Goal: Task Accomplishment & Management: Manage account settings

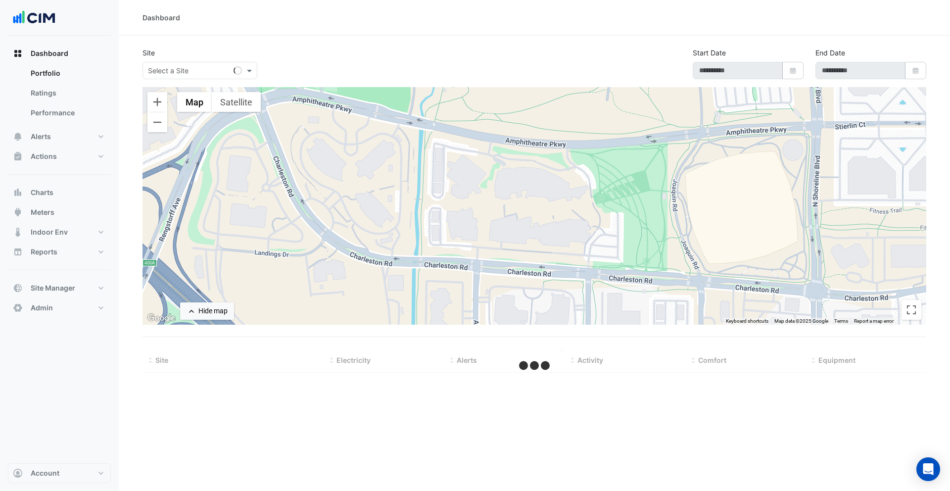
type input "**********"
select select "***"
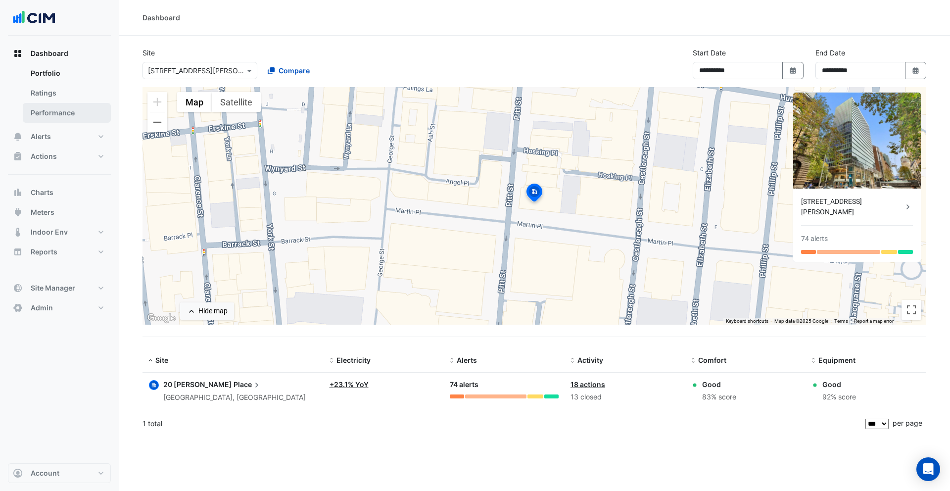
click at [52, 115] on link "Performance" at bounding box center [67, 113] width 88 height 20
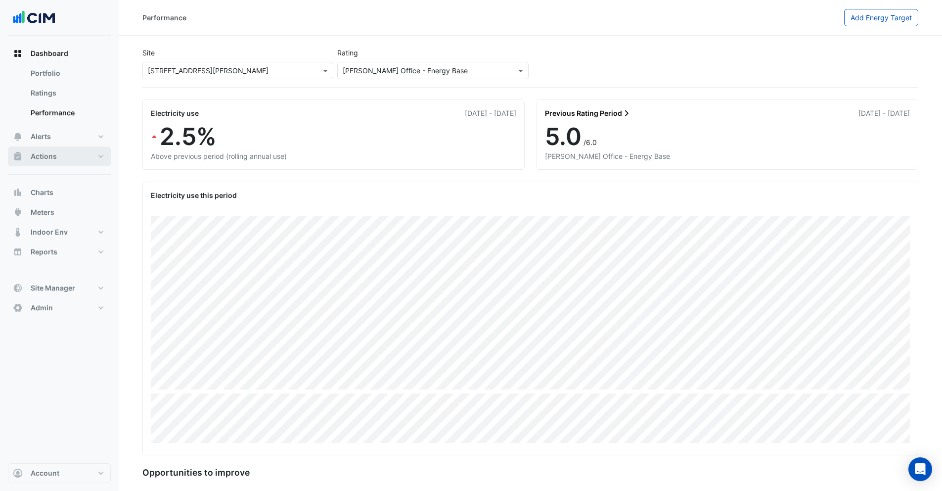
click at [58, 159] on button "Actions" at bounding box center [59, 156] width 103 height 20
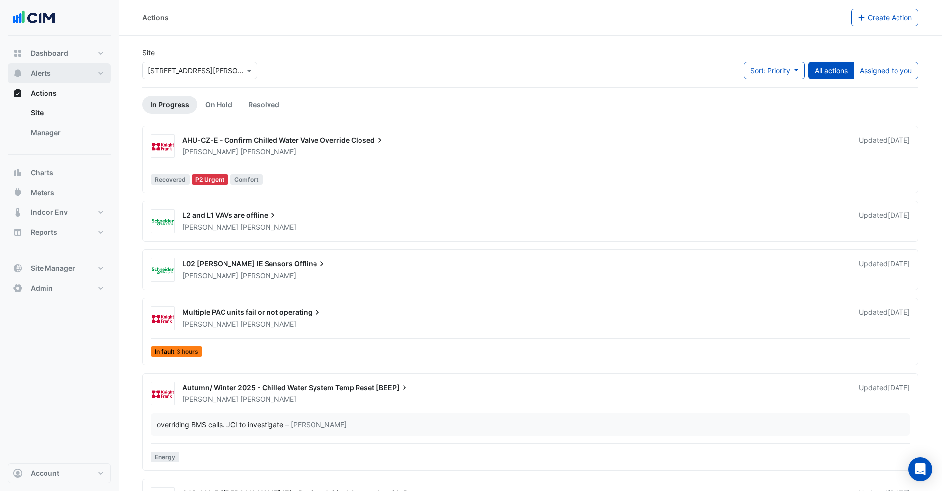
click at [49, 69] on span "Alerts" at bounding box center [41, 73] width 20 height 10
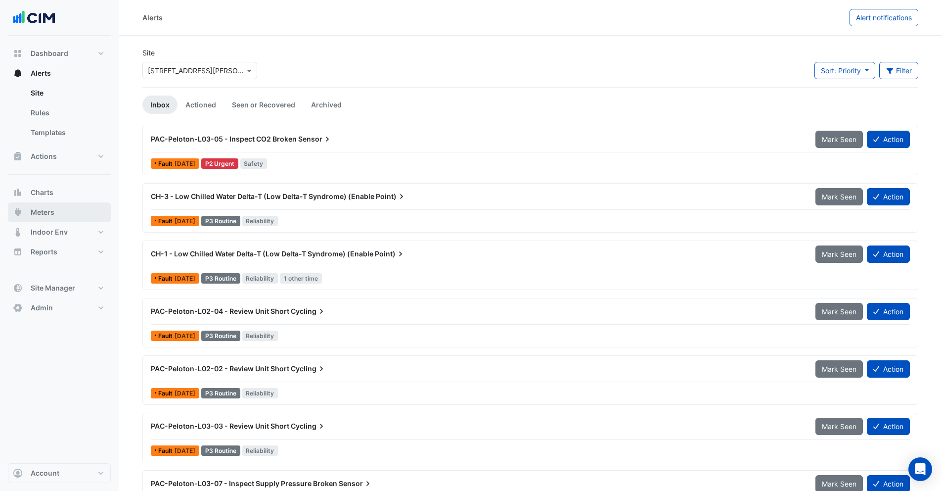
click at [51, 217] on span "Meters" at bounding box center [43, 212] width 24 height 10
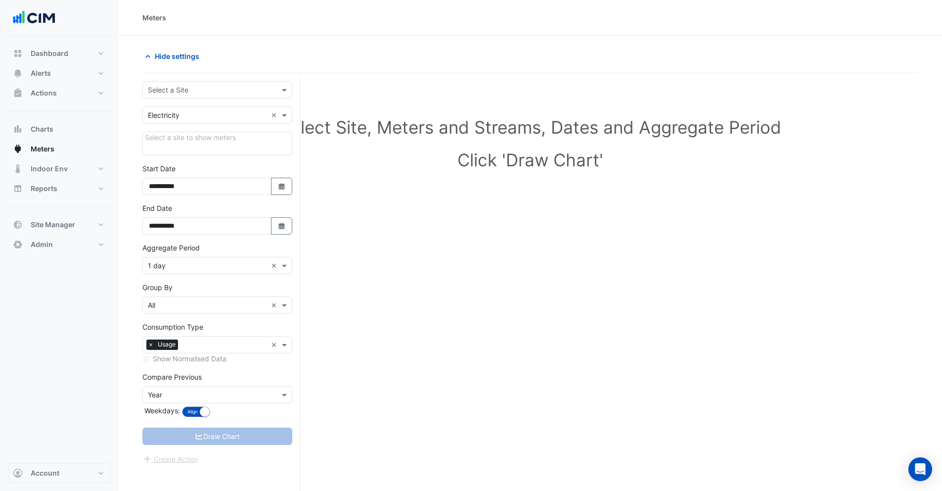
click at [193, 91] on input "text" at bounding box center [207, 90] width 119 height 10
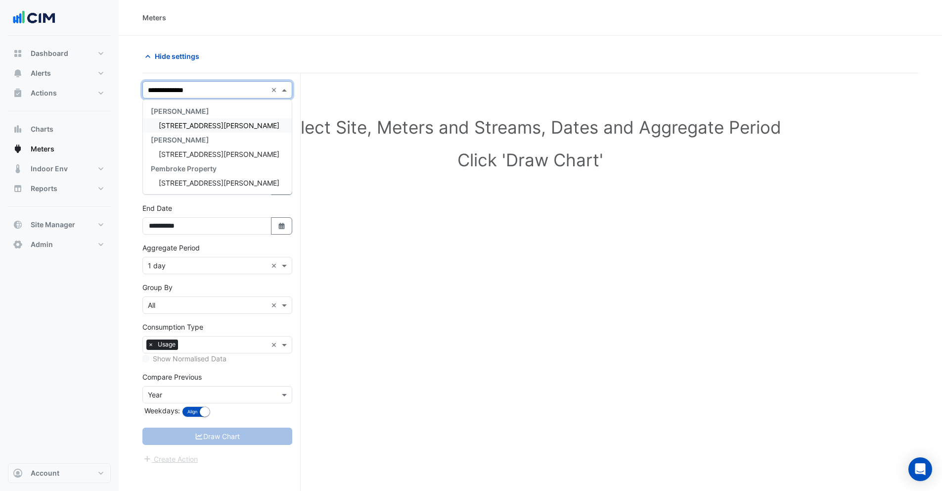
type input "**********"
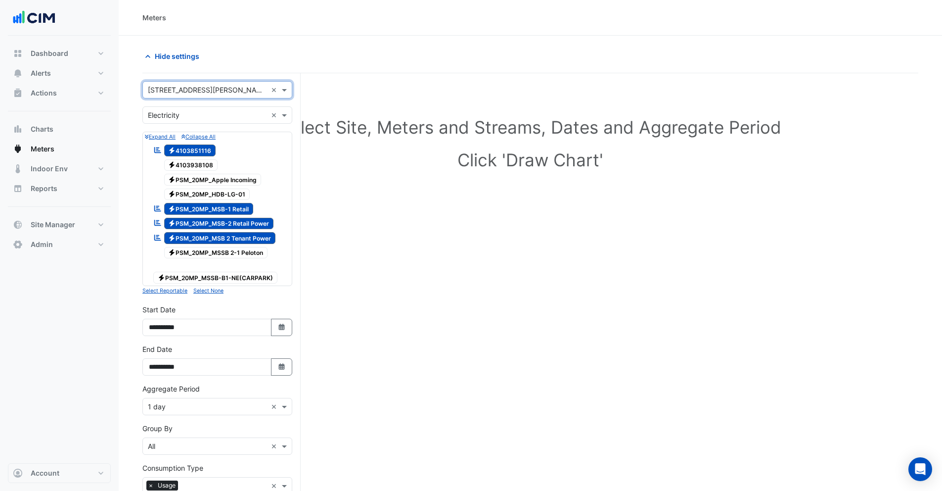
click at [233, 213] on span "Electricity PSM_20MP_MSB-1 Retail" at bounding box center [209, 209] width 90 height 12
click at [234, 220] on span "Electricity PSM_20MP_MSB-2 Retail Power" at bounding box center [219, 224] width 110 height 12
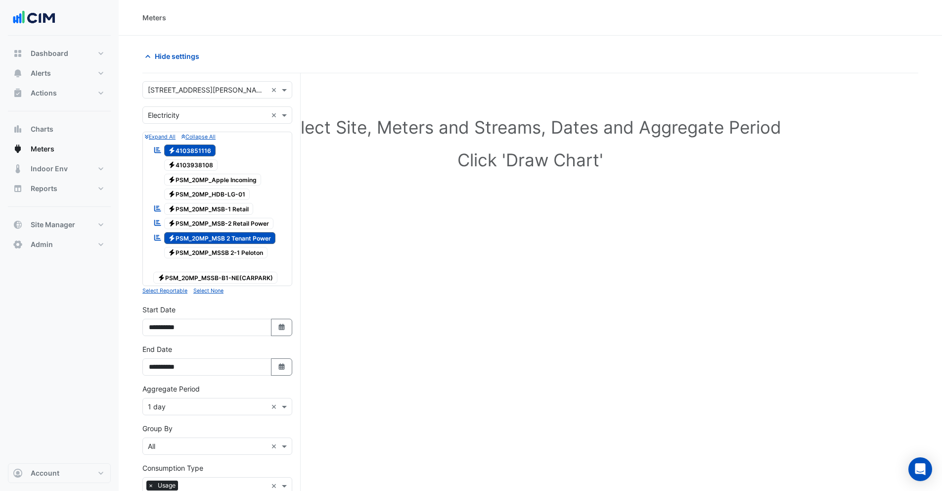
click at [236, 236] on span "Electricity PSM_20MP_MSB 2 Tenant Power" at bounding box center [220, 238] width 112 height 12
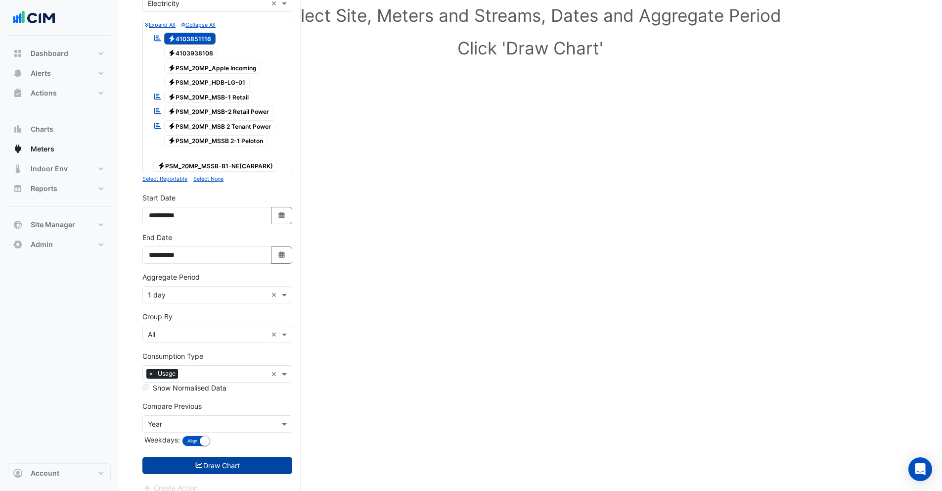
click at [228, 457] on button "Draw Chart" at bounding box center [217, 465] width 150 height 17
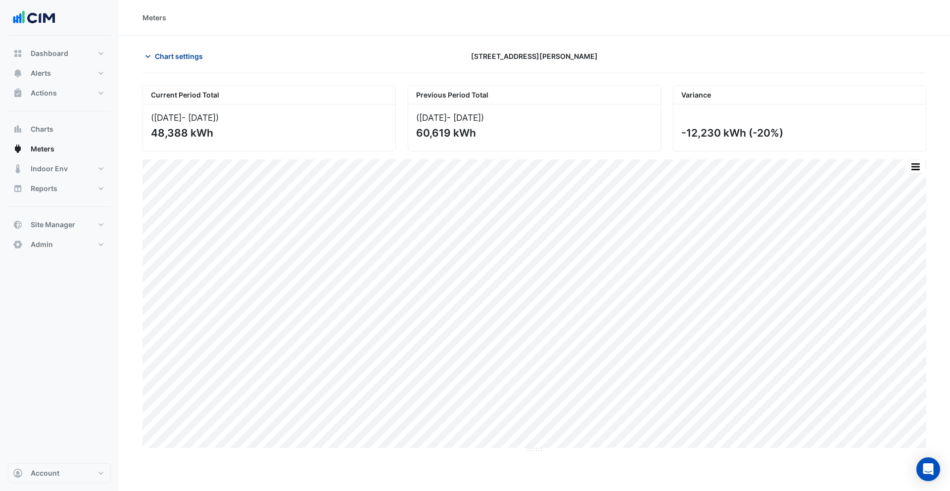
click at [162, 56] on span "Chart settings" at bounding box center [179, 56] width 48 height 10
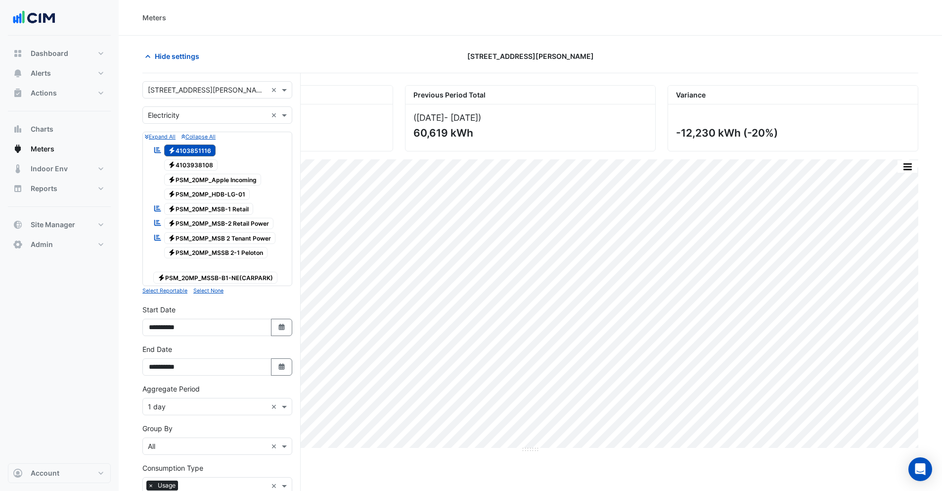
click at [200, 158] on div "Electricity 4103938108" at bounding box center [217, 165] width 145 height 14
click at [195, 145] on span "Electricity 4103851116" at bounding box center [190, 150] width 52 height 12
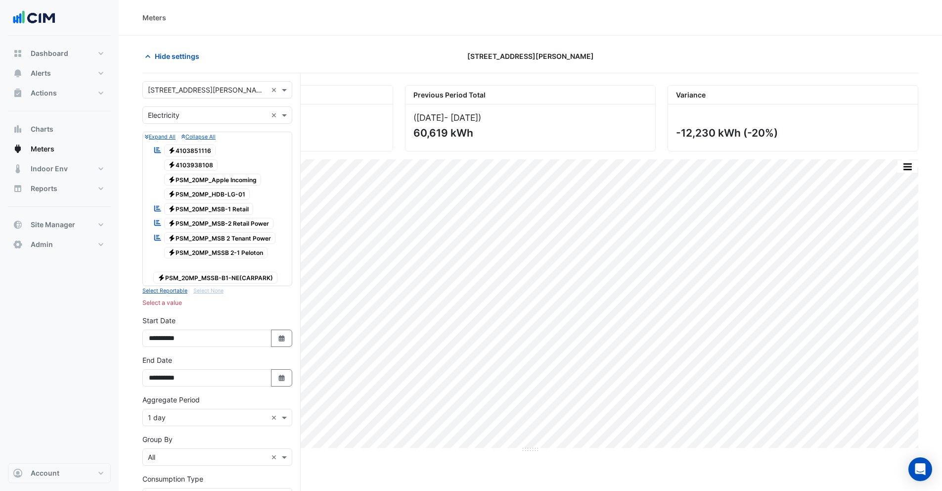
click at [198, 272] on span "Electricity PSM_20MP_MSSB-B1-NE(CARPARK)" at bounding box center [215, 278] width 124 height 12
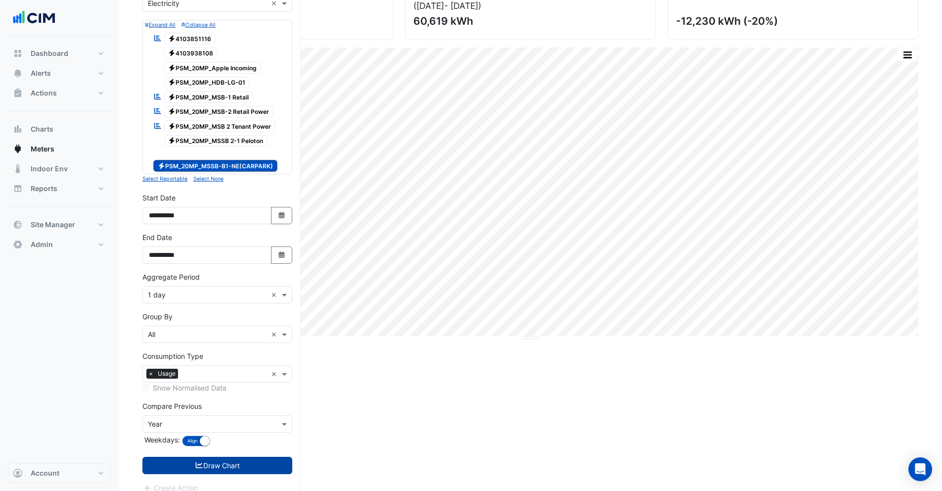
click at [213, 457] on button "Draw Chart" at bounding box center [217, 465] width 150 height 17
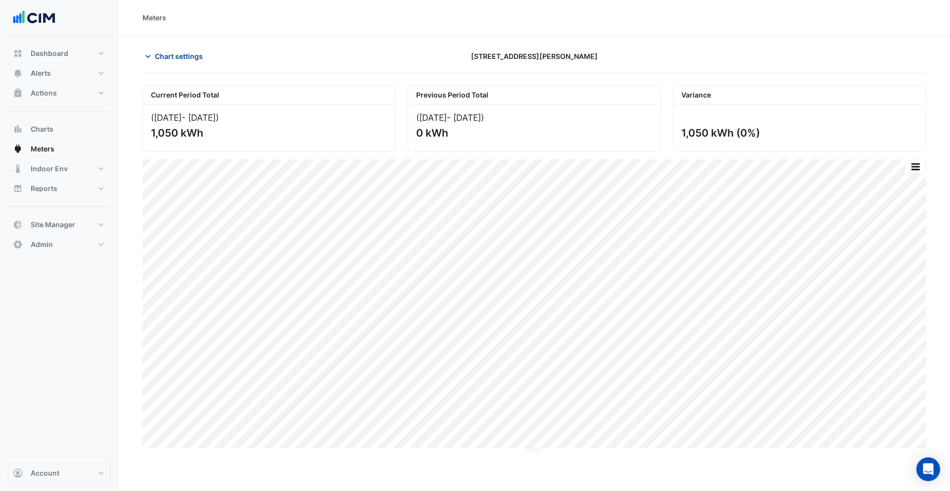
click at [168, 52] on span "Chart settings" at bounding box center [179, 56] width 48 height 10
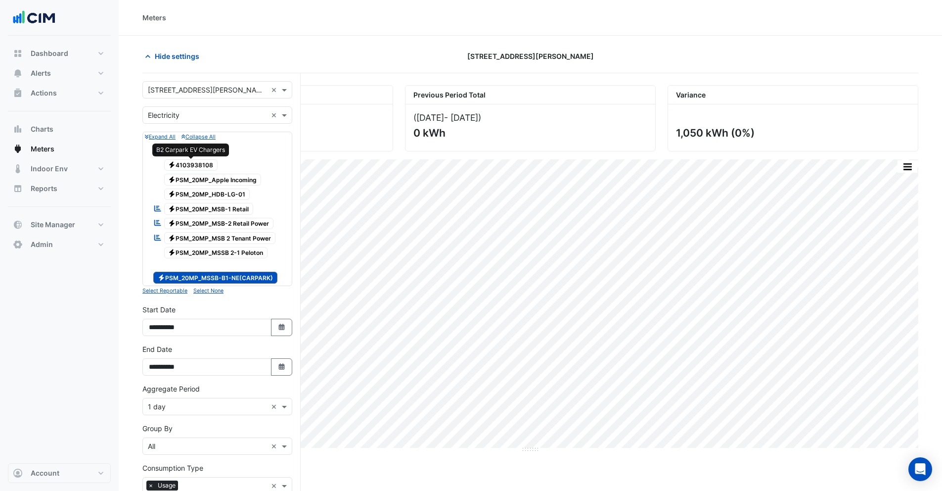
click at [180, 162] on span "Electricity 4103938108" at bounding box center [191, 165] width 54 height 12
click at [216, 272] on span "Electricity PSM_20MP_MSSB-B1-NE(CARPARK)" at bounding box center [215, 278] width 124 height 12
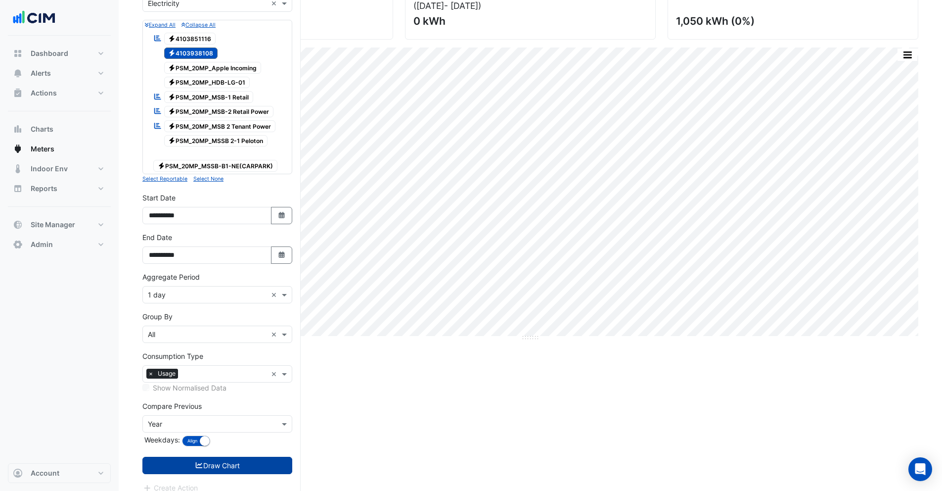
click at [218, 457] on button "Draw Chart" at bounding box center [217, 465] width 150 height 17
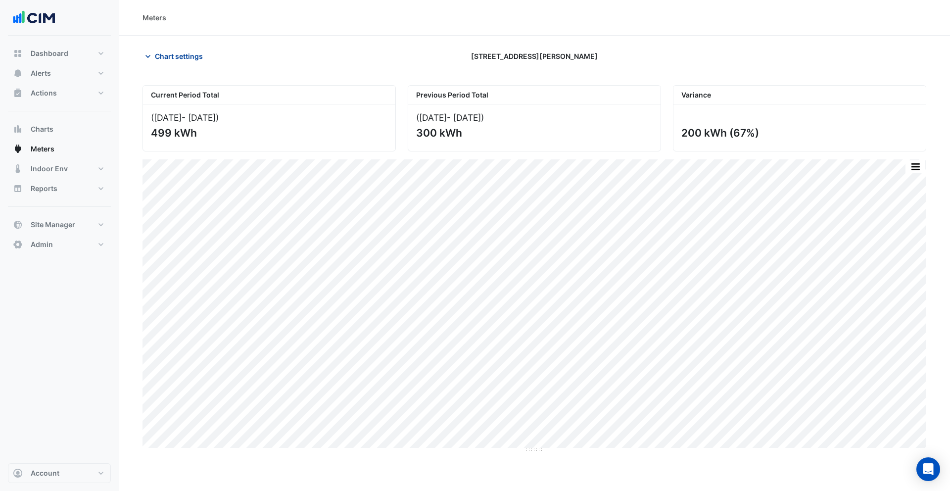
click at [170, 55] on span "Chart settings" at bounding box center [179, 56] width 48 height 10
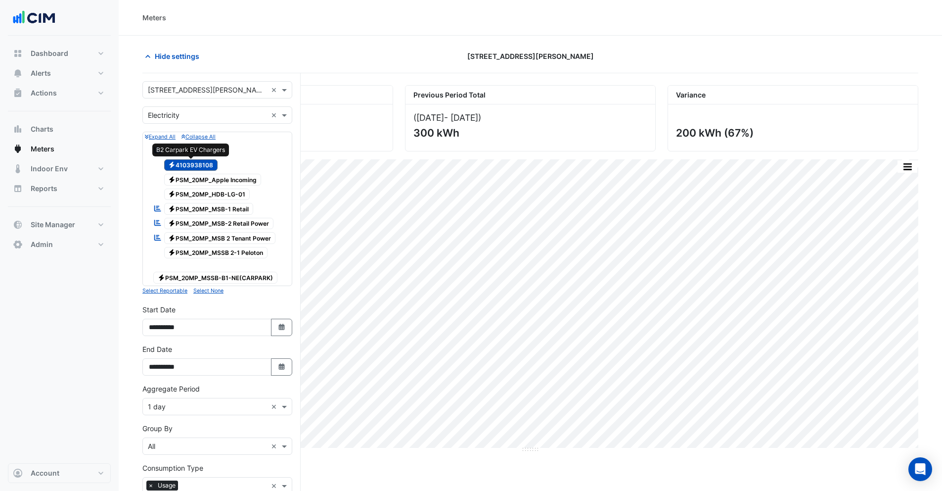
click at [191, 163] on span "Electricity 4103938108" at bounding box center [191, 165] width 54 height 12
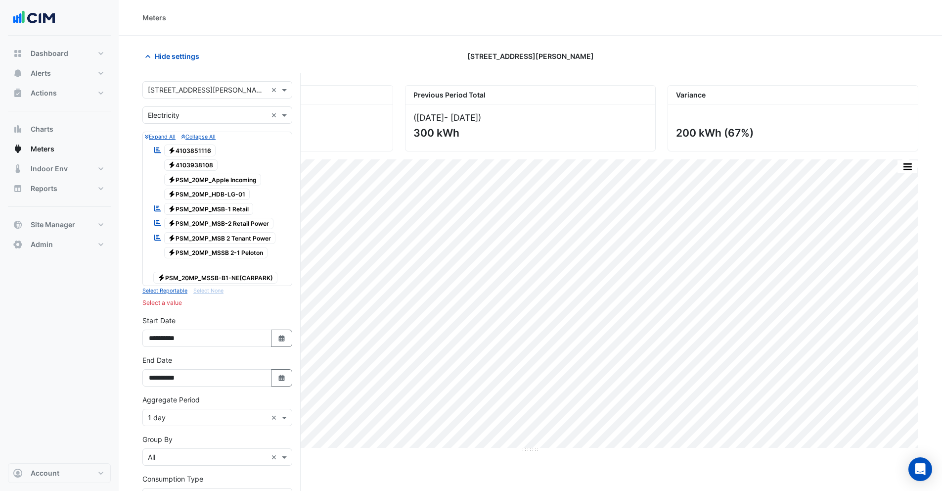
click at [192, 180] on span "Electricity PSM_20MP_Apple Incoming" at bounding box center [212, 180] width 97 height 12
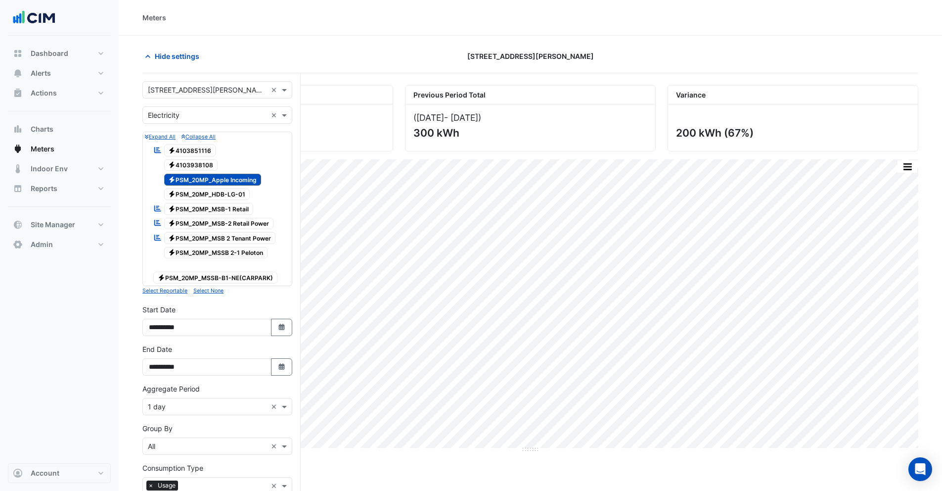
scroll to position [112, 0]
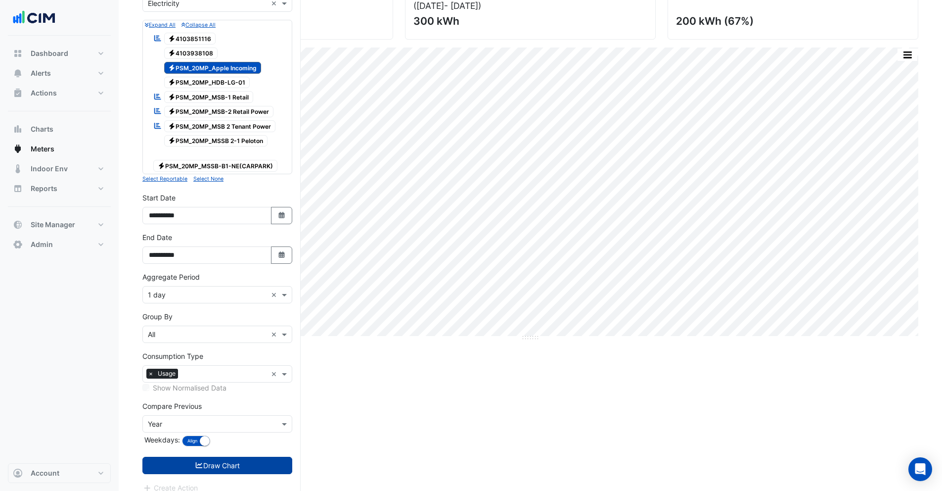
click at [209, 457] on button "Draw Chart" at bounding box center [217, 465] width 150 height 17
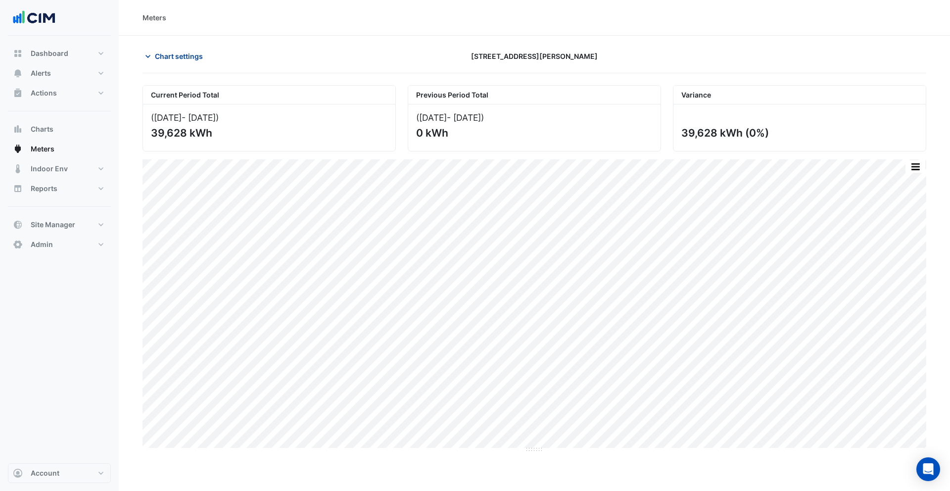
click at [160, 51] on span "Chart settings" at bounding box center [179, 56] width 48 height 10
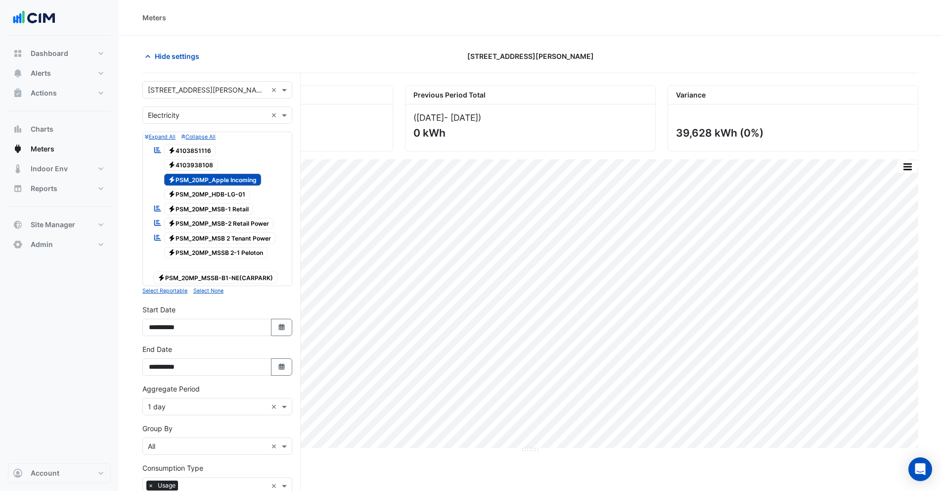
click at [192, 175] on span "Electricity PSM_20MP_Apple Incoming" at bounding box center [212, 180] width 97 height 12
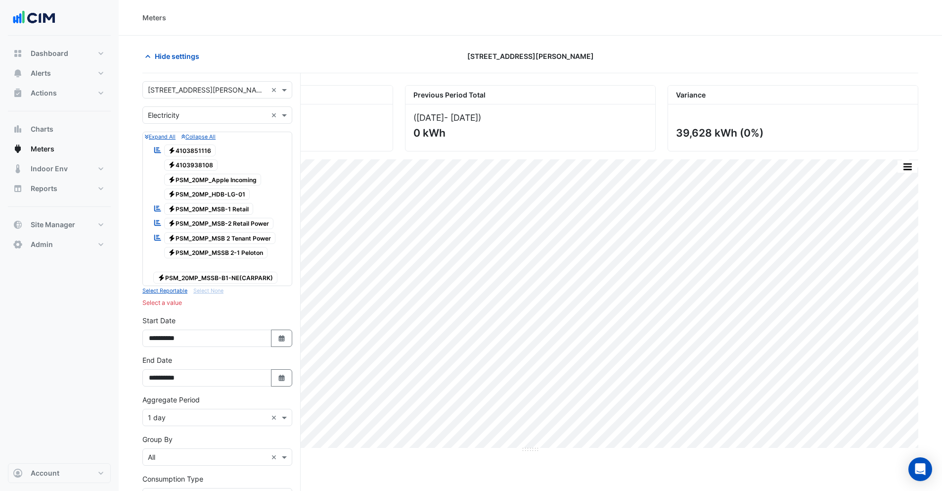
click at [196, 193] on span "Electricity PSM_20MP_HDB-LG-01" at bounding box center [207, 194] width 86 height 12
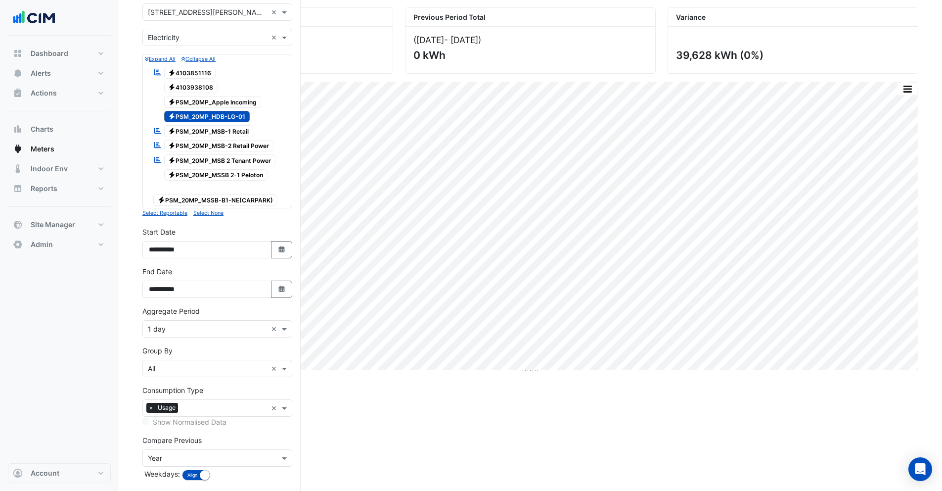
scroll to position [112, 0]
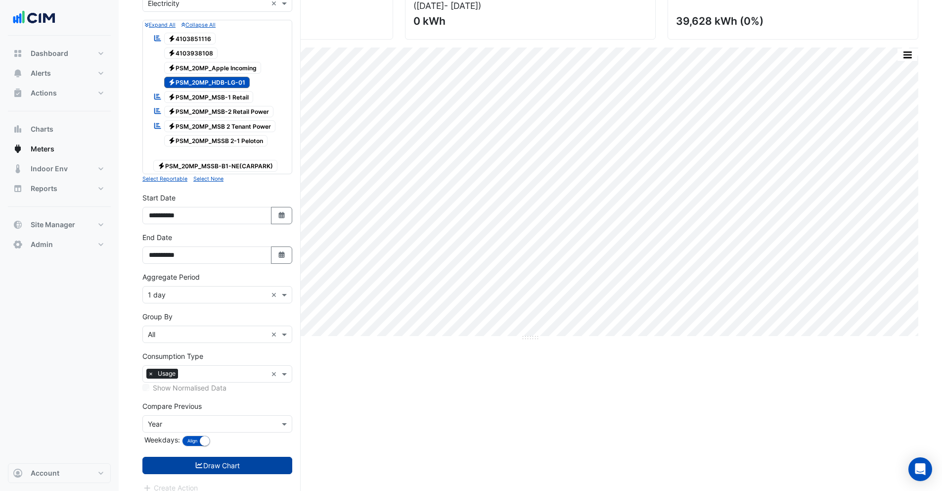
click at [225, 459] on button "Draw Chart" at bounding box center [217, 465] width 150 height 17
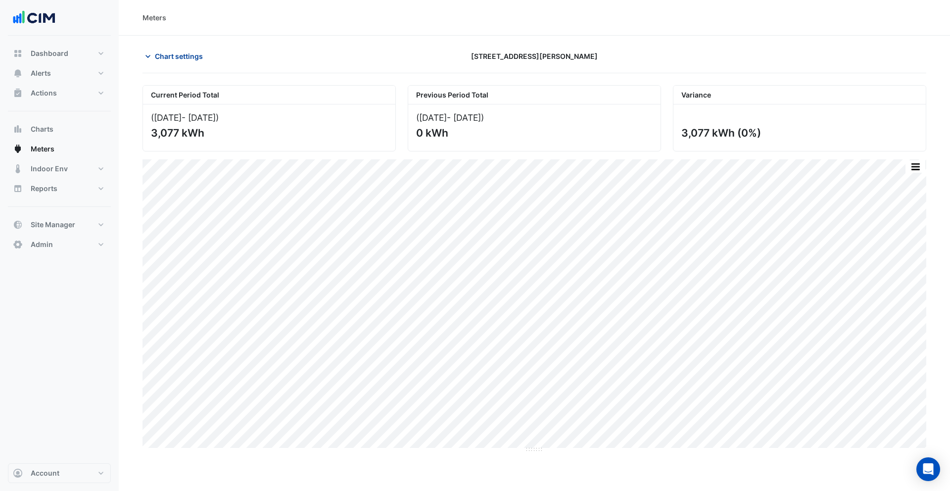
click at [166, 55] on span "Chart settings" at bounding box center [179, 56] width 48 height 10
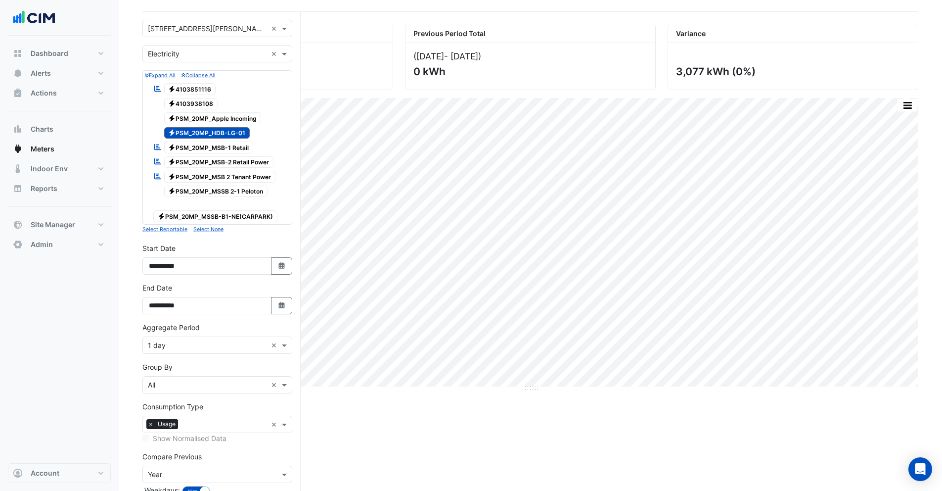
scroll to position [112, 0]
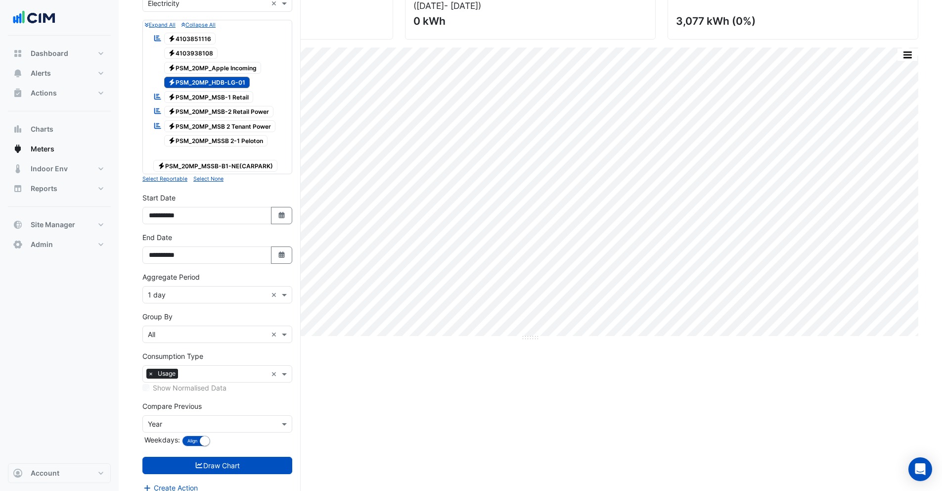
click at [200, 84] on span "Electricity PSM_20MP_HDB-LG-01" at bounding box center [207, 83] width 86 height 12
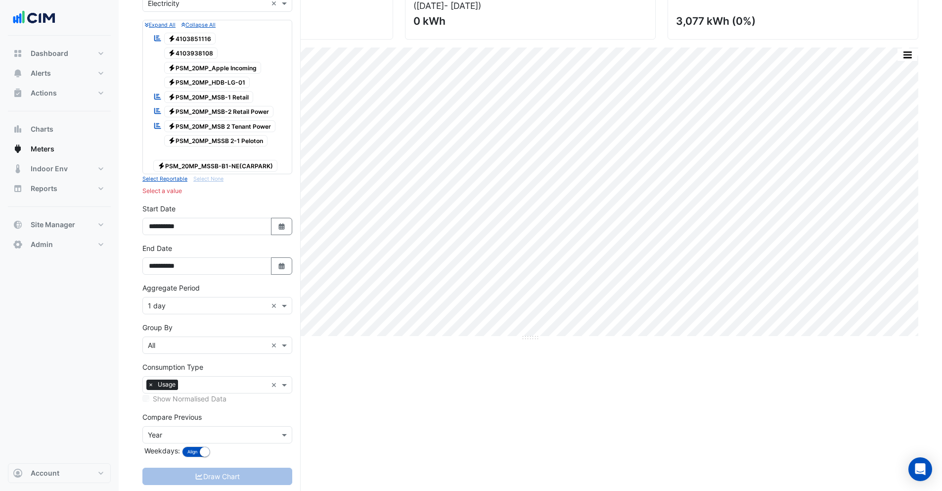
click at [192, 35] on span "Electricity 4103851116" at bounding box center [190, 39] width 52 height 12
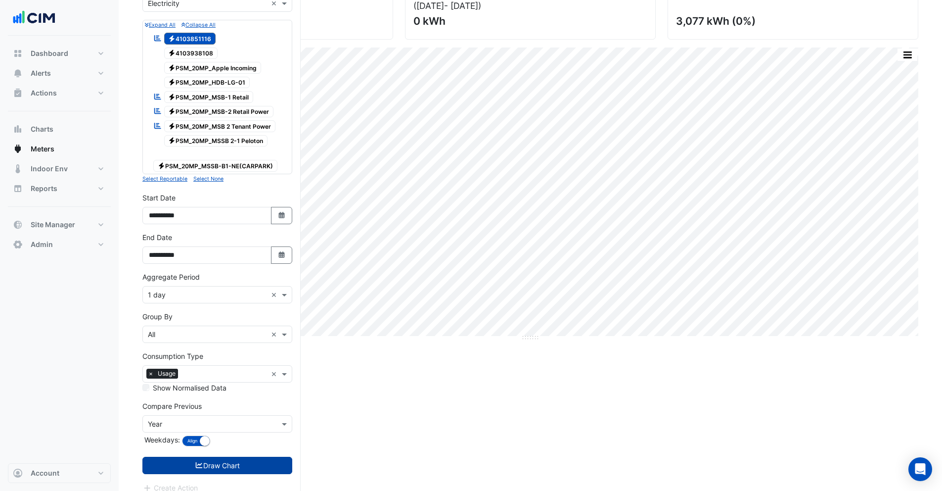
click at [221, 457] on button "Draw Chart" at bounding box center [217, 465] width 150 height 17
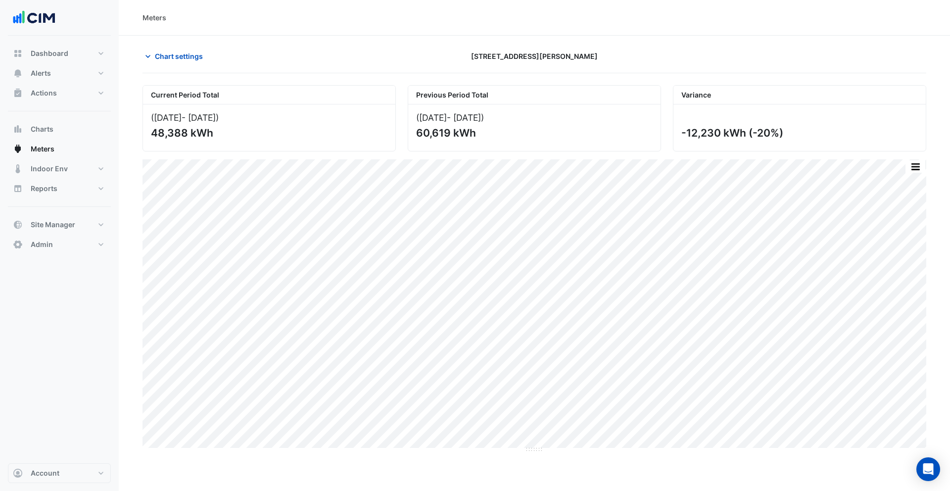
drag, startPoint x: 682, startPoint y: 133, endPoint x: 743, endPoint y: 134, distance: 61.3
click at [743, 134] on div "-12,230 kWh (-20%)" at bounding box center [798, 133] width 234 height 12
click at [179, 62] on button "Chart settings" at bounding box center [175, 55] width 67 height 17
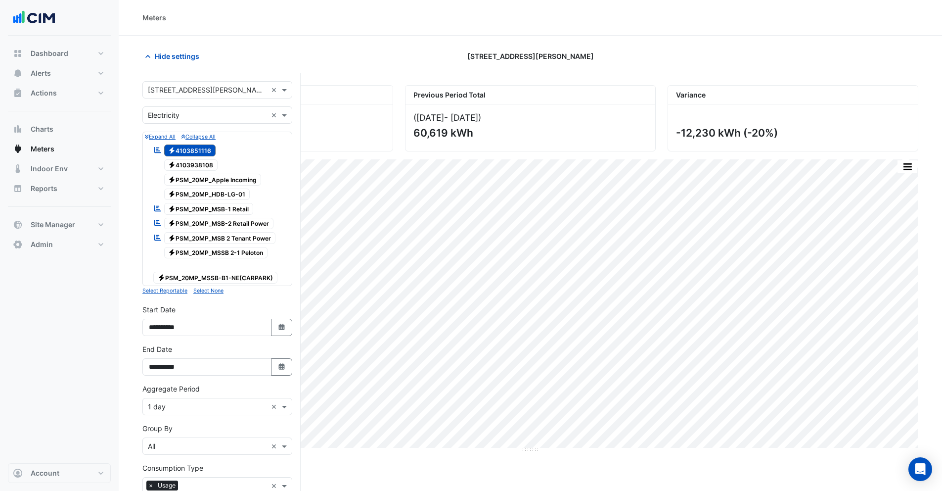
scroll to position [112, 0]
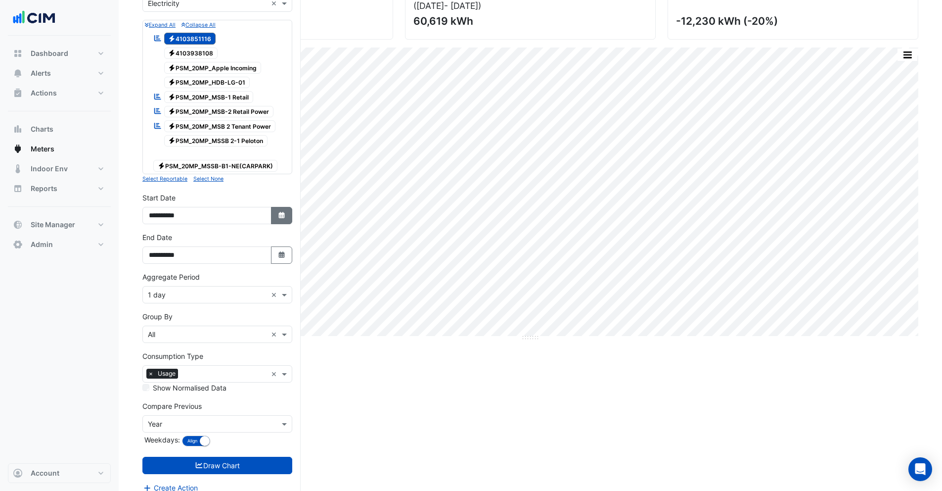
click at [281, 212] on icon "Select Date" at bounding box center [281, 215] width 9 height 7
select select "*"
select select "****"
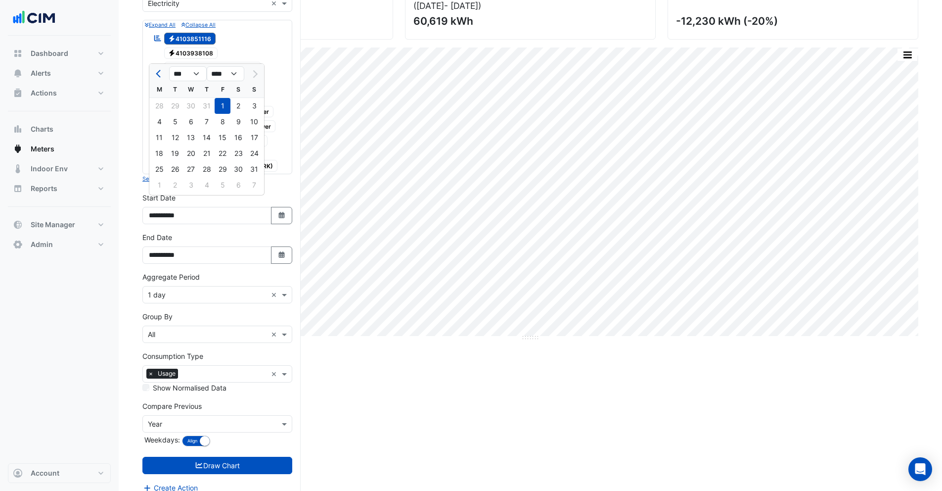
click at [160, 185] on div "1 2 3 4 5 6 7" at bounding box center [206, 186] width 115 height 18
click at [279, 246] on button "Select Date" at bounding box center [282, 254] width 22 height 17
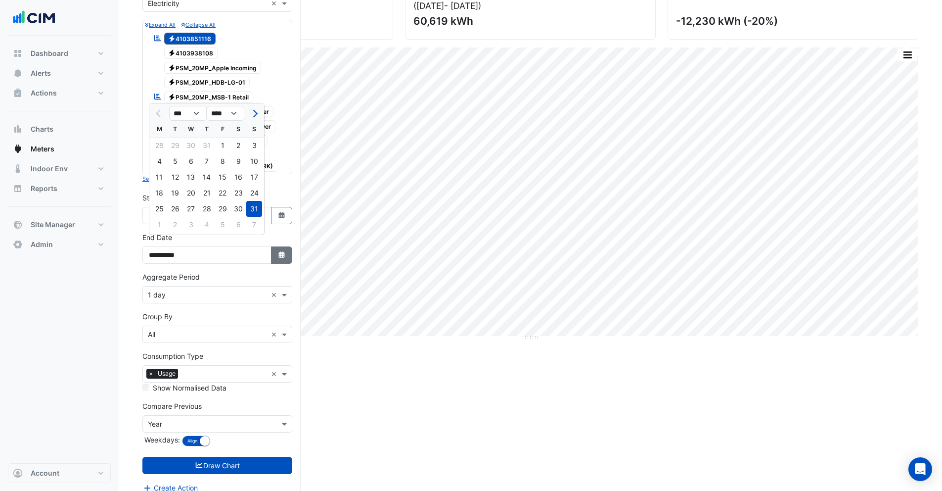
click at [278, 251] on icon "Select Date" at bounding box center [281, 254] width 9 height 7
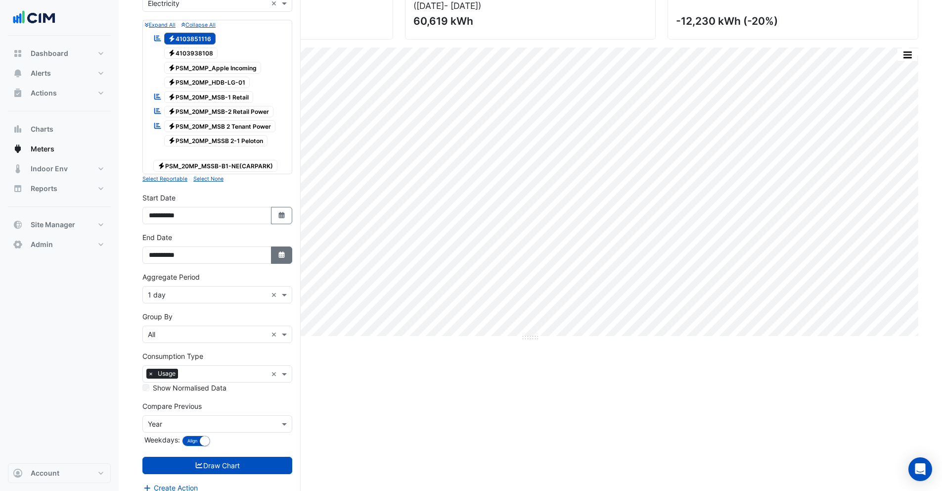
click at [278, 251] on icon "Select Date" at bounding box center [281, 254] width 9 height 7
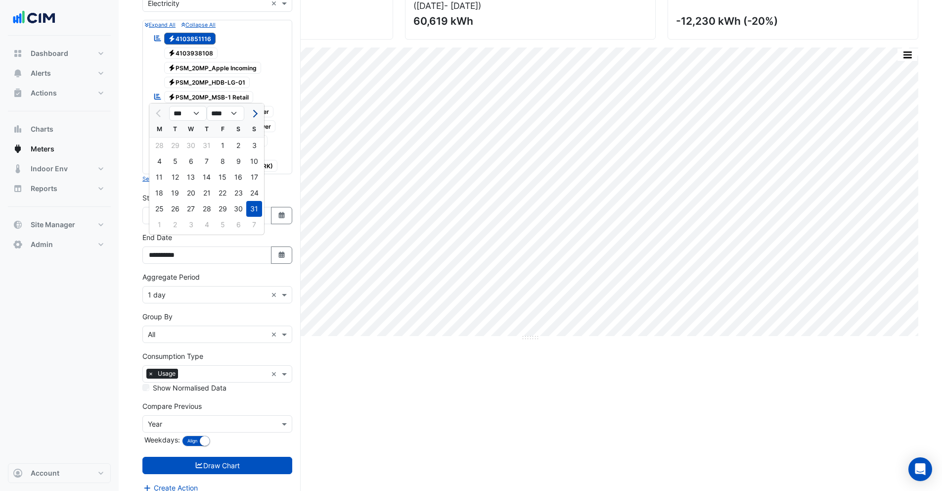
click at [258, 111] on button "Next month" at bounding box center [254, 113] width 12 height 16
select select "*"
click at [195, 195] on div "24" at bounding box center [191, 193] width 16 height 16
type input "**********"
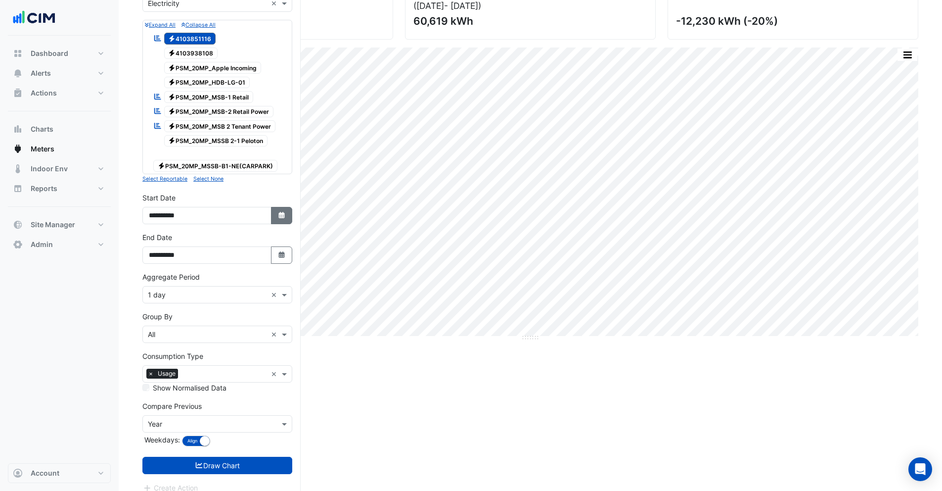
click at [280, 212] on icon "Select Date" at bounding box center [281, 215] width 9 height 7
select select "*"
select select "****"
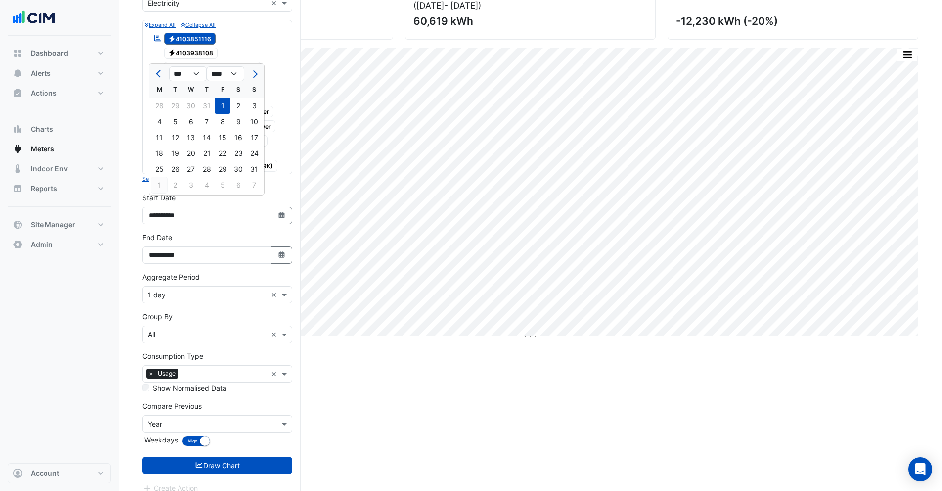
click at [160, 186] on div "1" at bounding box center [159, 185] width 16 height 16
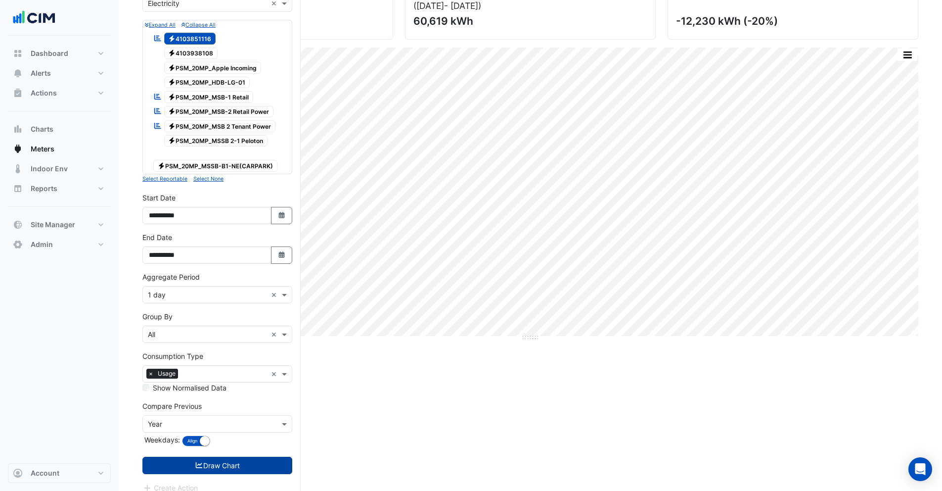
click at [199, 460] on button "Draw Chart" at bounding box center [217, 465] width 150 height 17
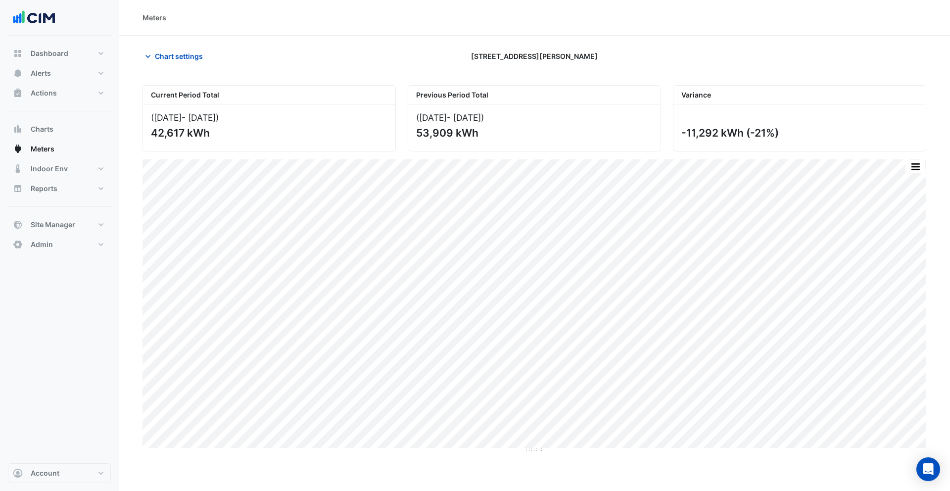
drag, startPoint x: 155, startPoint y: 137, endPoint x: 270, endPoint y: 146, distance: 115.1
click at [270, 146] on div "(01 Sep 25 - 24 Sep 25 ) 42,617 kWh" at bounding box center [269, 127] width 252 height 46
click at [271, 146] on div "(01 Sep 25 - 24 Sep 25 ) 42,617 kWh" at bounding box center [269, 127] width 252 height 46
click at [170, 58] on span "Chart settings" at bounding box center [179, 56] width 48 height 10
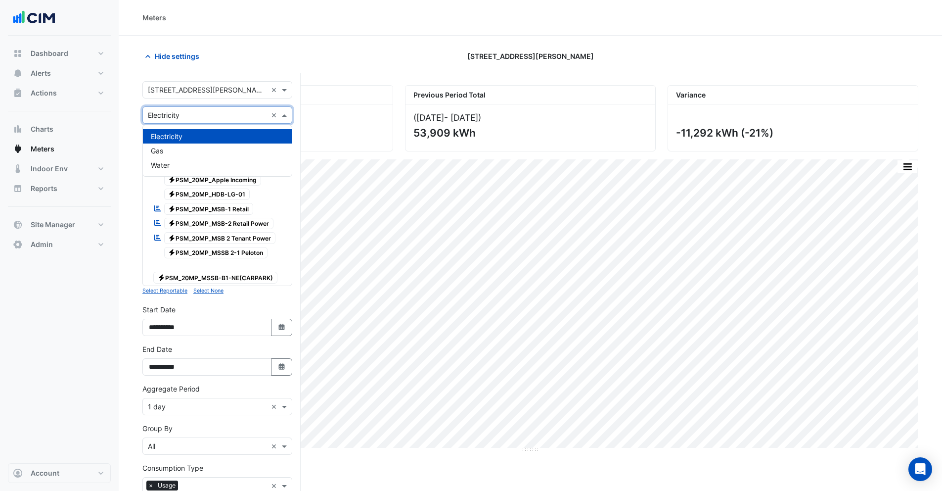
click at [179, 113] on input "text" at bounding box center [207, 115] width 119 height 10
click at [180, 153] on div "Gas" at bounding box center [217, 150] width 149 height 14
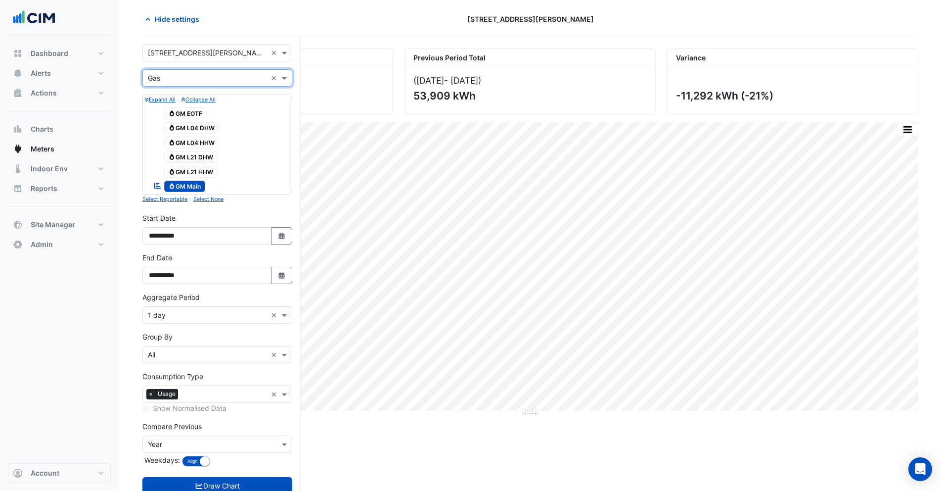
scroll to position [68, 0]
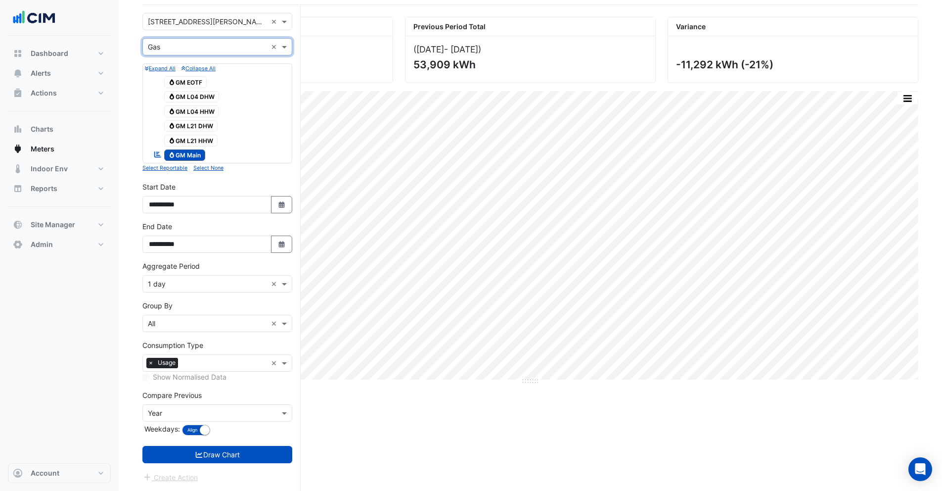
click at [153, 281] on input "text" at bounding box center [207, 284] width 119 height 10
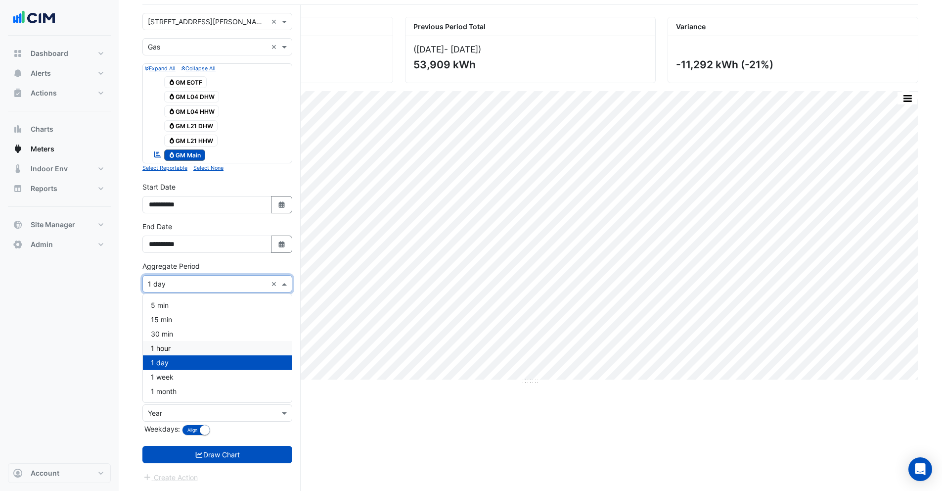
click at [160, 347] on span "1 hour" at bounding box center [161, 348] width 20 height 8
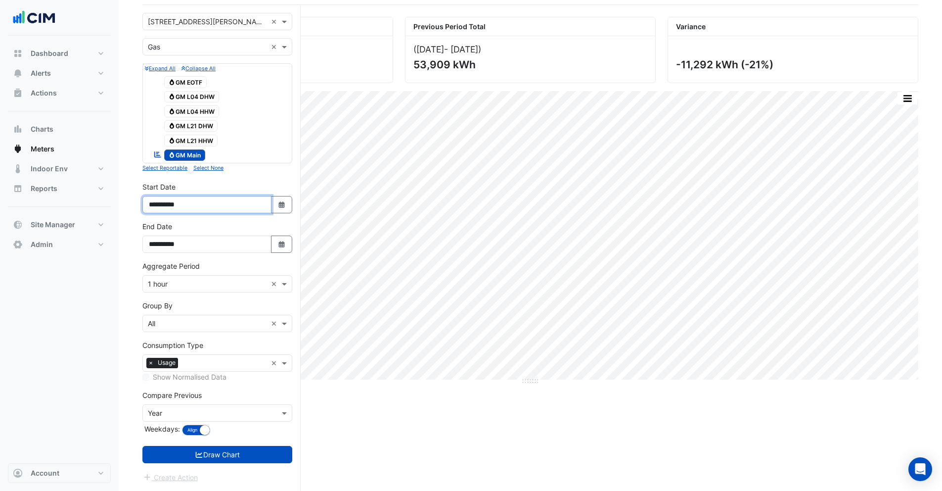
click at [175, 204] on input "**********" at bounding box center [206, 204] width 129 height 17
type input "**********"
click at [212, 449] on button "Draw Chart" at bounding box center [217, 454] width 150 height 17
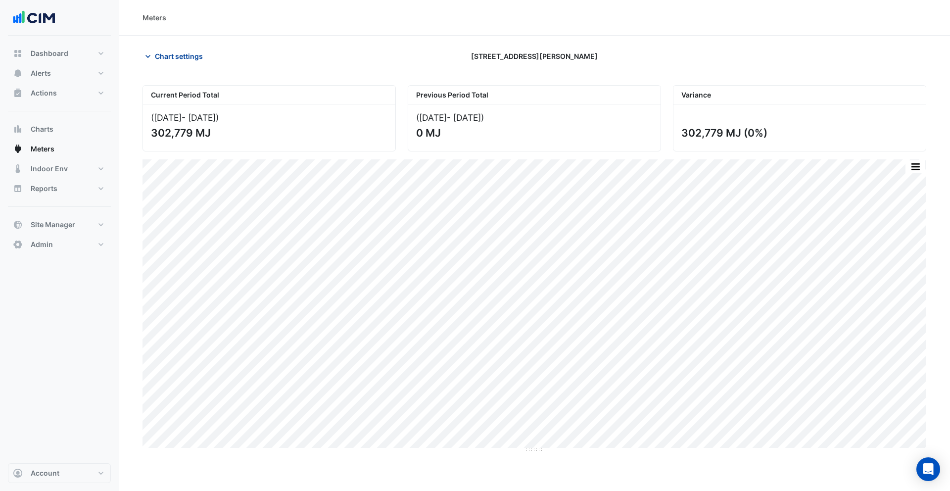
click at [159, 61] on span "Chart settings" at bounding box center [179, 56] width 48 height 10
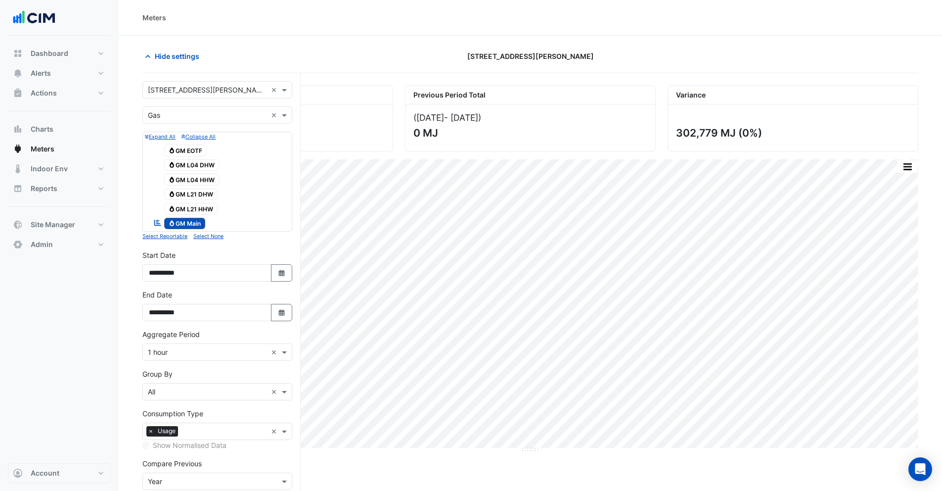
click at [187, 228] on span "Gas GM Main" at bounding box center [185, 224] width 42 height 12
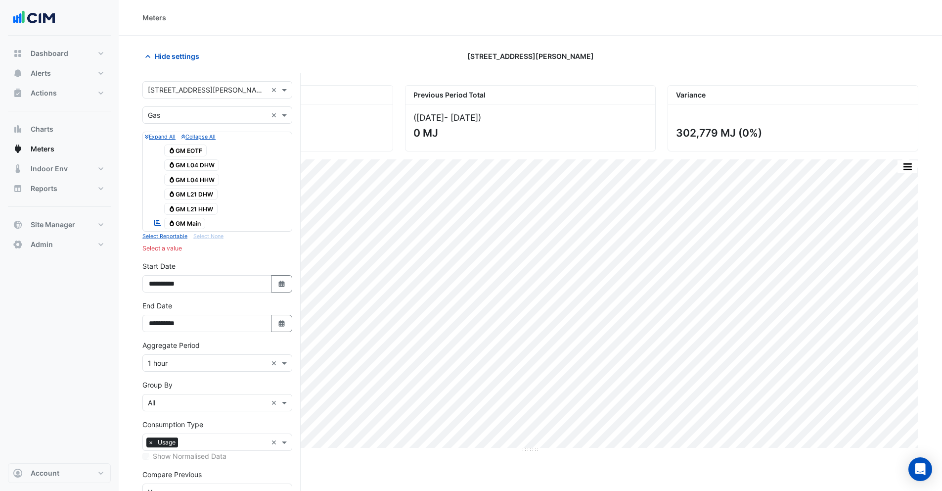
click at [193, 210] on span "Gas GM L21 HHW" at bounding box center [191, 209] width 54 height 12
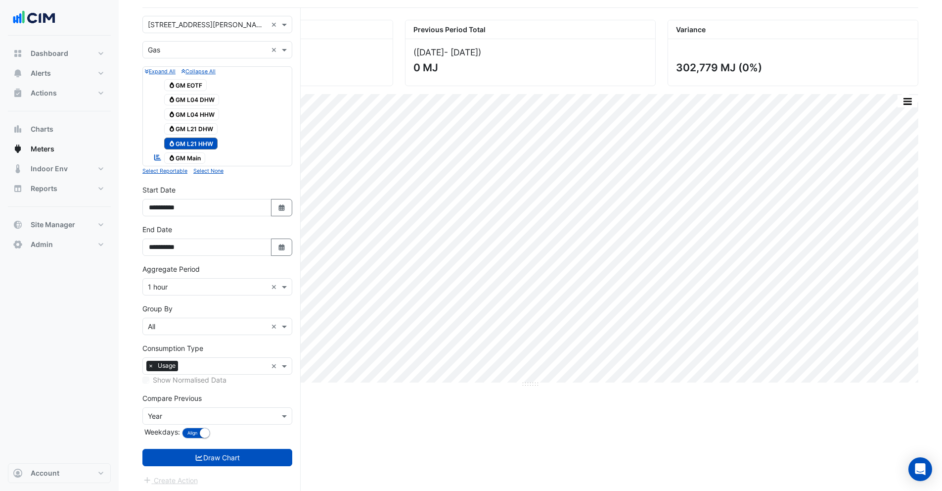
scroll to position [68, 0]
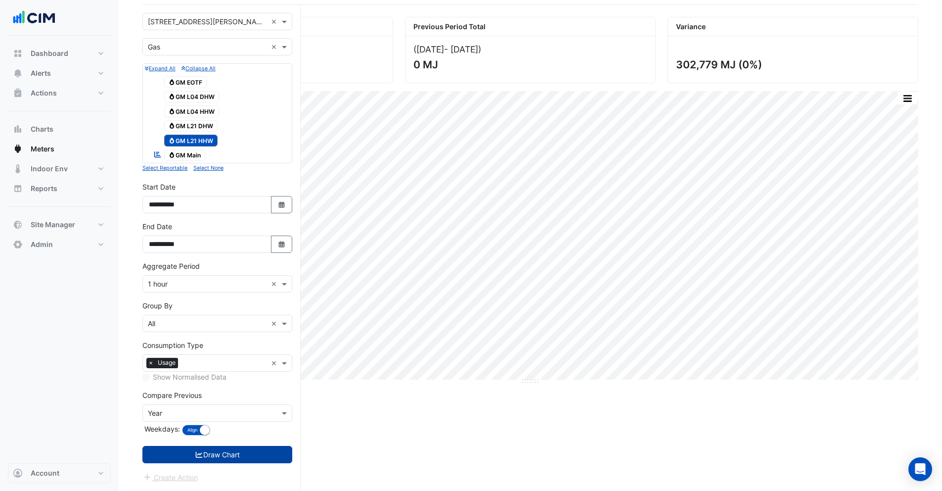
click at [191, 459] on button "Draw Chart" at bounding box center [217, 454] width 150 height 17
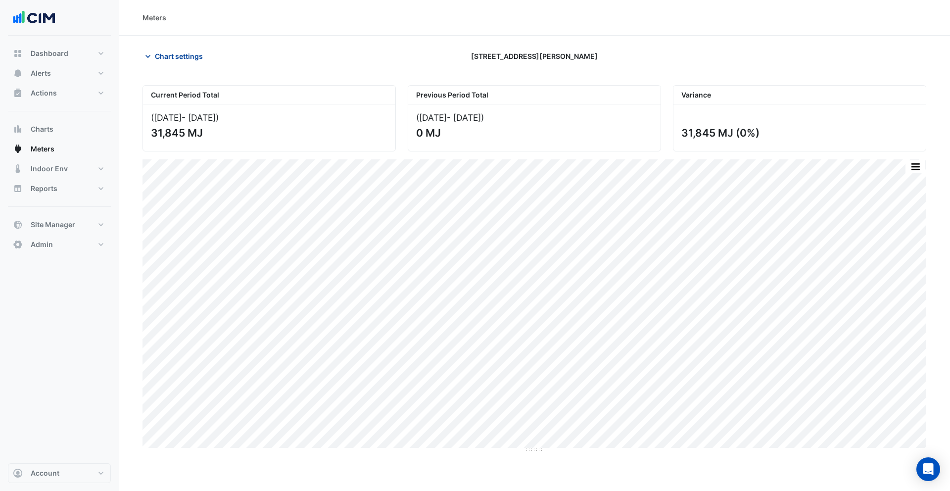
click at [182, 52] on span "Chart settings" at bounding box center [179, 56] width 48 height 10
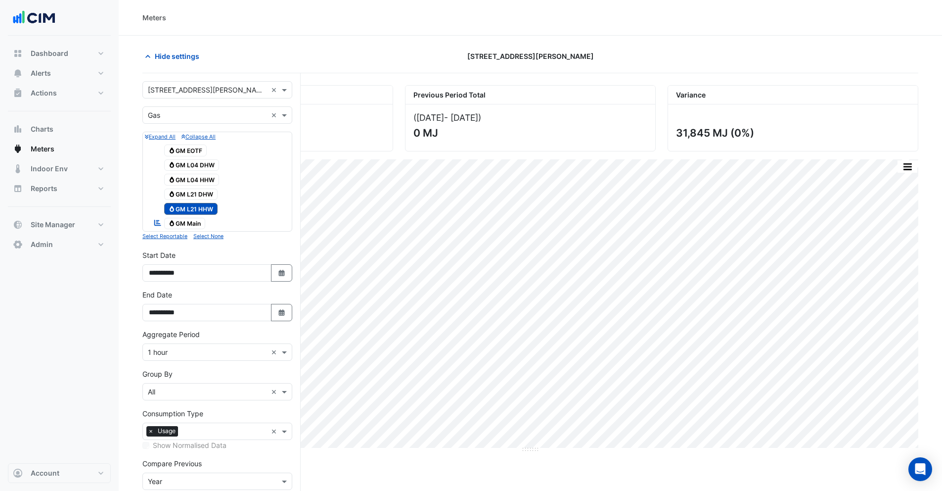
click at [192, 203] on span "Gas GM L21 HHW" at bounding box center [191, 209] width 54 height 12
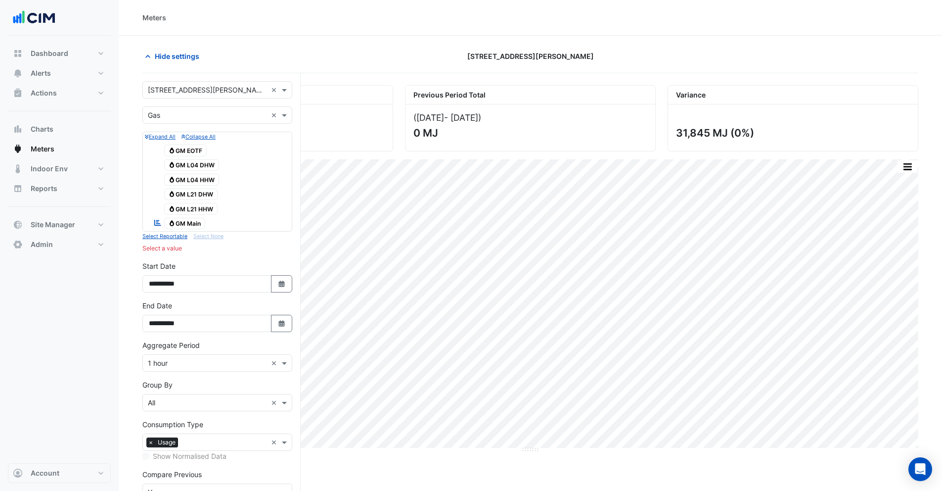
click at [193, 190] on span "Gas GM L21 DHW" at bounding box center [191, 194] width 54 height 12
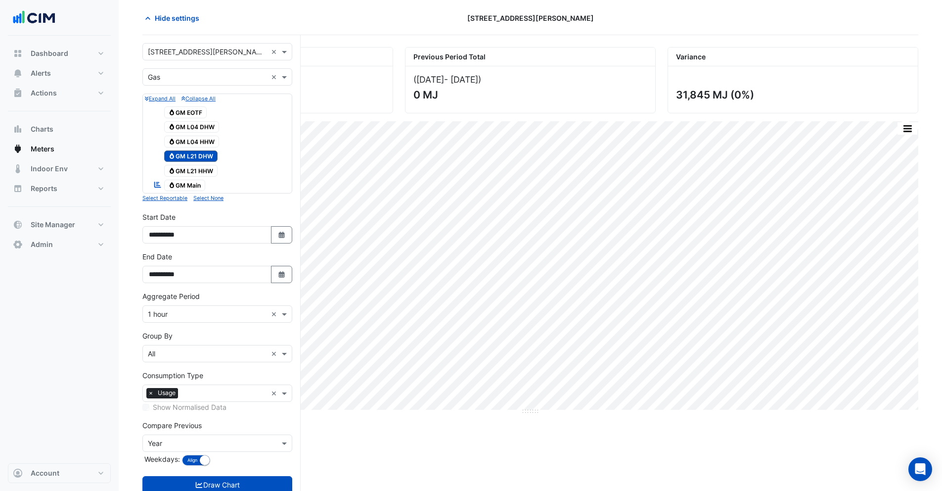
scroll to position [68, 0]
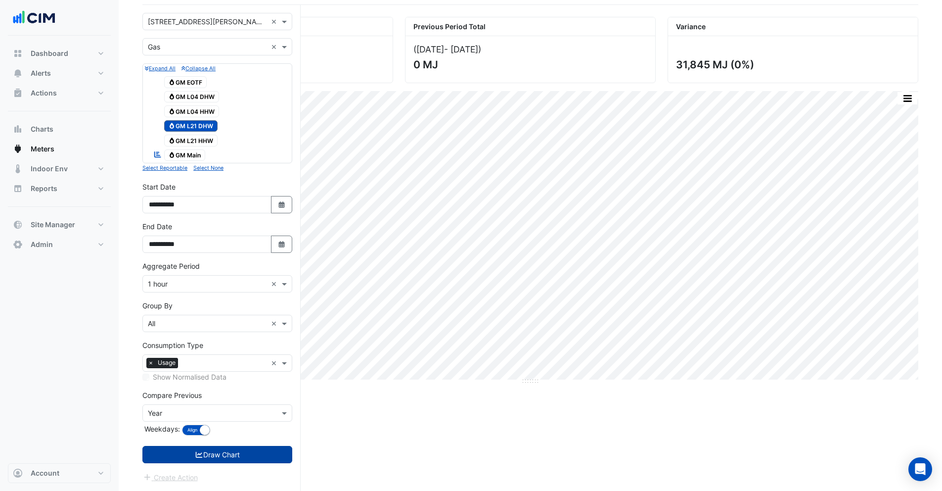
click at [231, 458] on button "Draw Chart" at bounding box center [217, 454] width 150 height 17
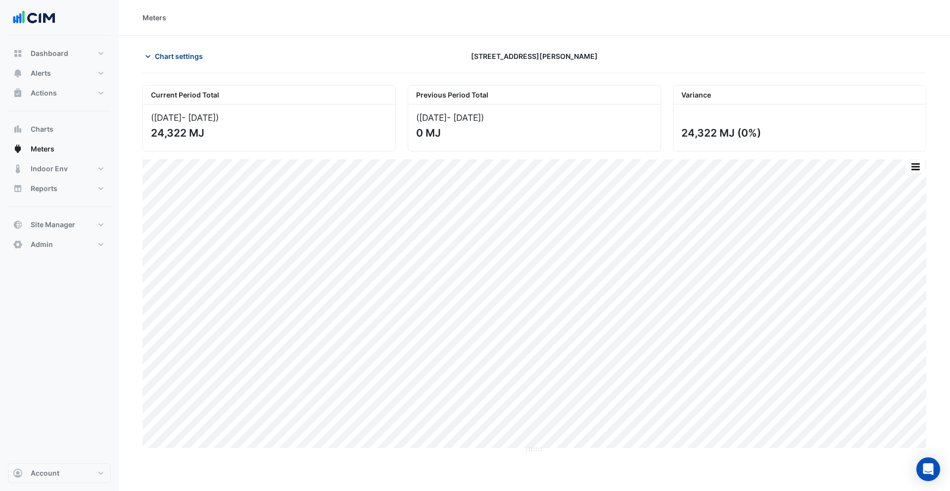
click at [164, 52] on span "Chart settings" at bounding box center [179, 56] width 48 height 10
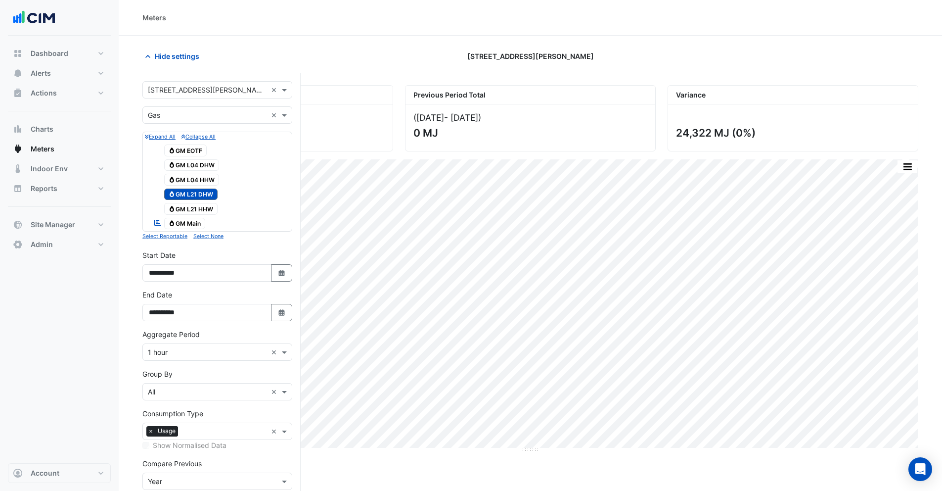
click at [183, 193] on span "Gas GM L21 DHW" at bounding box center [191, 194] width 54 height 12
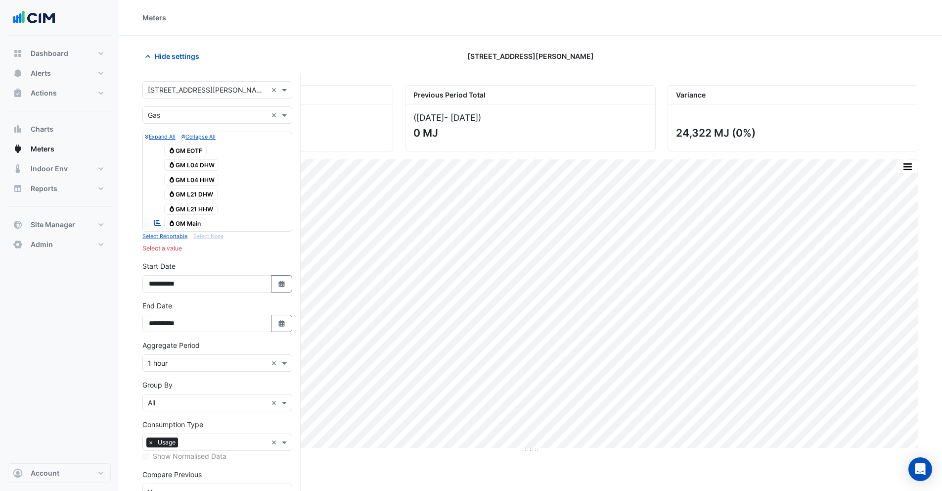
click at [188, 165] on span "Gas GM L04 DHW" at bounding box center [191, 165] width 55 height 12
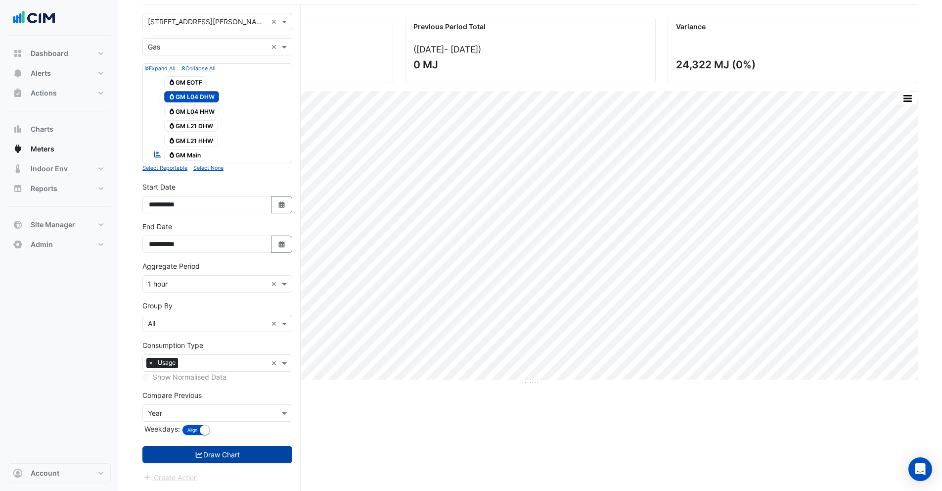
click at [197, 456] on icon "submit" at bounding box center [199, 454] width 9 height 7
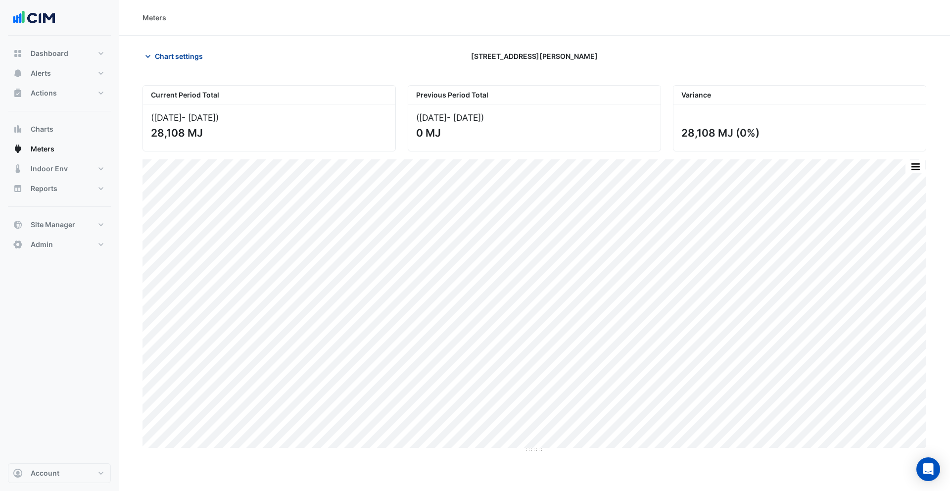
click at [162, 58] on span "Chart settings" at bounding box center [179, 56] width 48 height 10
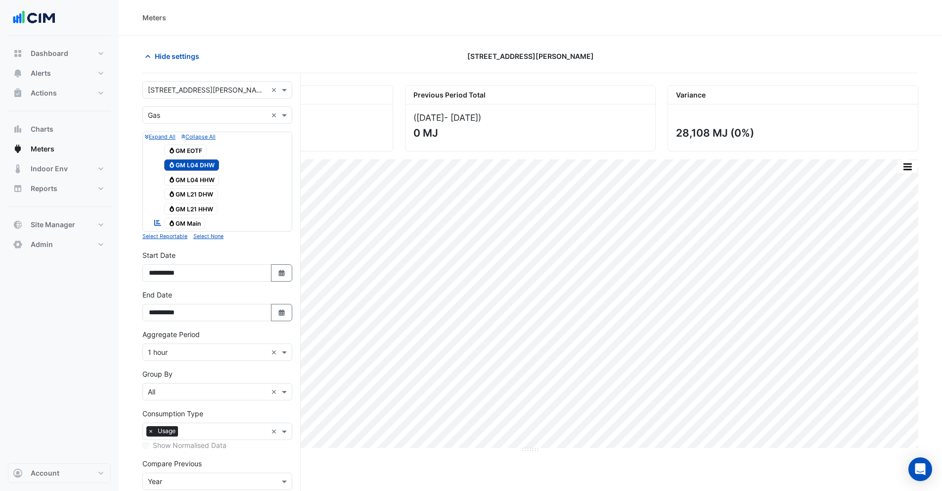
click at [185, 180] on span "Gas GM L04 HHW" at bounding box center [191, 180] width 55 height 12
click at [185, 160] on span "Gas GM L04 DHW" at bounding box center [191, 165] width 55 height 12
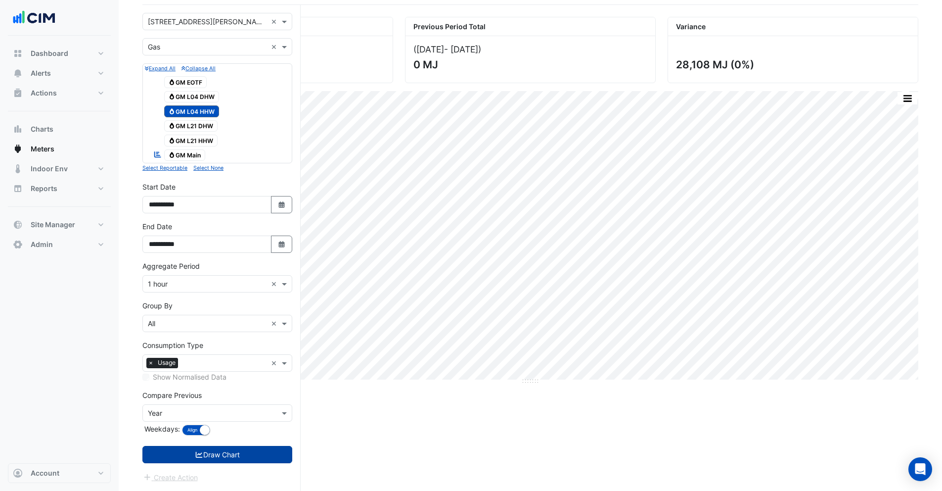
click at [208, 449] on button "Draw Chart" at bounding box center [217, 454] width 150 height 17
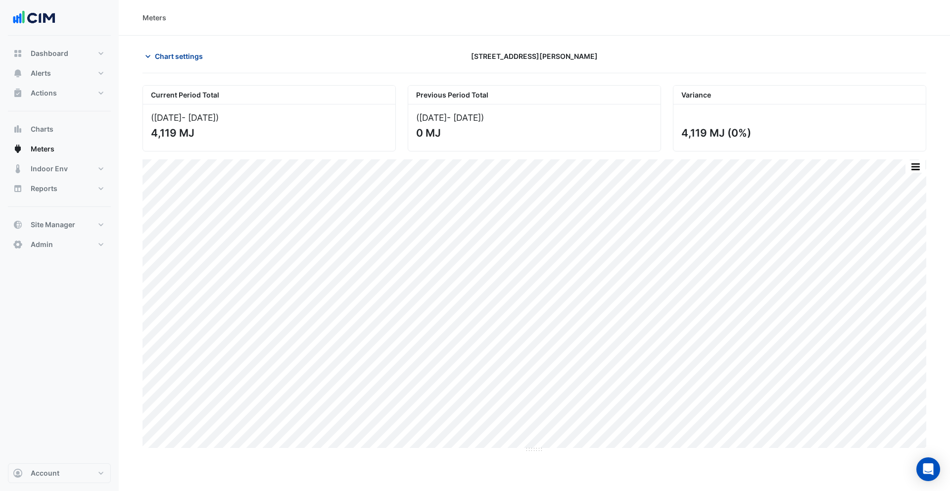
click at [170, 51] on span "Chart settings" at bounding box center [179, 56] width 48 height 10
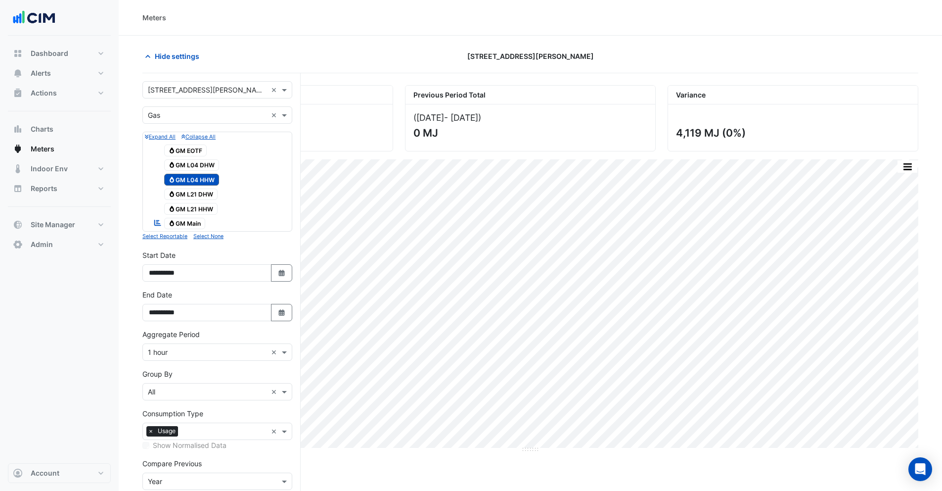
click at [186, 148] on span "Gas GM EOTF" at bounding box center [185, 150] width 43 height 12
click at [189, 178] on span "Gas GM L04 HHW" at bounding box center [191, 180] width 55 height 12
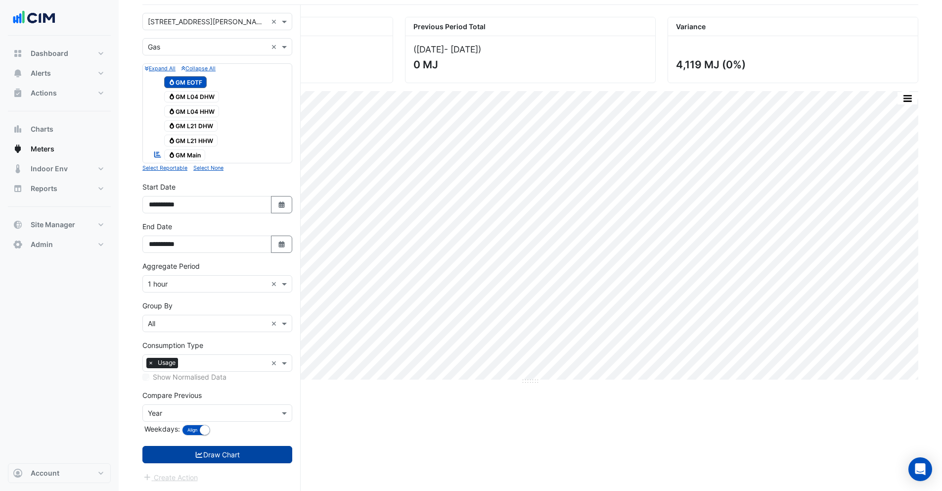
click at [216, 455] on button "Draw Chart" at bounding box center [217, 454] width 150 height 17
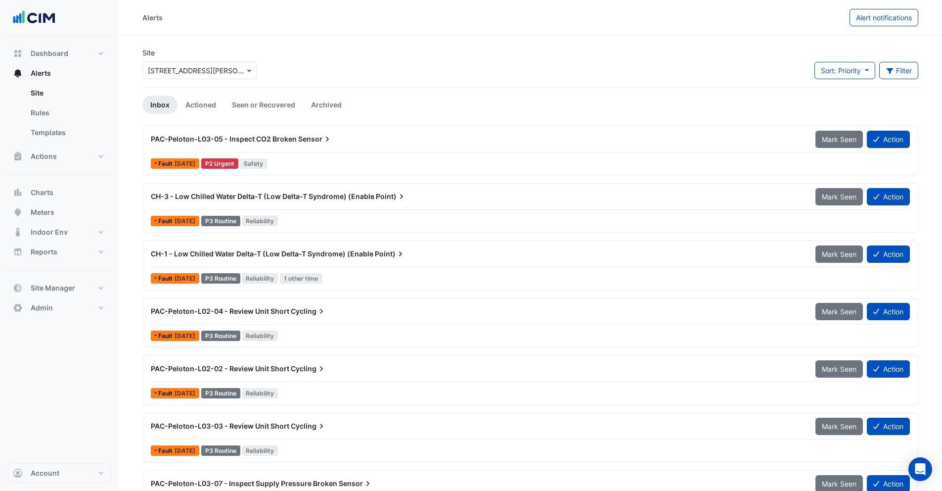
click at [202, 70] on input "text" at bounding box center [190, 71] width 84 height 10
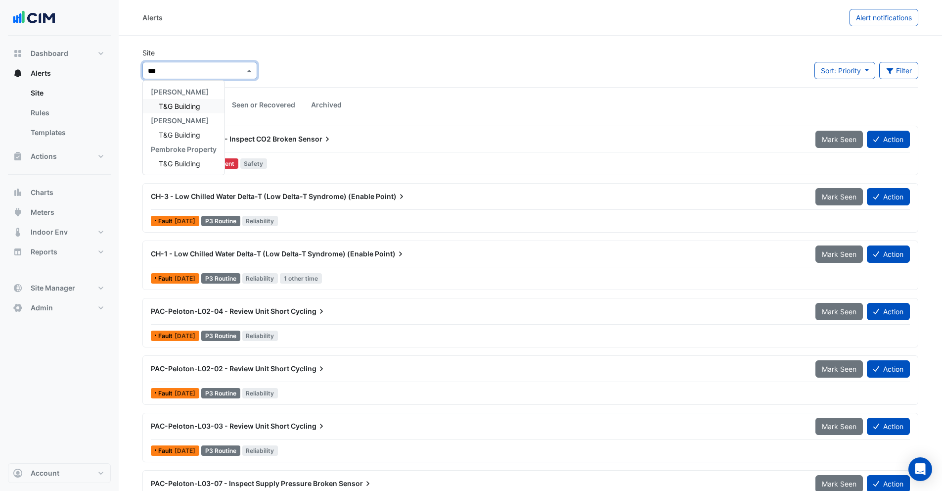
type input "***"
click at [175, 106] on span "T&G Building" at bounding box center [180, 106] width 42 height 8
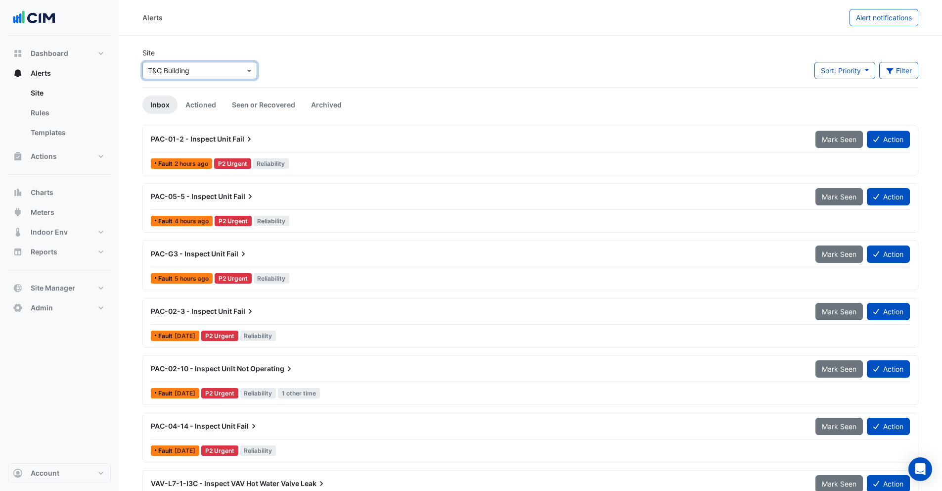
click at [191, 77] on div "× T&G Building" at bounding box center [199, 70] width 115 height 17
type input "****"
click at [185, 100] on div "MQX4" at bounding box center [183, 106] width 80 height 14
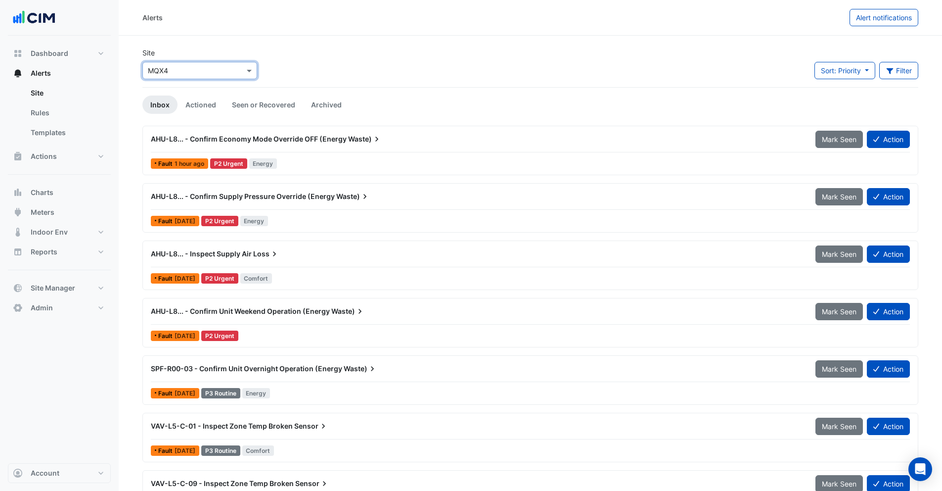
click at [299, 144] on div "AHU-L8... - Confirm Economy Mode Override OFF (Energy Waste)" at bounding box center [477, 139] width 665 height 18
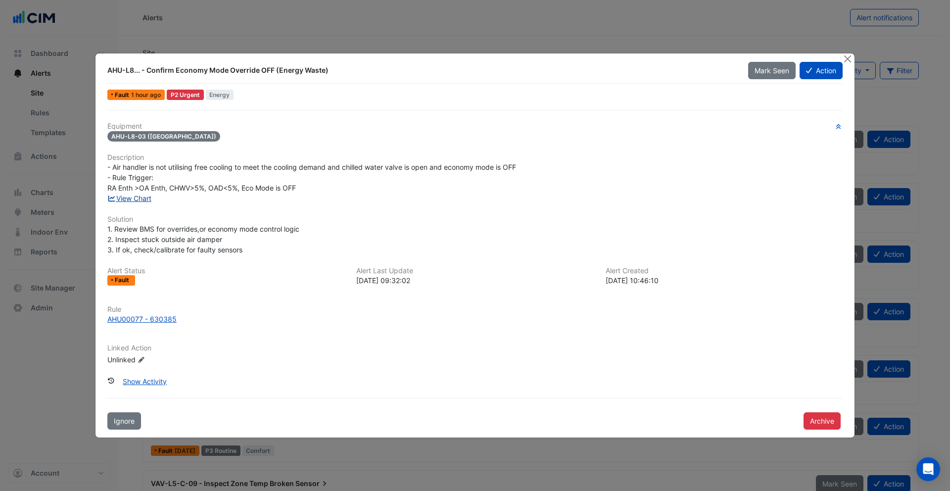
click at [140, 201] on link "View Chart" at bounding box center [129, 198] width 44 height 8
click at [849, 58] on button "Close" at bounding box center [847, 58] width 10 height 10
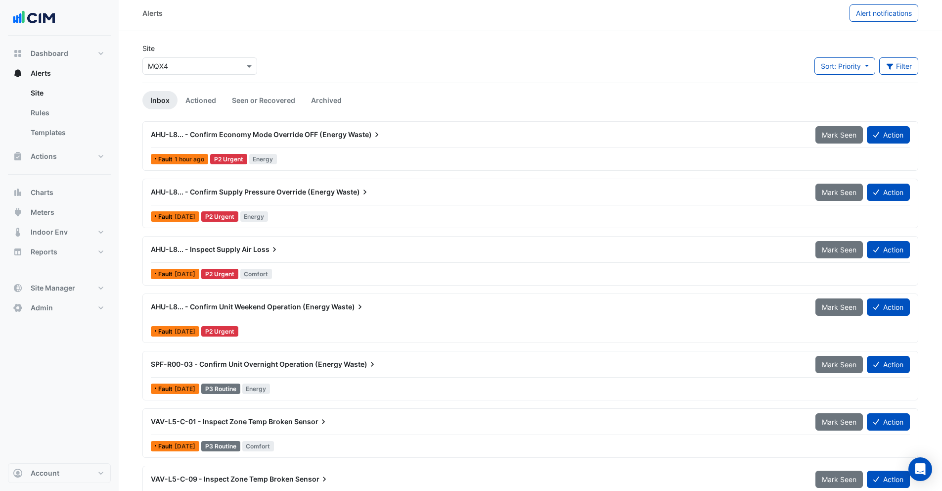
scroll to position [7, 0]
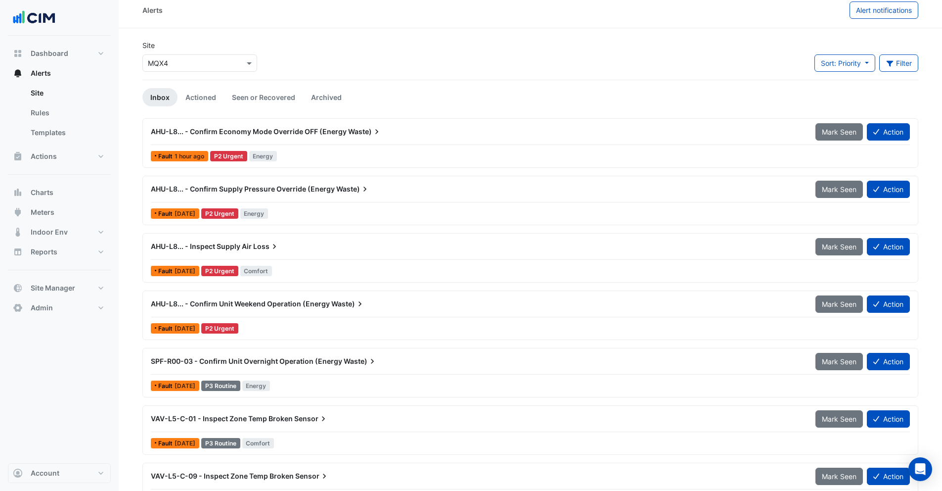
click at [317, 192] on span "AHU-L8... - Confirm Supply Pressure Override (Energy" at bounding box center [243, 189] width 184 height 8
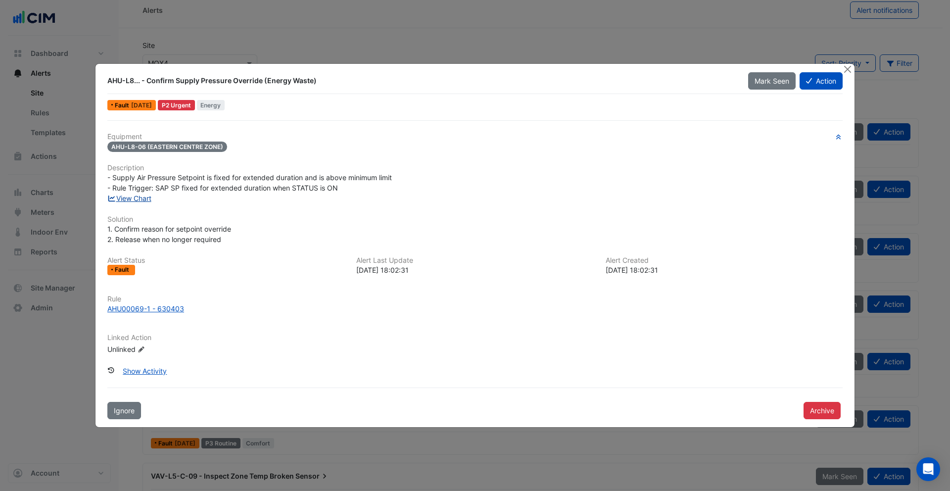
click at [147, 198] on link "View Chart" at bounding box center [129, 198] width 44 height 8
click at [846, 66] on button "Close" at bounding box center [847, 69] width 10 height 10
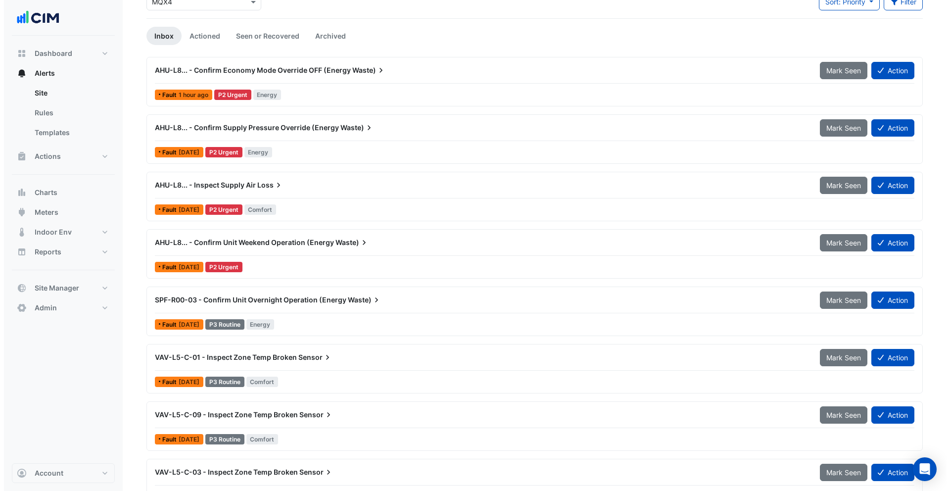
scroll to position [70, 0]
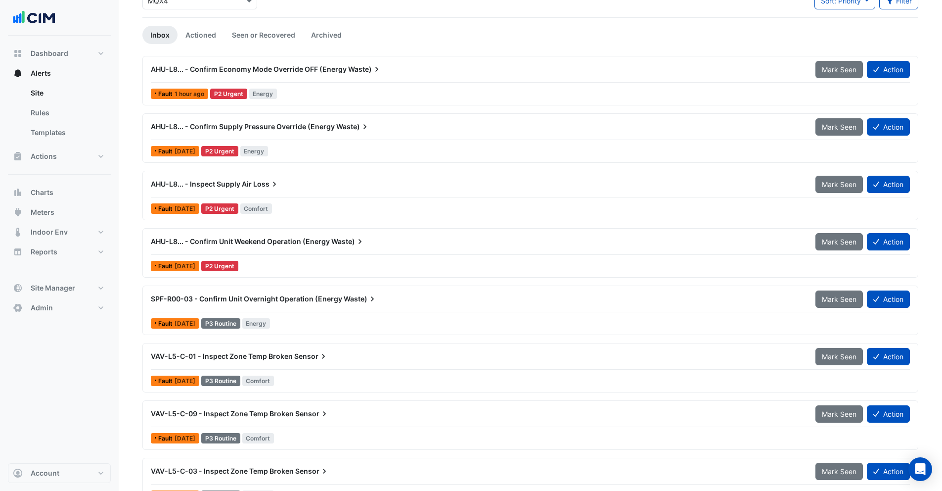
click at [264, 247] on div "AHU-L8... - Confirm Unit Weekend Operation (Energy Waste)" at bounding box center [477, 241] width 665 height 18
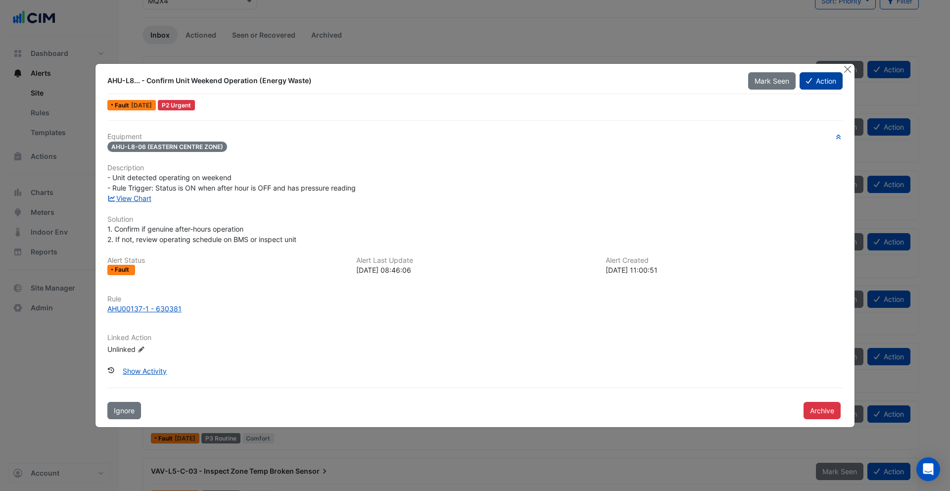
click at [831, 84] on button "Action" at bounding box center [820, 80] width 43 height 17
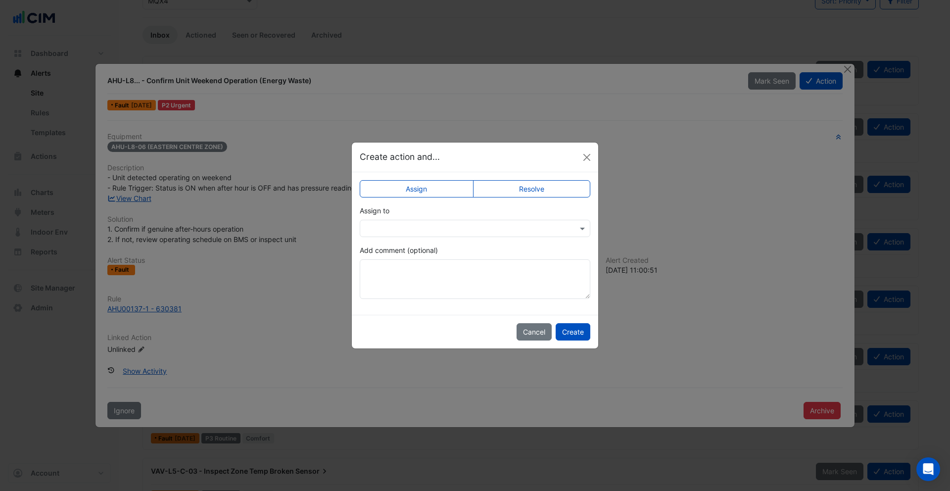
click at [466, 226] on input "text" at bounding box center [465, 229] width 200 height 10
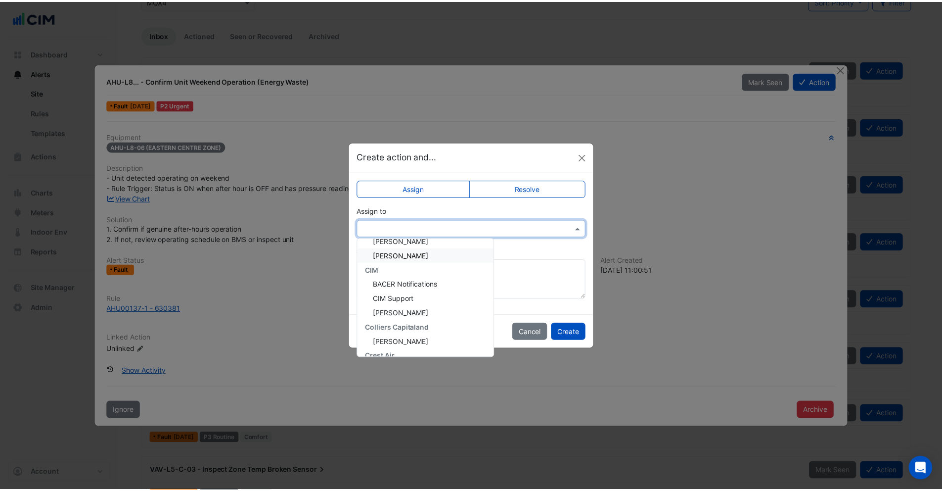
scroll to position [61, 0]
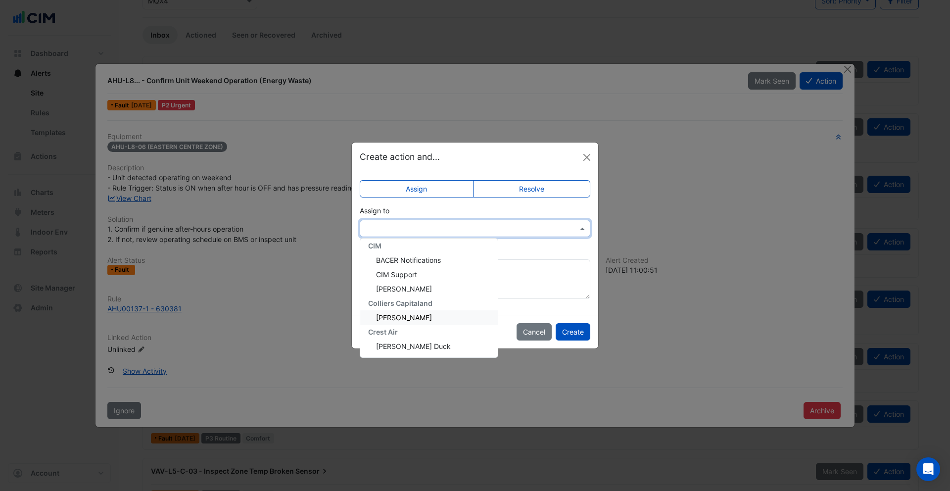
click at [409, 315] on span "Mario Rochecouste" at bounding box center [404, 317] width 56 height 8
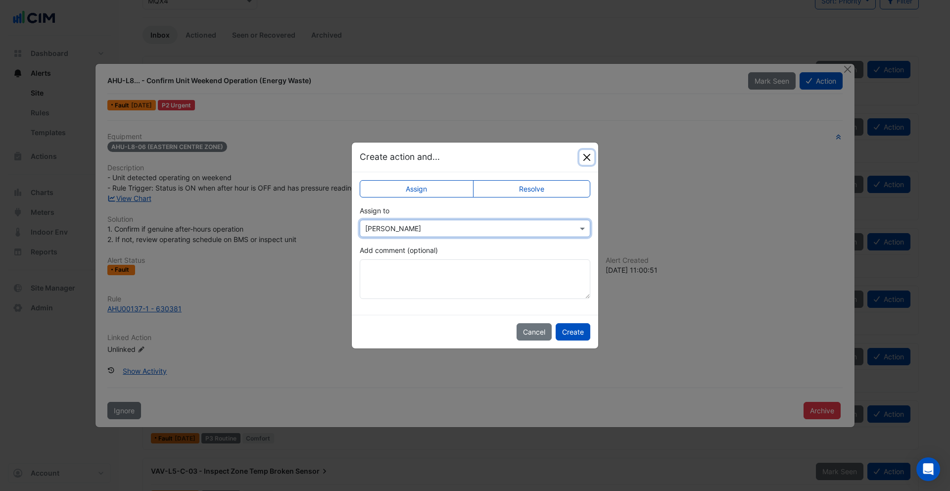
click at [589, 160] on button "Close" at bounding box center [586, 157] width 15 height 15
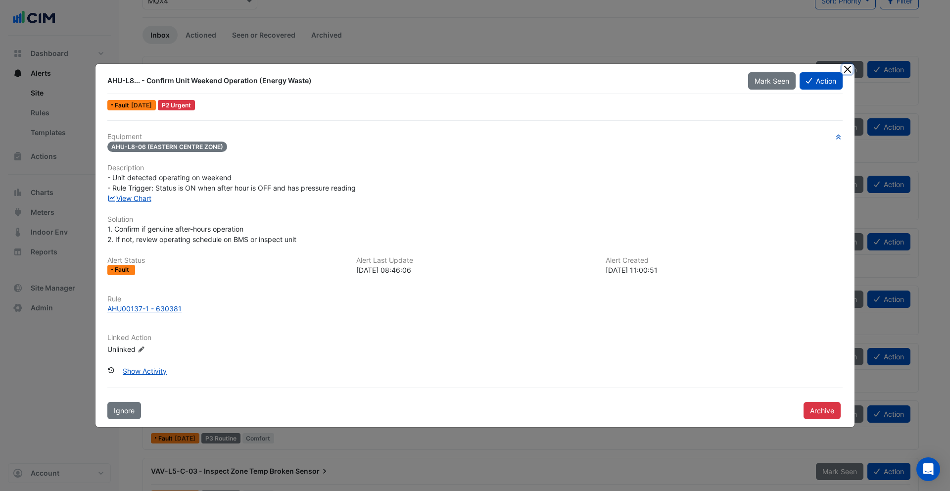
click at [845, 69] on button "Close" at bounding box center [847, 69] width 10 height 10
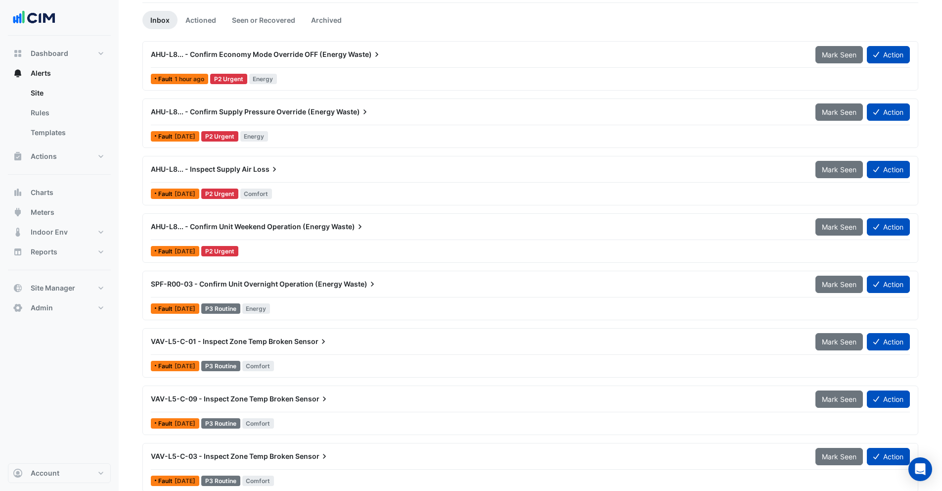
scroll to position [90, 0]
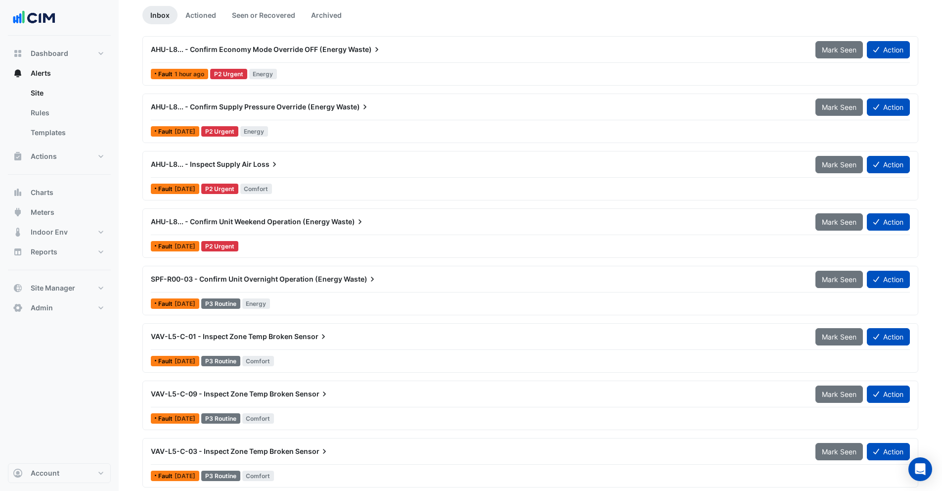
click at [299, 280] on span "SPF-R00-03 - Confirm Unit Overnight Operation (Energy" at bounding box center [246, 279] width 191 height 8
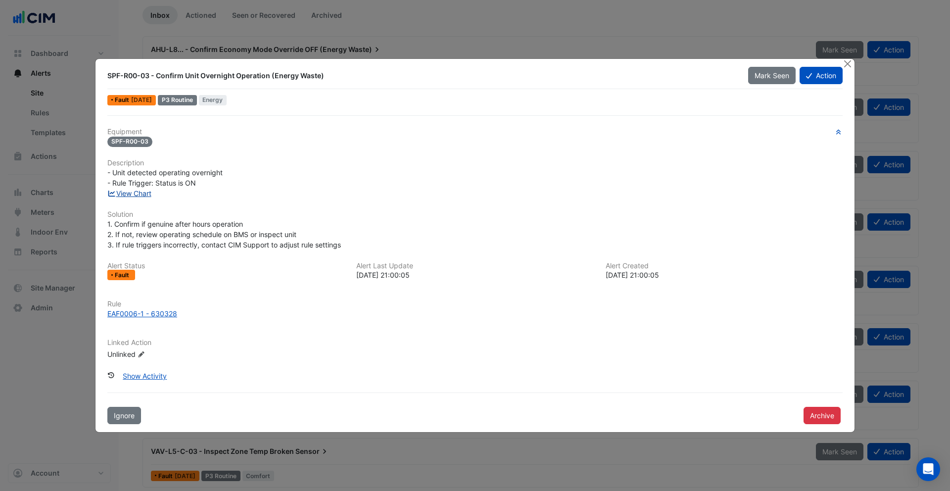
click at [143, 193] on link "View Chart" at bounding box center [129, 193] width 44 height 8
click at [851, 63] on button "Close" at bounding box center [847, 64] width 10 height 10
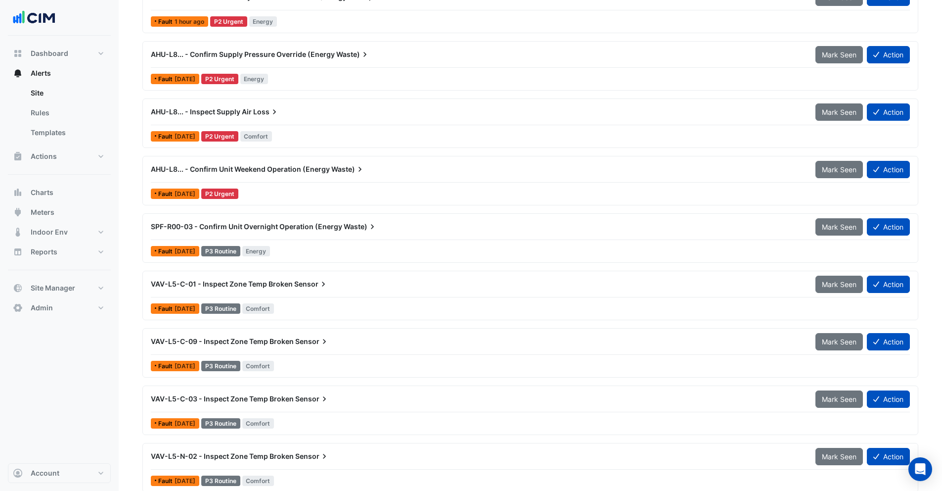
scroll to position [141, 0]
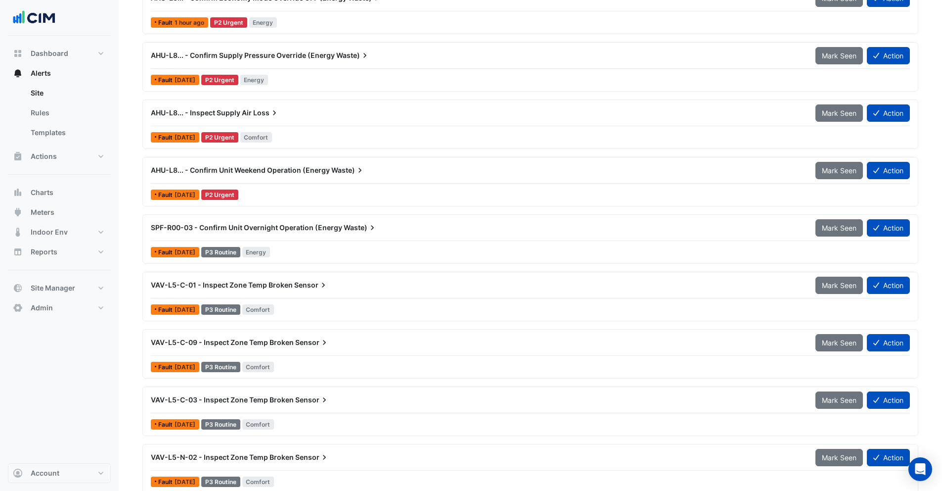
click at [333, 179] on div "AHU-L8... - Confirm Unit Weekend Operation (Energy Waste)" at bounding box center [477, 170] width 665 height 18
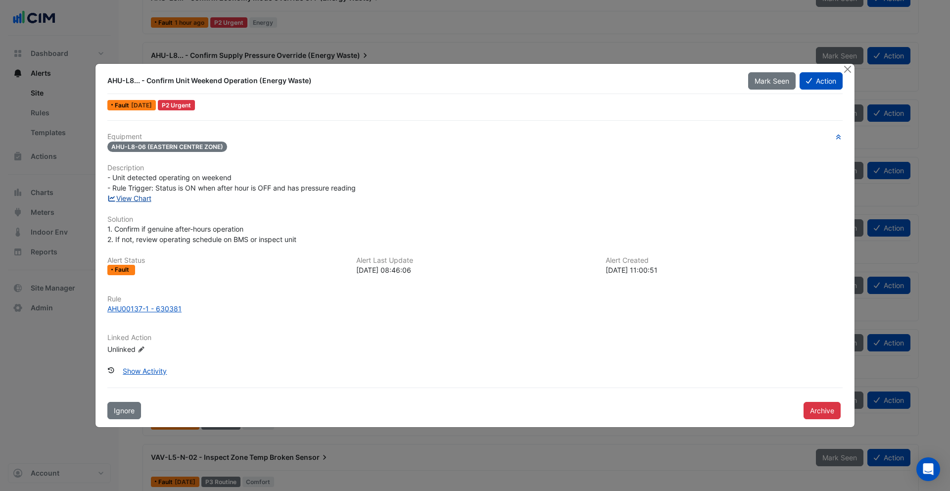
click at [143, 197] on link "View Chart" at bounding box center [129, 198] width 44 height 8
drag, startPoint x: 113, startPoint y: 148, endPoint x: 126, endPoint y: 148, distance: 12.4
click at [126, 148] on span "AHU-L8-06 (EASTERN CENTRE ZONE)" at bounding box center [167, 146] width 120 height 10
drag, startPoint x: 112, startPoint y: 148, endPoint x: 223, endPoint y: 147, distance: 110.8
click at [223, 147] on span "AHU-L8-06 (EASTERN CENTRE ZONE)" at bounding box center [167, 146] width 120 height 10
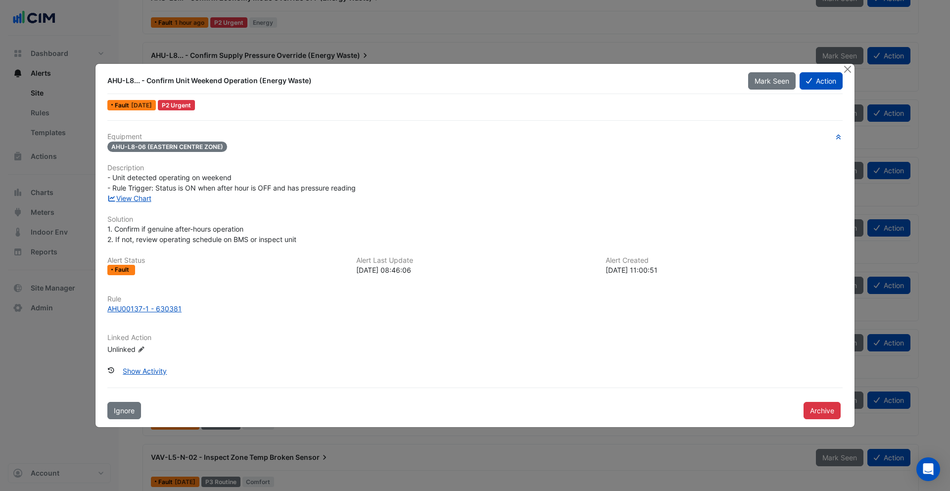
copy span "AHU-L8-06 (EASTERN CENTRE ZONE)"
click at [846, 68] on button "Close" at bounding box center [847, 69] width 10 height 10
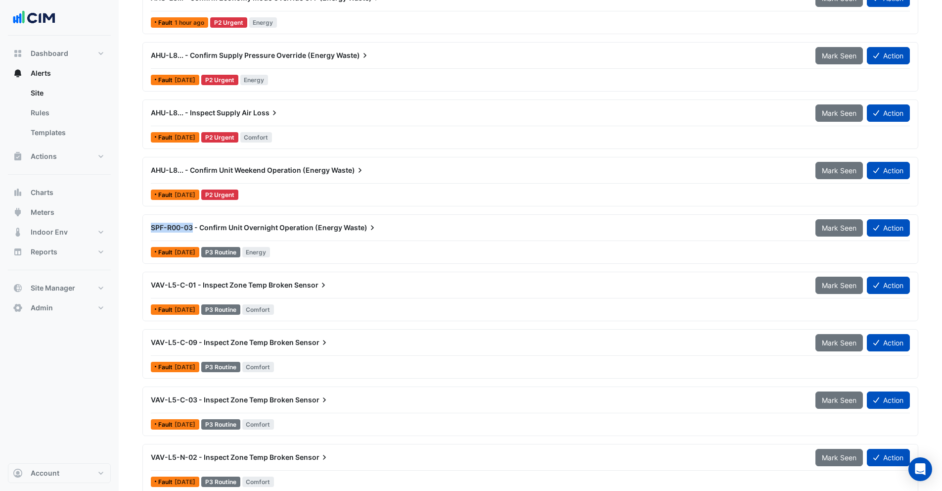
drag, startPoint x: 150, startPoint y: 228, endPoint x: 193, endPoint y: 229, distance: 43.0
click at [193, 229] on div "SPF-R00-03 - Confirm Unit Overnight Operation (Energy Waste)" at bounding box center [477, 228] width 665 height 18
copy span "SPF-R00-03"
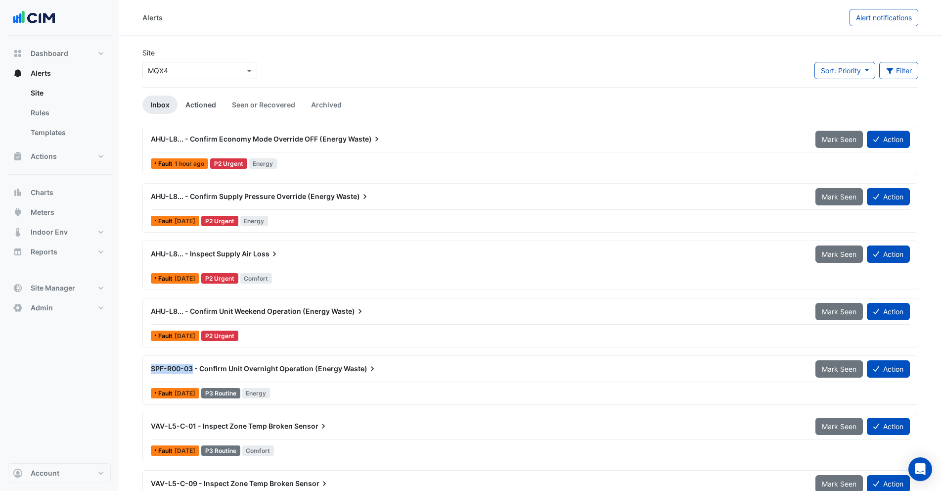
click at [204, 99] on link "Actioned" at bounding box center [201, 104] width 46 height 18
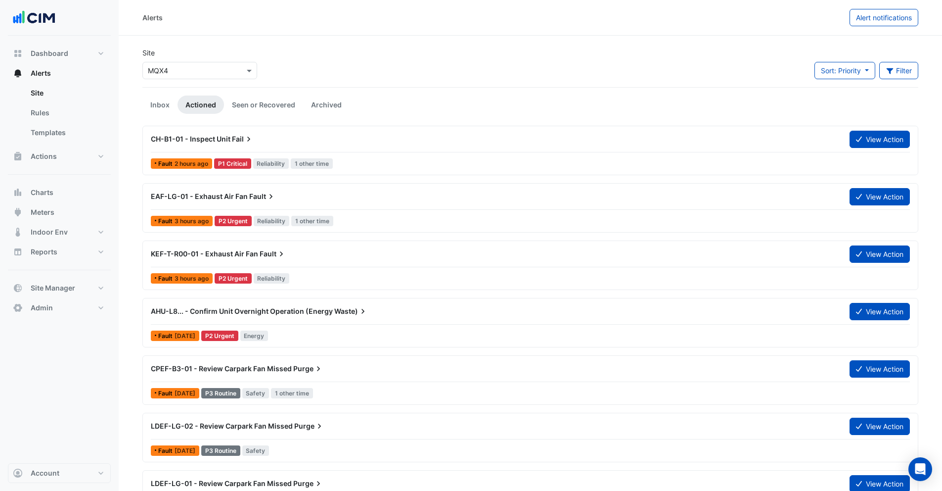
click at [255, 143] on div "CH-B1-01 - Inspect Unit Fail" at bounding box center [494, 139] width 687 height 10
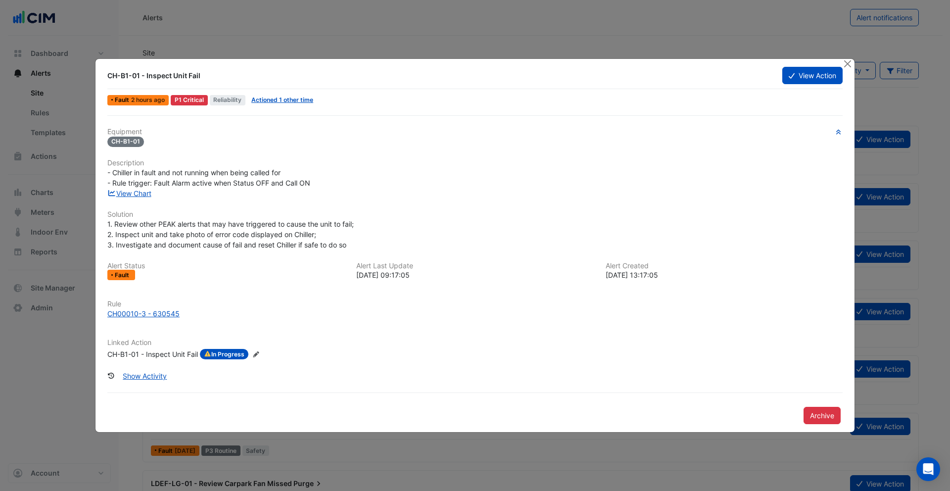
click at [152, 357] on div "CH-B1-01 - Inspect Unit Fail" at bounding box center [152, 354] width 91 height 11
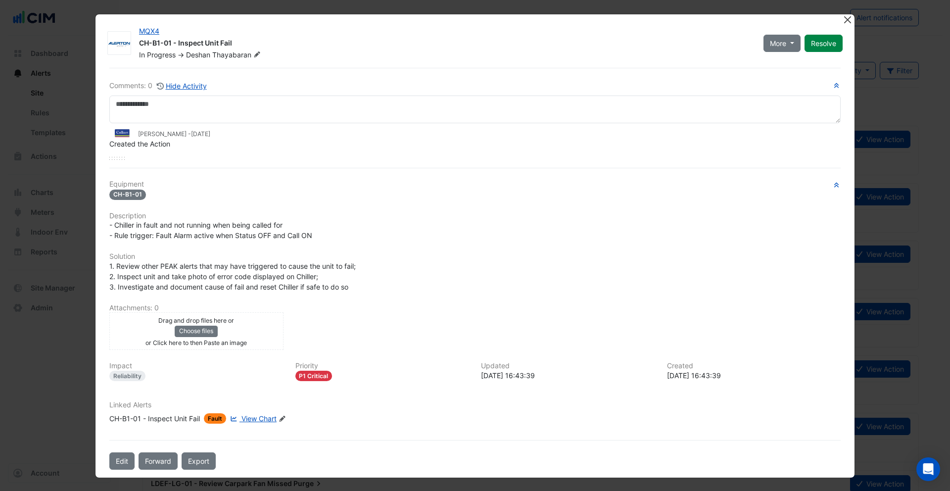
click at [846, 21] on button "Close" at bounding box center [847, 19] width 10 height 10
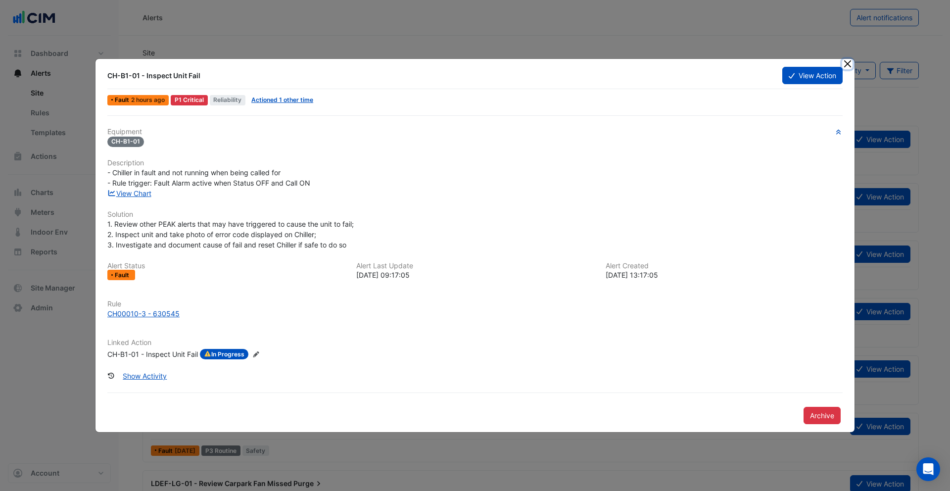
click at [852, 64] on button "Close" at bounding box center [847, 64] width 10 height 10
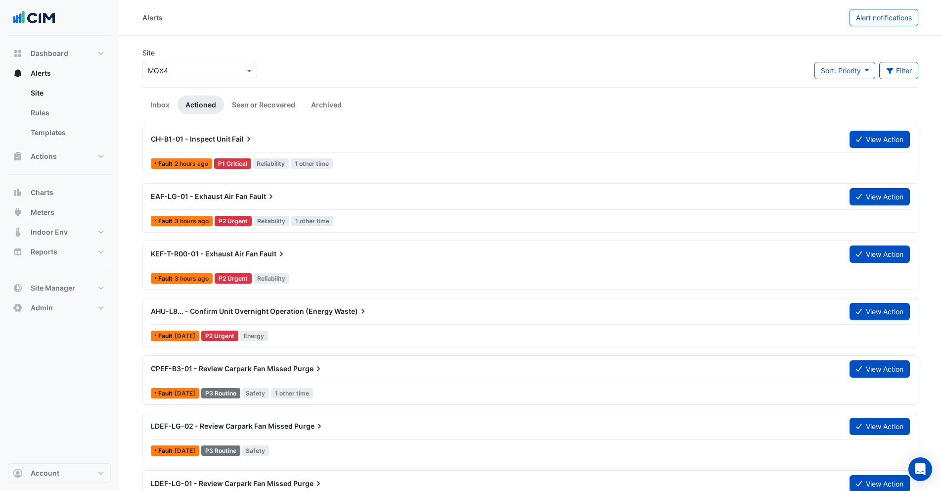
click at [297, 139] on div "CH-B1-01 - Inspect Unit Fail" at bounding box center [494, 139] width 687 height 10
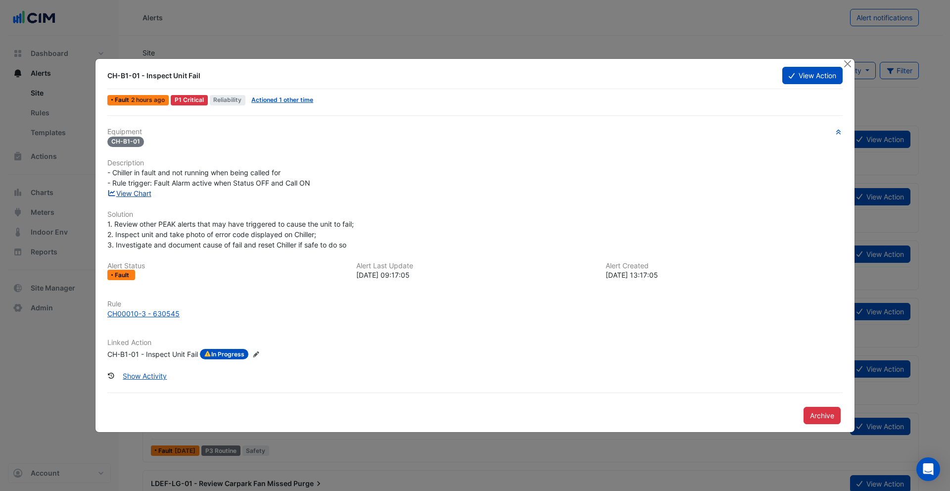
click at [138, 192] on link "View Chart" at bounding box center [129, 193] width 44 height 8
click at [845, 61] on button "Close" at bounding box center [847, 64] width 10 height 10
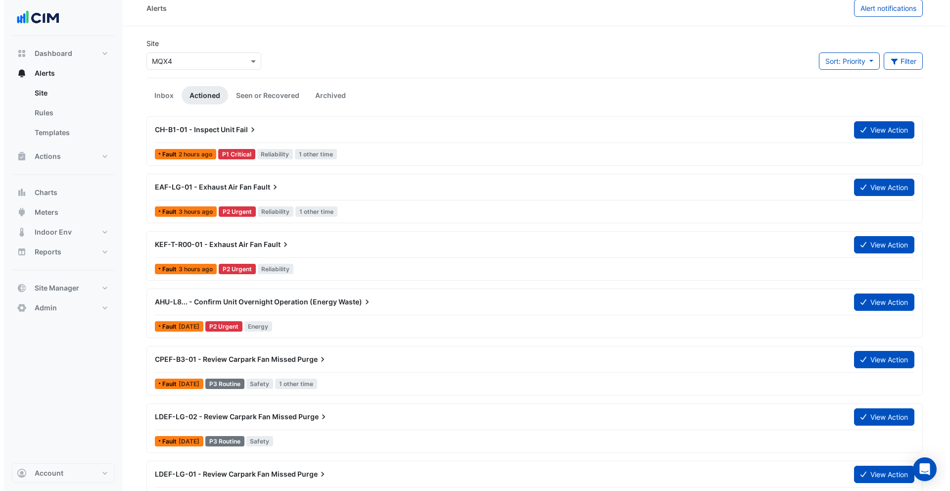
scroll to position [10, 0]
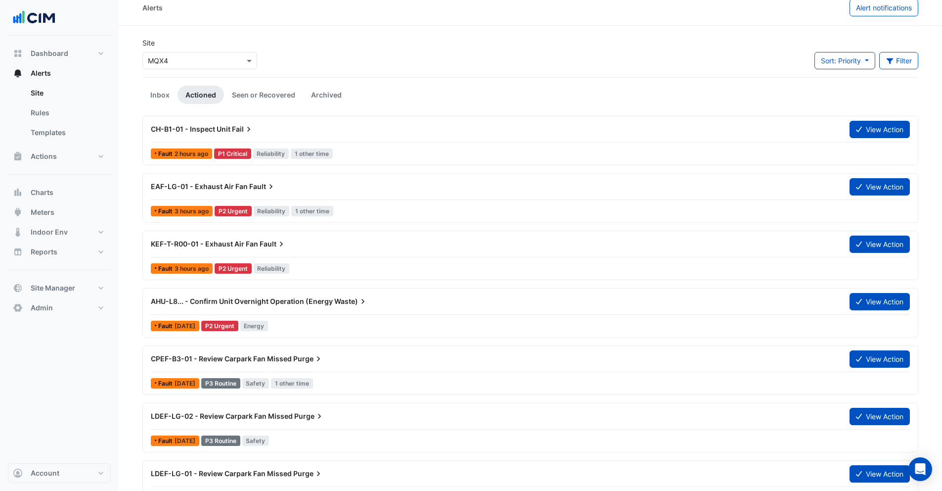
click at [342, 314] on div at bounding box center [530, 314] width 759 height 0
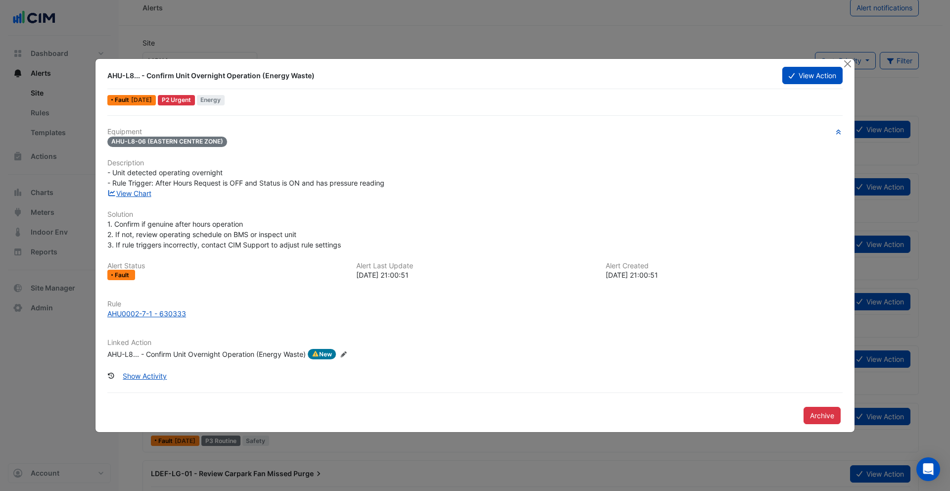
click at [206, 357] on div "AHU-L8... - Confirm Unit Overnight Operation (Energy Waste)" at bounding box center [206, 354] width 198 height 11
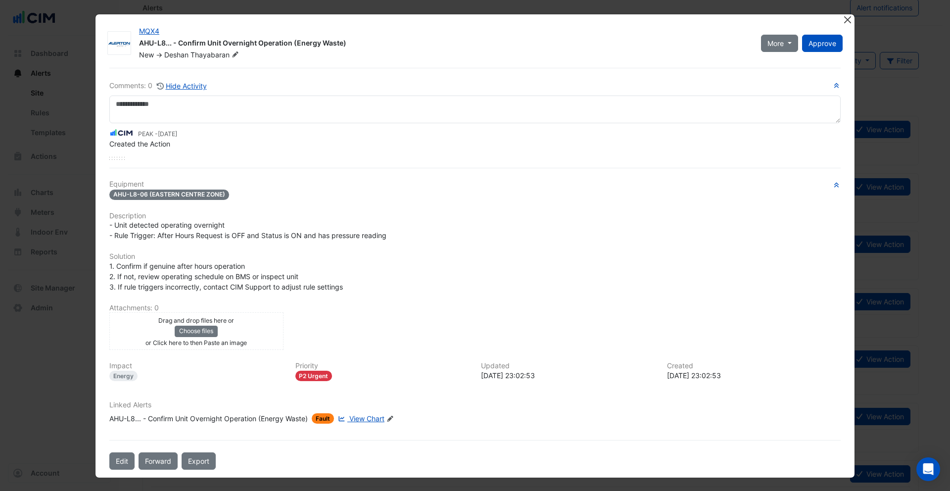
click at [842, 18] on button "Close" at bounding box center [847, 19] width 10 height 10
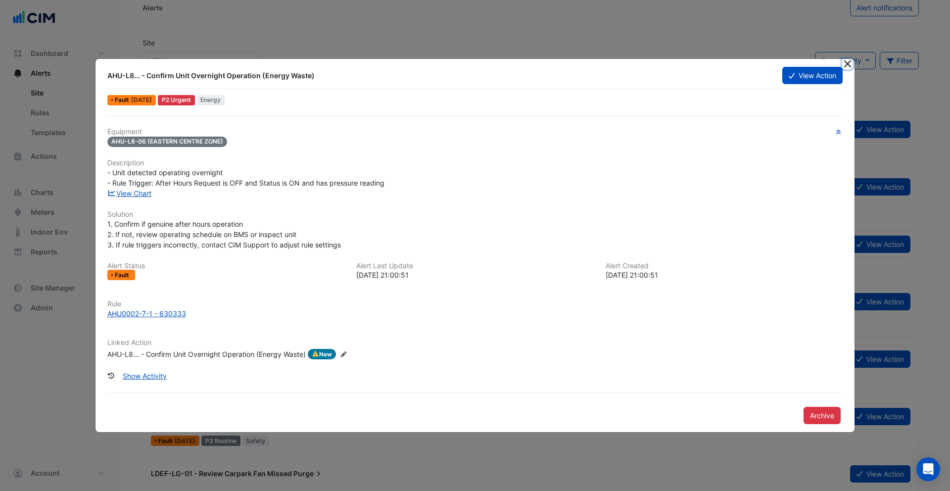
click at [848, 63] on button "Close" at bounding box center [847, 64] width 10 height 10
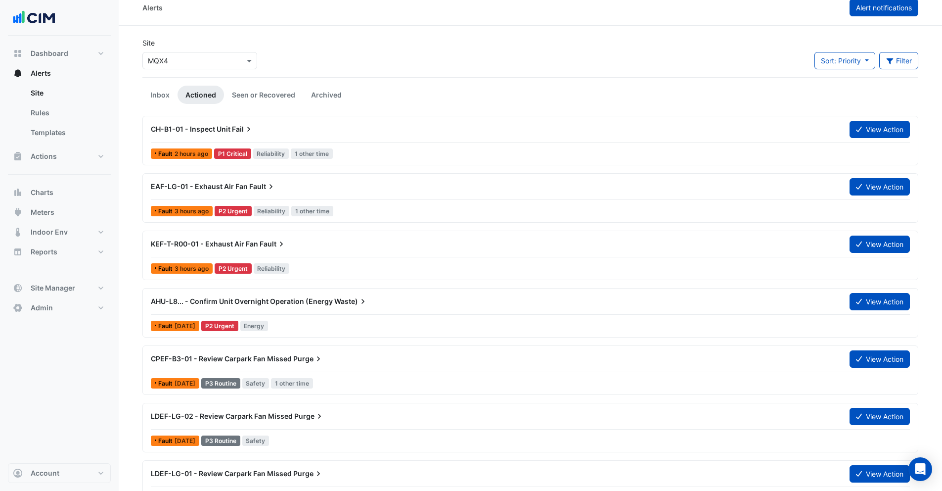
click at [881, 11] on span "Alert notifications" at bounding box center [884, 7] width 56 height 8
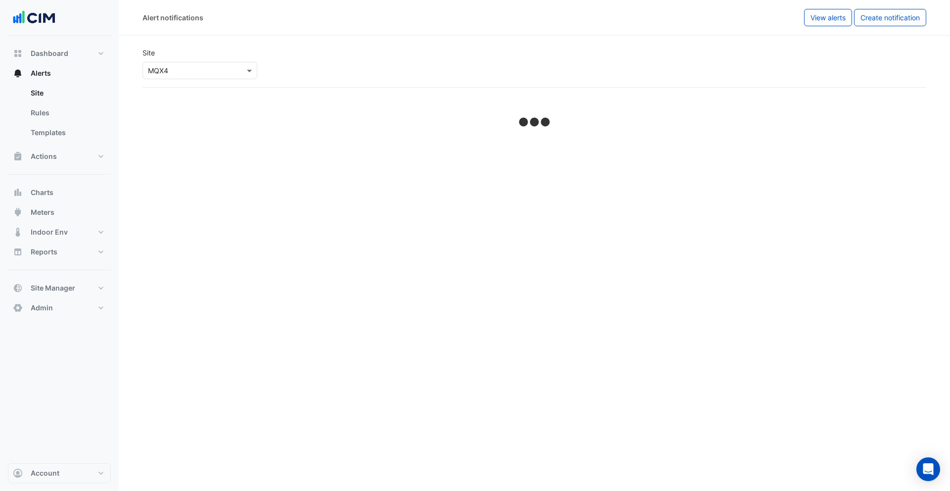
select select "******"
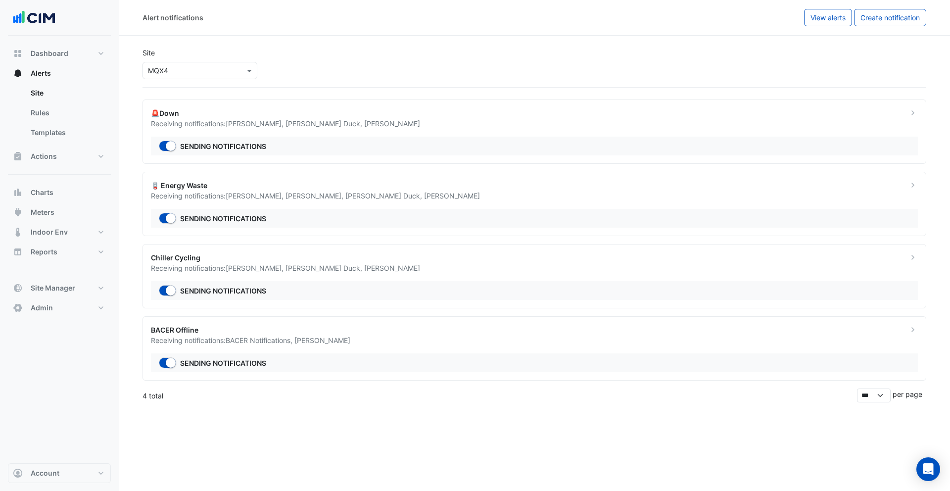
click at [266, 200] on div "Receiving notifications: Deshan Thayabaran , Vishal Fitzgerard , Joshua Duck , …" at bounding box center [523, 195] width 745 height 10
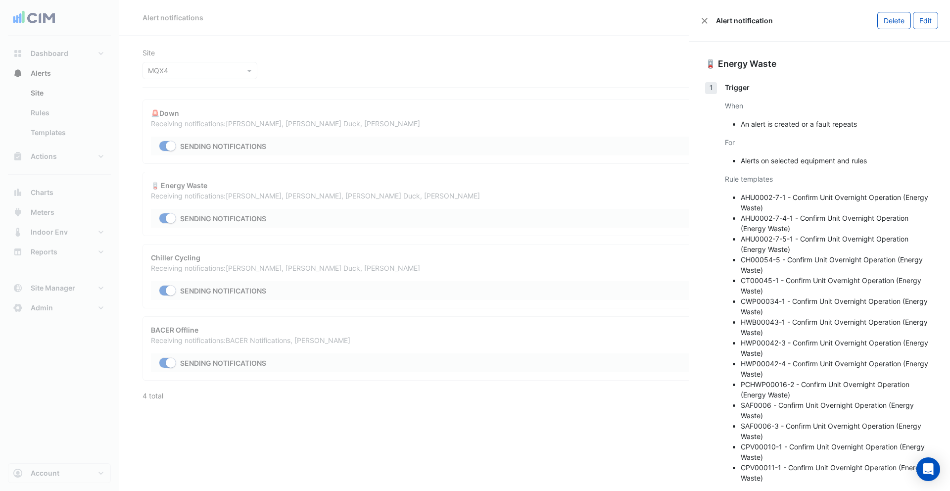
click at [577, 74] on ngb-offcanvas-backdrop at bounding box center [475, 245] width 950 height 491
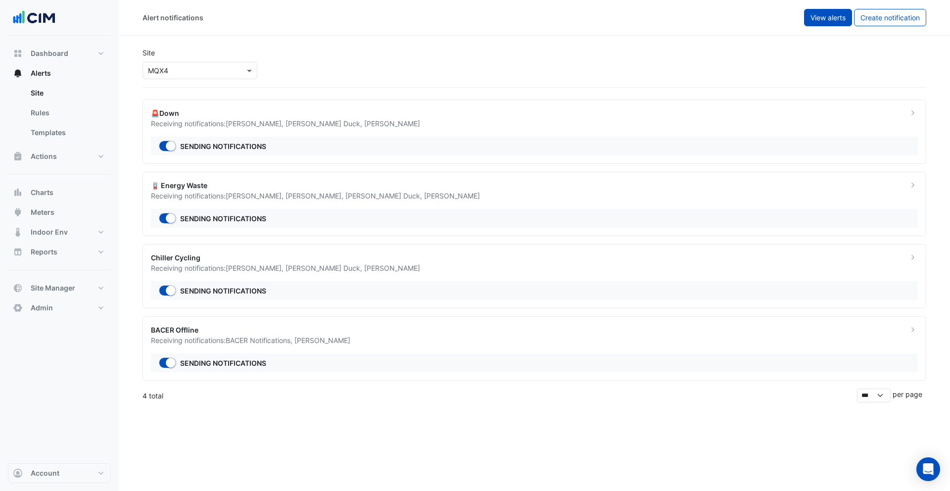
click at [833, 15] on span "View alerts" at bounding box center [827, 17] width 35 height 8
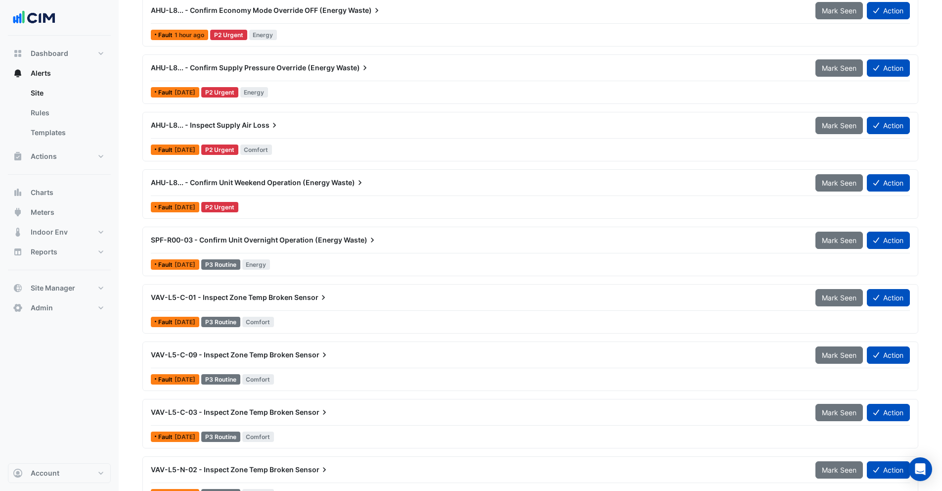
scroll to position [131, 0]
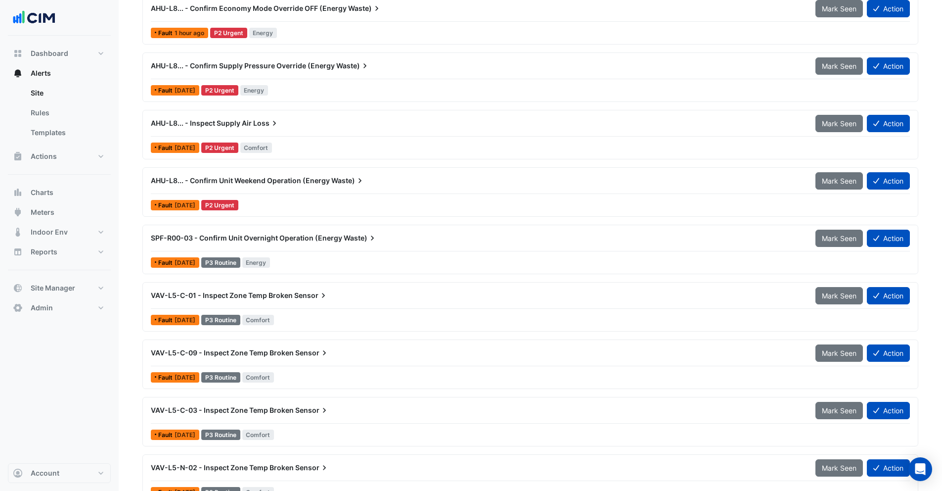
click at [323, 180] on span "AHU-L8... - Confirm Unit Weekend Operation (Energy" at bounding box center [240, 180] width 179 height 8
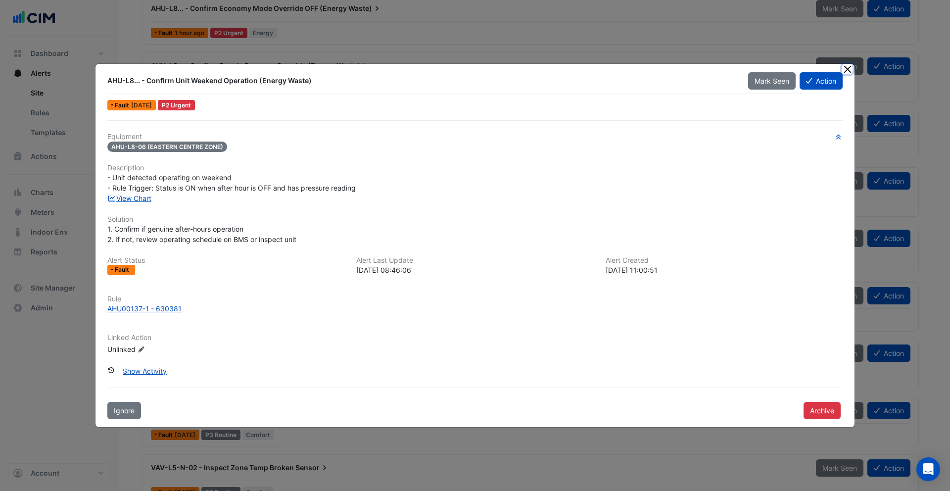
click at [851, 71] on button "Close" at bounding box center [847, 69] width 10 height 10
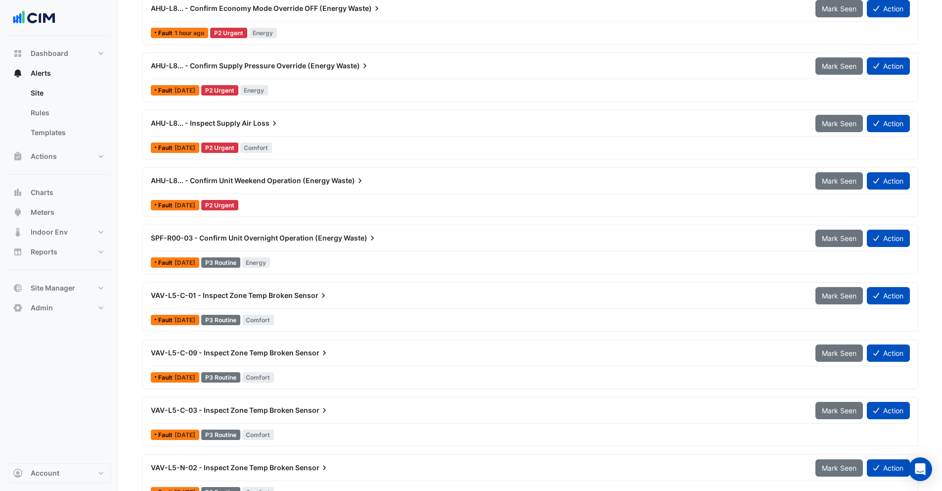
click at [293, 241] on span "SPF-R00-03 - Confirm Unit Overnight Operation (Energy" at bounding box center [246, 237] width 191 height 8
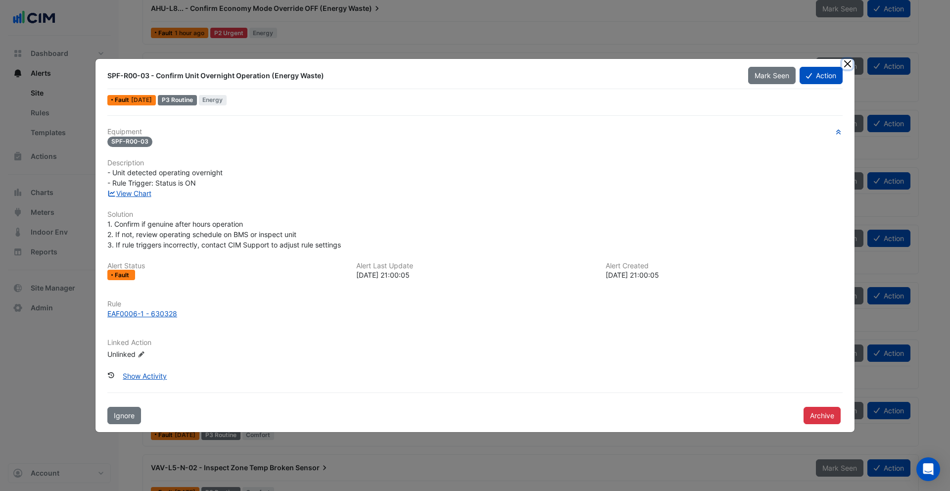
click at [847, 64] on button "Close" at bounding box center [847, 64] width 10 height 10
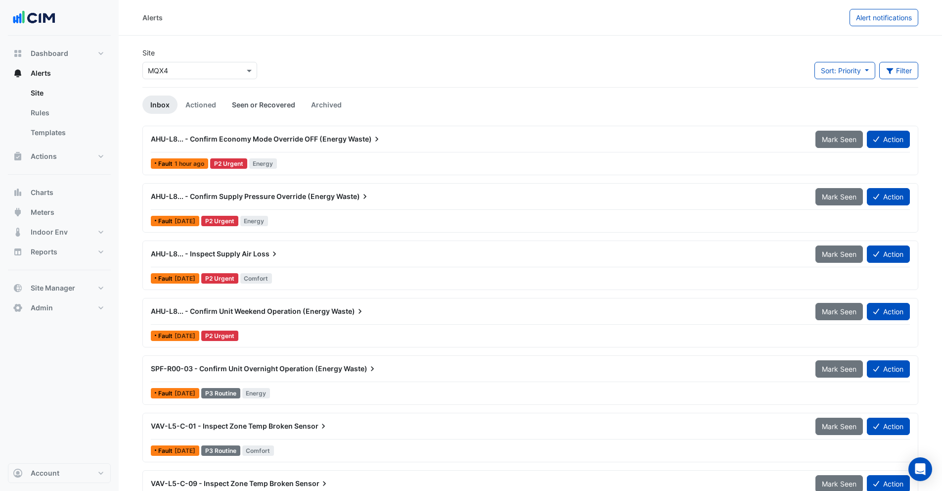
click at [271, 101] on link "Seen or Recovered" at bounding box center [263, 104] width 79 height 18
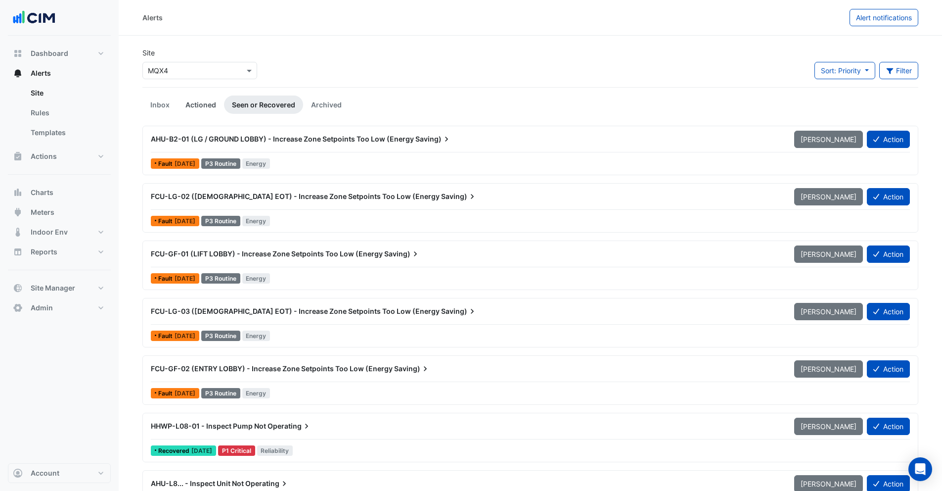
click at [196, 104] on link "Actioned" at bounding box center [201, 104] width 46 height 18
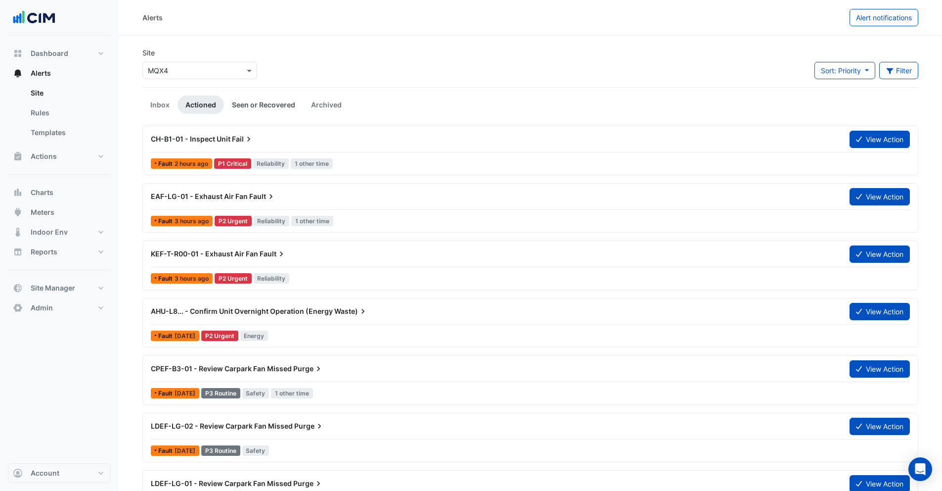
click at [234, 101] on link "Seen or Recovered" at bounding box center [263, 104] width 79 height 18
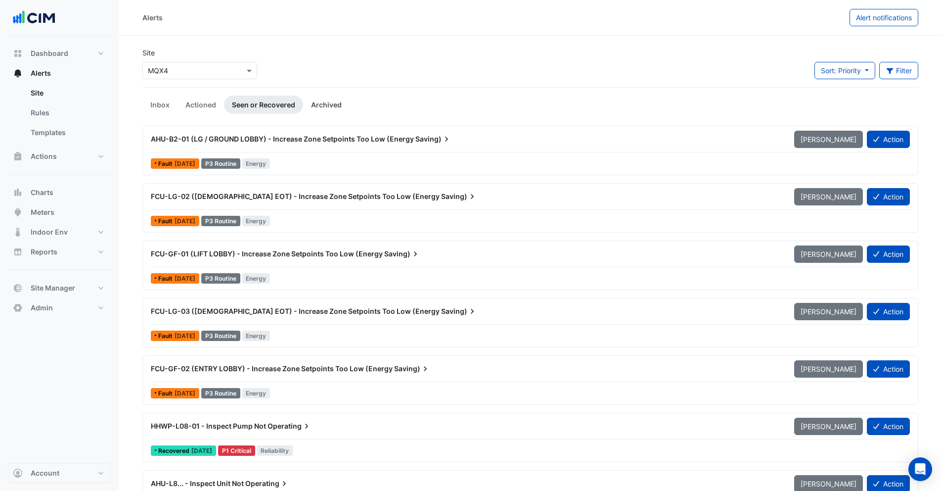
click at [324, 106] on link "Archived" at bounding box center [326, 104] width 46 height 18
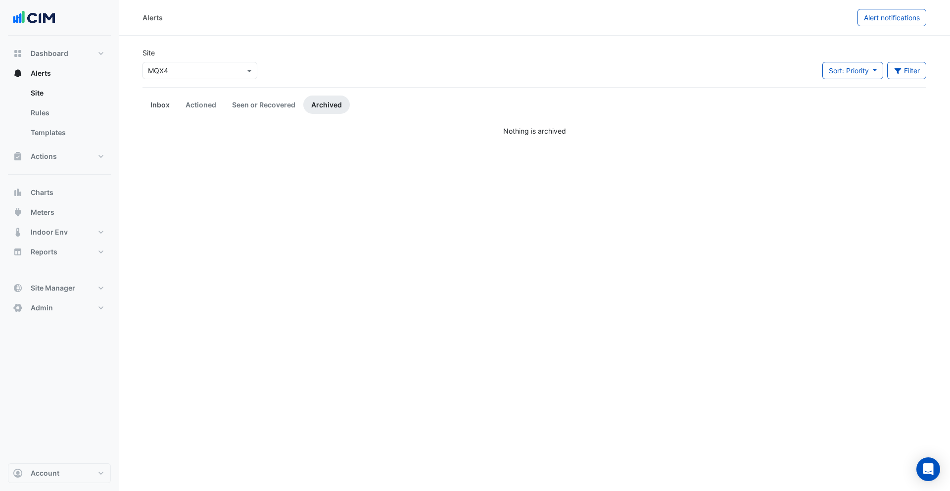
click at [161, 108] on link "Inbox" at bounding box center [159, 104] width 35 height 18
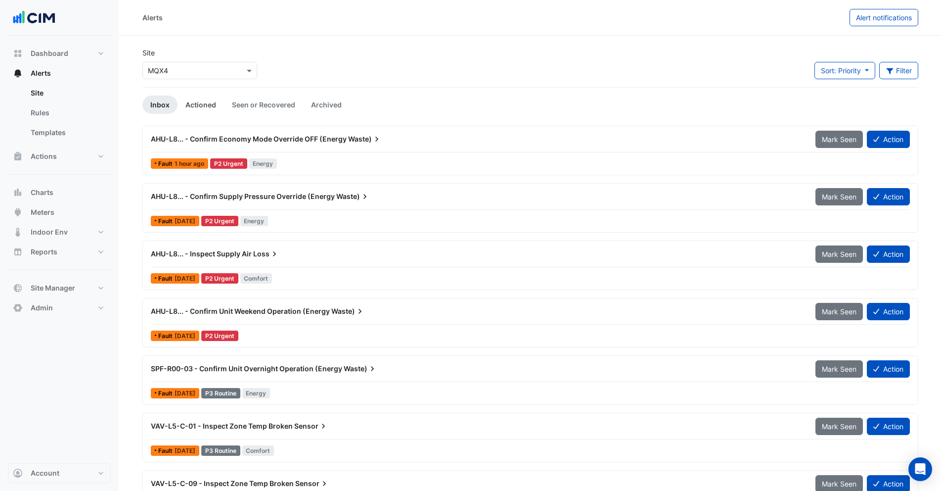
click at [189, 107] on link "Actioned" at bounding box center [201, 104] width 46 height 18
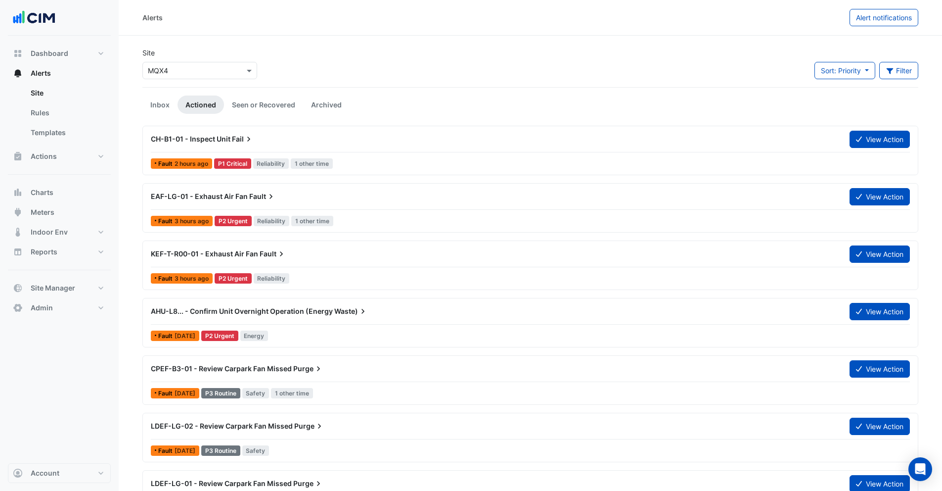
click at [265, 145] on div "CH-B1-01 - Inspect Unit Fail" at bounding box center [494, 139] width 699 height 18
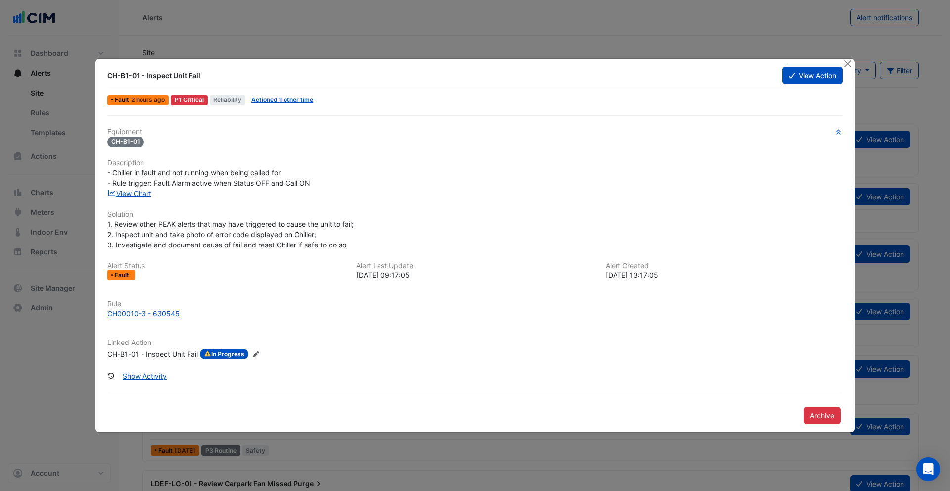
click at [162, 354] on div "CH-B1-01 - Inspect Unit Fail" at bounding box center [152, 354] width 91 height 11
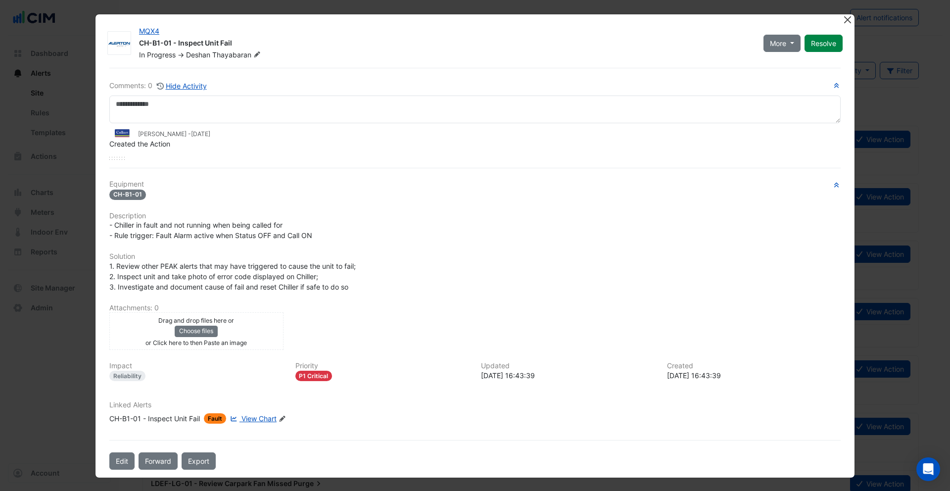
click at [843, 20] on button "Close" at bounding box center [847, 19] width 10 height 10
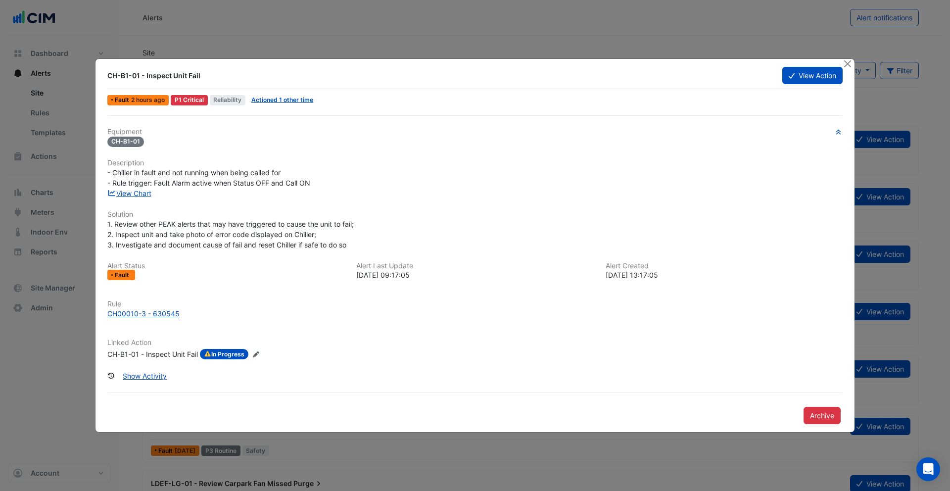
click at [167, 354] on div "CH-B1-01 - Inspect Unit Fail" at bounding box center [152, 354] width 91 height 11
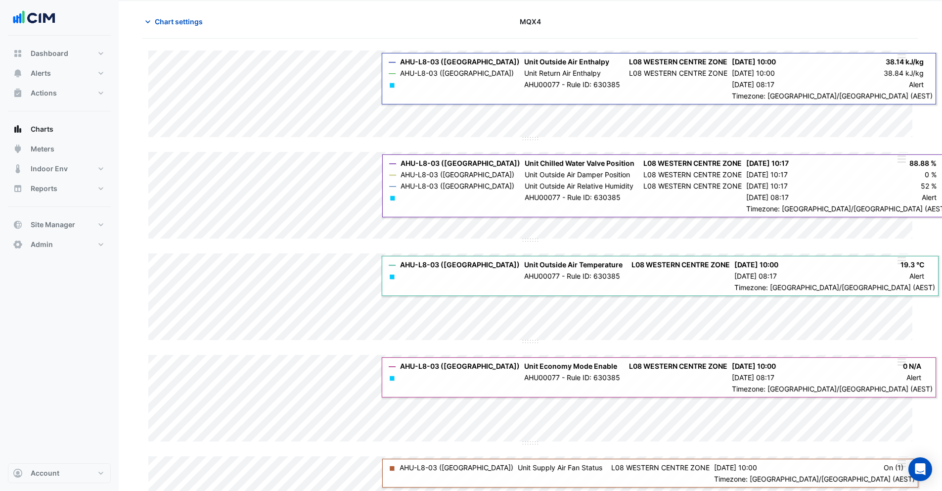
scroll to position [39, 0]
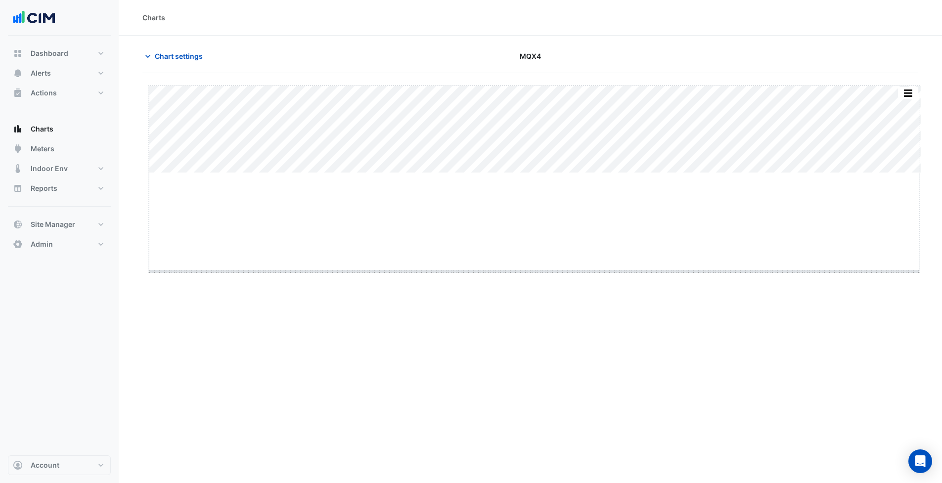
drag, startPoint x: 535, startPoint y: 173, endPoint x: 543, endPoint y: 271, distance: 98.7
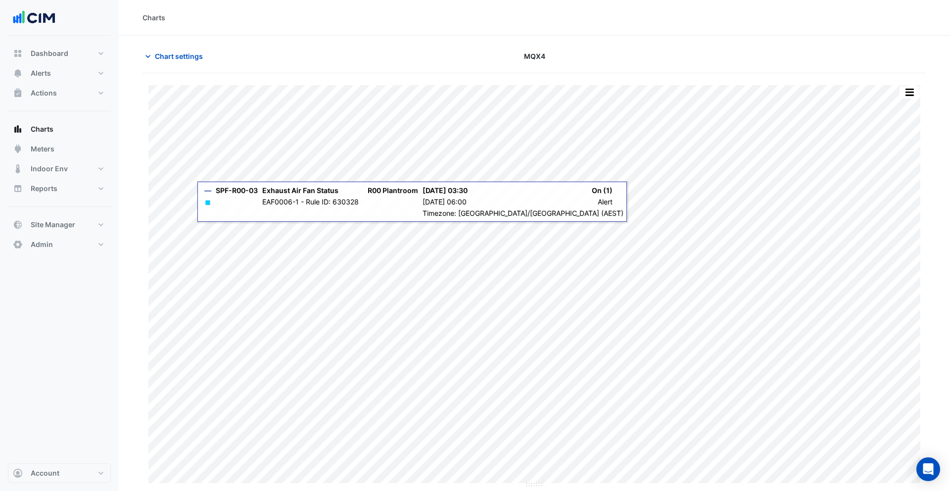
type input "**********"
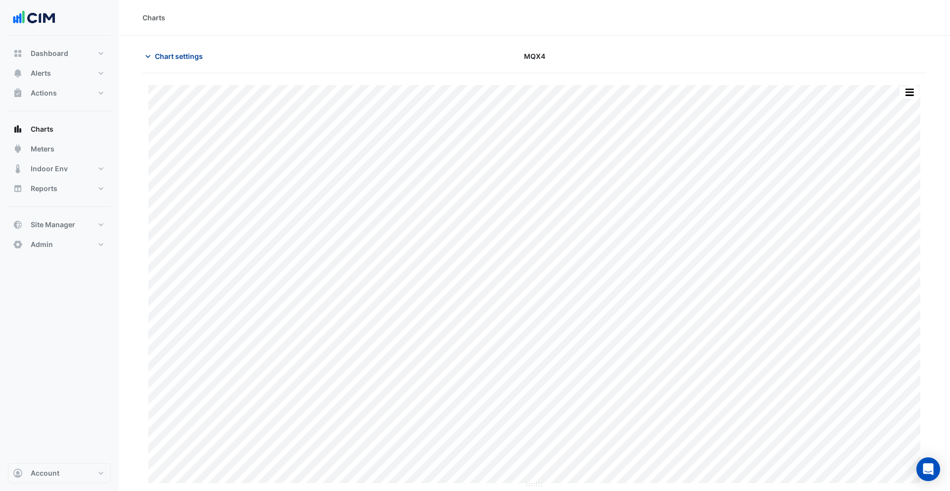
click at [161, 55] on span "Chart settings" at bounding box center [179, 56] width 48 height 10
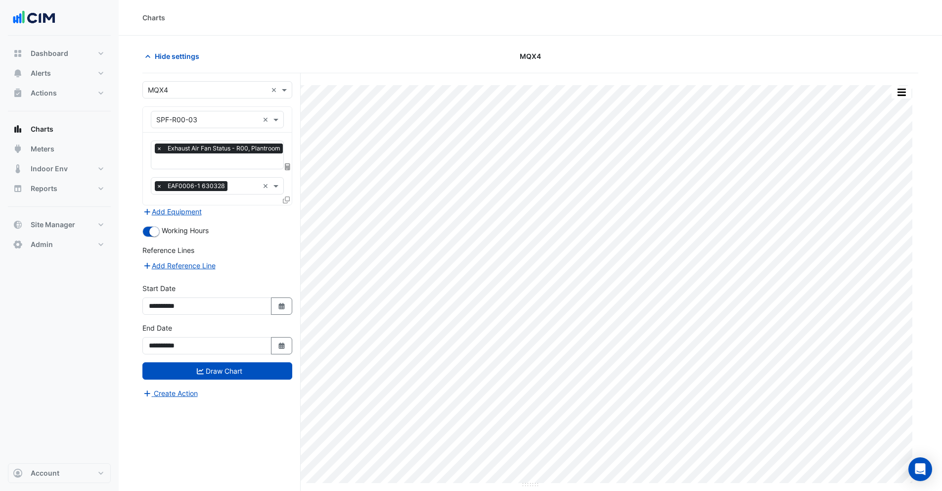
scroll to position [0, 4]
click at [182, 165] on input "text" at bounding box center [216, 162] width 129 height 10
click at [96, 272] on div "Dashboard Portfolio Ratings Performance Alerts Site Rules Templates Actions Sit…" at bounding box center [59, 249] width 103 height 427
click at [166, 208] on button "Add Equipment" at bounding box center [172, 211] width 60 height 11
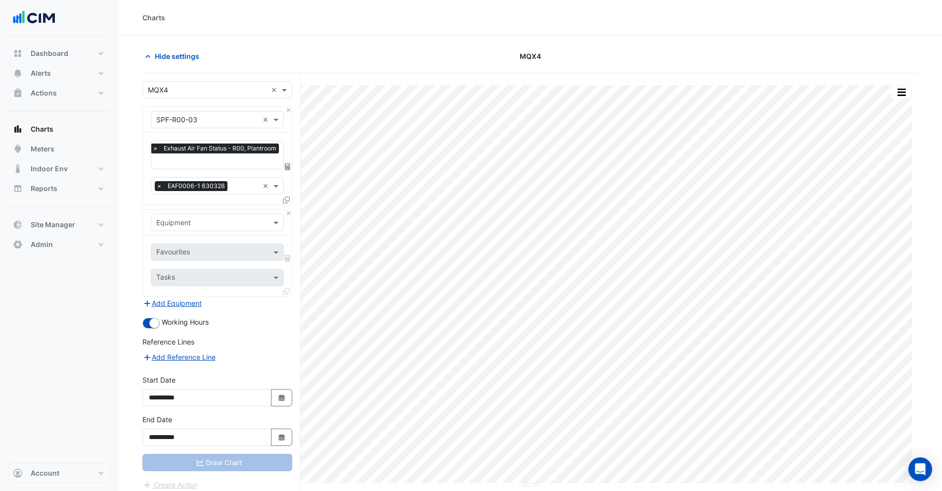
click at [180, 223] on input "text" at bounding box center [207, 223] width 102 height 10
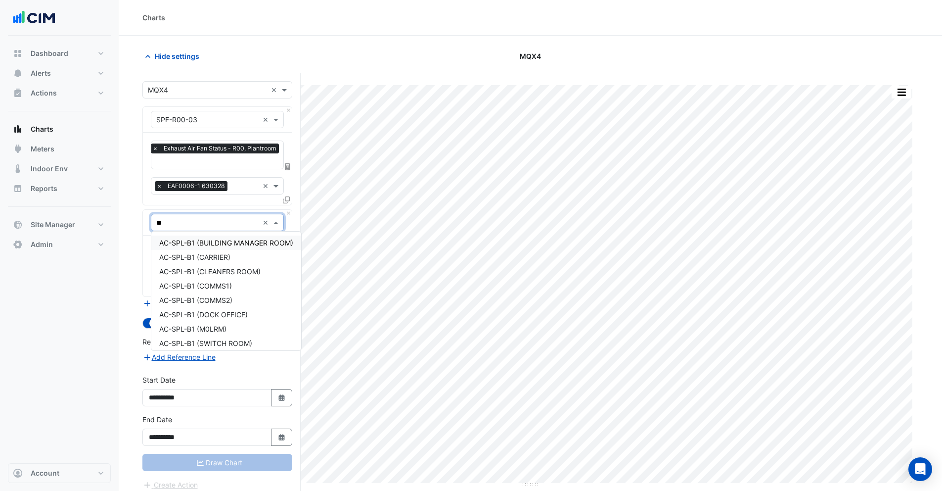
type input "***"
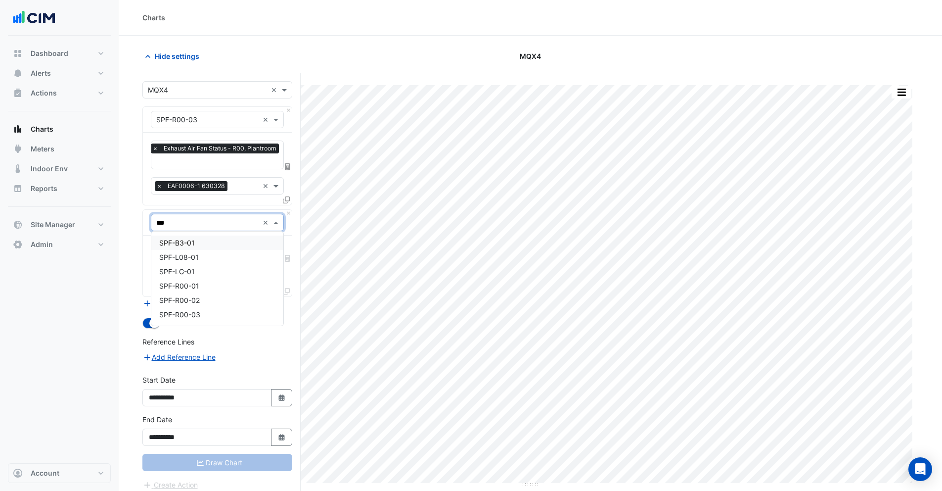
click at [194, 246] on span "SPF-B3-01" at bounding box center [177, 242] width 36 height 8
click at [192, 260] on div "Favourites Tasks" at bounding box center [217, 265] width 149 height 61
click at [289, 213] on button "Close" at bounding box center [288, 213] width 6 height 6
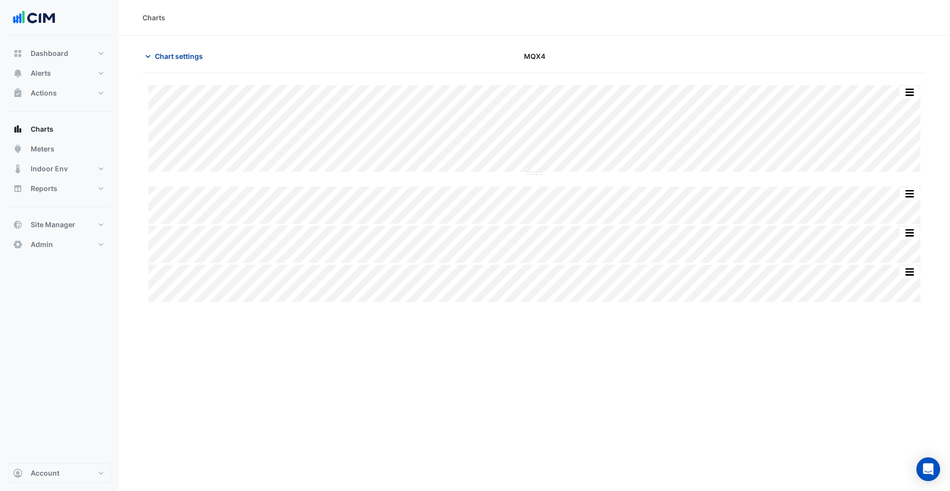
click at [164, 57] on span "Chart settings" at bounding box center [179, 56] width 48 height 10
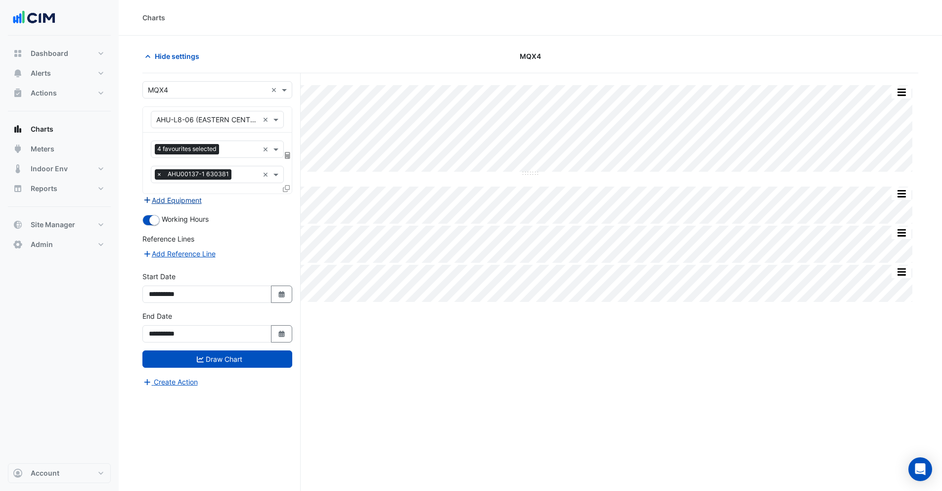
click at [185, 200] on button "Add Equipment" at bounding box center [172, 199] width 60 height 11
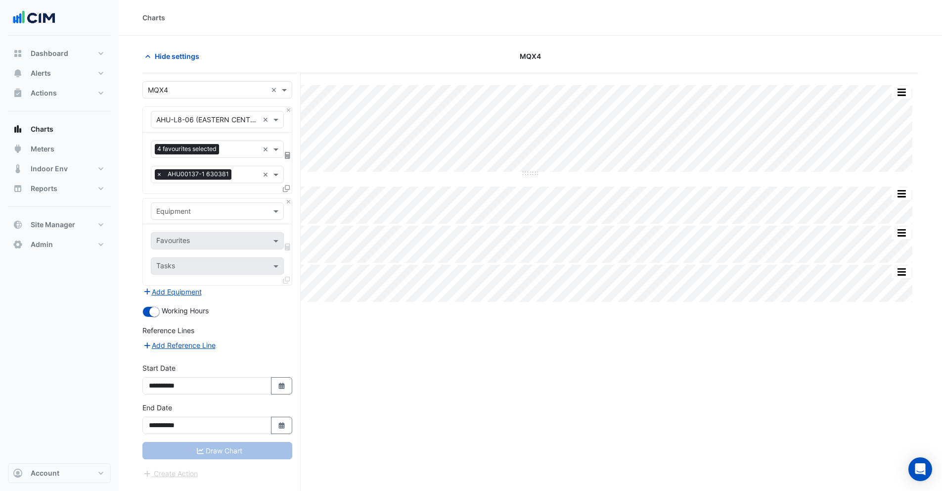
click at [190, 214] on input "text" at bounding box center [207, 211] width 102 height 10
type input "*"
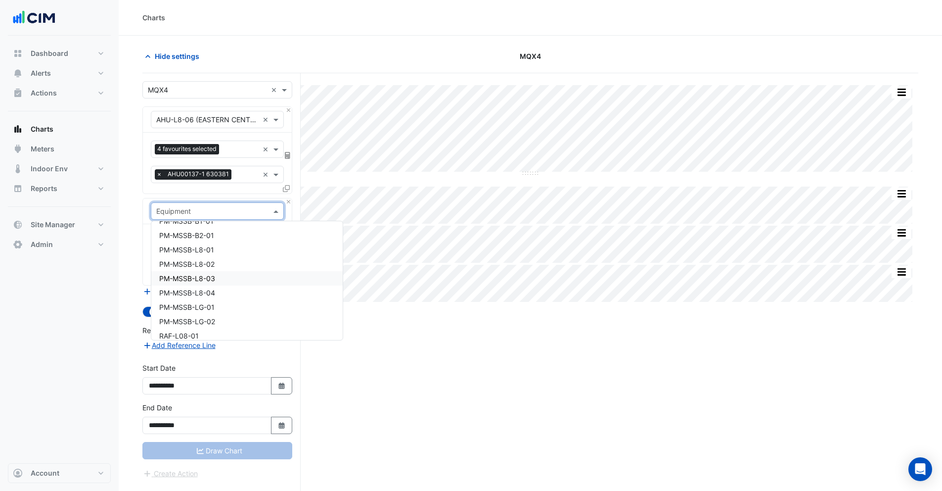
scroll to position [1688, 0]
click at [442, 397] on div "Split All Split None Print Save as JPEG Save as PNG Pivot Data Table Export CSV…" at bounding box center [530, 300] width 776 height 455
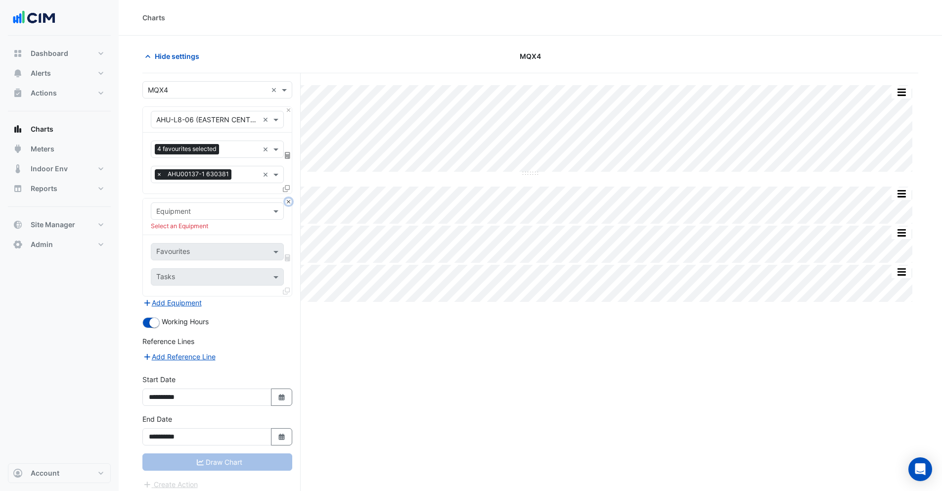
click at [289, 200] on button "Close" at bounding box center [288, 201] width 6 height 6
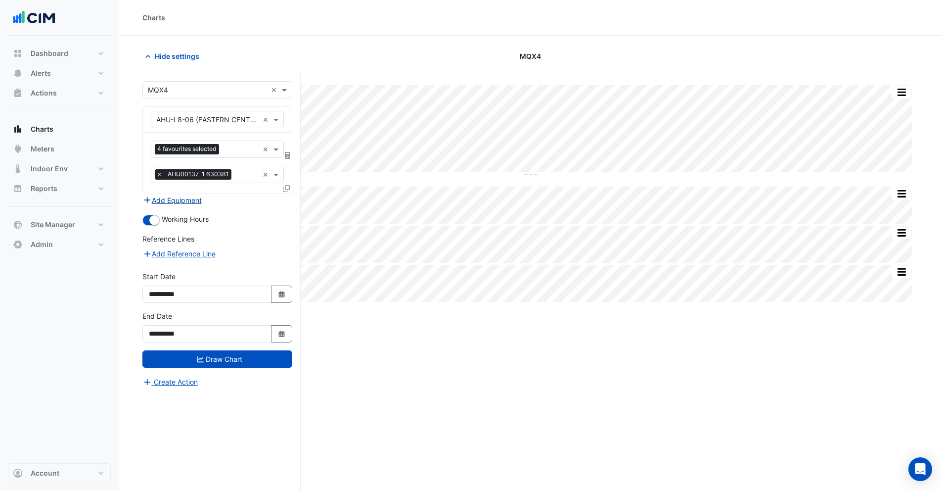
click at [188, 201] on button "Add Equipment" at bounding box center [172, 199] width 60 height 11
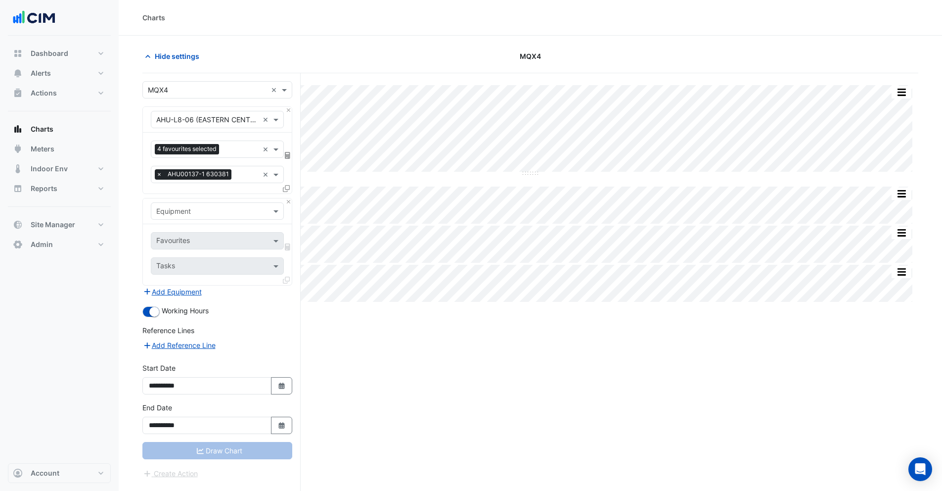
click at [191, 212] on input "text" at bounding box center [207, 211] width 102 height 10
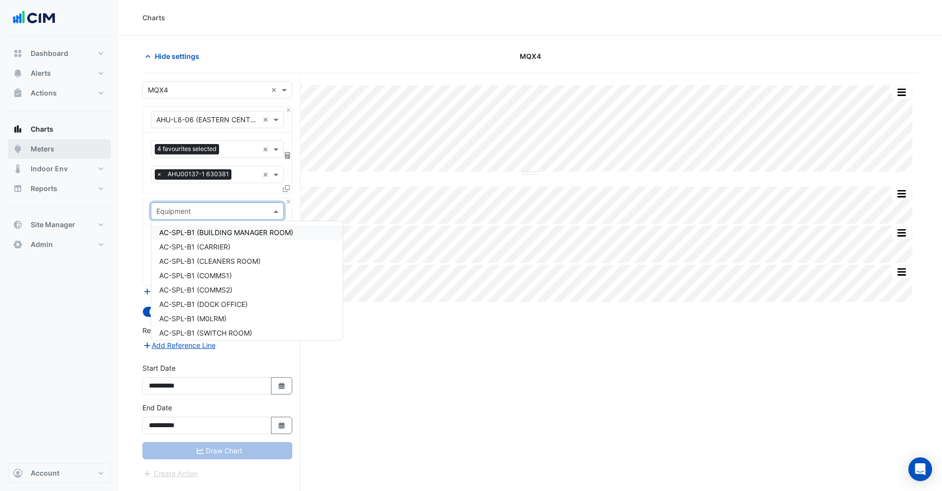
click at [51, 149] on span "Meters" at bounding box center [43, 149] width 24 height 10
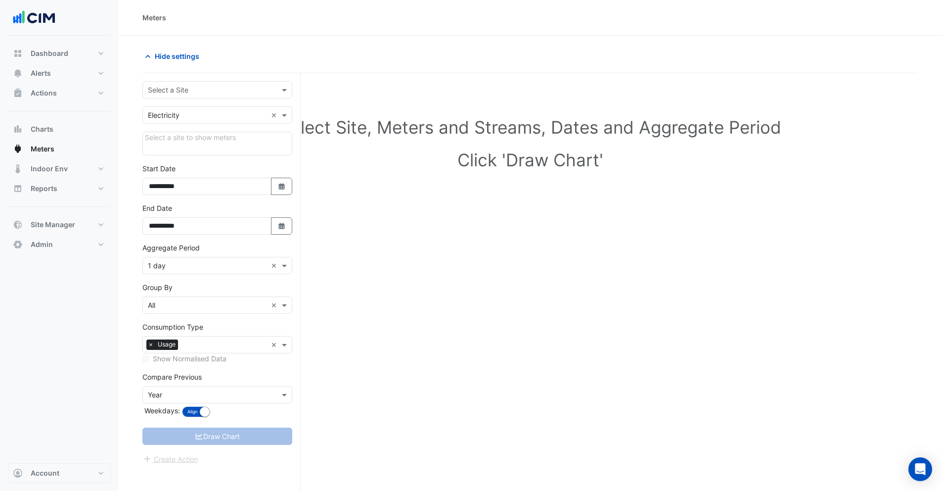
click at [175, 92] on input "text" at bounding box center [207, 90] width 119 height 10
type input "****"
click at [167, 127] on span "MQX4" at bounding box center [169, 125] width 20 height 8
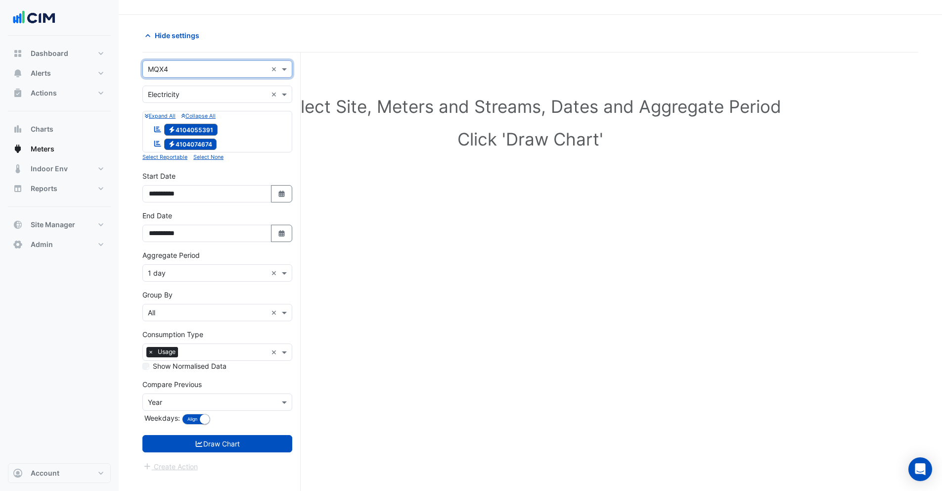
scroll to position [38, 0]
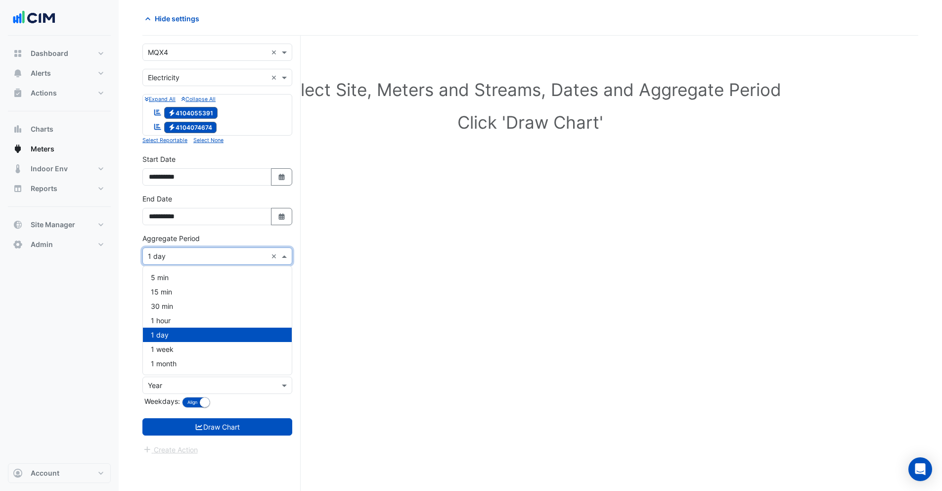
drag, startPoint x: 170, startPoint y: 261, endPoint x: 170, endPoint y: 275, distance: 13.9
click at [170, 261] on div "× 1 day ×" at bounding box center [217, 255] width 150 height 17
click at [176, 323] on div "1 hour" at bounding box center [217, 320] width 149 height 14
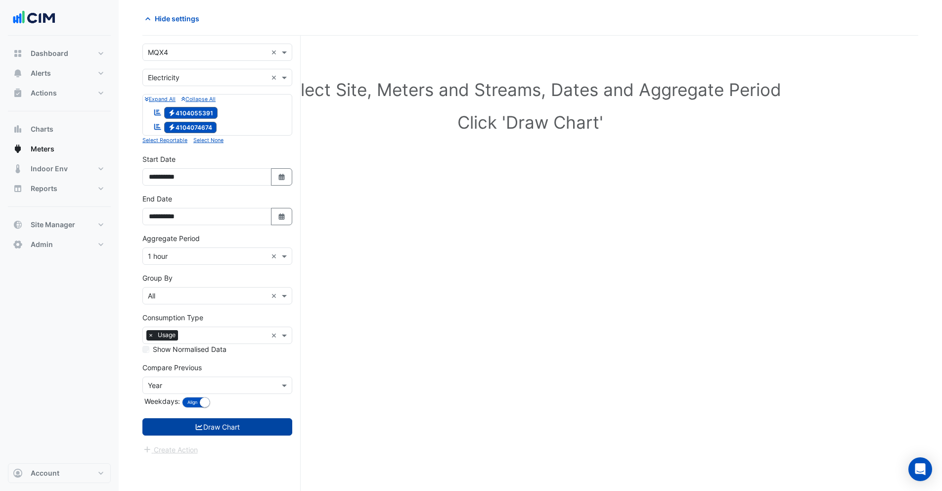
click at [188, 423] on button "Draw Chart" at bounding box center [217, 426] width 150 height 17
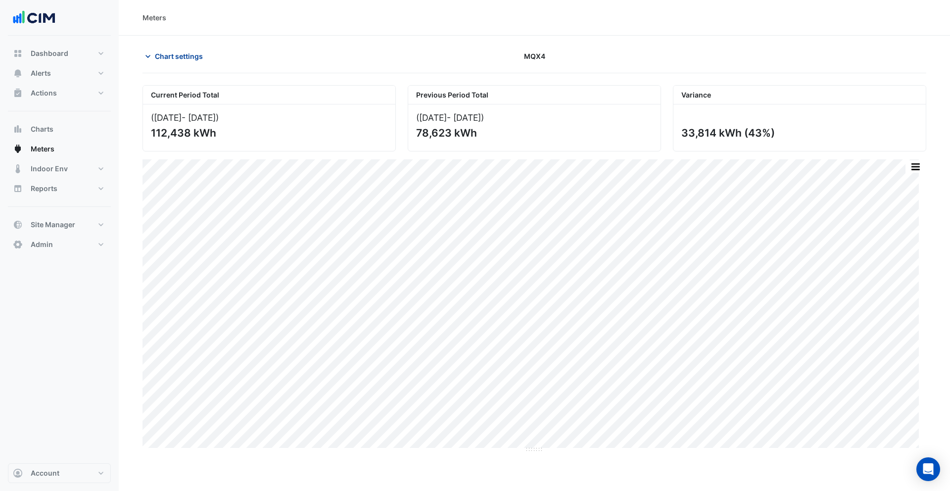
click at [185, 53] on span "Chart settings" at bounding box center [179, 56] width 48 height 10
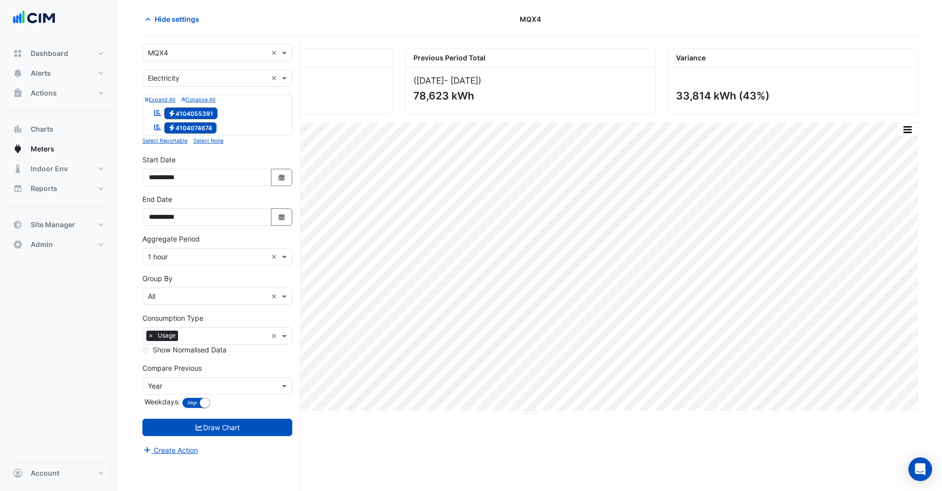
scroll to position [38, 0]
click at [279, 217] on icon "button" at bounding box center [281, 216] width 6 height 6
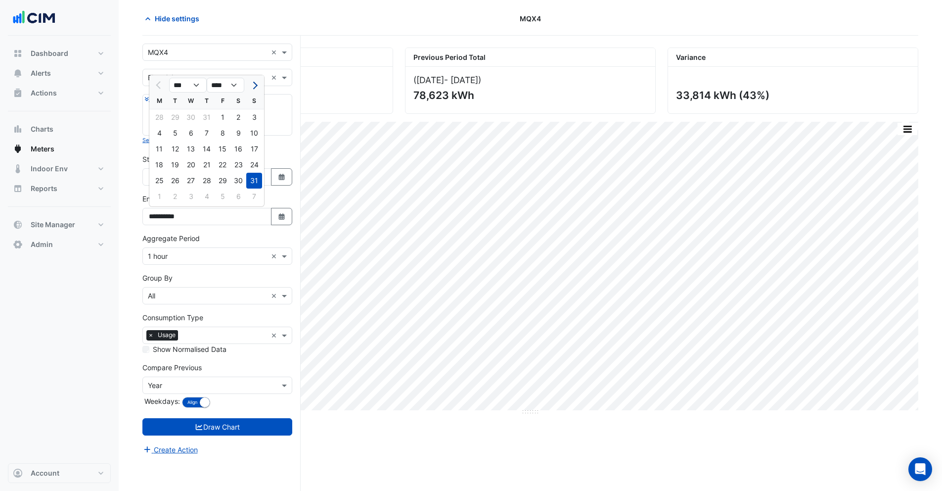
click at [255, 79] on button "Next month" at bounding box center [254, 85] width 12 height 16
select select "*"
click at [193, 166] on div "24" at bounding box center [191, 165] width 16 height 16
type input "**********"
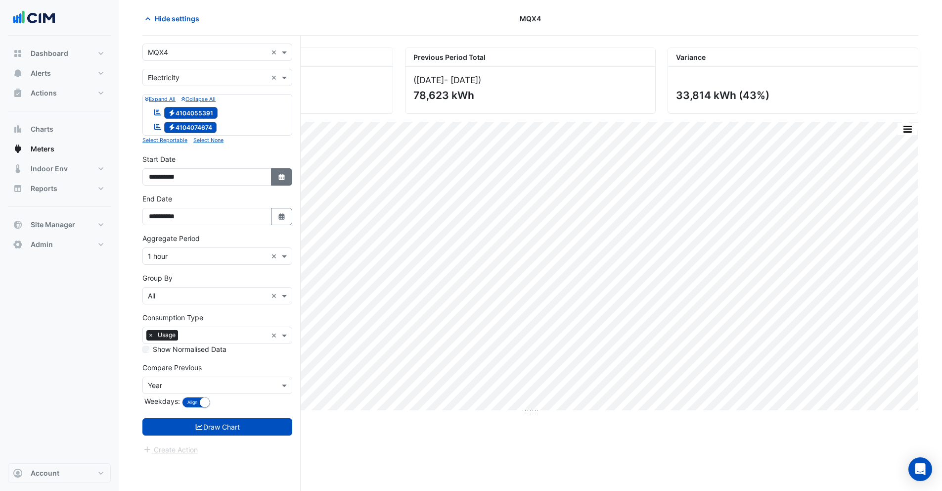
click at [277, 178] on icon "Select Date" at bounding box center [281, 177] width 9 height 7
select select "*"
select select "****"
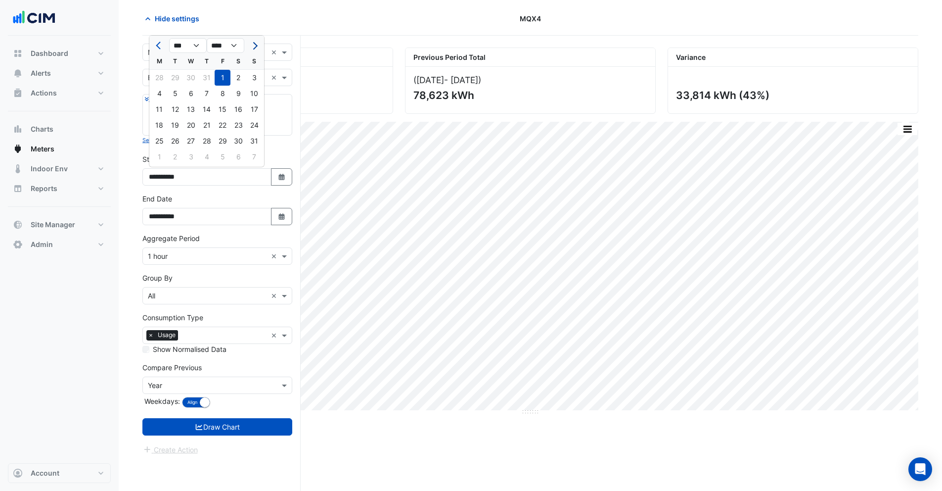
click at [255, 44] on span "Next month" at bounding box center [253, 45] width 7 height 7
select select "*"
click at [162, 76] on div "1" at bounding box center [159, 78] width 16 height 16
type input "**********"
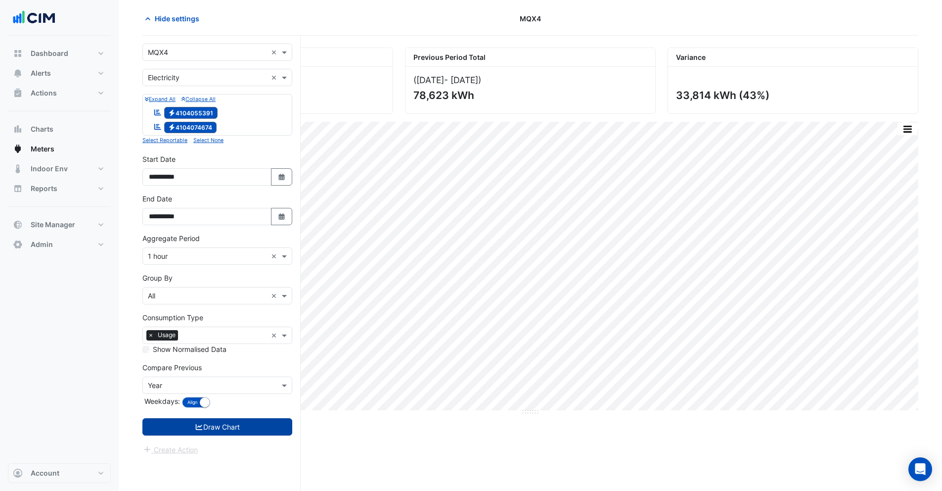
click at [225, 427] on button "Draw Chart" at bounding box center [217, 426] width 150 height 17
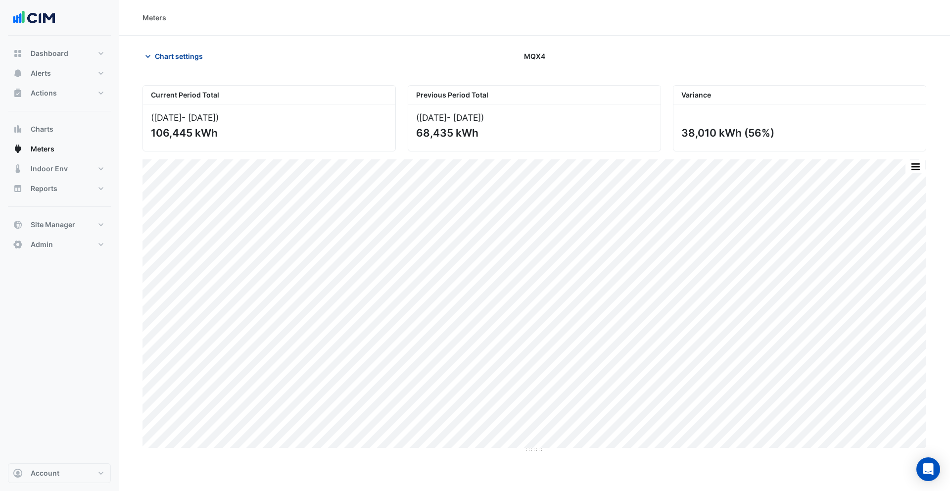
click at [175, 58] on span "Chart settings" at bounding box center [179, 56] width 48 height 10
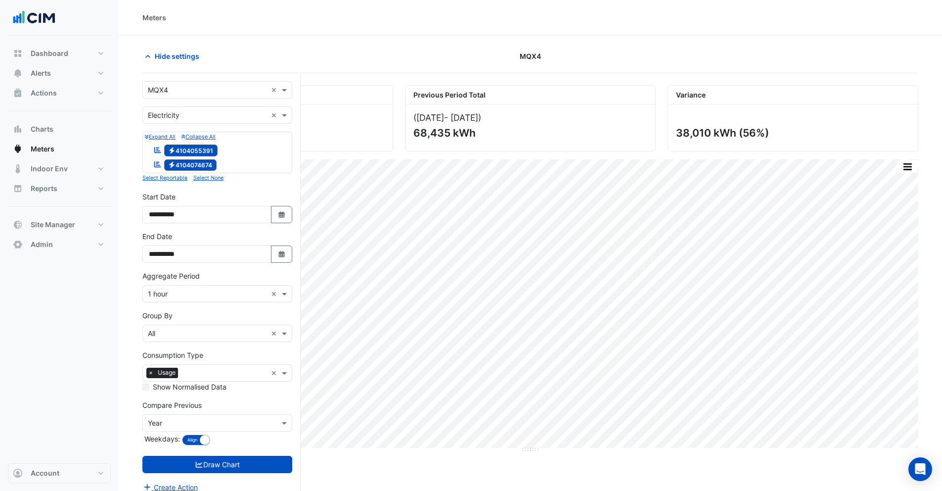
click at [167, 329] on input "text" at bounding box center [207, 333] width 119 height 10
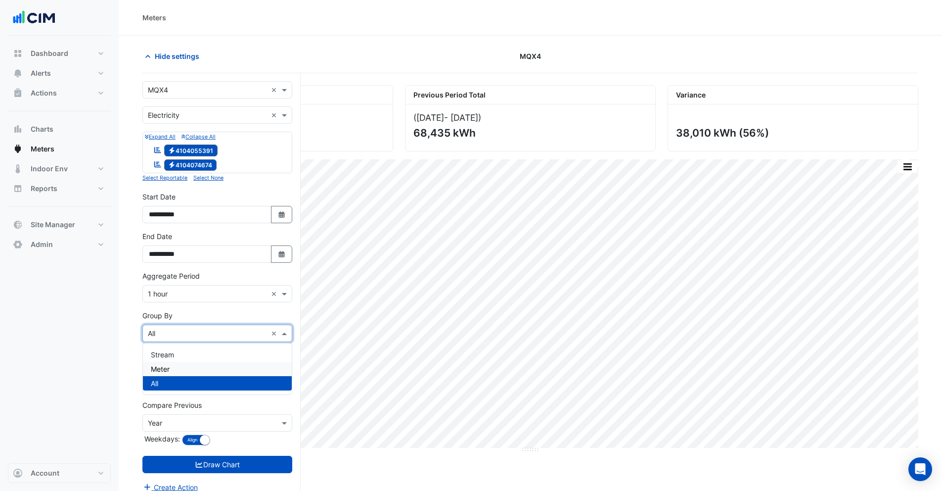
click at [161, 369] on span "Meter" at bounding box center [160, 369] width 19 height 8
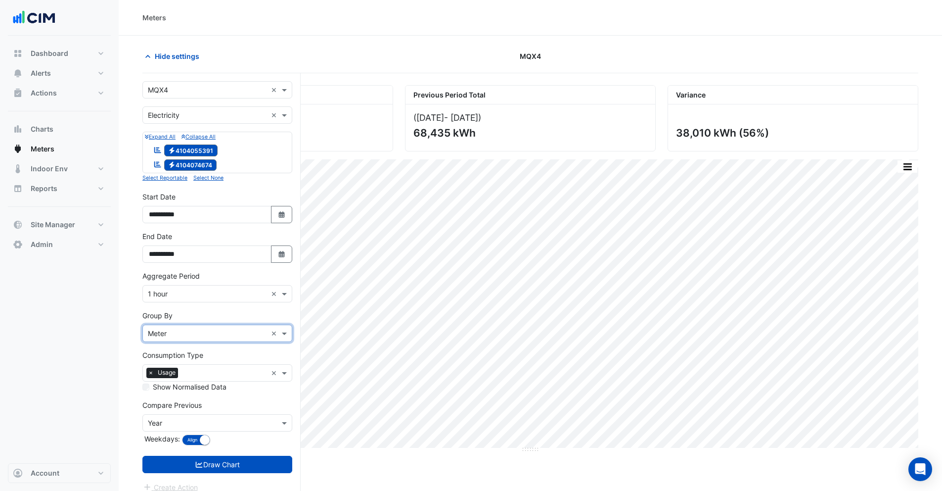
click at [169, 474] on form "**********" at bounding box center [217, 287] width 150 height 412
click at [171, 468] on button "Draw Chart" at bounding box center [217, 464] width 150 height 17
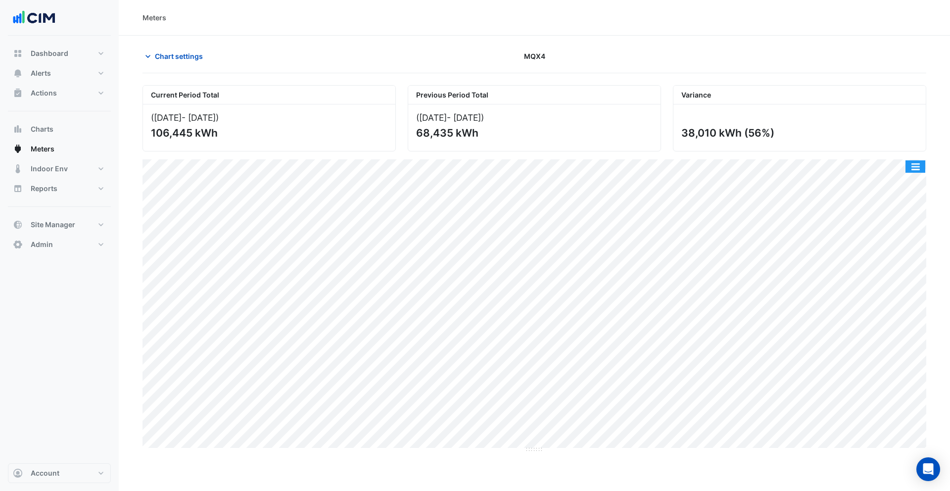
click at [919, 164] on button "button" at bounding box center [915, 166] width 20 height 12
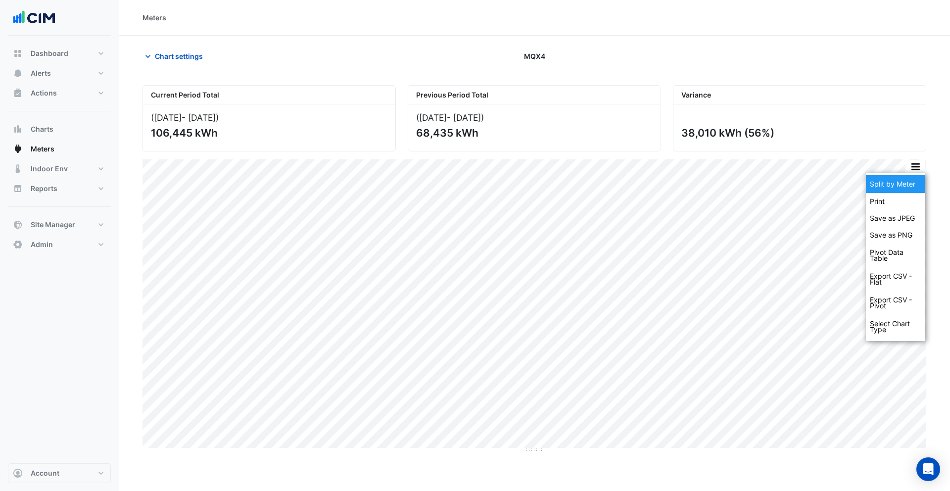
click at [913, 179] on div "Split by Meter" at bounding box center [895, 184] width 59 height 18
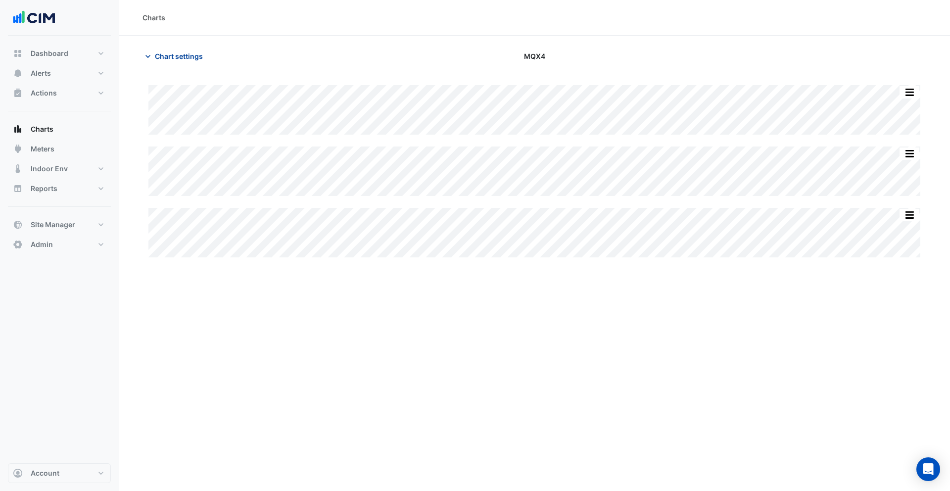
click at [176, 59] on span "Chart settings" at bounding box center [179, 56] width 48 height 10
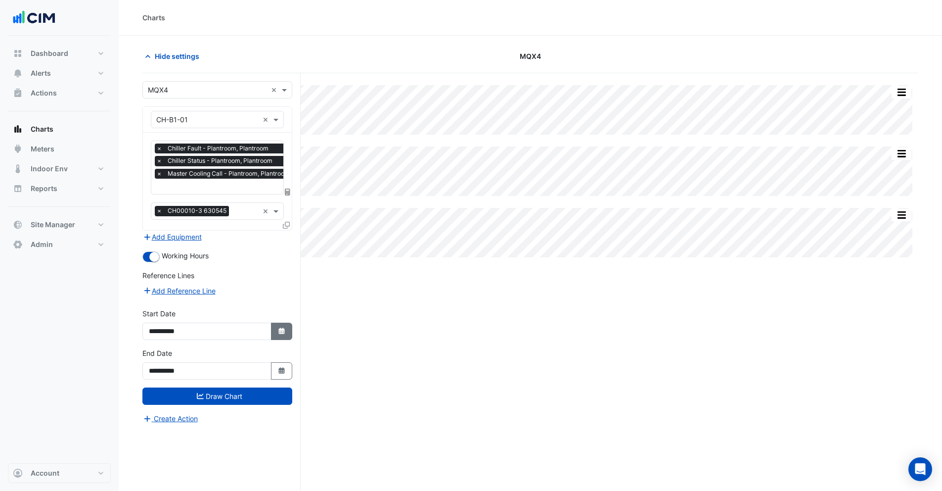
click at [283, 332] on icon "button" at bounding box center [281, 330] width 6 height 6
select select "*"
select select "****"
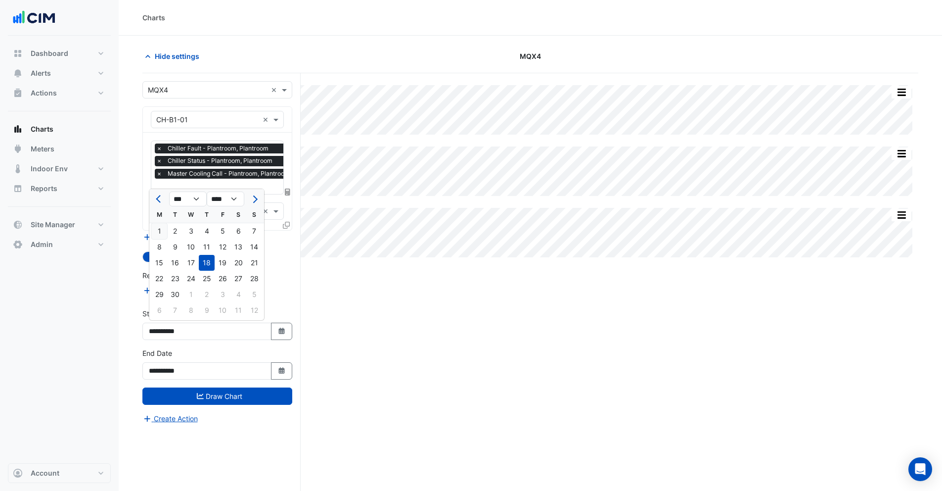
click at [160, 229] on div "1" at bounding box center [159, 231] width 16 height 16
type input "**********"
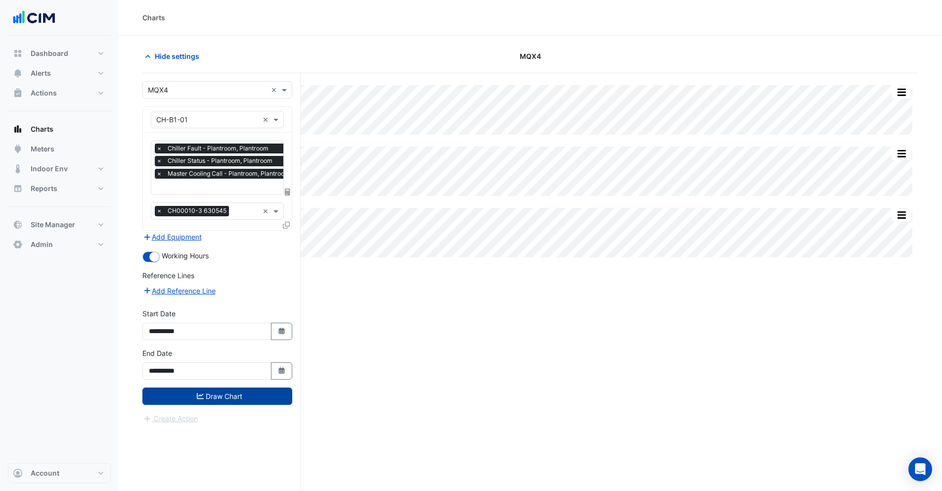
click at [236, 393] on button "Draw Chart" at bounding box center [217, 395] width 150 height 17
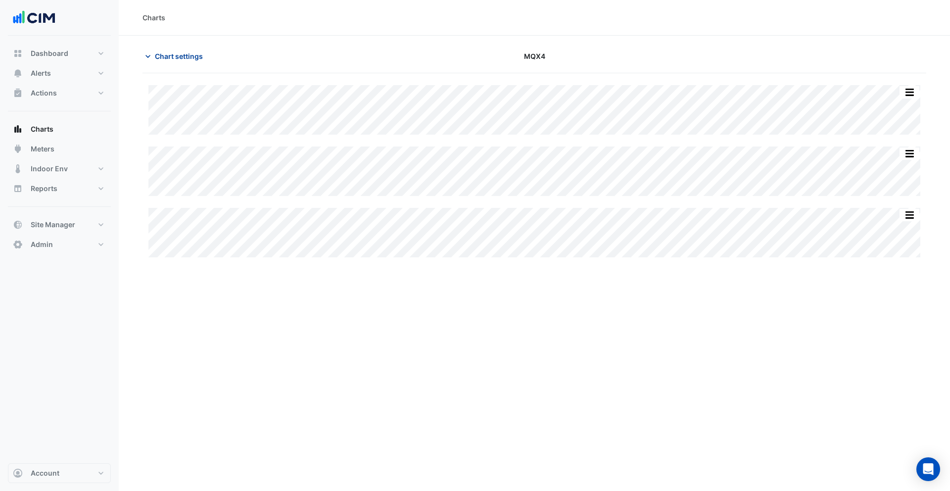
click at [184, 57] on span "Chart settings" at bounding box center [179, 56] width 48 height 10
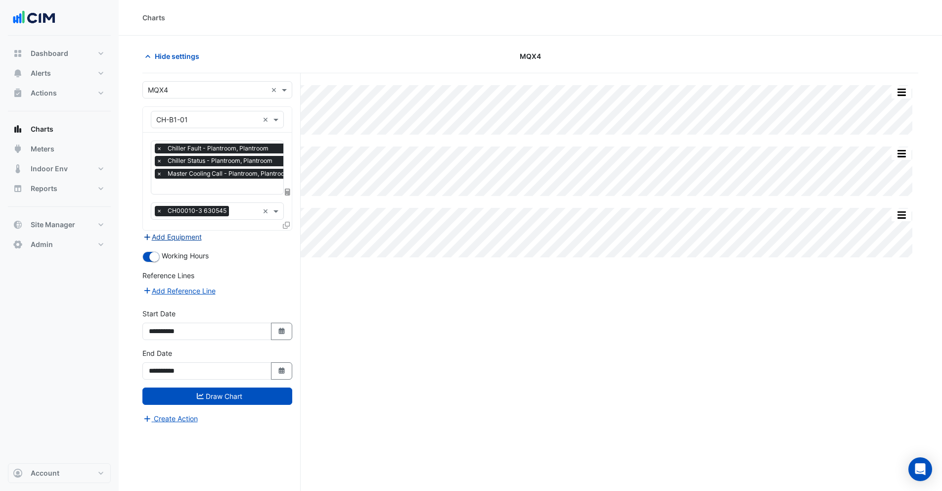
click at [190, 235] on button "Add Equipment" at bounding box center [172, 236] width 60 height 11
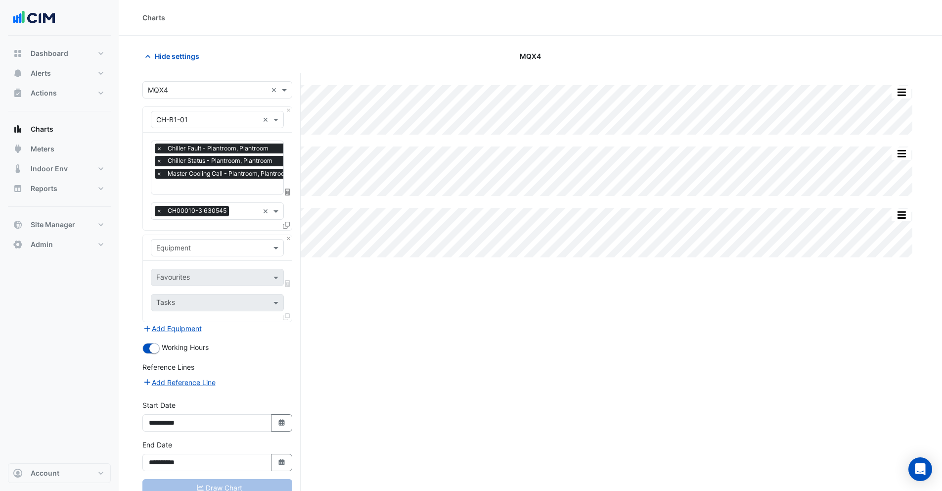
click at [188, 185] on input "text" at bounding box center [225, 187] width 139 height 10
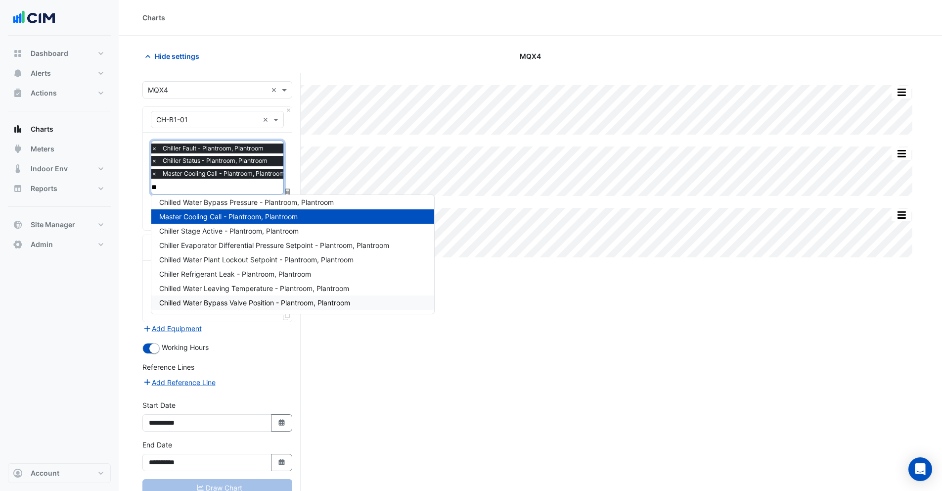
scroll to position [219, 0]
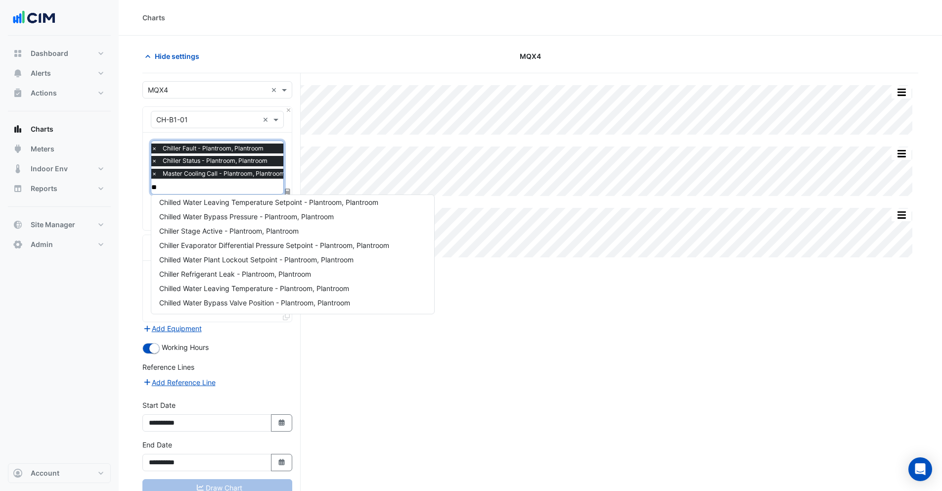
type input "***"
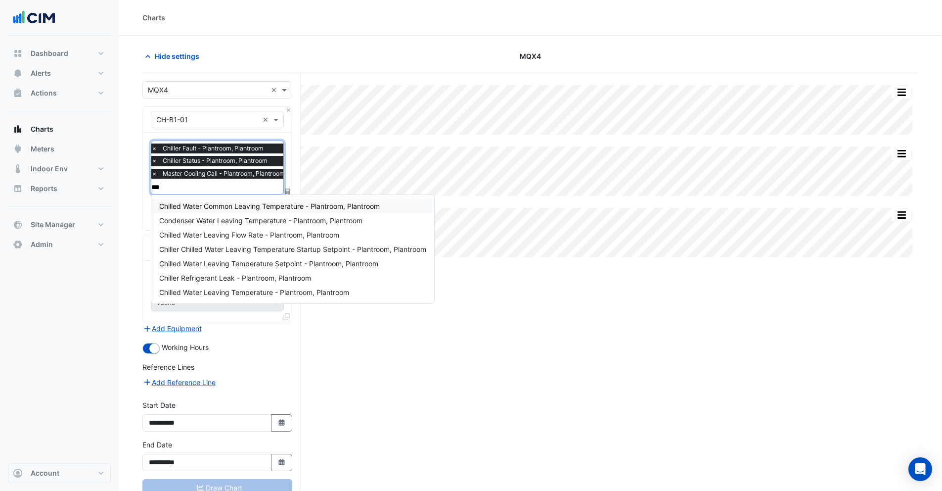
click at [226, 207] on span "Chilled Water Common Leaving Temperature - Plantroom, Plantroom" at bounding box center [269, 206] width 221 height 8
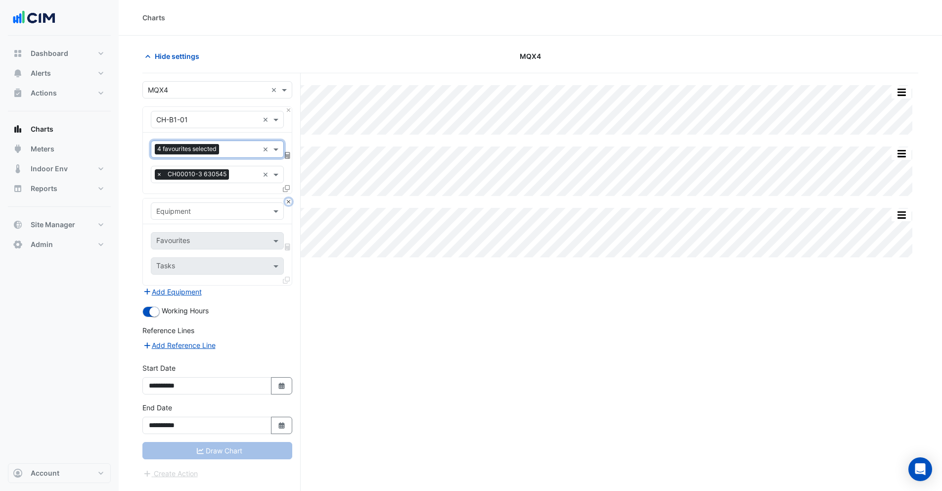
click at [289, 201] on button "Close" at bounding box center [288, 201] width 6 height 6
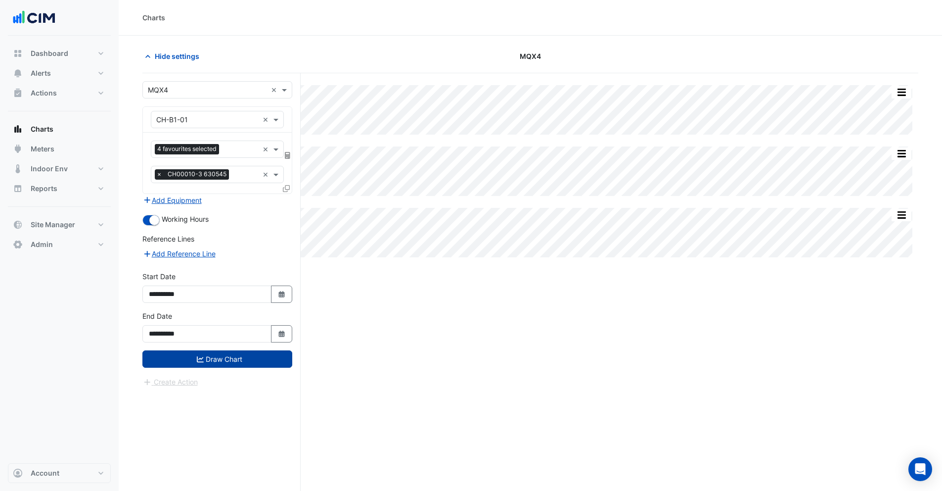
click at [207, 355] on button "Draw Chart" at bounding box center [217, 358] width 150 height 17
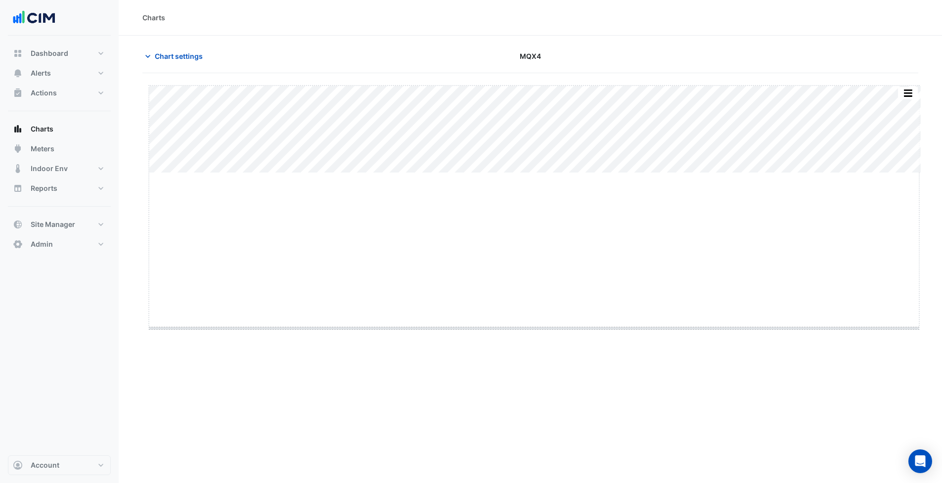
drag, startPoint x: 534, startPoint y: 174, endPoint x: 550, endPoint y: 329, distance: 156.2
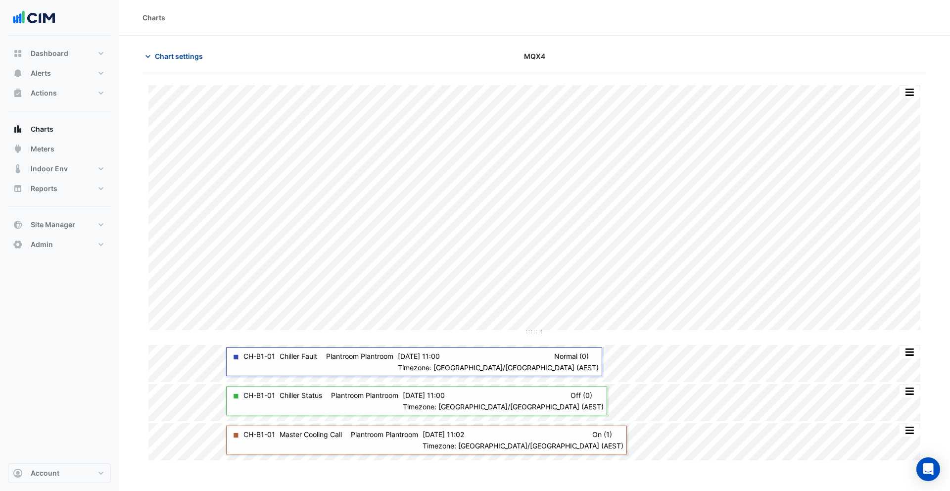
click at [170, 56] on span "Chart settings" at bounding box center [179, 56] width 48 height 10
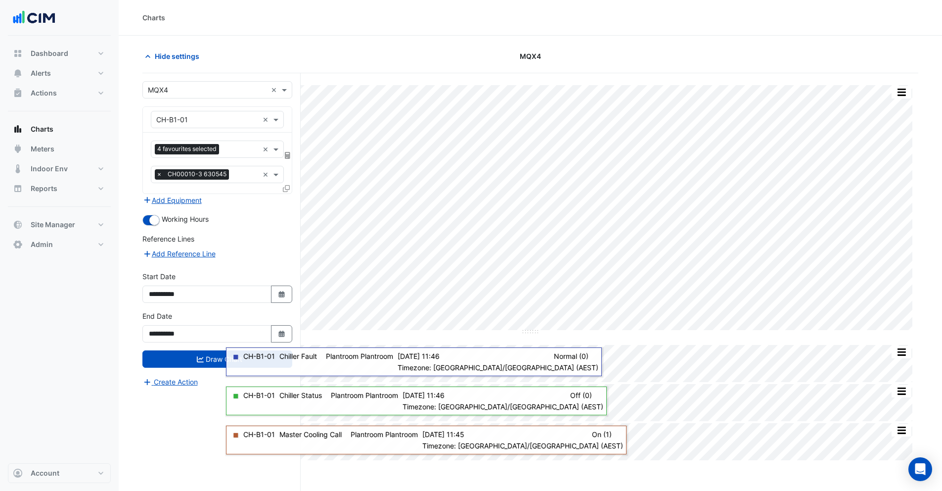
click at [284, 190] on icon at bounding box center [286, 188] width 7 height 7
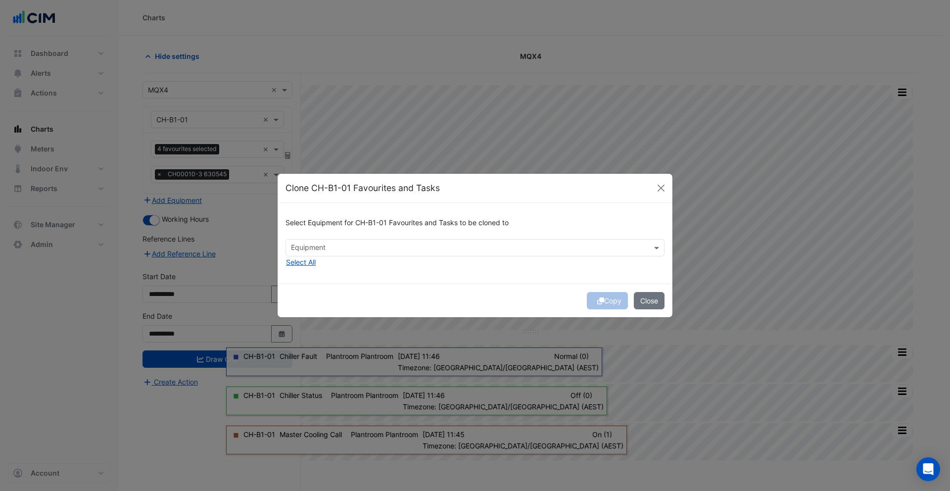
click at [310, 242] on div "Equipment" at bounding box center [307, 248] width 36 height 13
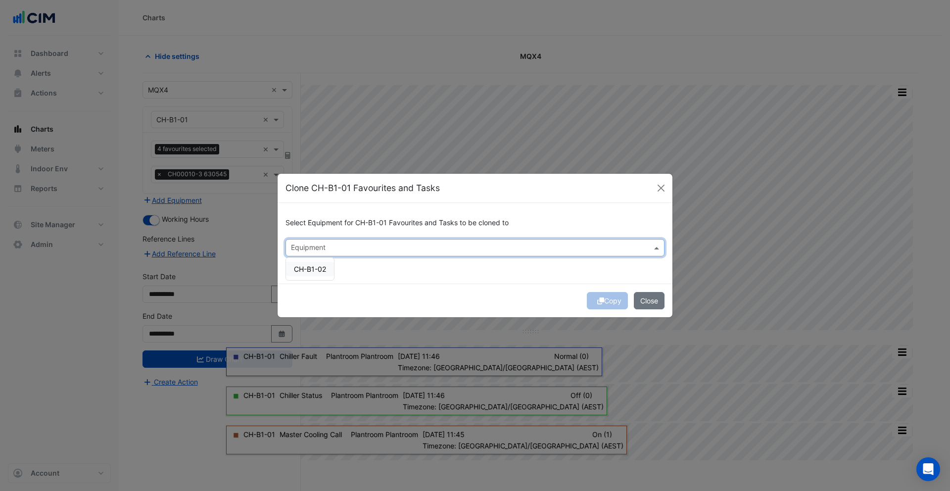
click at [314, 265] on span "CH-B1-02" at bounding box center [310, 269] width 32 height 8
click at [594, 299] on button "Copy" at bounding box center [607, 300] width 41 height 17
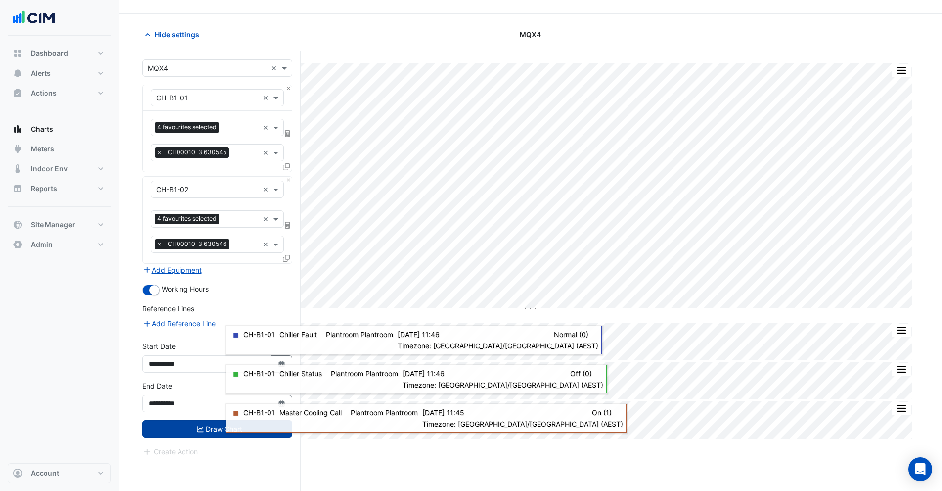
scroll to position [38, 0]
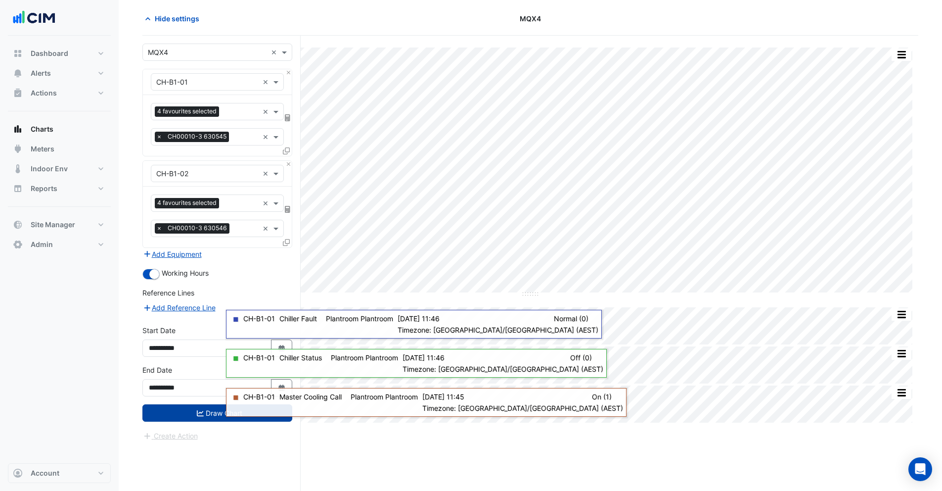
click at [184, 414] on button "Draw Chart" at bounding box center [217, 412] width 150 height 17
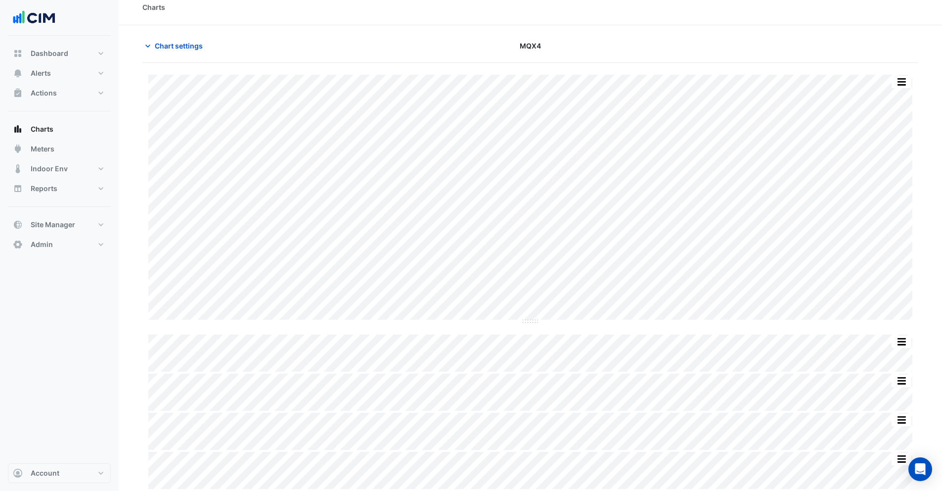
scroll to position [49, 0]
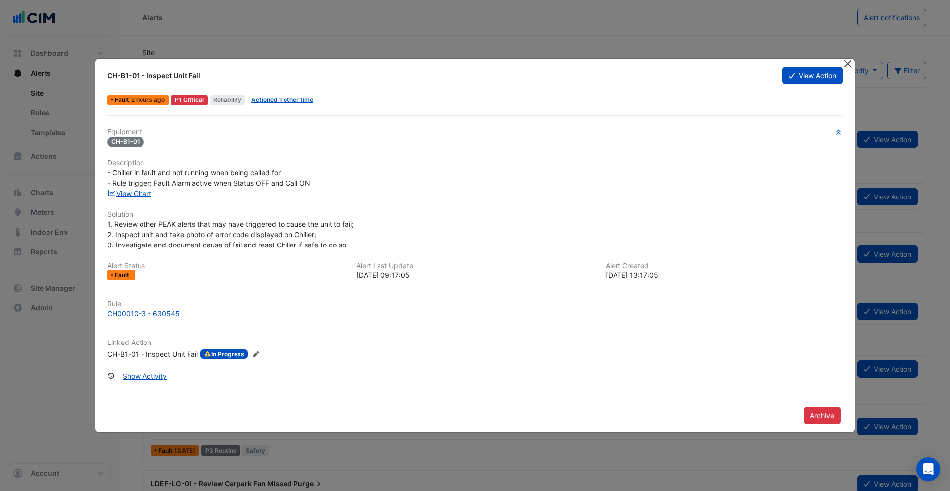
click at [849, 63] on button "Close" at bounding box center [847, 64] width 10 height 10
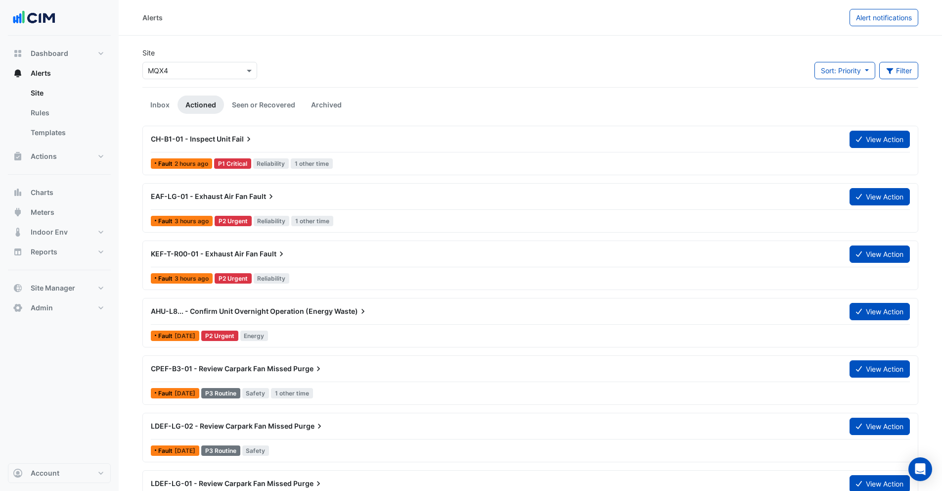
click at [194, 66] on input "text" at bounding box center [190, 71] width 84 height 10
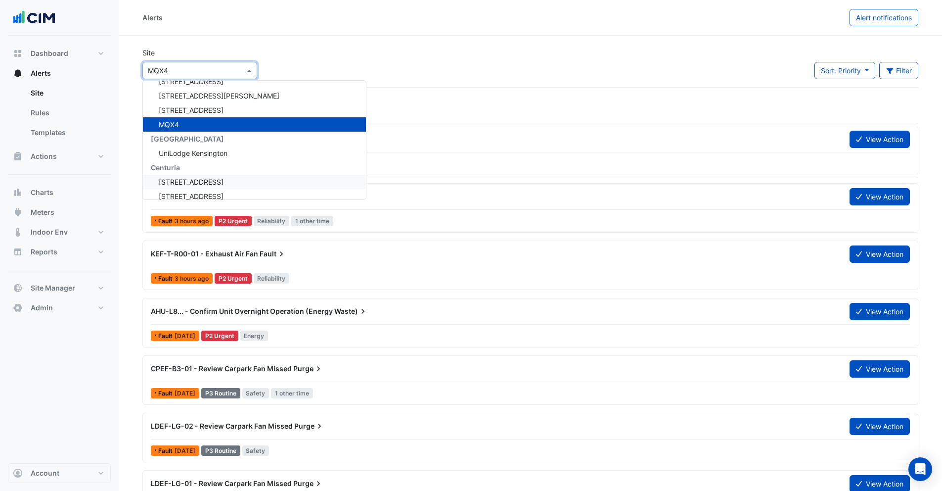
scroll to position [4814, 0]
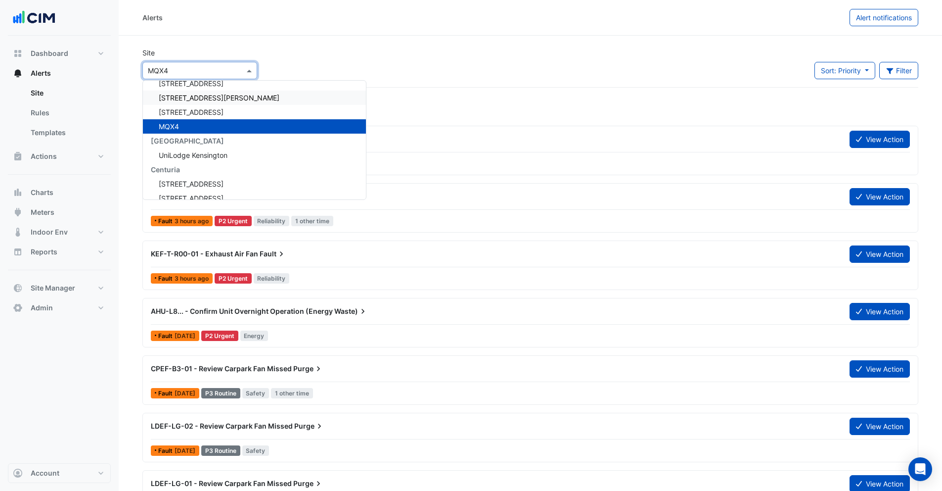
click at [202, 95] on span "[STREET_ADDRESS][PERSON_NAME]" at bounding box center [219, 97] width 121 height 8
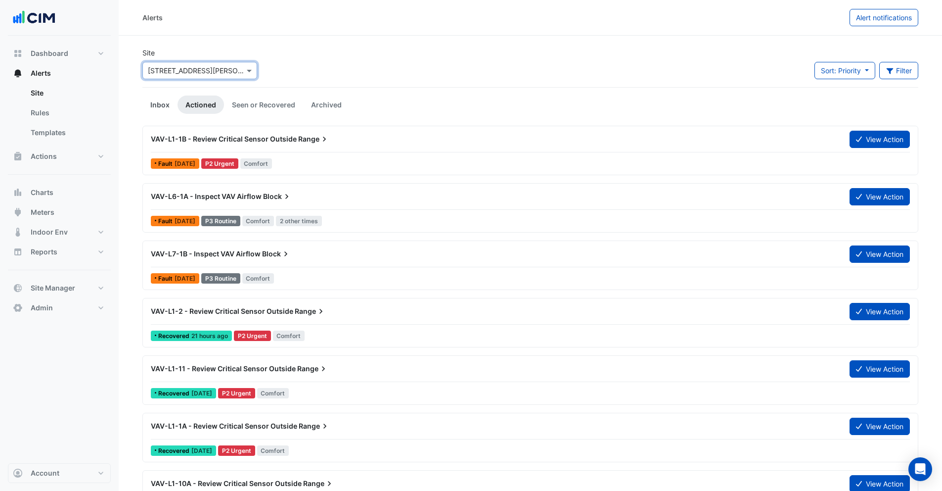
click at [169, 99] on link "Inbox" at bounding box center [159, 104] width 35 height 18
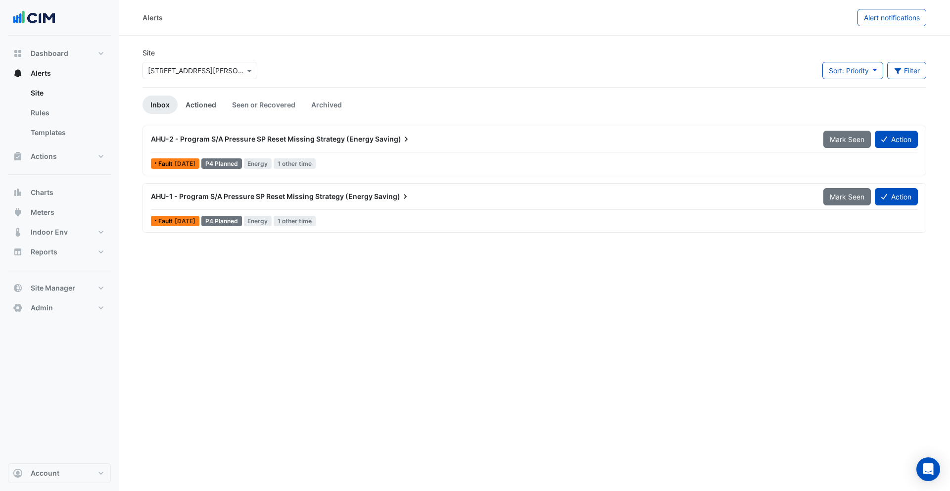
click at [181, 104] on link "Actioned" at bounding box center [201, 104] width 46 height 18
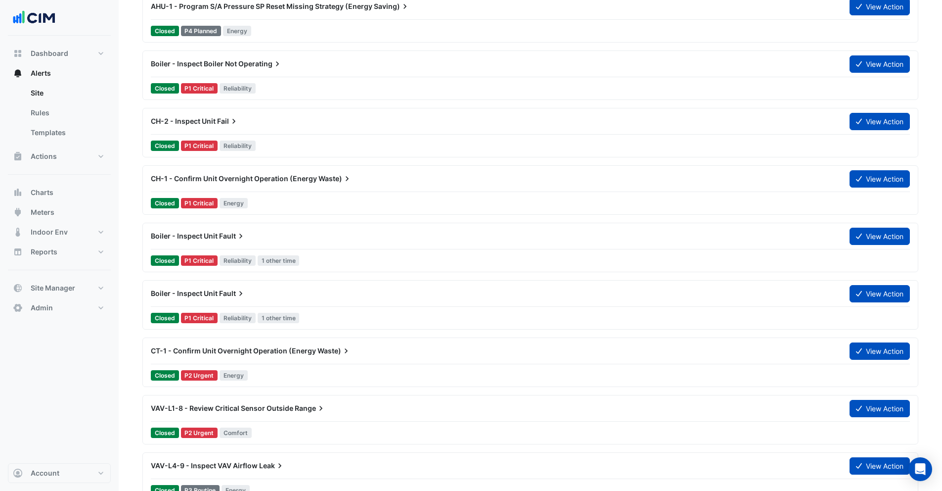
scroll to position [599, 0]
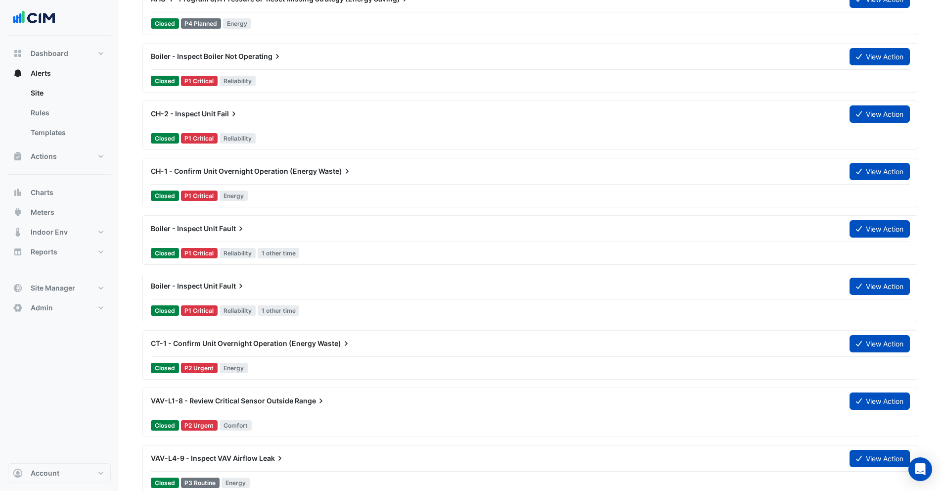
click at [277, 182] on div "CH-1 - Confirm Unit Overnight Operation (Energy Waste) View Action" at bounding box center [530, 173] width 759 height 22
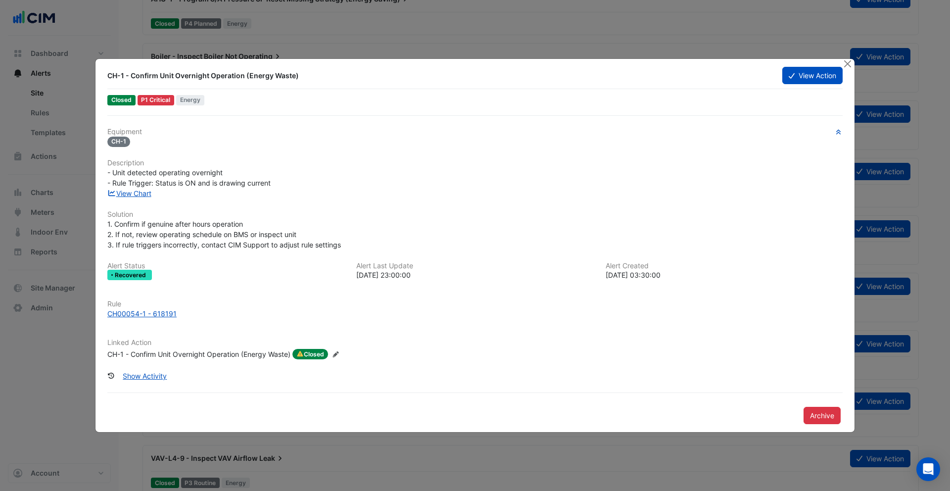
click at [184, 353] on div "CH-1 - Confirm Unit Overnight Operation (Energy Waste)" at bounding box center [198, 354] width 183 height 11
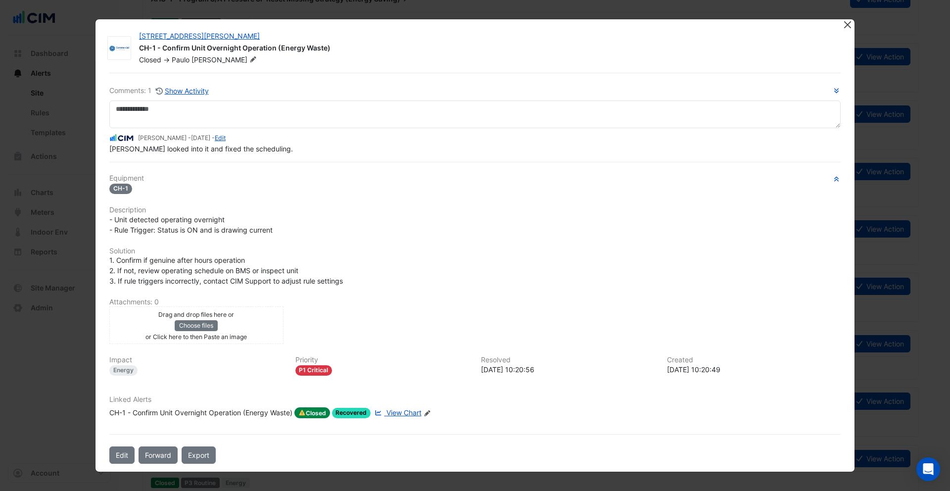
click at [849, 22] on button "Close" at bounding box center [847, 24] width 10 height 10
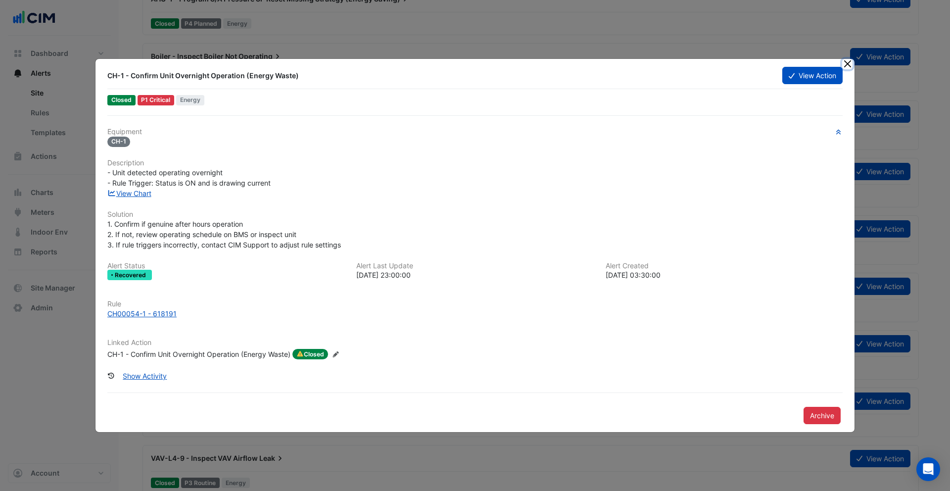
click at [846, 65] on button "Close" at bounding box center [847, 64] width 10 height 10
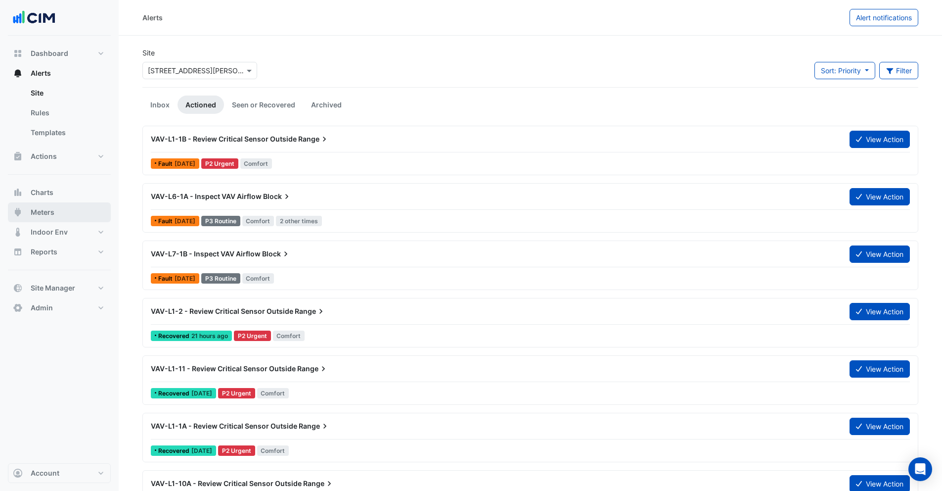
click at [60, 210] on button "Meters" at bounding box center [59, 212] width 103 height 20
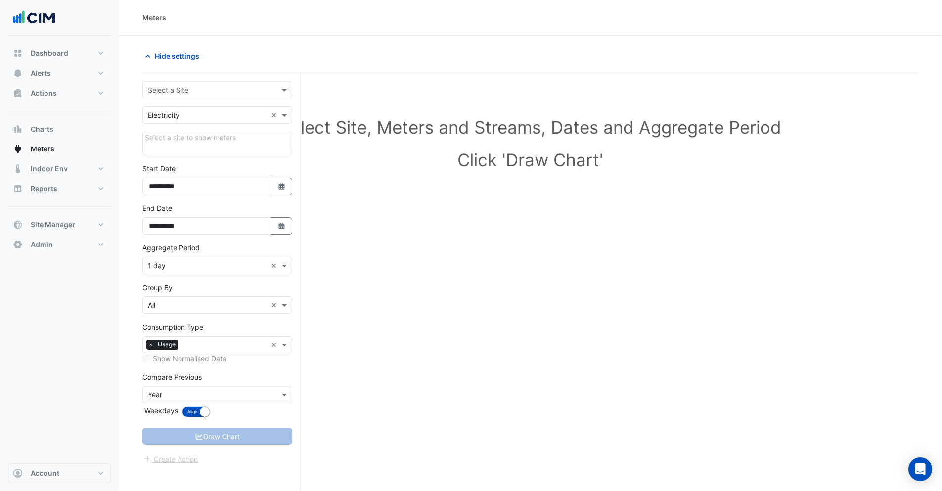
drag, startPoint x: 190, startPoint y: 89, endPoint x: 189, endPoint y: 93, distance: 5.0
click at [189, 89] on input "text" at bounding box center [207, 90] width 119 height 10
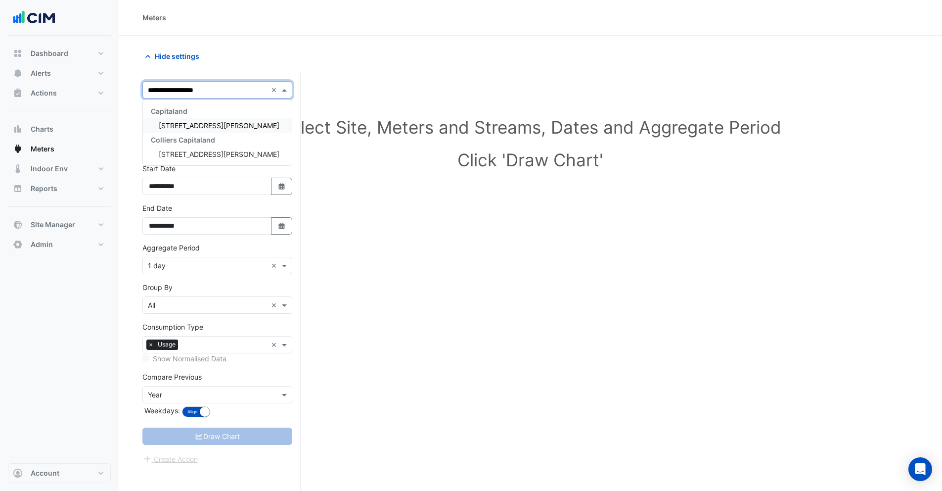
type input "**********"
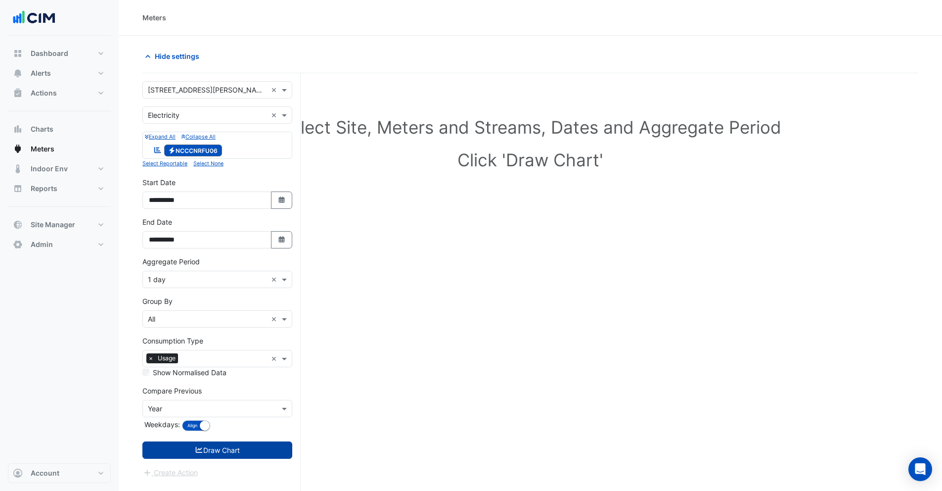
click at [199, 449] on icon "submit" at bounding box center [199, 450] width 7 height 6
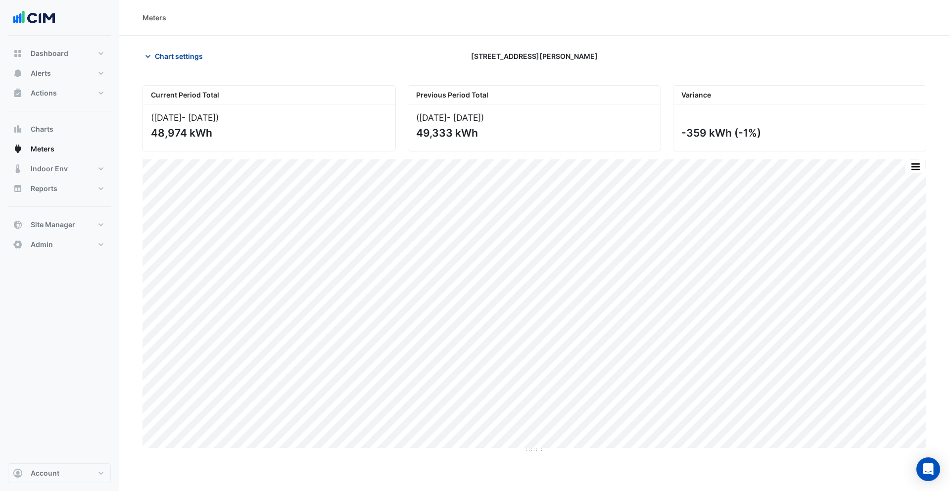
click at [162, 54] on span "Chart settings" at bounding box center [179, 56] width 48 height 10
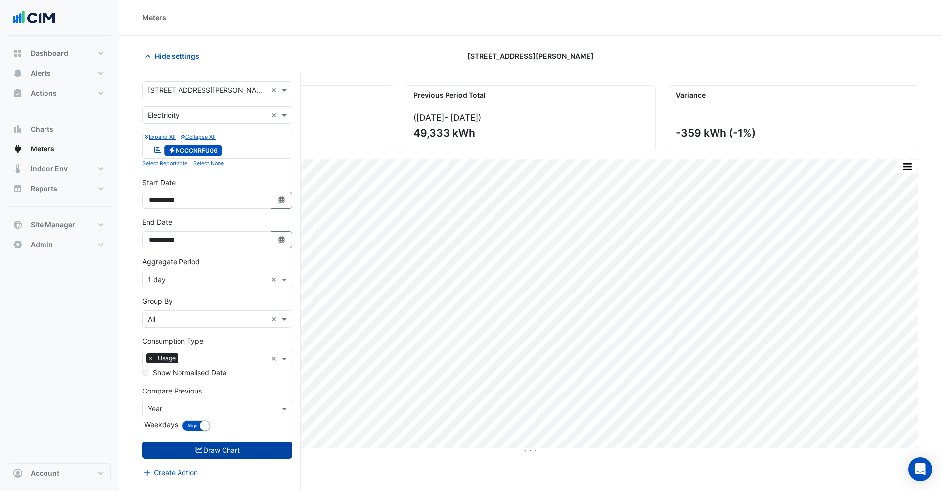
click at [187, 94] on input "text" at bounding box center [207, 90] width 119 height 10
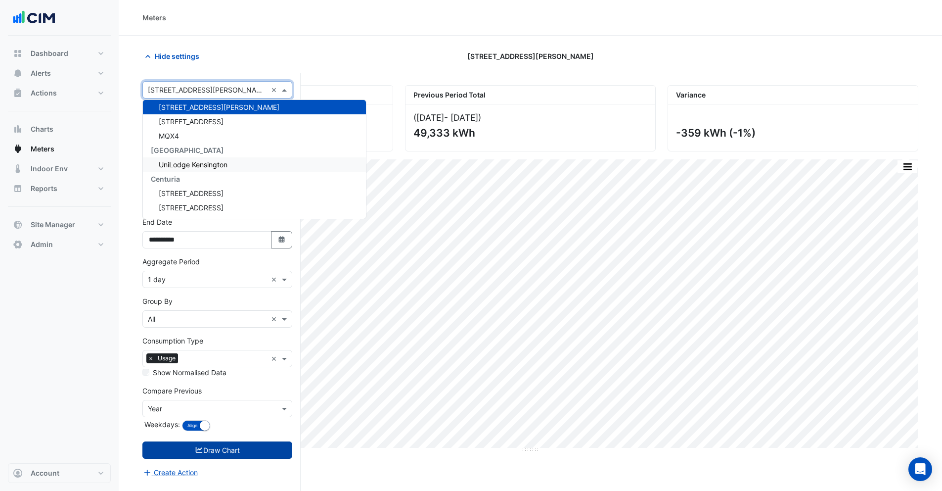
scroll to position [4826, 0]
click at [243, 51] on div "Hide settings" at bounding box center [268, 55] width 263 height 17
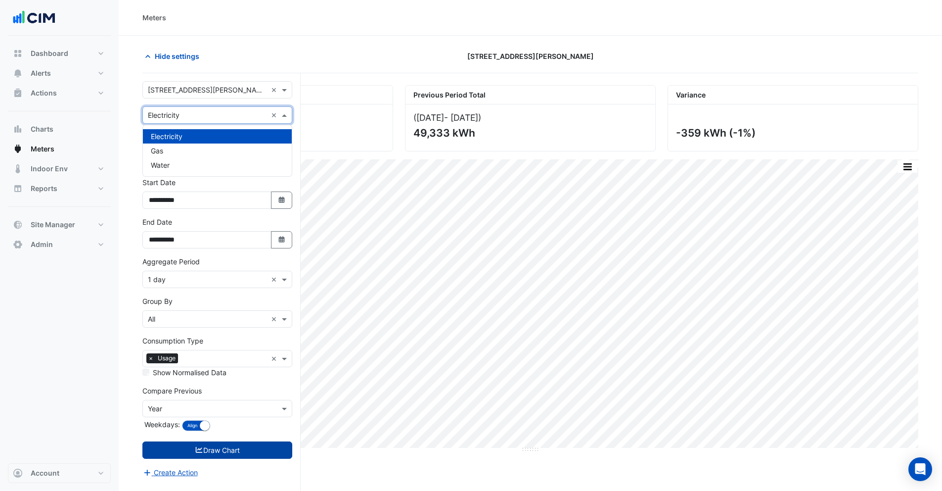
click at [186, 122] on div "× Electricity ×" at bounding box center [217, 114] width 150 height 17
click at [181, 148] on div "Gas" at bounding box center [217, 150] width 149 height 14
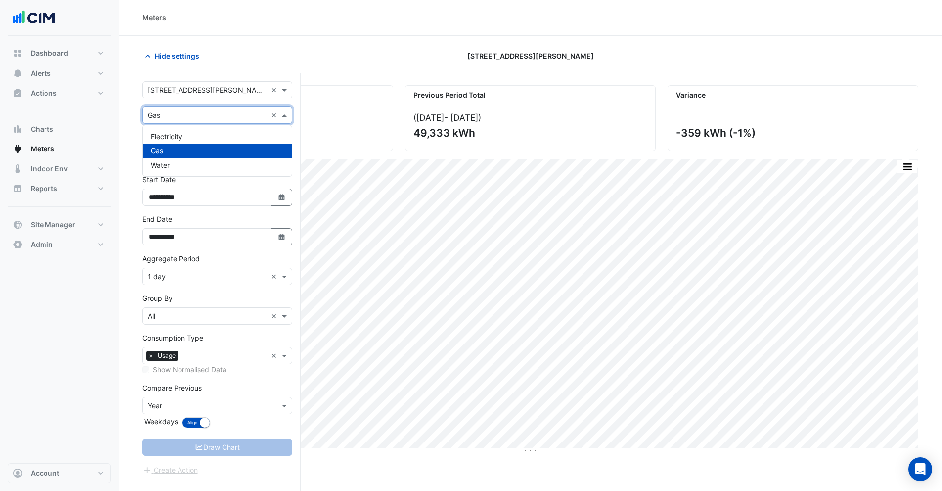
click at [187, 120] on div "× Gas" at bounding box center [205, 115] width 124 height 10
click at [187, 166] on div "Water" at bounding box center [217, 165] width 149 height 14
click at [210, 115] on input "text" at bounding box center [207, 115] width 119 height 10
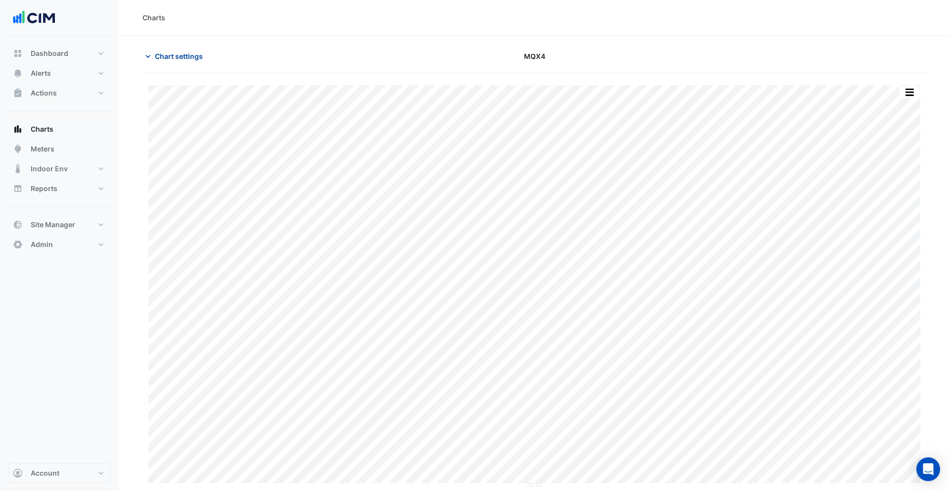
click at [166, 58] on span "Chart settings" at bounding box center [179, 56] width 48 height 10
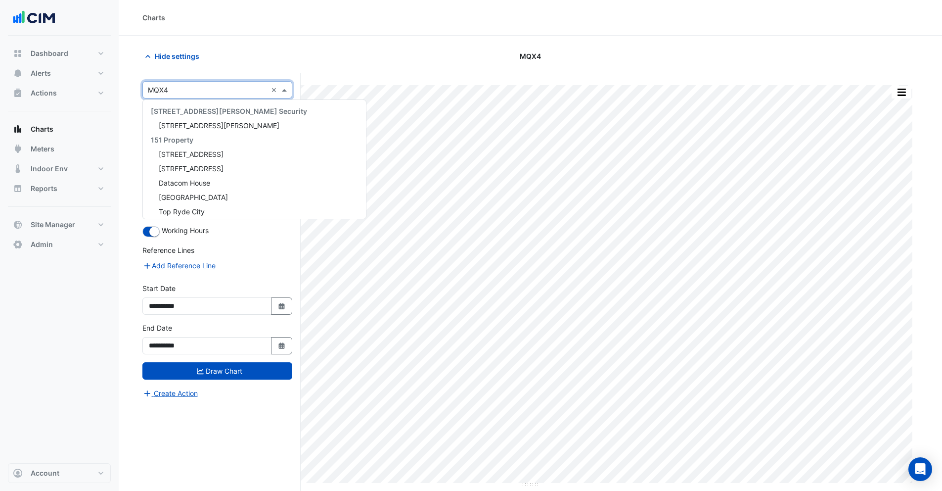
click at [174, 94] on input "text" at bounding box center [207, 90] width 119 height 10
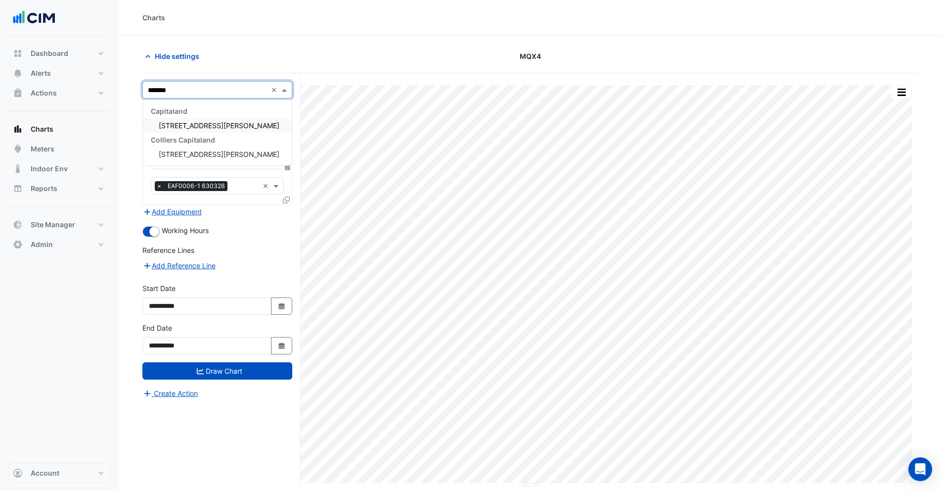
type input "********"
click at [166, 121] on span "[STREET_ADDRESS][PERSON_NAME]" at bounding box center [219, 125] width 121 height 8
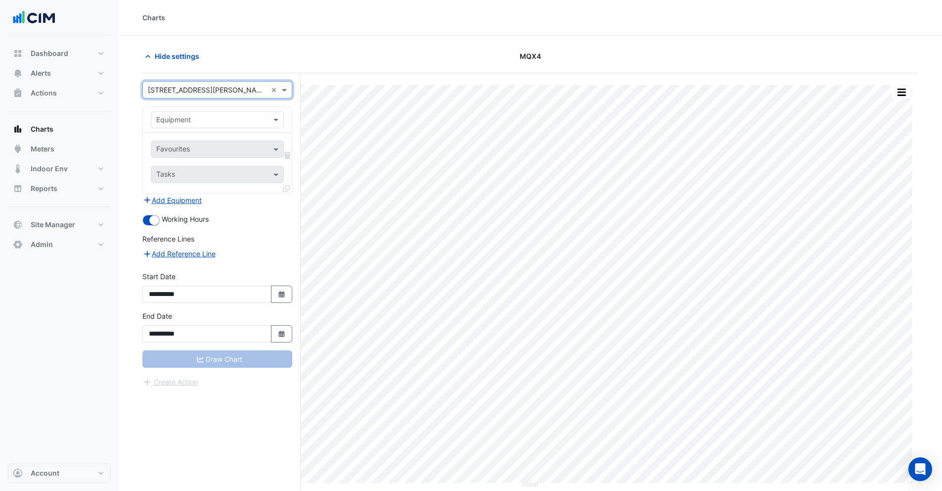
click at [169, 118] on input "text" at bounding box center [207, 120] width 102 height 10
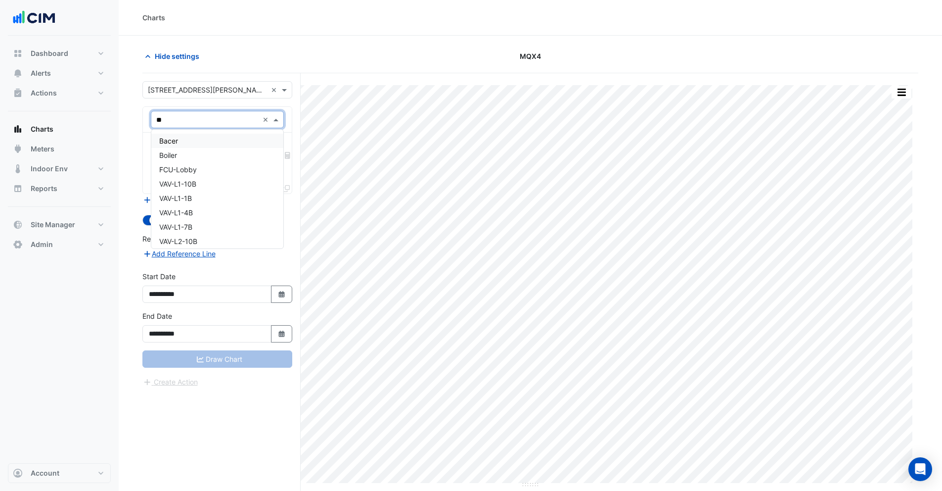
type input "***"
click at [181, 139] on div "Boiler" at bounding box center [217, 141] width 132 height 14
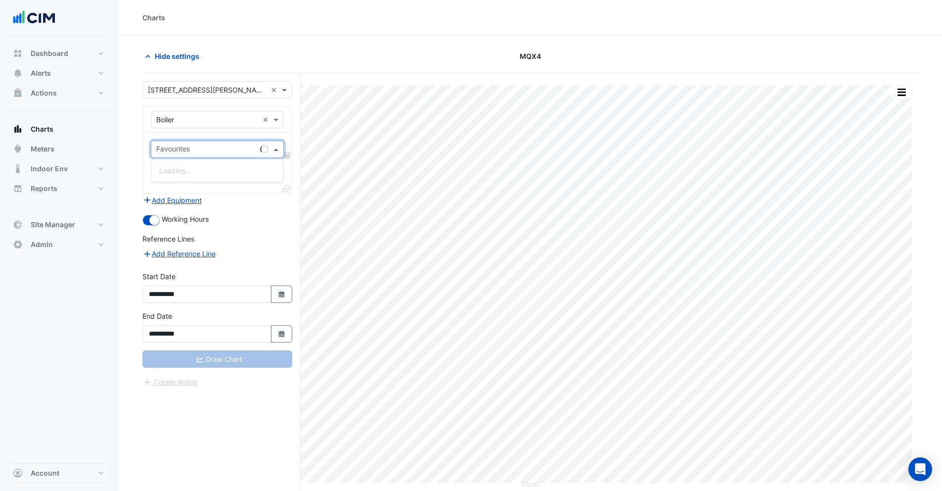
click at [180, 145] on div "Favourites" at bounding box center [217, 148] width 133 height 17
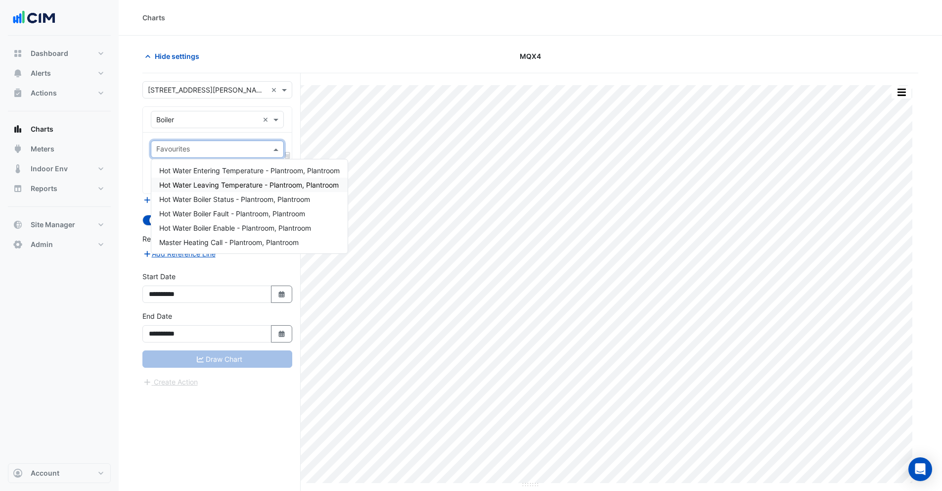
click at [196, 187] on span "Hot Water Leaving Temperature - Plantroom, Plantroom" at bounding box center [249, 185] width 180 height 8
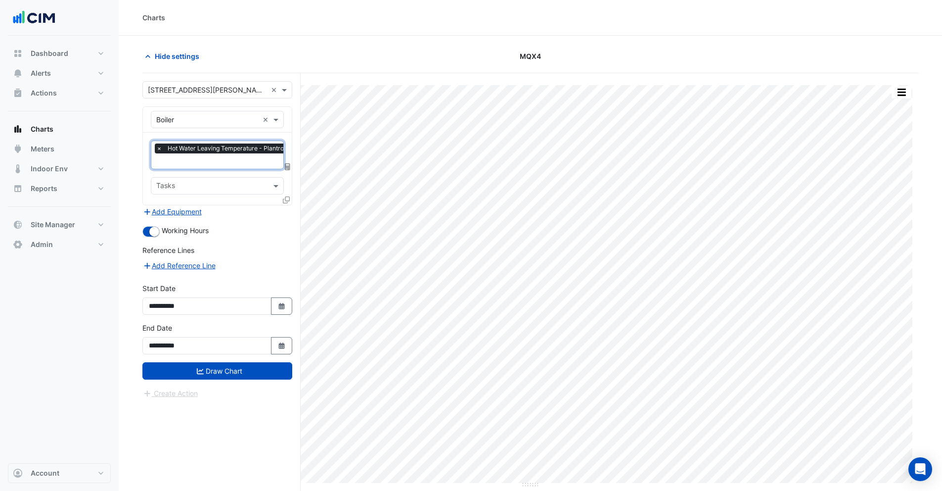
click at [191, 157] on input "text" at bounding box center [243, 162] width 174 height 10
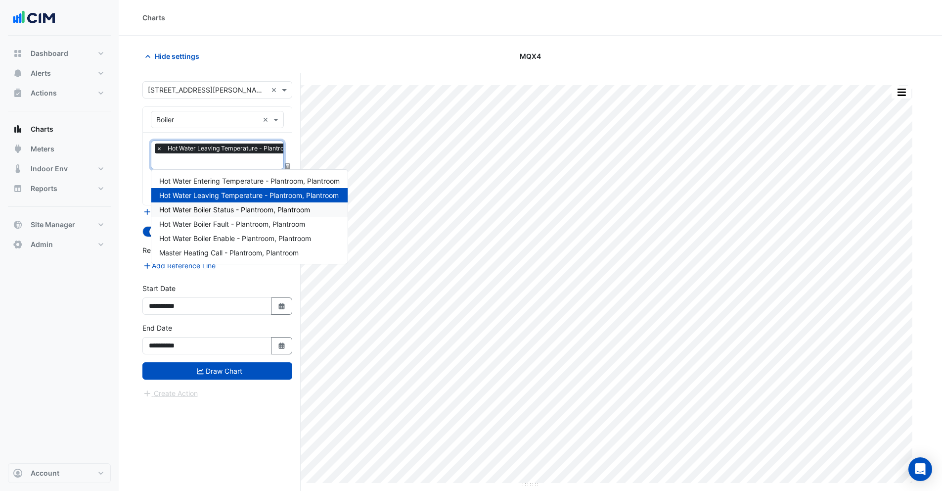
click at [191, 210] on span "Hot Water Boiler Status - Plantroom, Plantroom" at bounding box center [234, 209] width 151 height 8
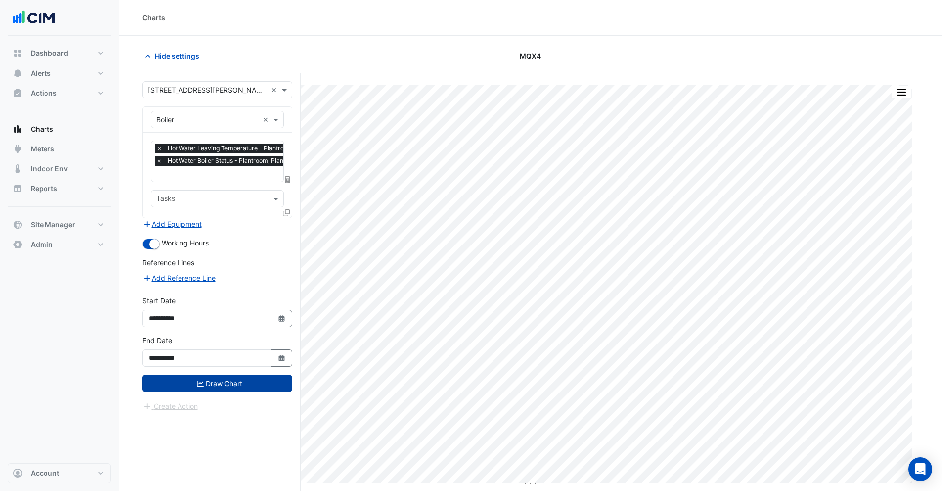
click at [186, 389] on button "Draw Chart" at bounding box center [217, 382] width 150 height 17
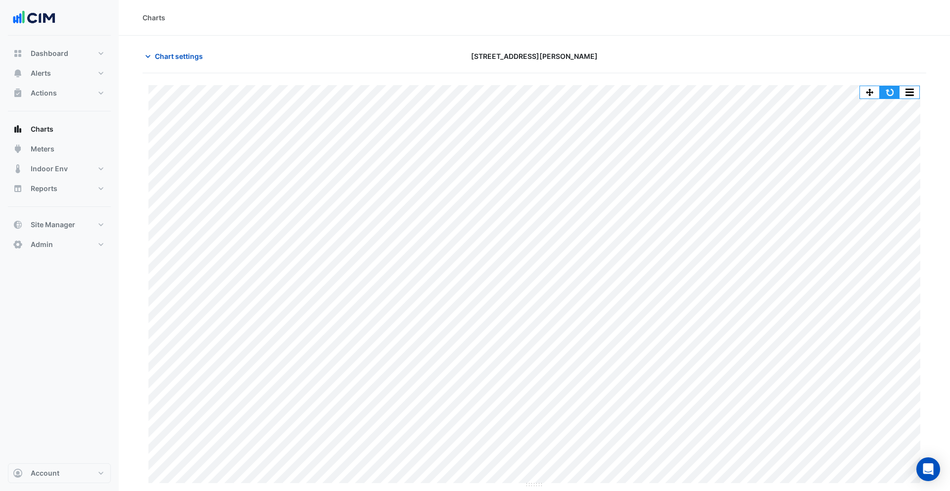
click at [893, 90] on button "button" at bounding box center [889, 92] width 20 height 12
click at [177, 52] on span "Chart settings" at bounding box center [179, 56] width 48 height 10
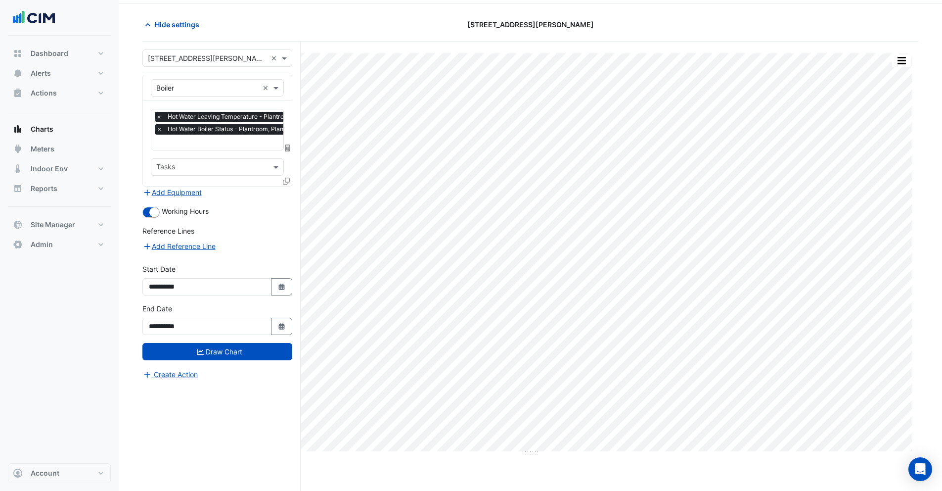
scroll to position [38, 0]
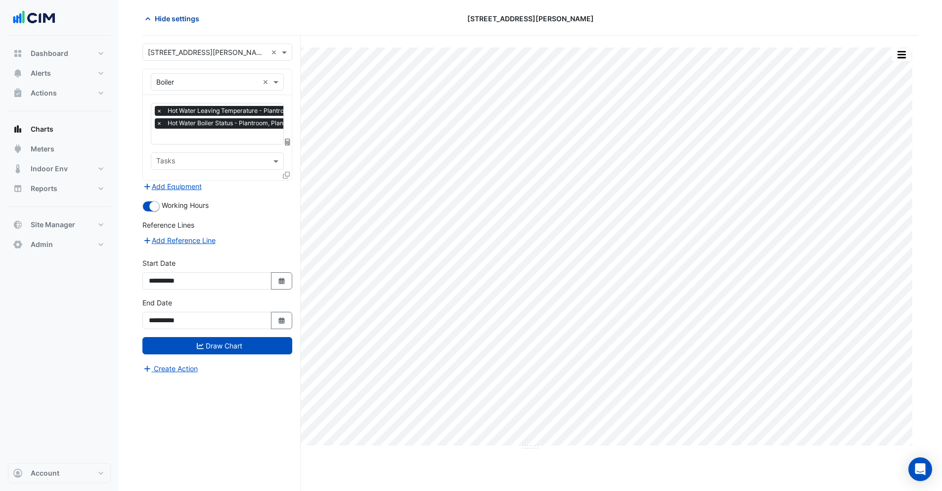
click at [149, 18] on icon "button" at bounding box center [148, 19] width 10 height 10
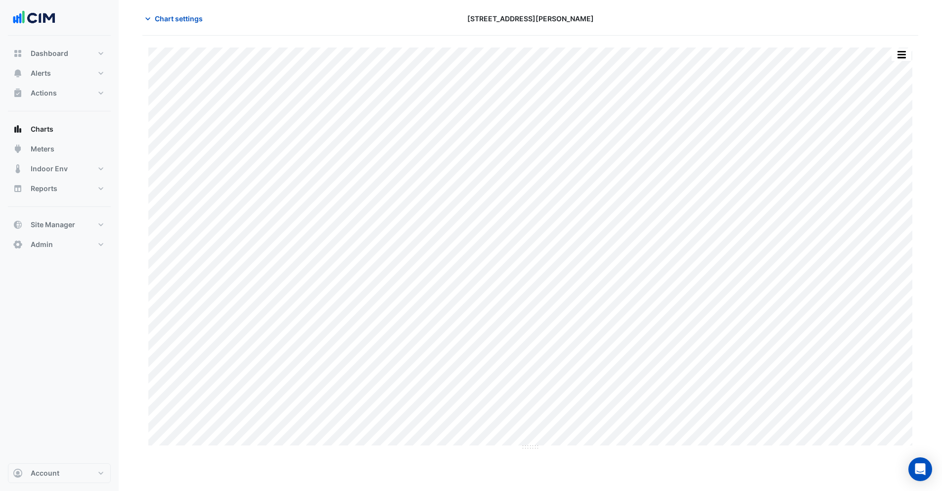
scroll to position [0, 0]
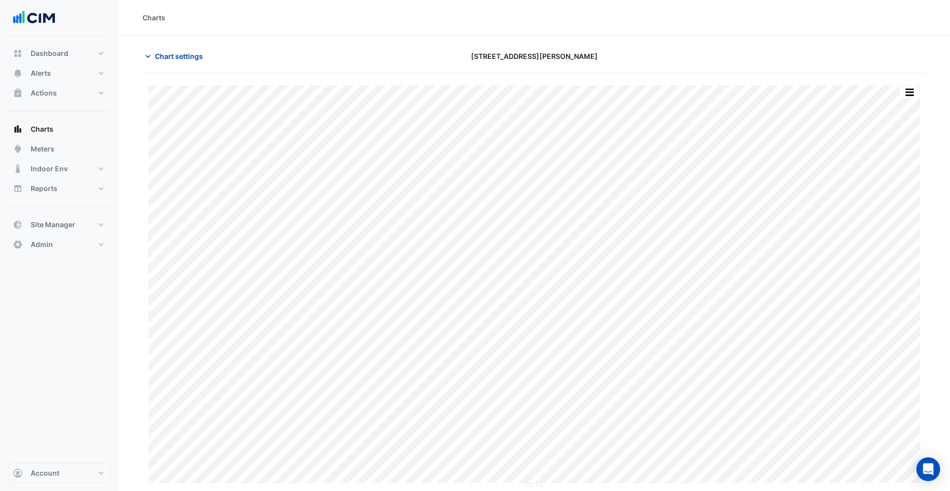
click at [167, 57] on span "Chart settings" at bounding box center [179, 56] width 48 height 10
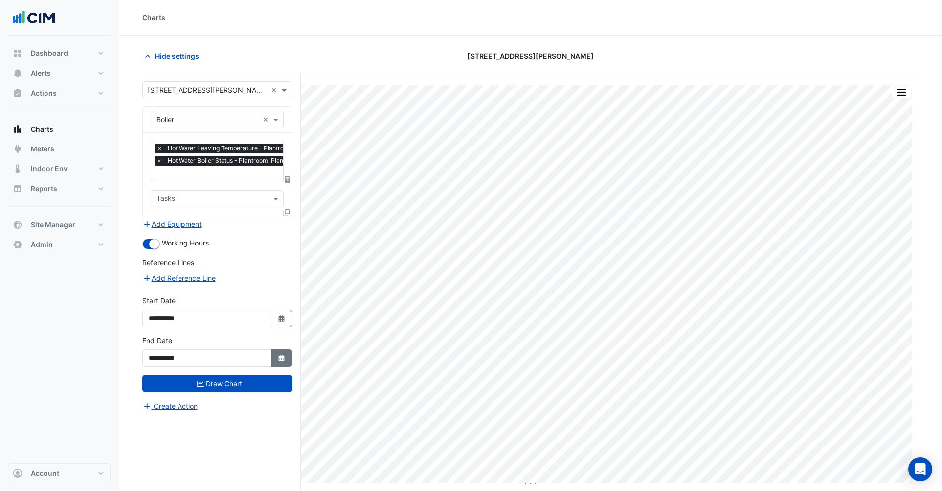
click at [275, 356] on button "Select Date" at bounding box center [282, 357] width 22 height 17
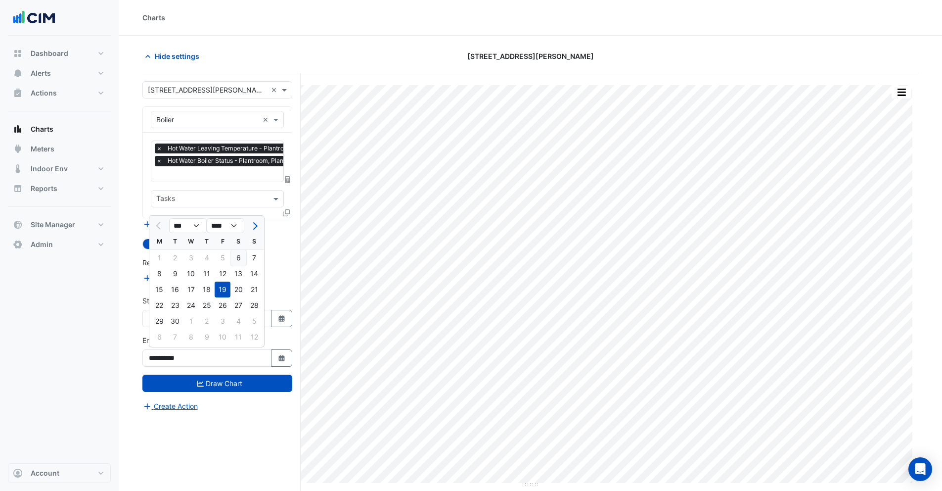
click at [238, 259] on div "6" at bounding box center [239, 258] width 16 height 16
type input "**********"
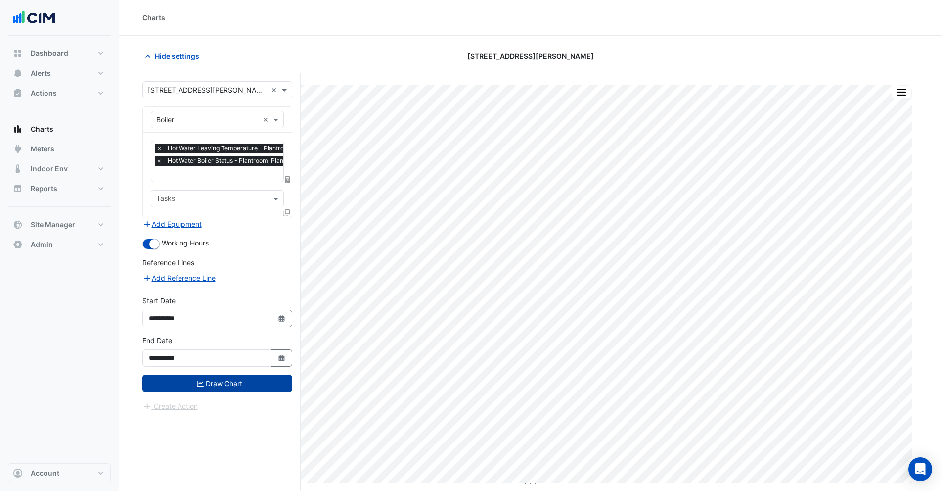
click at [202, 382] on icon "submit" at bounding box center [200, 383] width 7 height 7
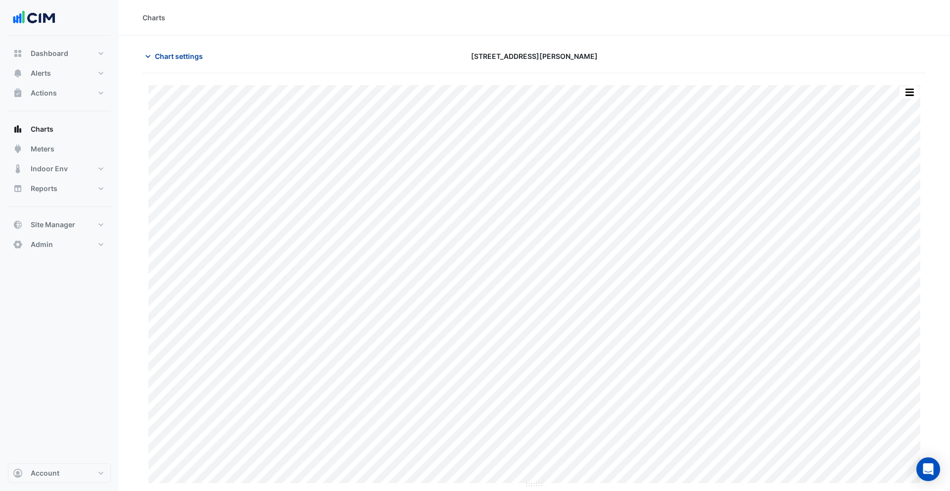
click at [161, 52] on span "Chart settings" at bounding box center [179, 56] width 48 height 10
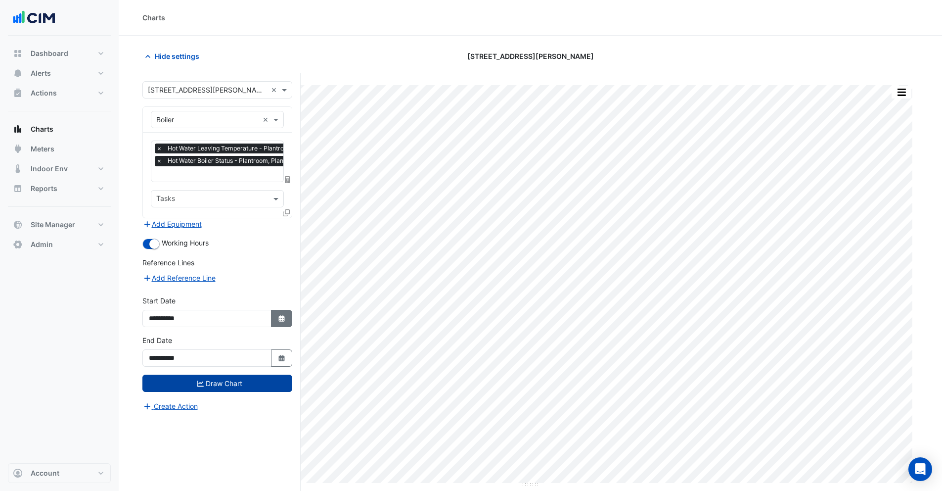
click at [288, 321] on button "Select Date" at bounding box center [282, 318] width 22 height 17
select select "*"
select select "****"
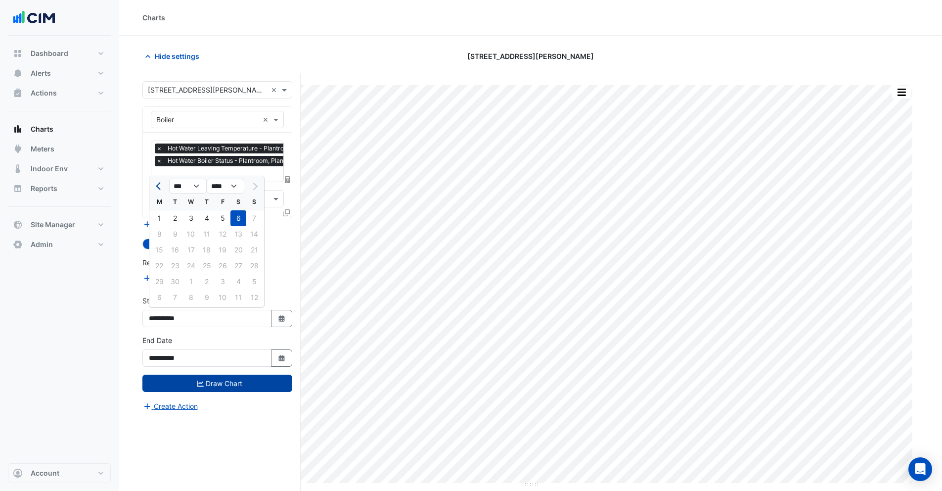
click at [156, 186] on span "Previous month" at bounding box center [159, 186] width 7 height 7
select select "*"
click at [226, 222] on div "1" at bounding box center [223, 218] width 16 height 16
type input "**********"
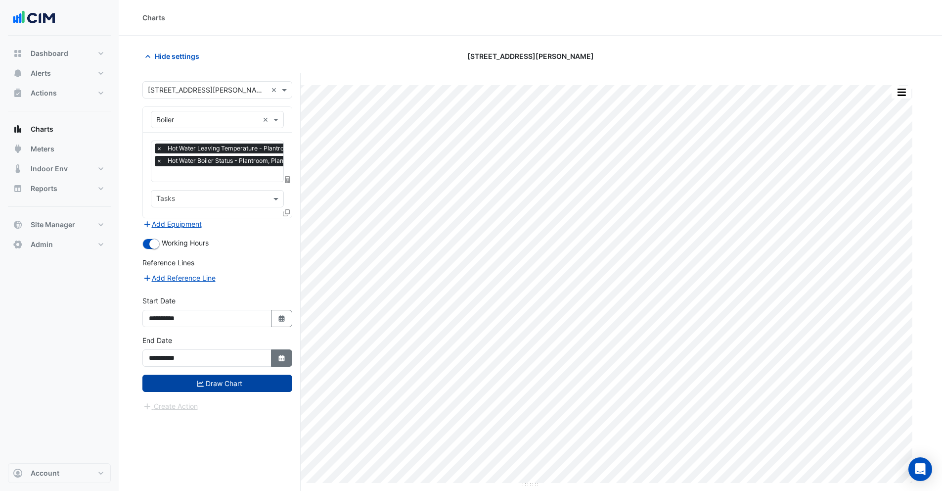
click at [274, 358] on button "Select Date" at bounding box center [282, 357] width 22 height 17
select select "*"
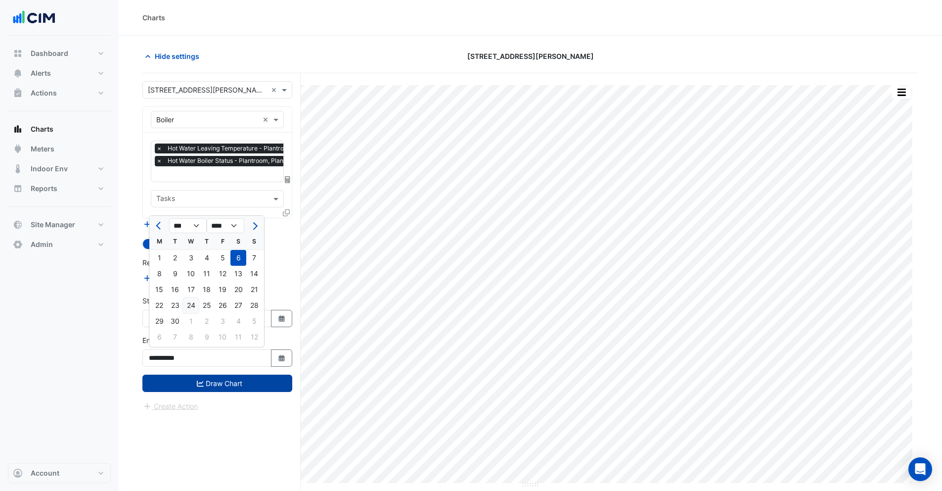
click at [192, 308] on div "24" at bounding box center [191, 305] width 16 height 16
type input "**********"
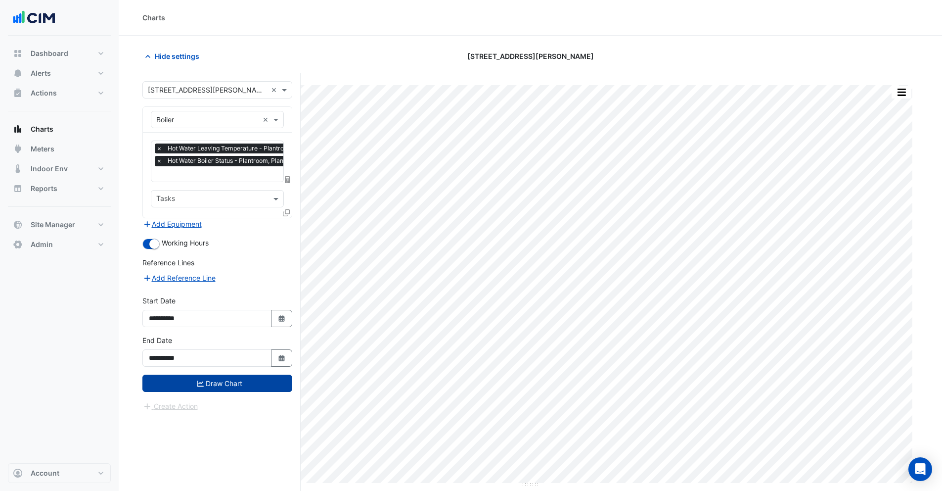
click at [199, 381] on icon "submit" at bounding box center [200, 383] width 7 height 6
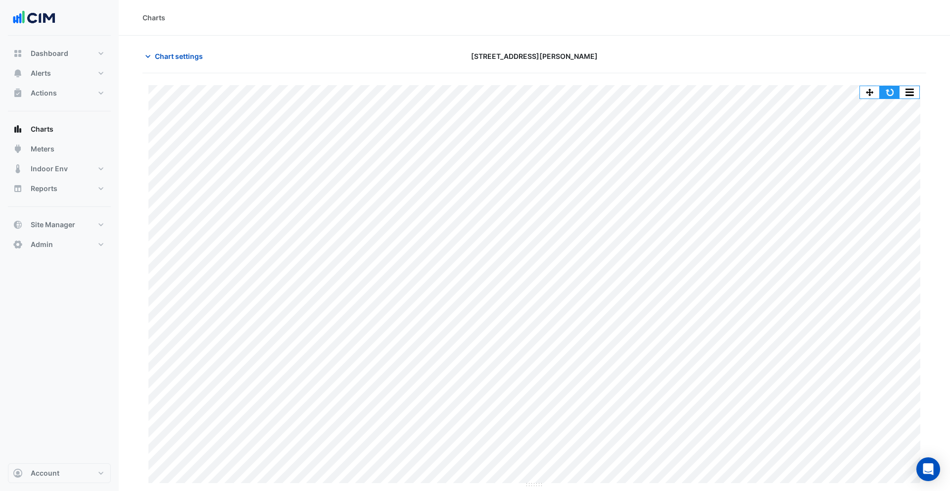
click at [888, 92] on button "button" at bounding box center [889, 92] width 20 height 12
click at [895, 95] on button "button" at bounding box center [889, 92] width 20 height 12
click at [161, 54] on span "Chart settings" at bounding box center [179, 56] width 48 height 10
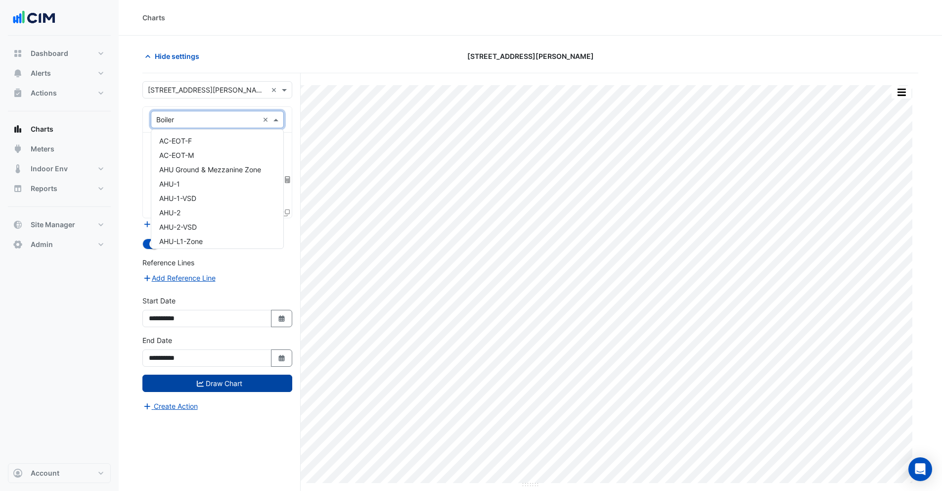
click at [183, 120] on input "text" at bounding box center [207, 120] width 102 height 10
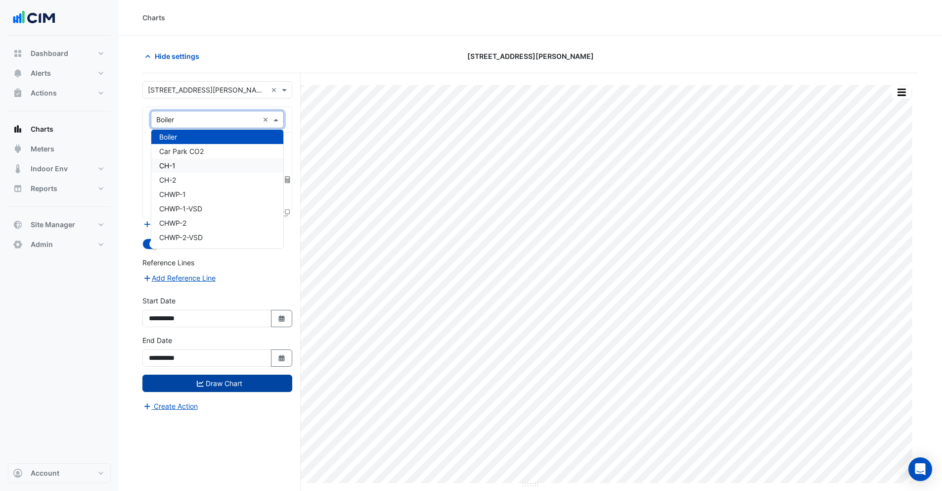
click at [208, 165] on div "CH-1" at bounding box center [217, 165] width 132 height 14
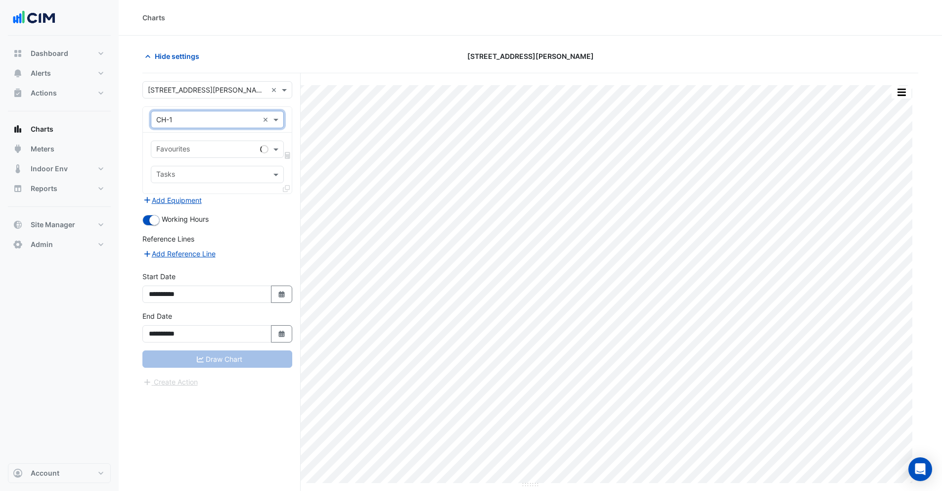
click at [185, 155] on div at bounding box center [205, 150] width 101 height 13
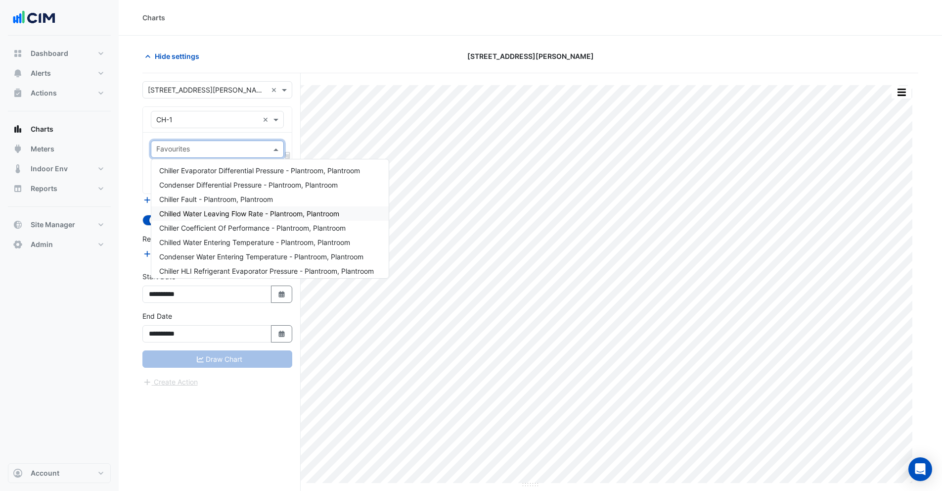
click at [226, 216] on span "Chilled Water Leaving Flow Rate - Plantroom, Plantroom" at bounding box center [249, 213] width 180 height 8
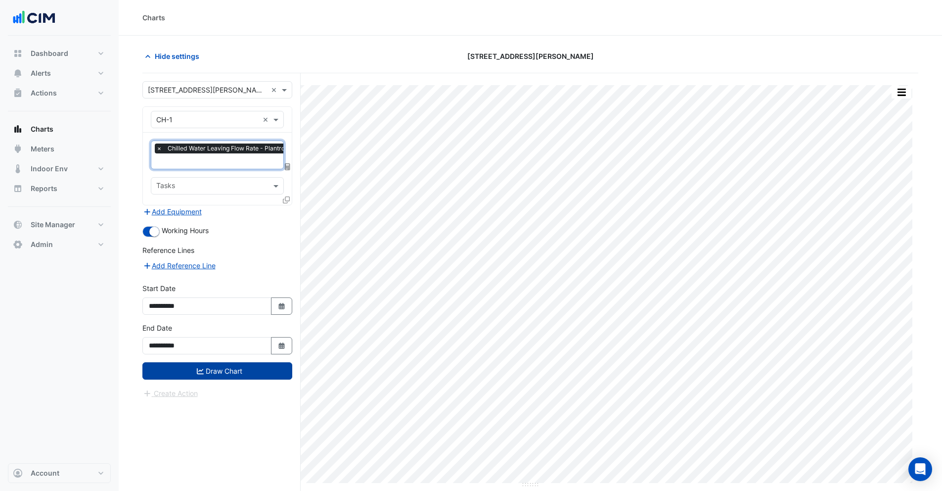
click at [185, 165] on input "text" at bounding box center [243, 162] width 175 height 10
type input "****"
click at [203, 184] on span "Chiller Enable - Plantroom, Plantroom" at bounding box center [219, 181] width 120 height 8
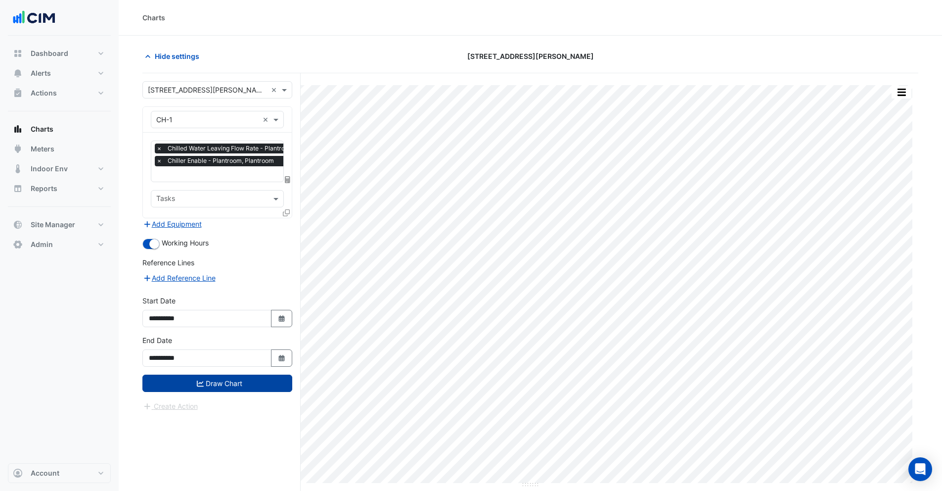
click at [228, 382] on button "Draw Chart" at bounding box center [217, 382] width 150 height 17
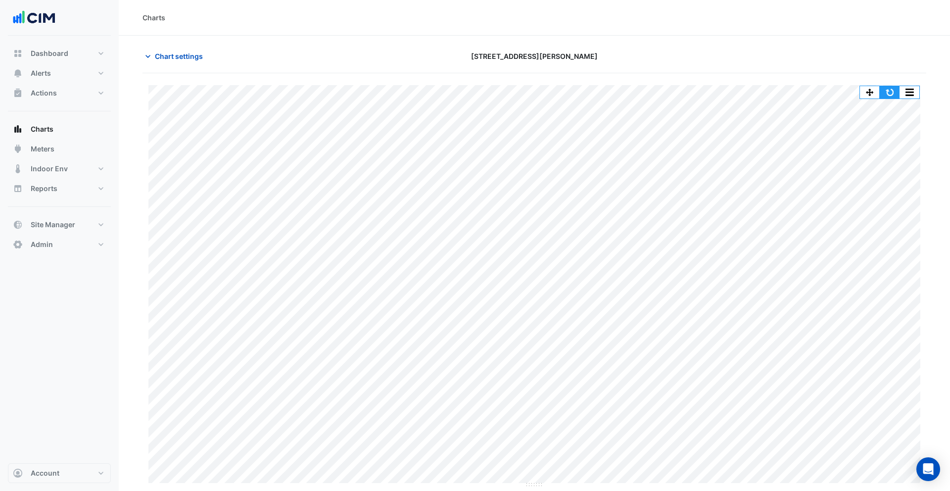
click at [886, 96] on button "button" at bounding box center [889, 92] width 20 height 12
click at [897, 90] on button "button" at bounding box center [889, 92] width 20 height 12
click at [159, 53] on span "Chart settings" at bounding box center [179, 56] width 48 height 10
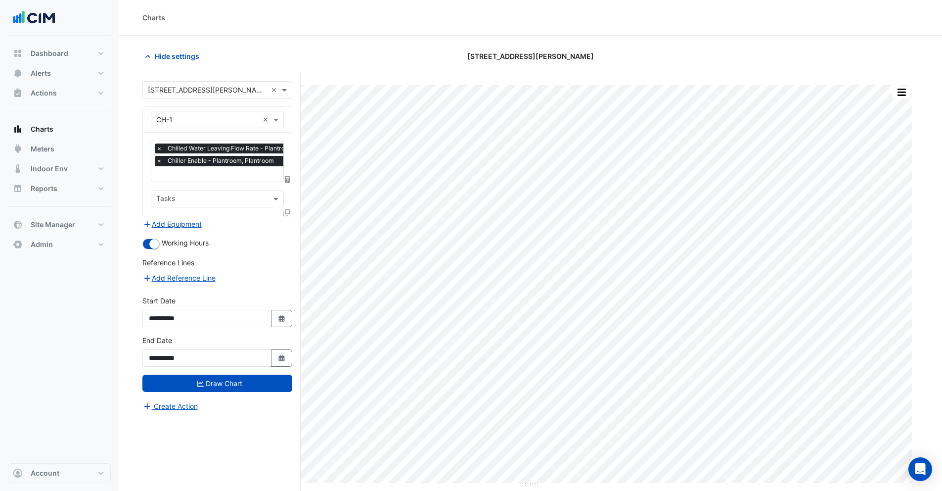
click at [252, 18] on div "Charts" at bounding box center [530, 17] width 776 height 10
click at [193, 88] on input "text" at bounding box center [207, 90] width 119 height 10
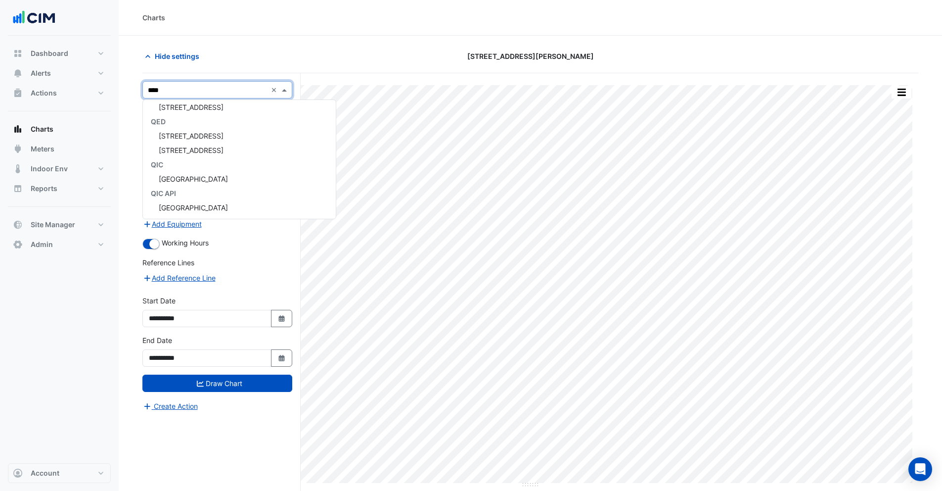
scroll to position [4, 0]
type input "******"
click at [189, 124] on span "Robina Town Centre" at bounding box center [193, 121] width 69 height 8
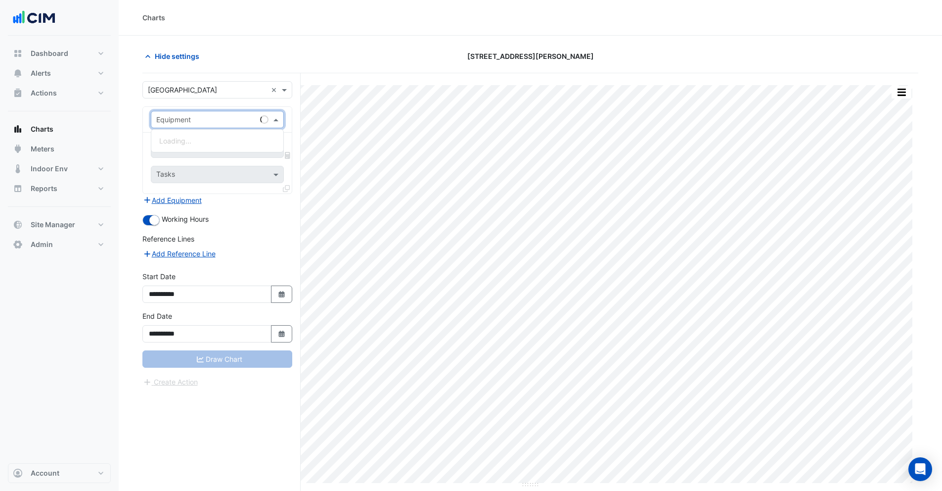
click at [187, 119] on input "text" at bounding box center [207, 120] width 102 height 10
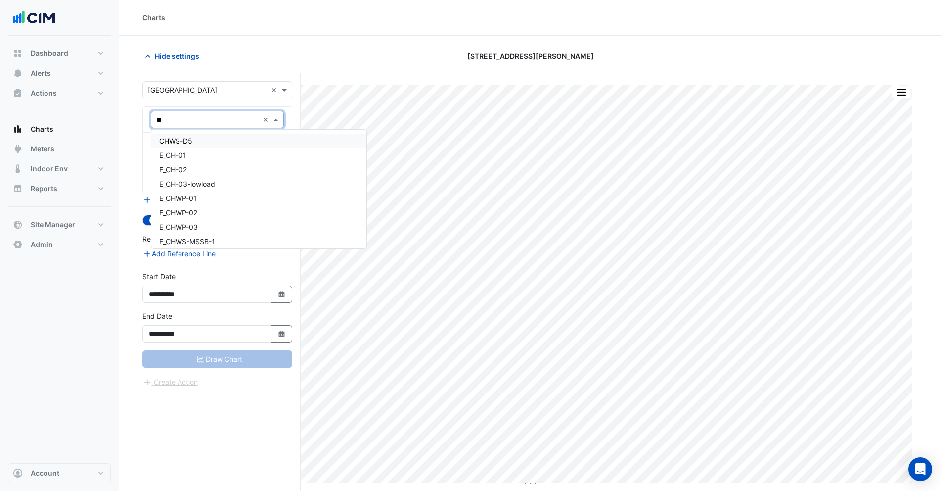
type input "***"
click at [176, 228] on span "W_CH-4" at bounding box center [172, 227] width 26 height 8
click at [179, 152] on input "text" at bounding box center [206, 150] width 100 height 10
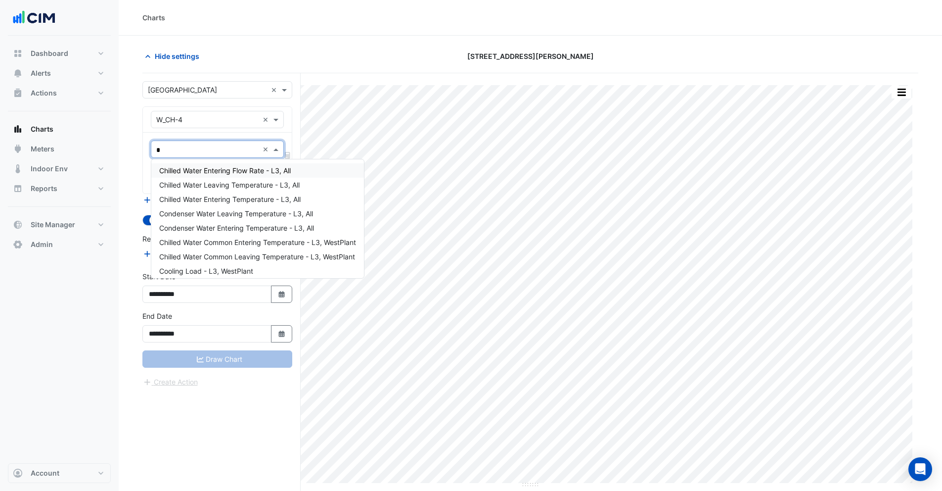
type input "**"
click at [187, 121] on input "text" at bounding box center [207, 120] width 102 height 10
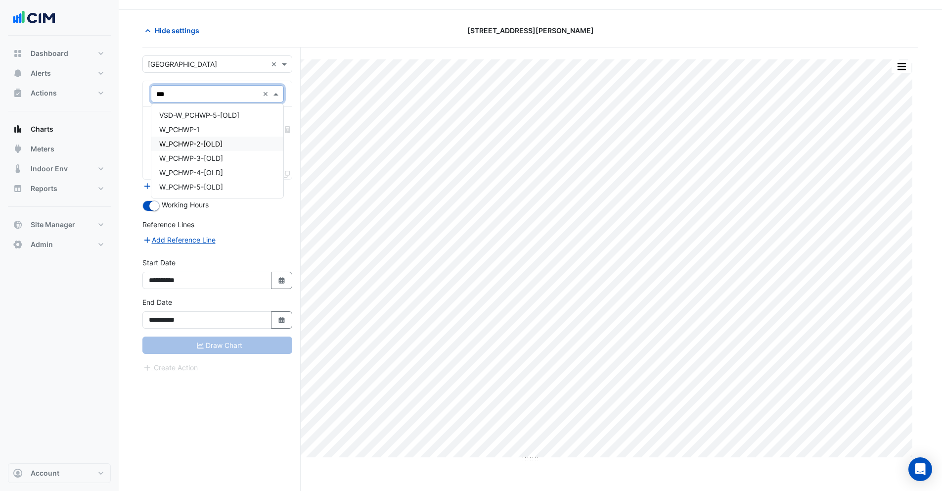
scroll to position [26, 0]
type input "*"
type input "****"
click at [177, 132] on span "W_PCHWP-1" at bounding box center [179, 132] width 41 height 8
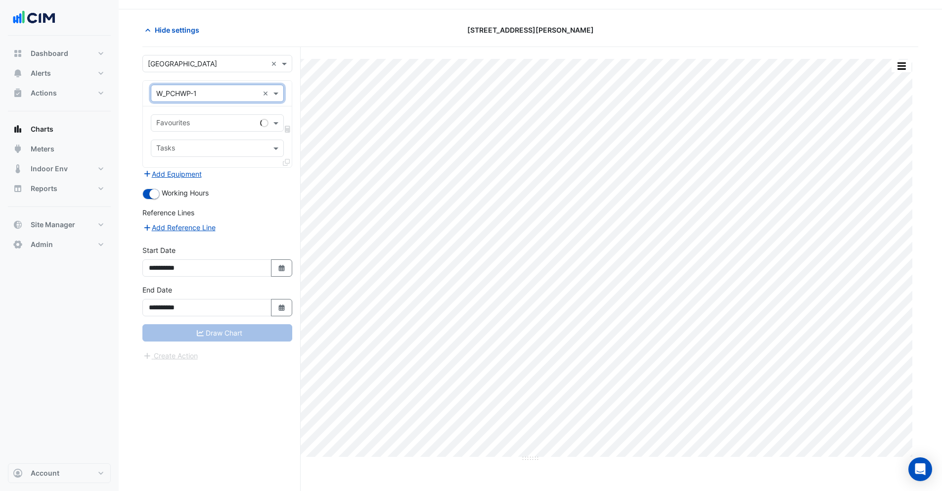
click at [182, 122] on input "text" at bounding box center [206, 124] width 100 height 10
click at [183, 92] on input "text" at bounding box center [207, 94] width 102 height 10
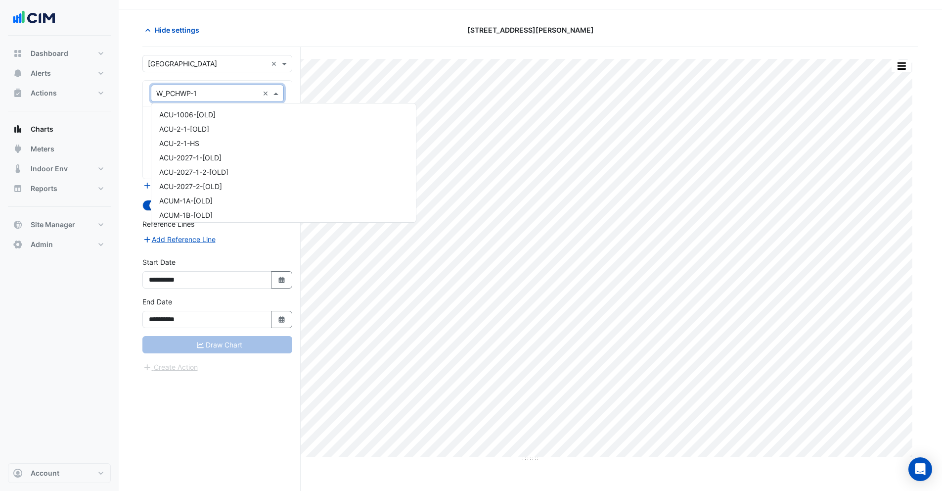
scroll to position [10963, 0]
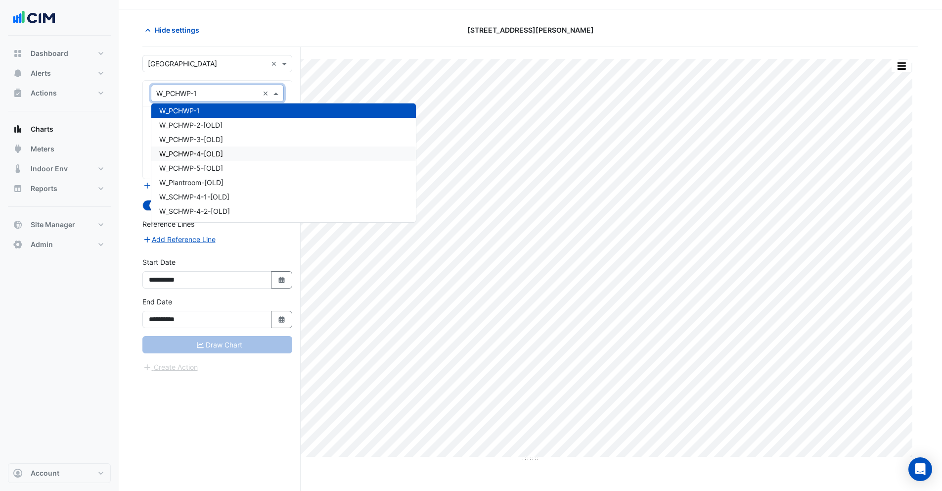
click at [195, 156] on span "W_PCHWP-4-[OLD]" at bounding box center [191, 153] width 64 height 8
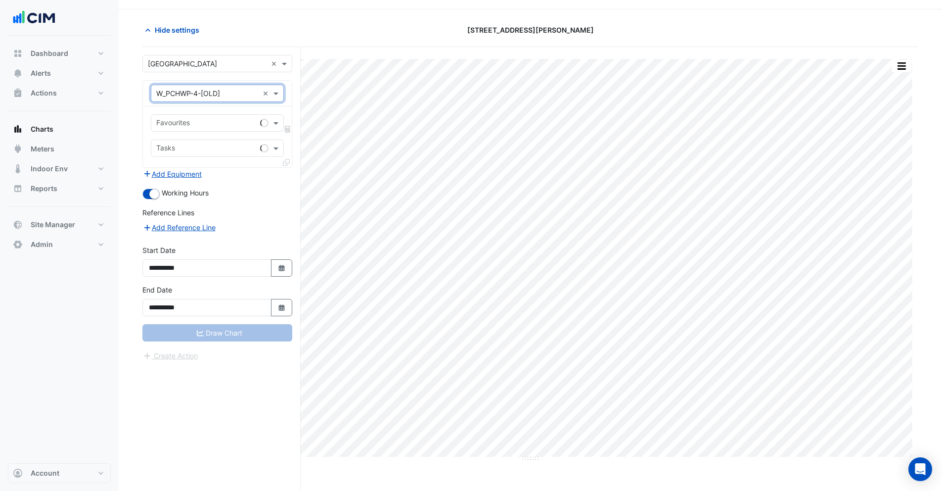
click at [181, 123] on input "text" at bounding box center [206, 124] width 100 height 10
click at [179, 122] on input "text" at bounding box center [211, 124] width 111 height 10
click at [180, 122] on input "text" at bounding box center [211, 124] width 111 height 10
click at [177, 96] on input "text" at bounding box center [207, 94] width 102 height 10
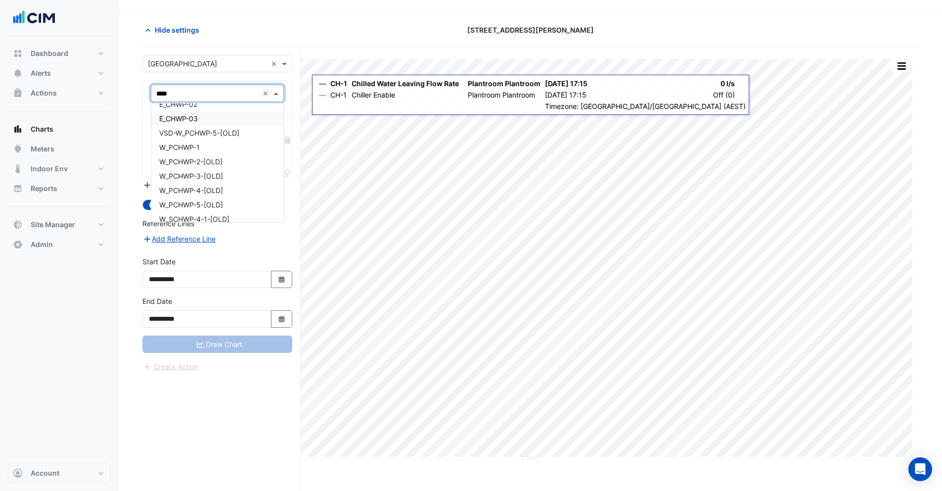
scroll to position [13, 0]
type input "*"
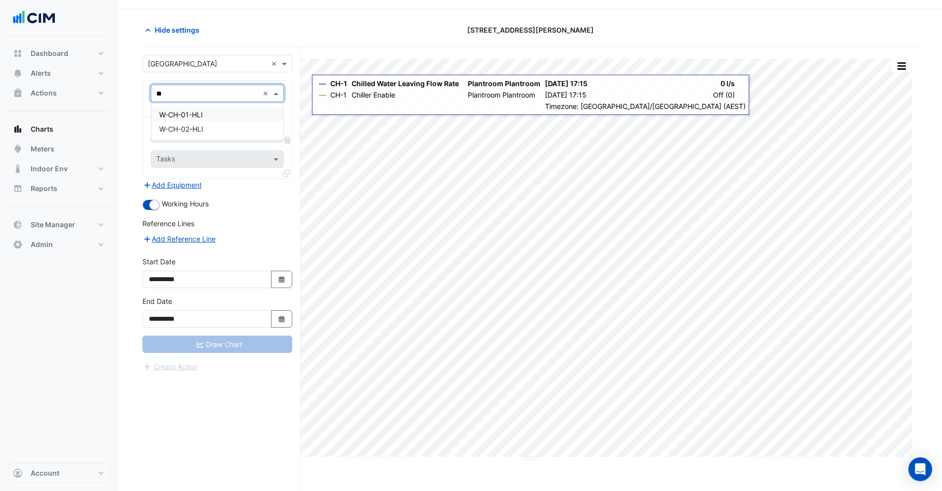
scroll to position [0, 0]
type input "*"
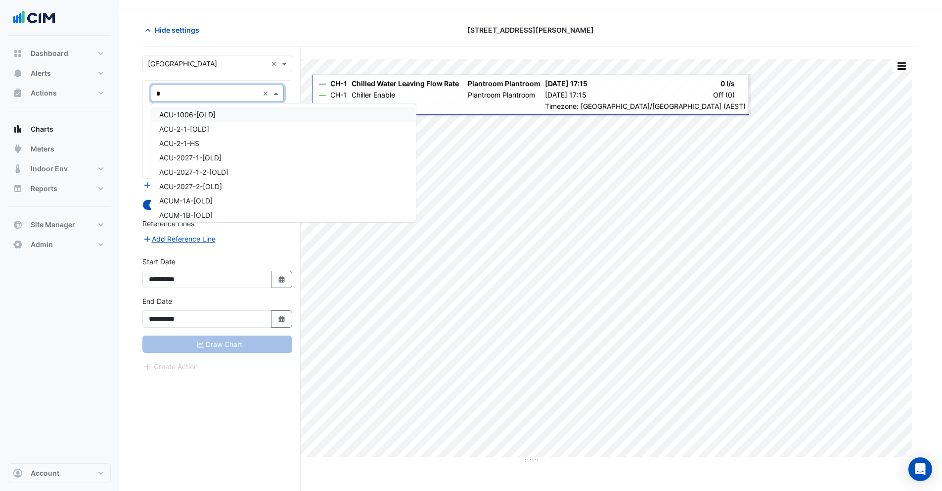
type input "**"
click at [188, 160] on span "W_PCHWP-1" at bounding box center [179, 157] width 41 height 8
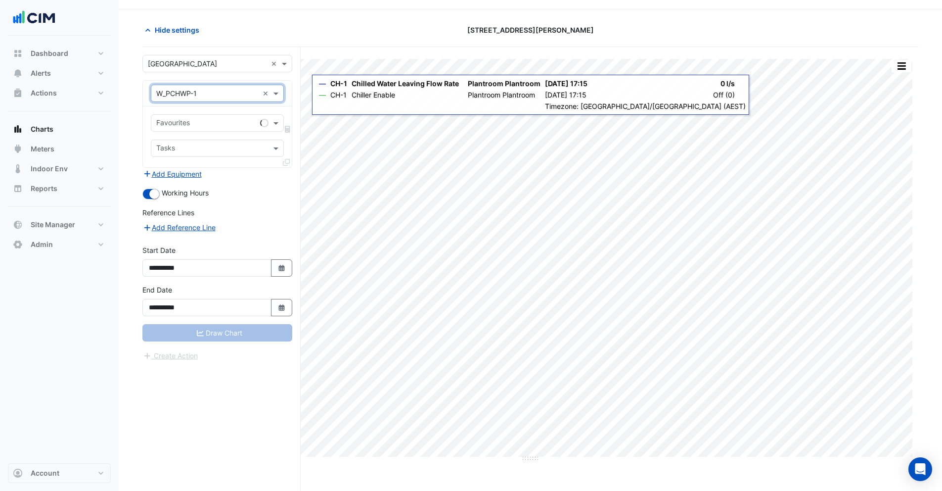
click at [180, 123] on input "text" at bounding box center [206, 124] width 100 height 10
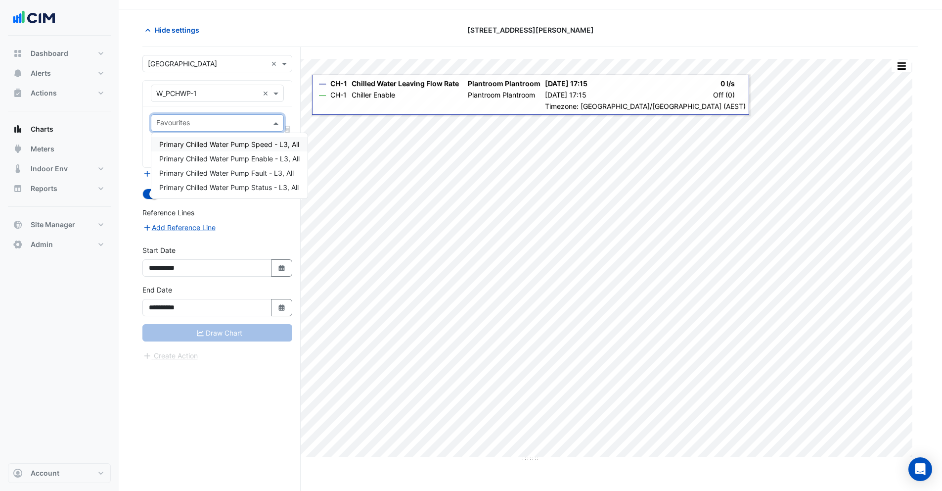
click at [184, 96] on input "text" at bounding box center [207, 94] width 102 height 10
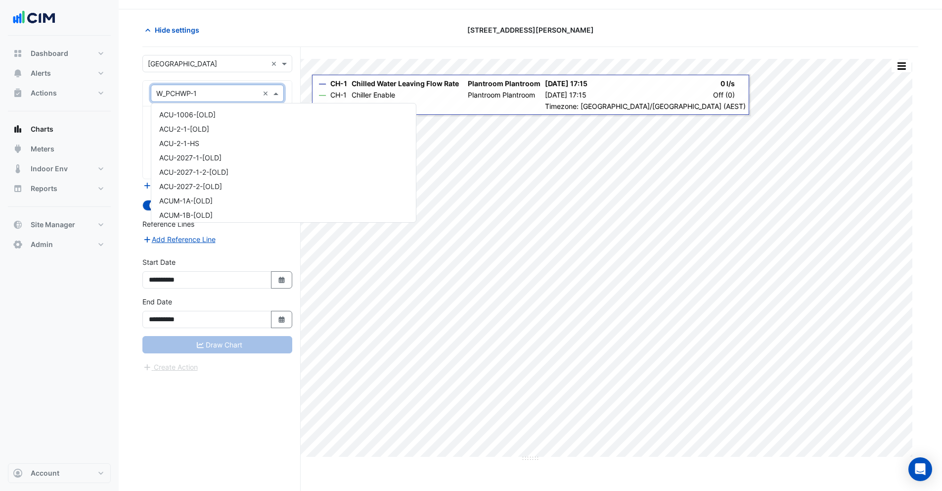
scroll to position [10963, 0]
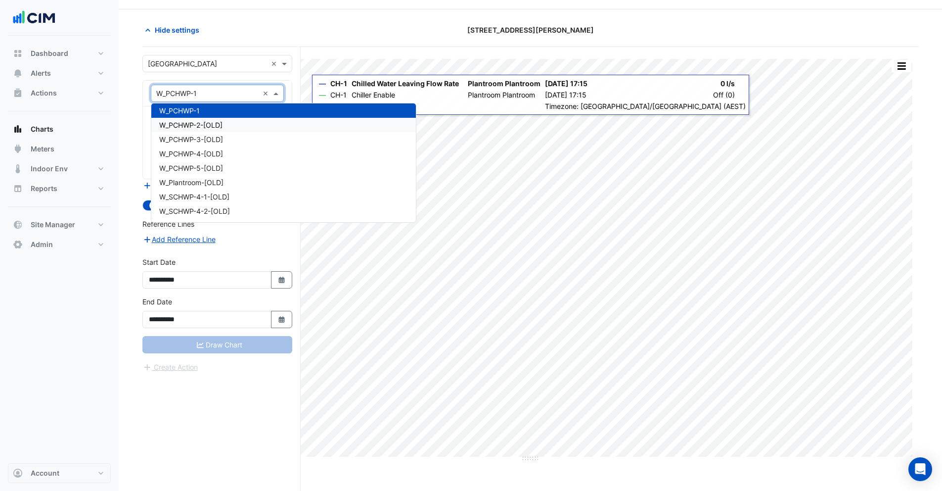
click at [186, 128] on span "W_PCHWP-2-[OLD]" at bounding box center [190, 125] width 63 height 8
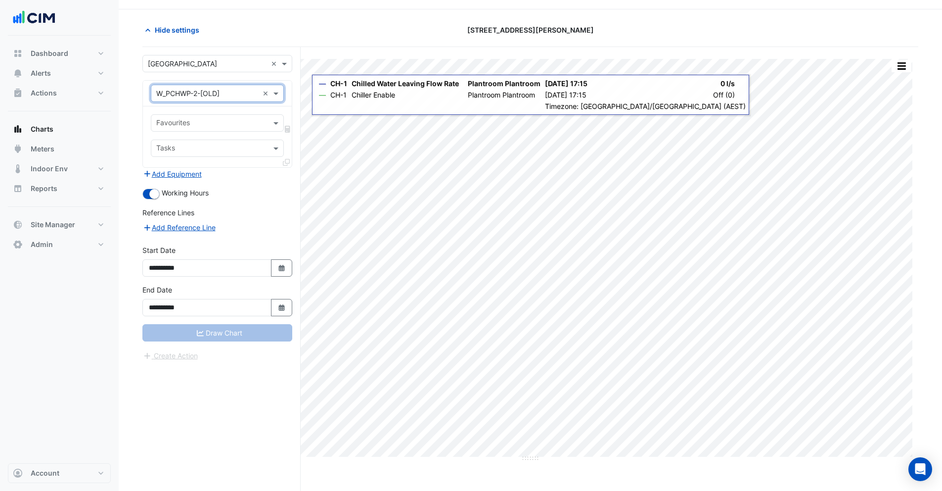
click at [186, 126] on input "text" at bounding box center [211, 124] width 111 height 10
click at [183, 89] on input "text" at bounding box center [207, 94] width 102 height 10
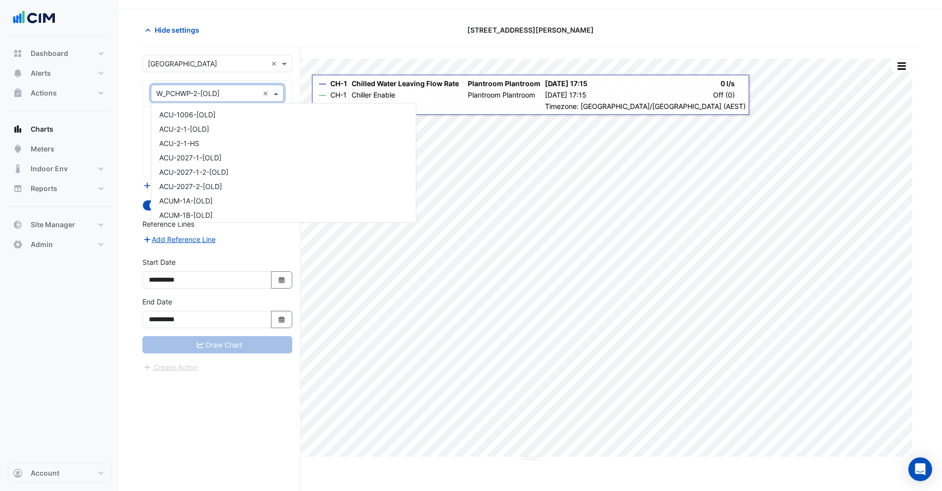
scroll to position [10978, 0]
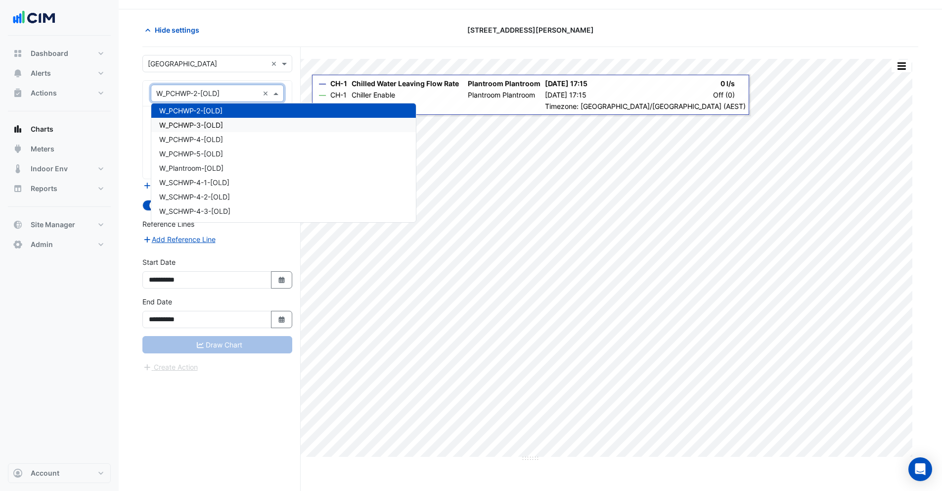
click at [187, 129] on span "W_PCHWP-3-[OLD]" at bounding box center [191, 125] width 64 height 8
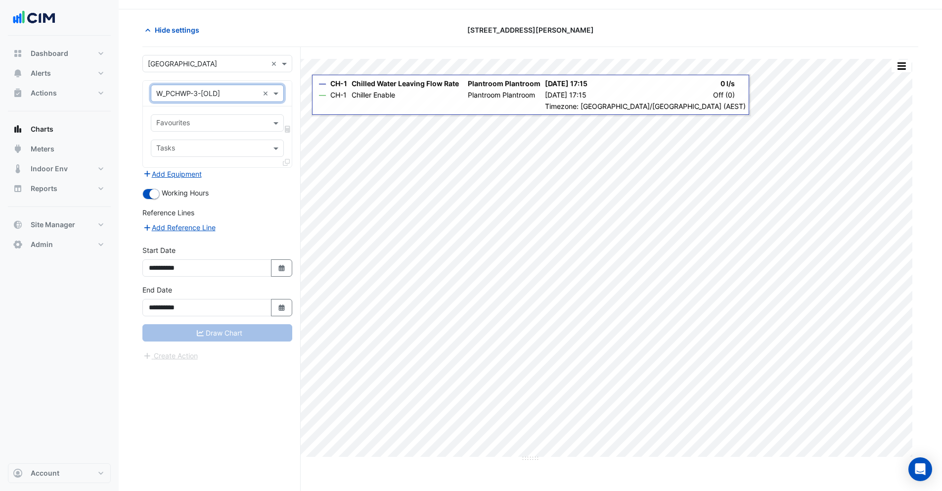
click at [187, 126] on input "text" at bounding box center [211, 124] width 111 height 10
click at [182, 90] on input "text" at bounding box center [207, 94] width 102 height 10
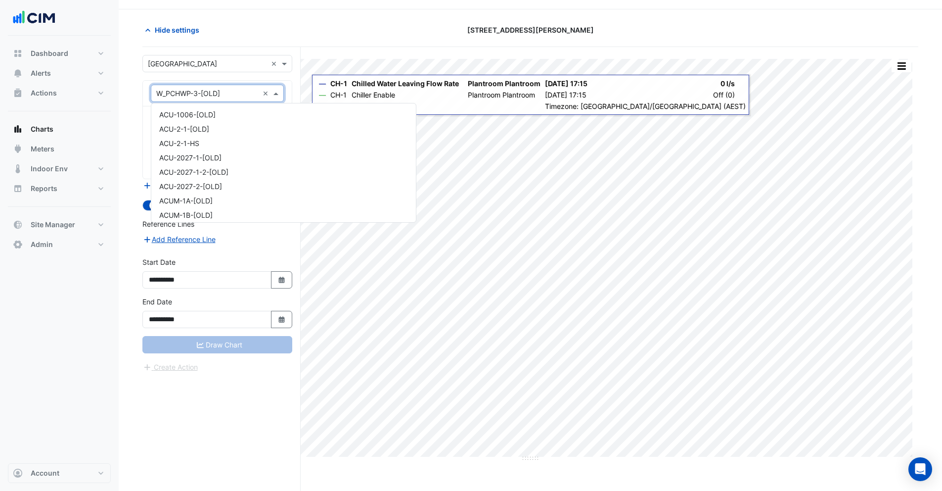
scroll to position [10992, 0]
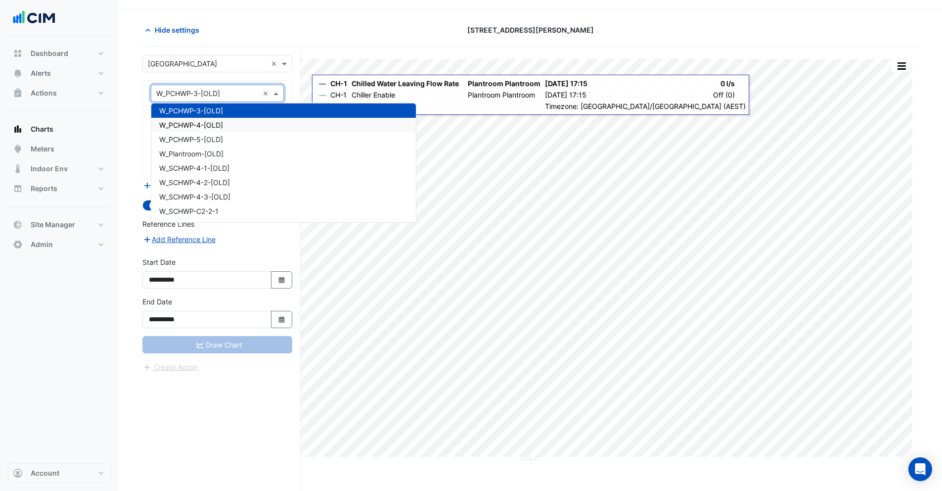
click at [187, 124] on span "W_PCHWP-4-[OLD]" at bounding box center [191, 125] width 64 height 8
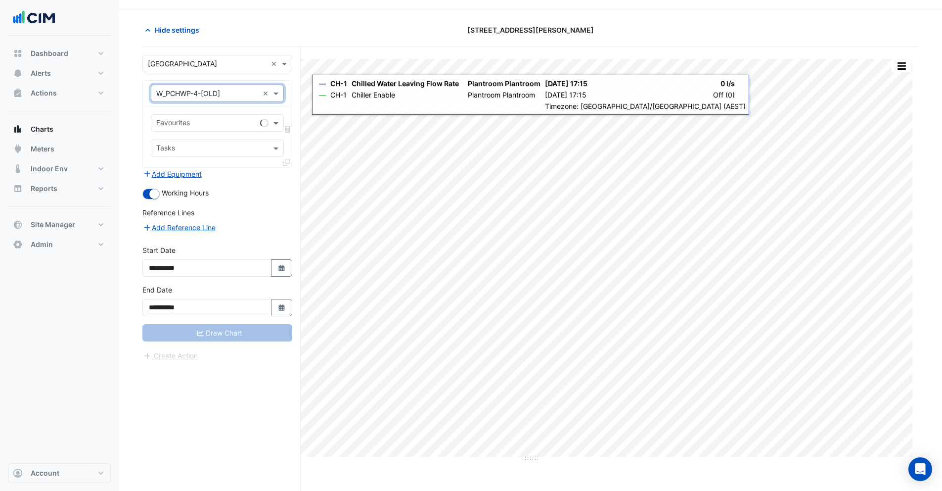
click at [187, 124] on input "text" at bounding box center [206, 124] width 100 height 10
click at [185, 95] on input "text" at bounding box center [207, 94] width 102 height 10
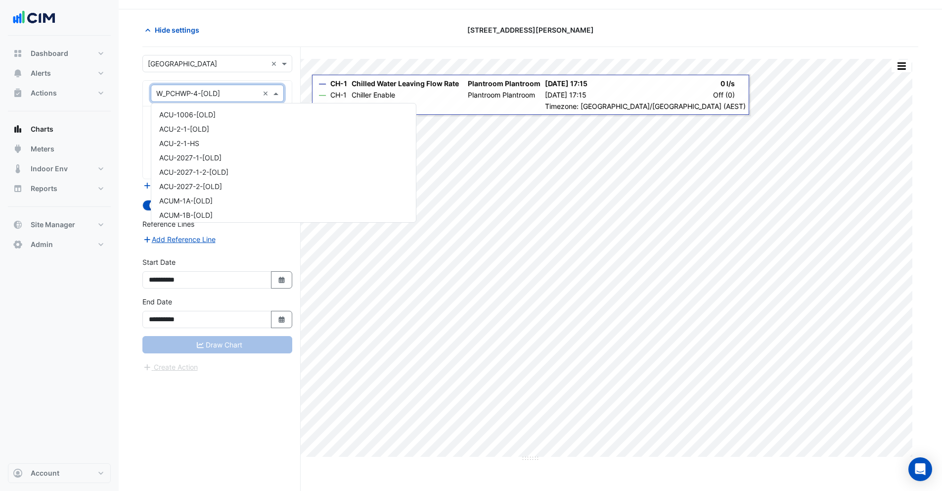
scroll to position [11006, 0]
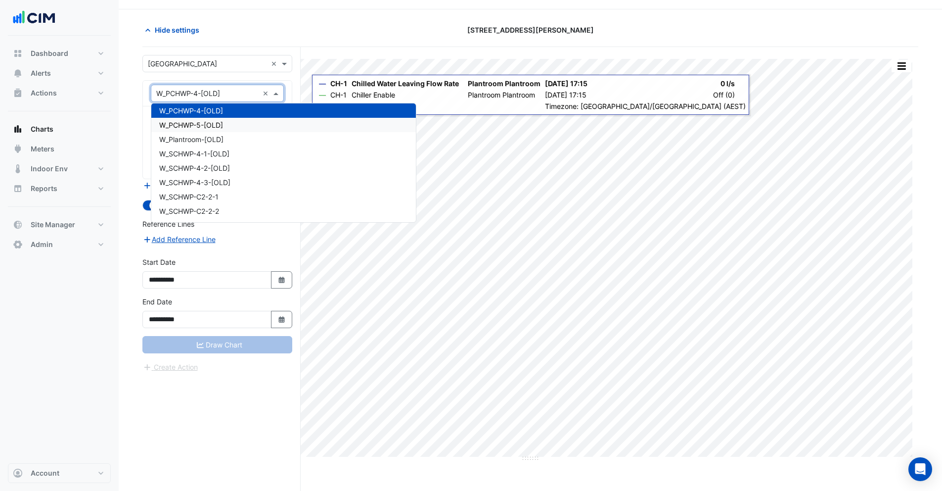
click at [184, 126] on span "W_PCHWP-5-[OLD]" at bounding box center [191, 125] width 64 height 8
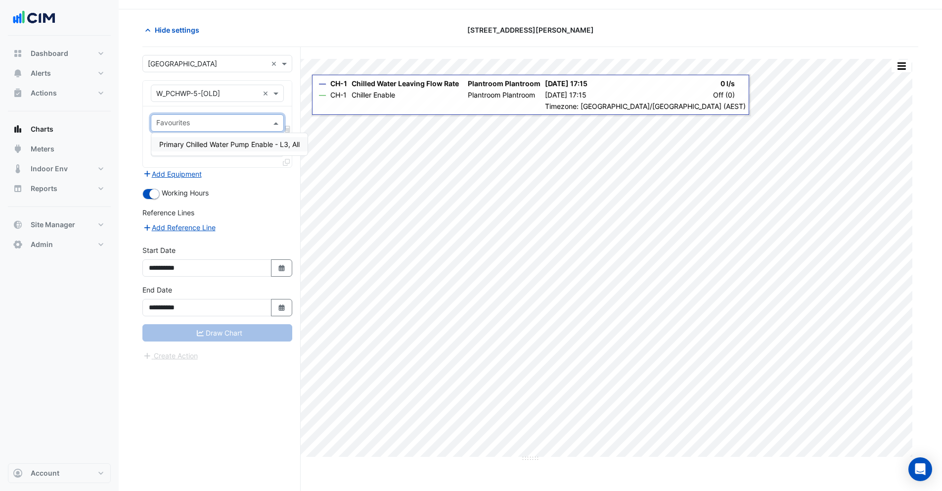
click at [183, 123] on input "text" at bounding box center [211, 124] width 111 height 10
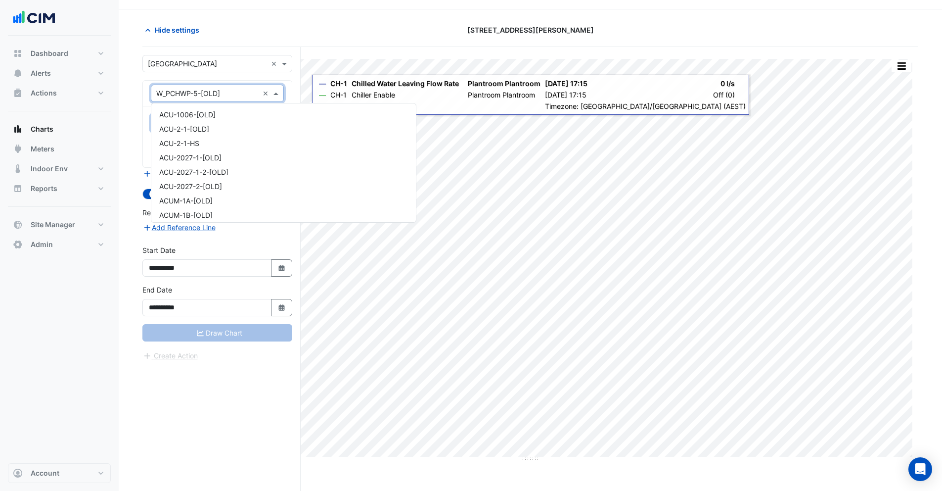
click at [179, 98] on div "× W_PCHWP-5-[OLD]" at bounding box center [188, 93] width 64 height 10
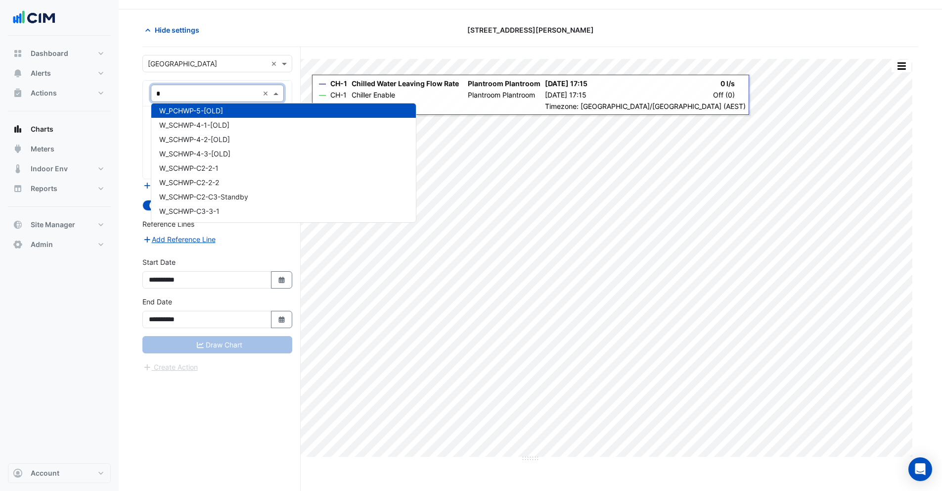
type input "**"
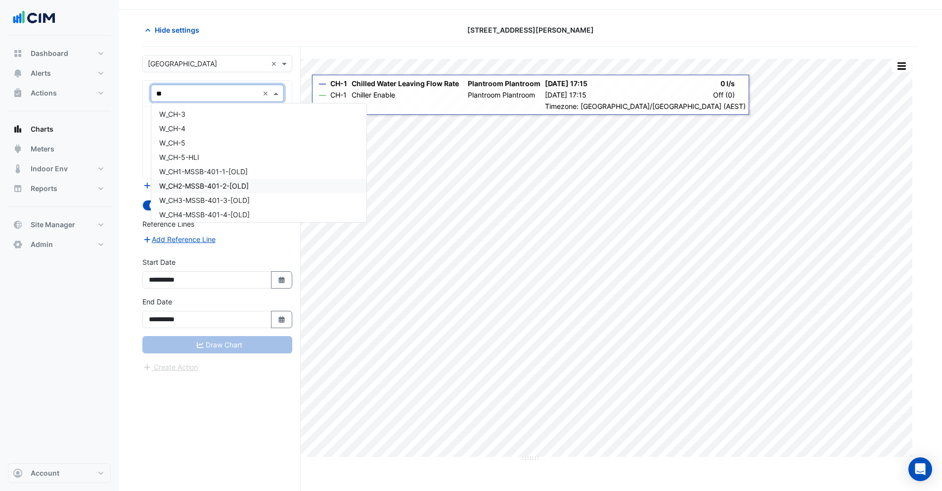
scroll to position [162, 0]
click at [185, 137] on span "W_CH-4" at bounding box center [172, 139] width 26 height 8
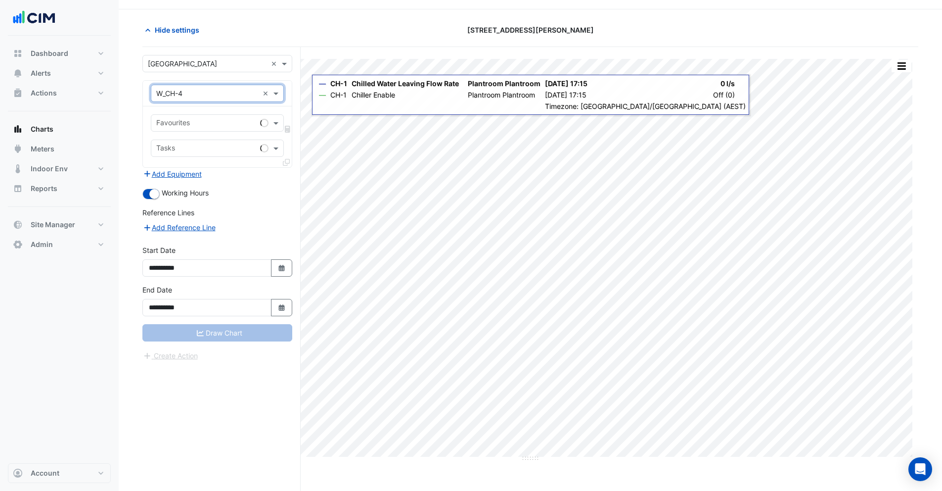
click at [185, 125] on input "text" at bounding box center [206, 124] width 100 height 10
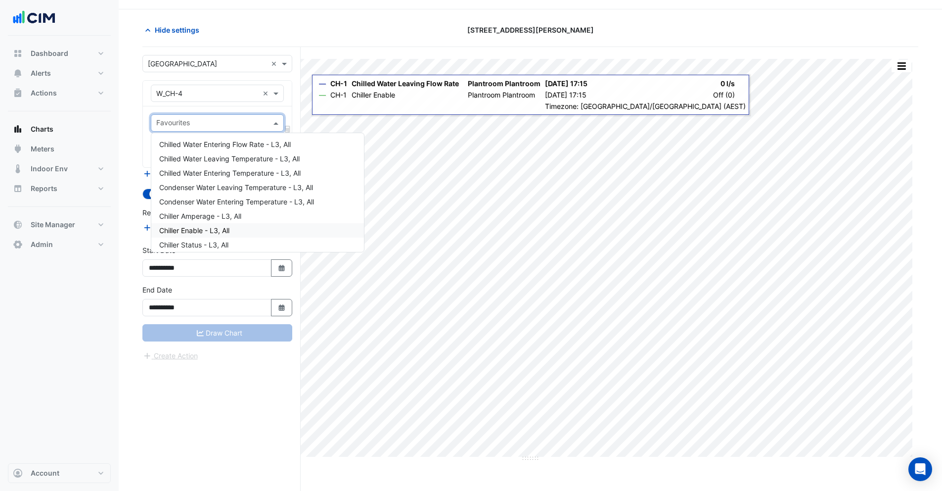
click at [194, 226] on span "Chiller Enable - L3, All" at bounding box center [194, 230] width 70 height 8
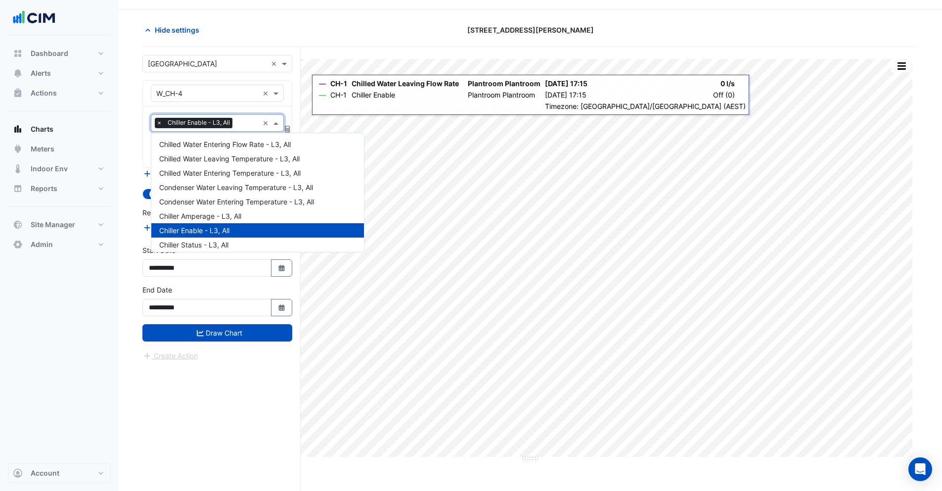
click at [236, 124] on input "text" at bounding box center [247, 124] width 22 height 10
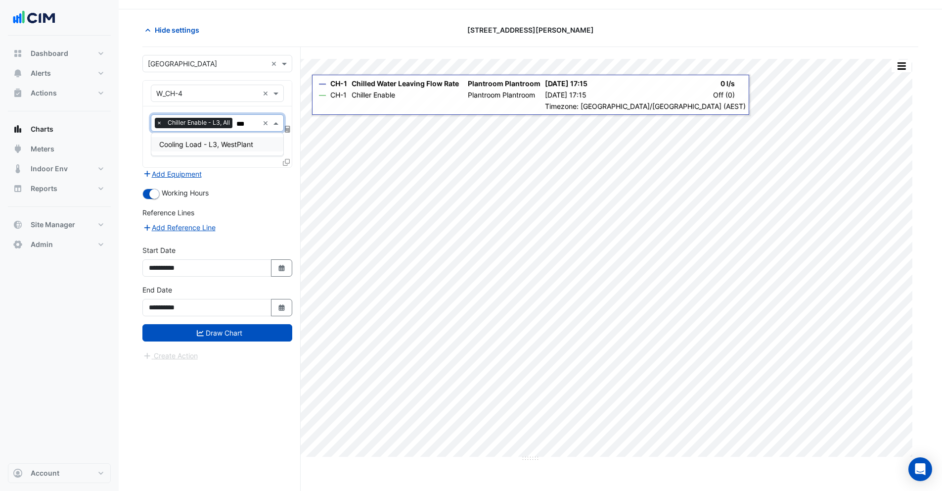
type input "****"
click at [205, 147] on span "Cooling Load - L3, WestPlant" at bounding box center [206, 144] width 94 height 8
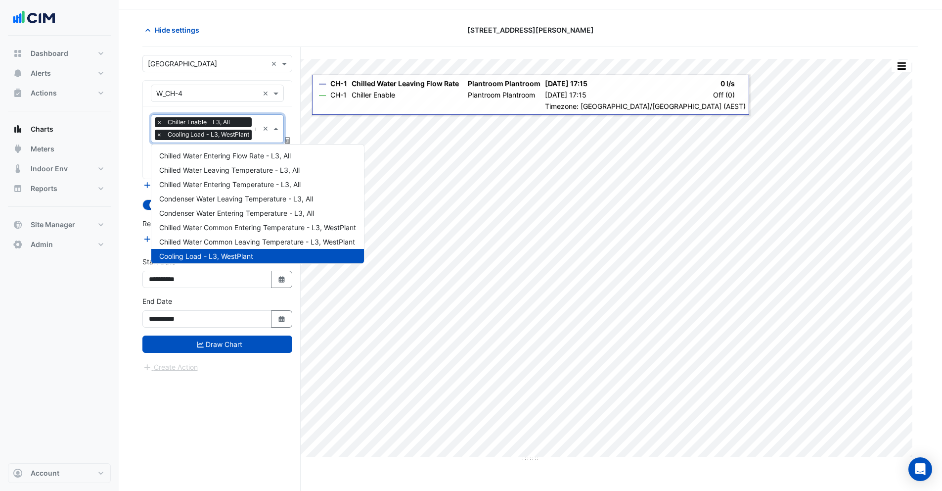
type input "**"
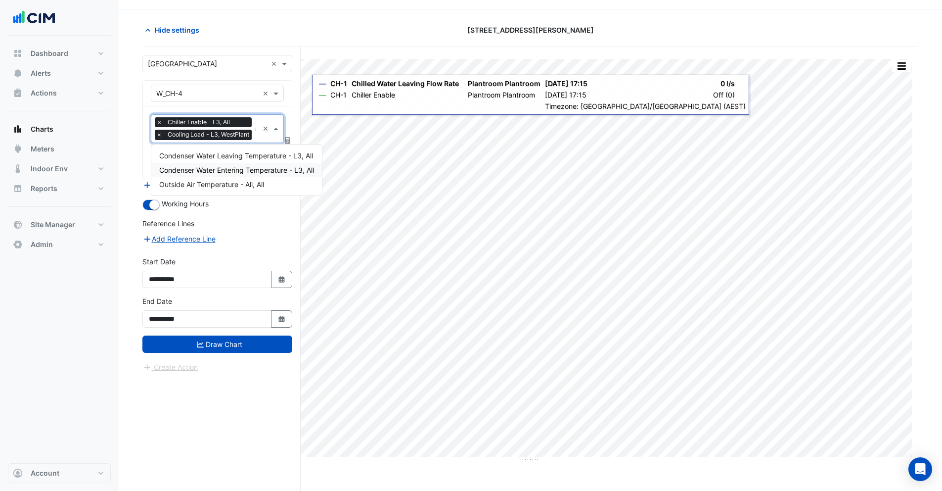
click at [246, 166] on span "Condenser Water Entering Temperature - L3, All" at bounding box center [236, 170] width 155 height 8
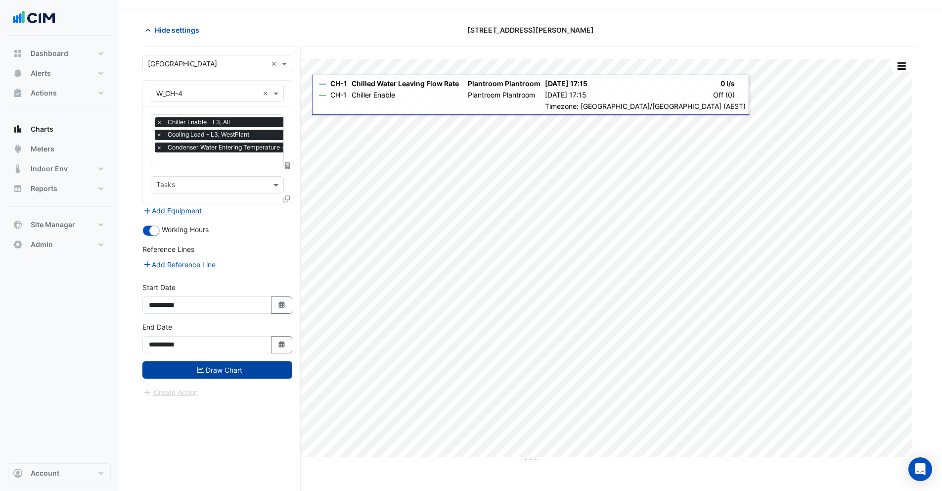
click at [214, 375] on button "Draw Chart" at bounding box center [217, 369] width 150 height 17
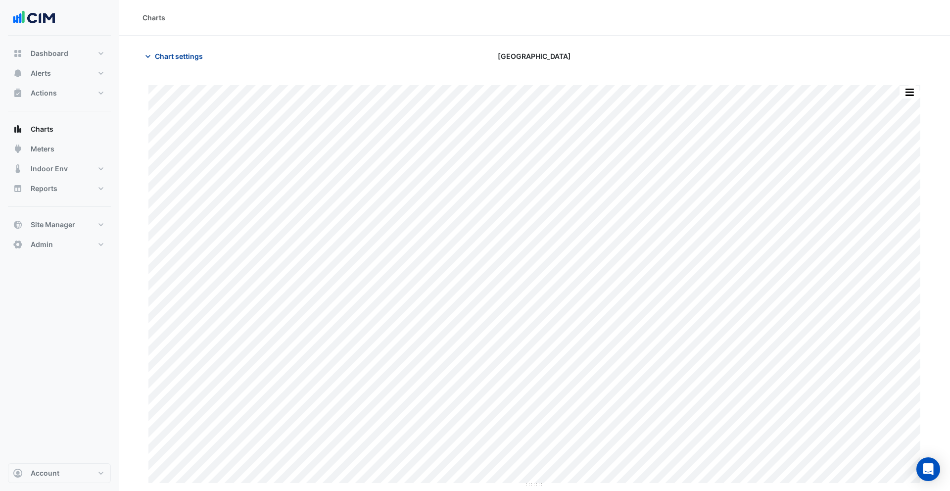
click at [173, 52] on span "Chart settings" at bounding box center [179, 56] width 48 height 10
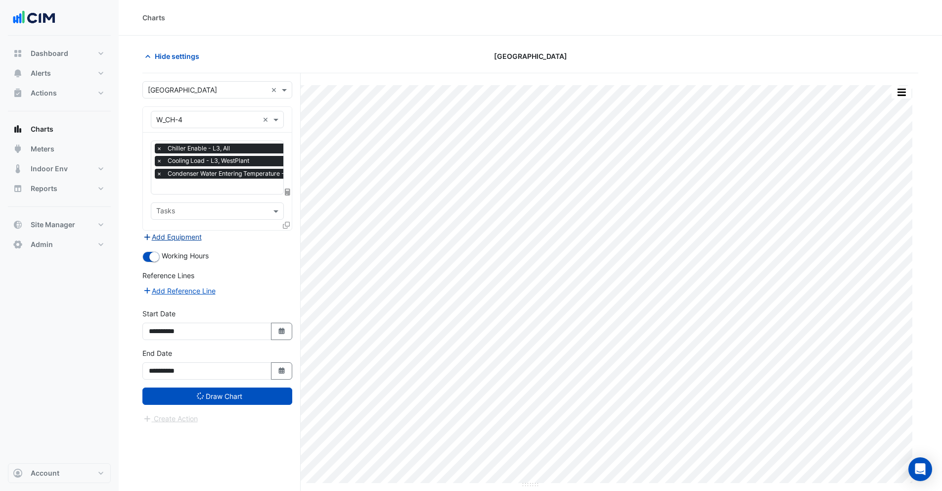
click at [172, 238] on button "Add Equipment" at bounding box center [172, 236] width 60 height 11
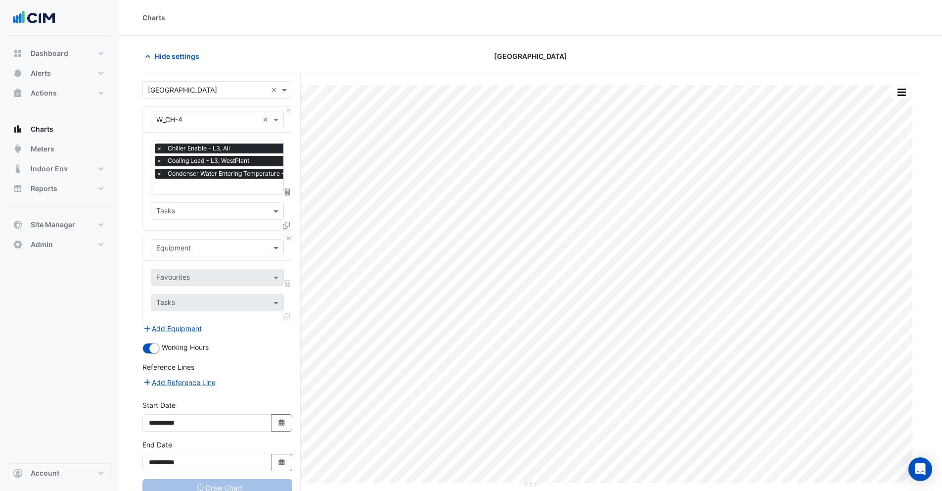
click at [174, 247] on input "text" at bounding box center [207, 248] width 102 height 10
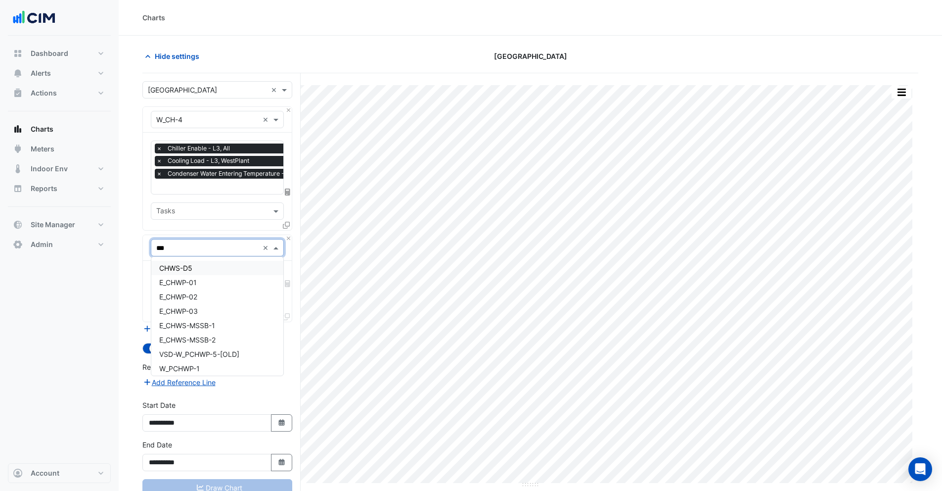
type input "****"
click at [215, 314] on span "West-CHWS-Staging-[AUX]" at bounding box center [204, 311] width 90 height 8
click at [188, 266] on div "Favourites Tasks" at bounding box center [217, 291] width 149 height 61
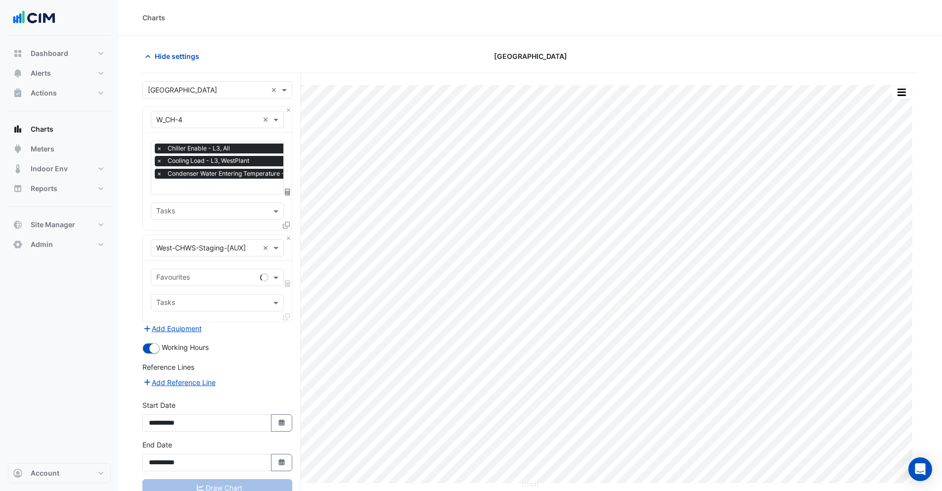
click at [186, 277] on input "text" at bounding box center [206, 278] width 100 height 10
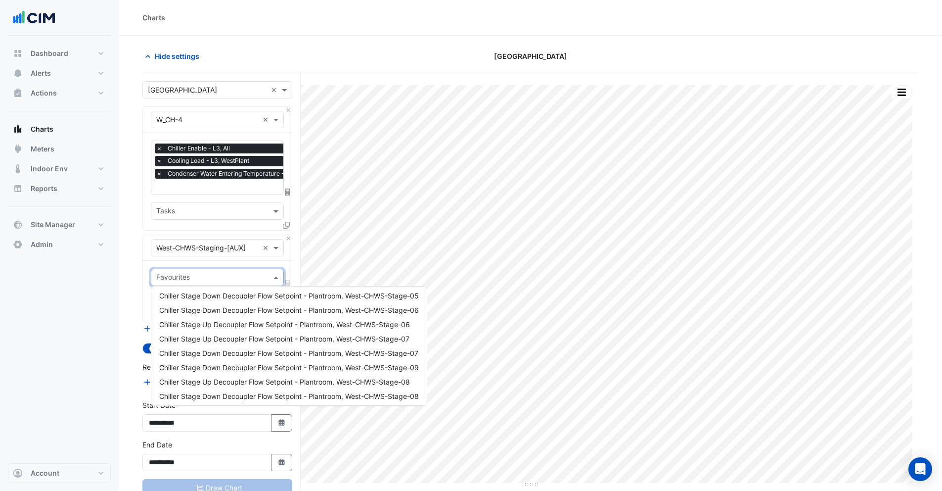
scroll to position [119, 0]
type input "****"
click at [158, 275] on input "****" at bounding box center [207, 278] width 102 height 10
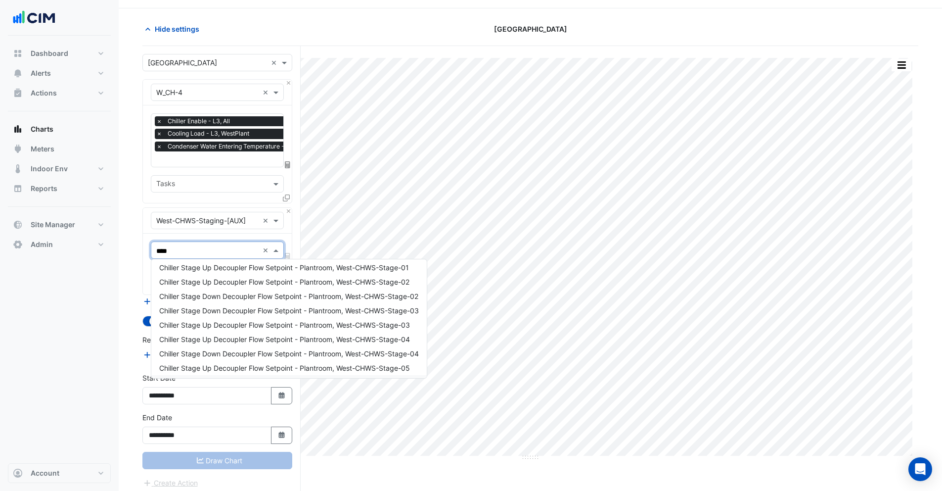
scroll to position [0, 0]
click at [238, 219] on input "text" at bounding box center [207, 221] width 102 height 10
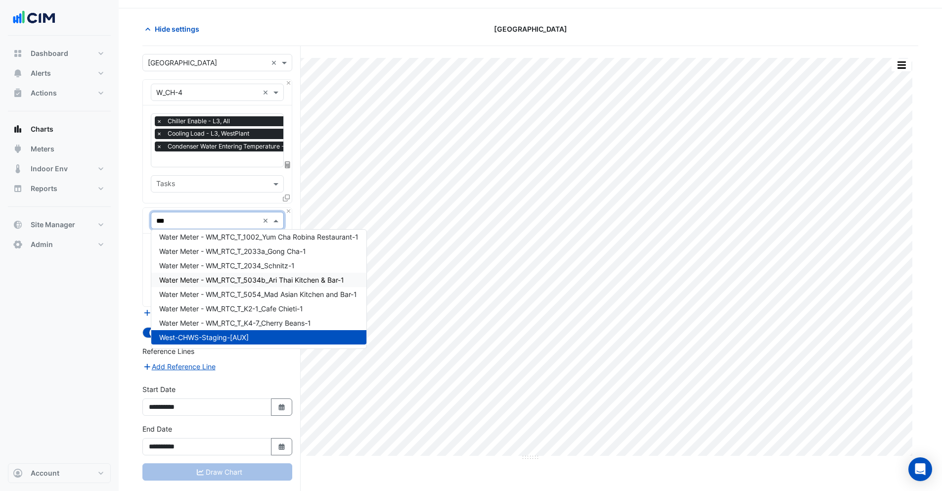
scroll to position [262, 0]
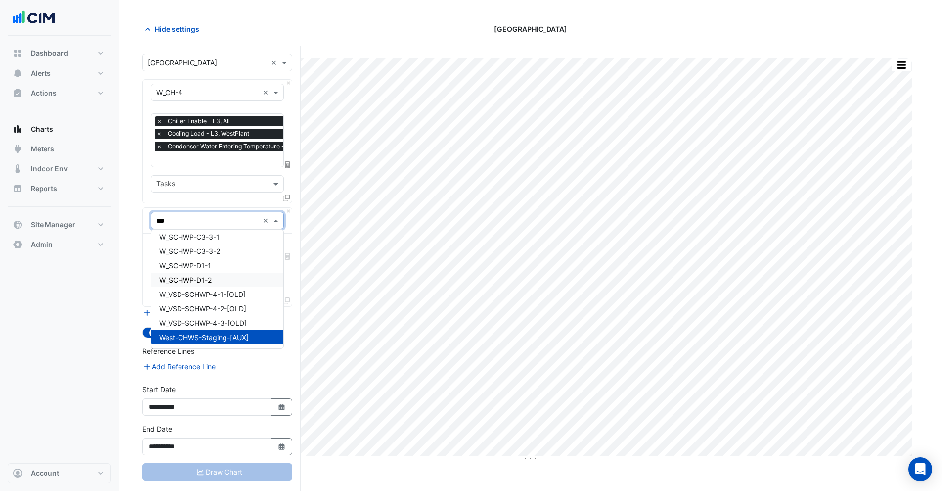
type input "****"
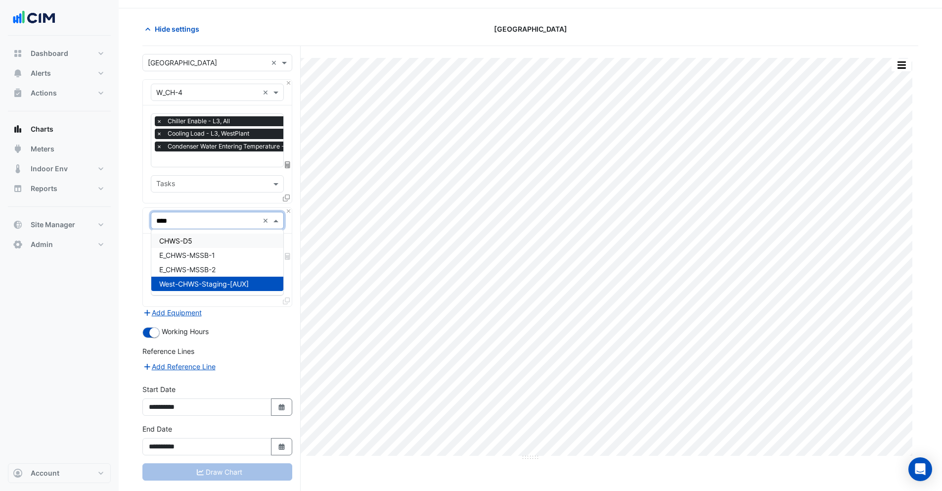
click at [192, 239] on span "CHWS-D5" at bounding box center [175, 240] width 33 height 8
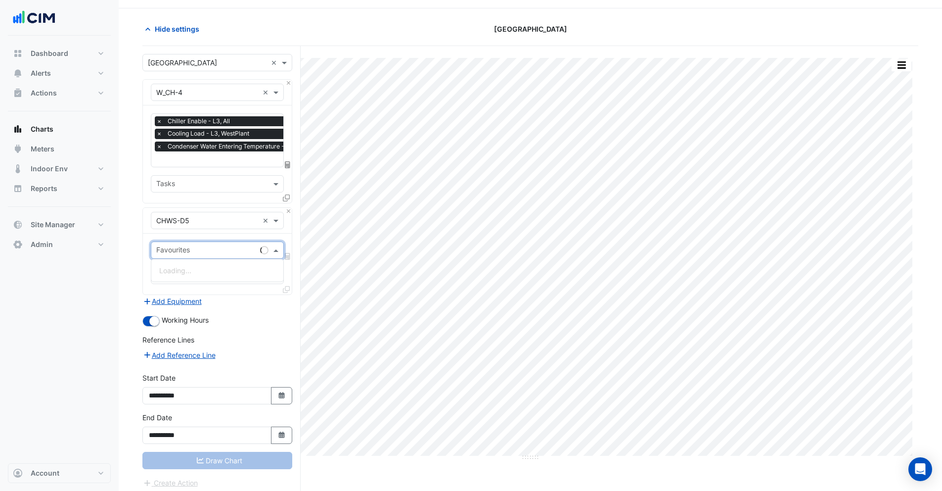
click at [187, 253] on input "text" at bounding box center [206, 251] width 100 height 10
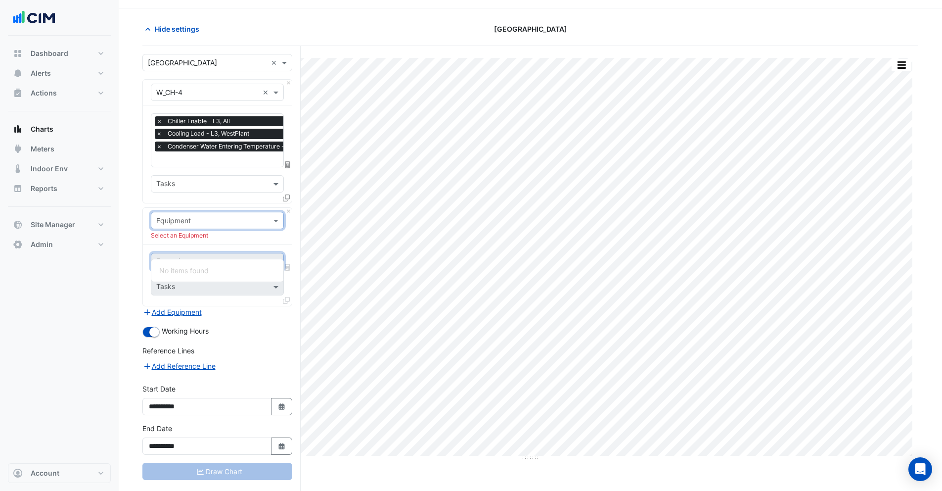
click at [224, 220] on input "text" at bounding box center [207, 221] width 102 height 10
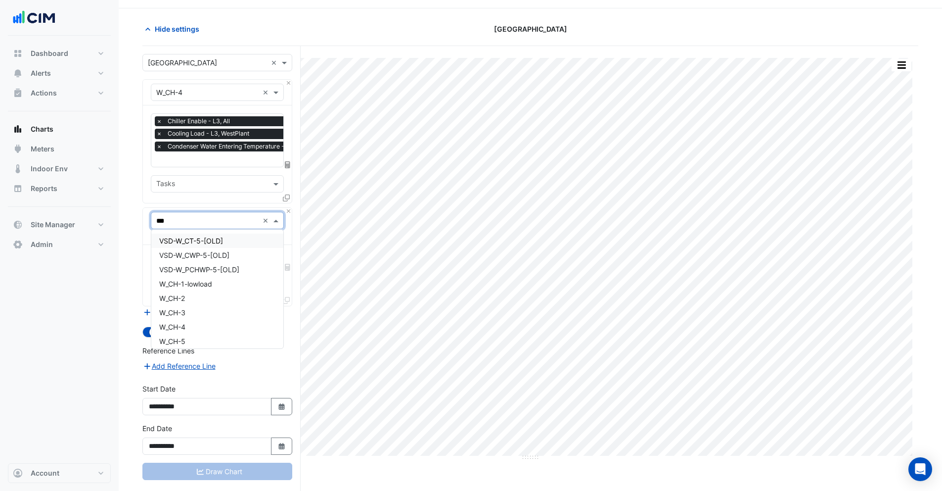
type input "****"
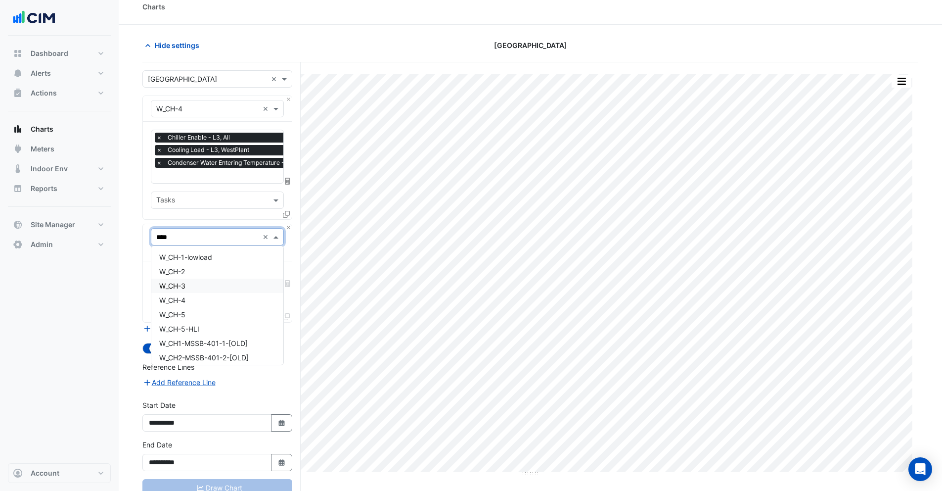
drag, startPoint x: 205, startPoint y: 230, endPoint x: 167, endPoint y: 230, distance: 38.1
click at [167, 232] on input "****" at bounding box center [207, 237] width 102 height 10
drag, startPoint x: 177, startPoint y: 235, endPoint x: 141, endPoint y: 235, distance: 36.1
click at [141, 235] on section "Hide settings Robina Town Centre Split by Unit Split All Print Save as JPEG Sav…" at bounding box center [531, 274] width 824 height 499
type input "***"
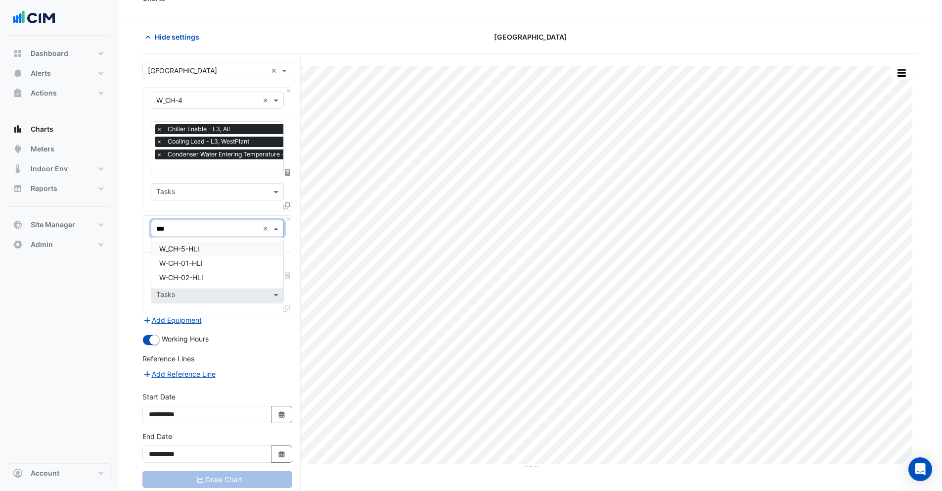
scroll to position [17, 0]
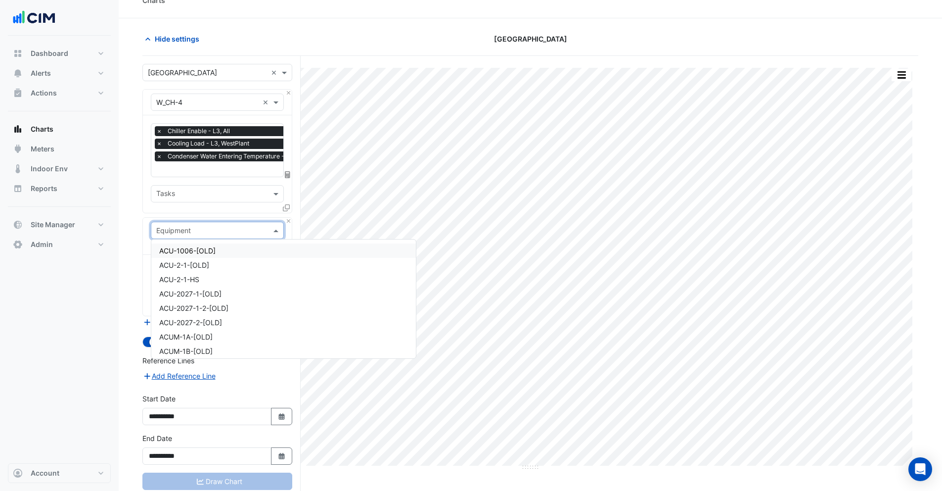
click at [231, 233] on input "text" at bounding box center [207, 231] width 102 height 10
click at [190, 231] on input "text" at bounding box center [207, 231] width 102 height 10
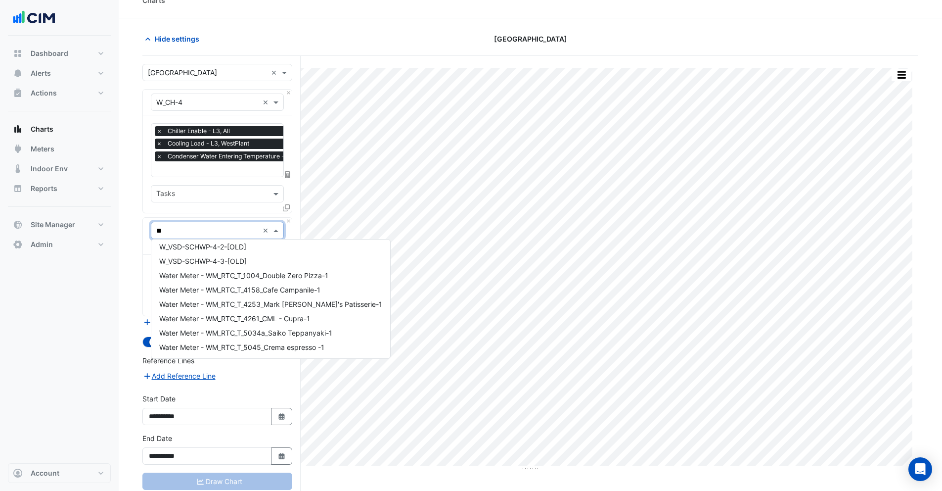
scroll to position [0, 0]
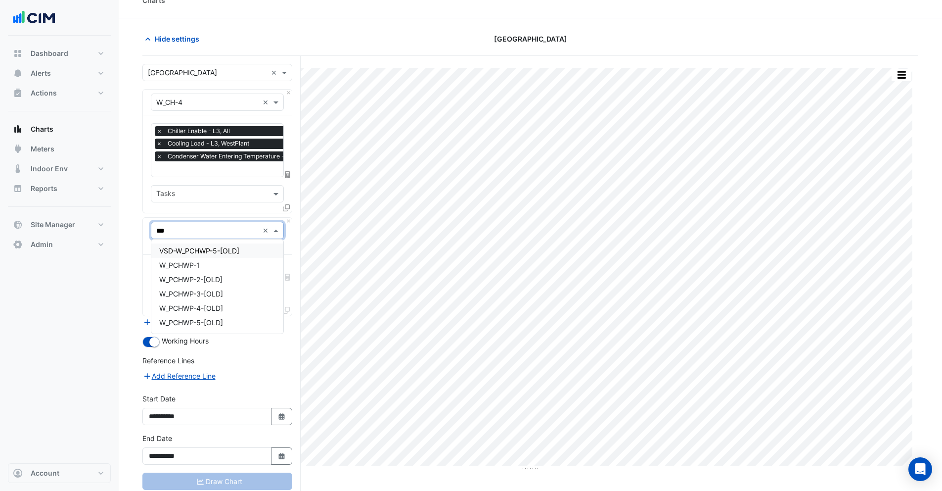
type input "****"
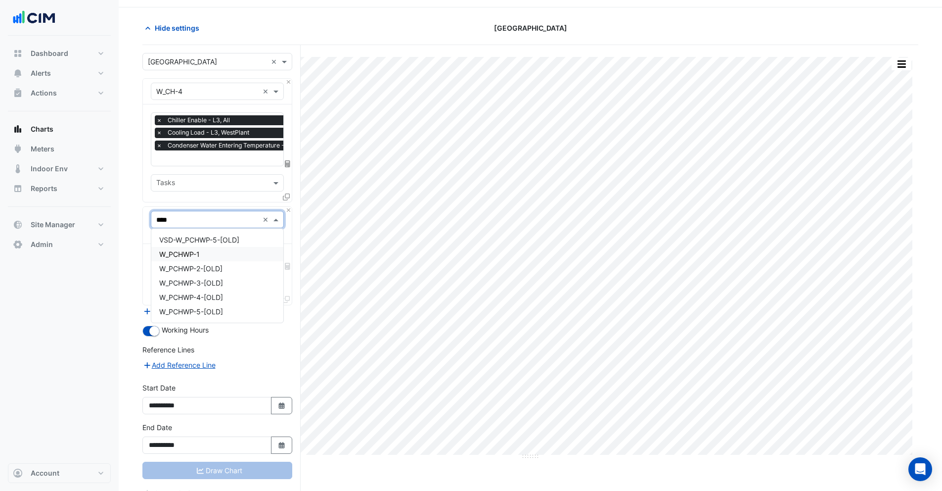
scroll to position [30, 0]
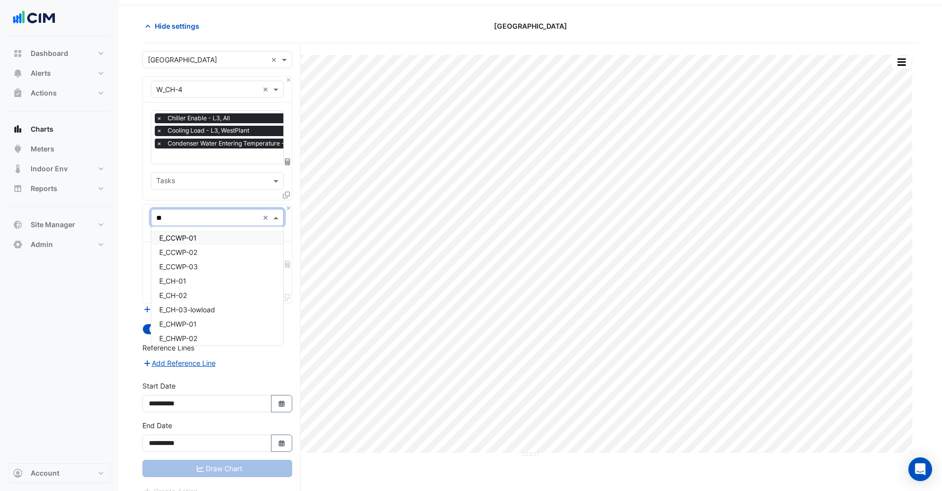
type input "*"
type input "****"
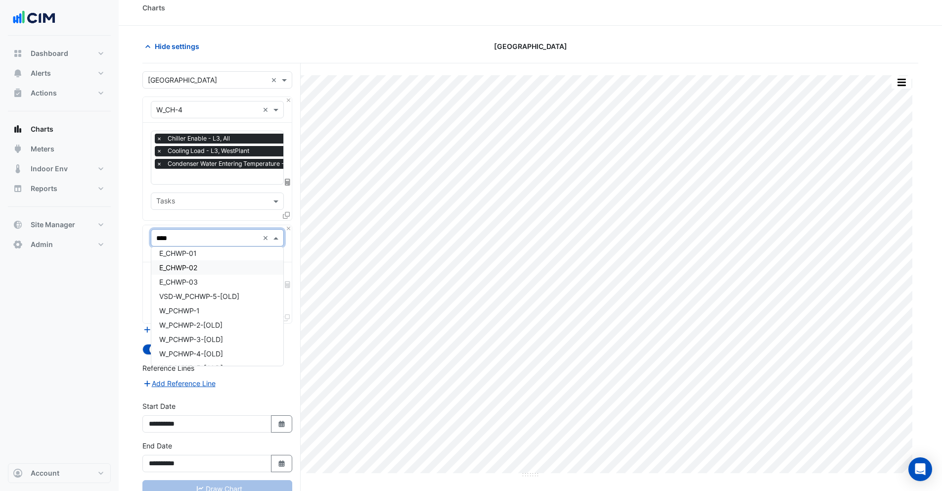
scroll to position [0, 0]
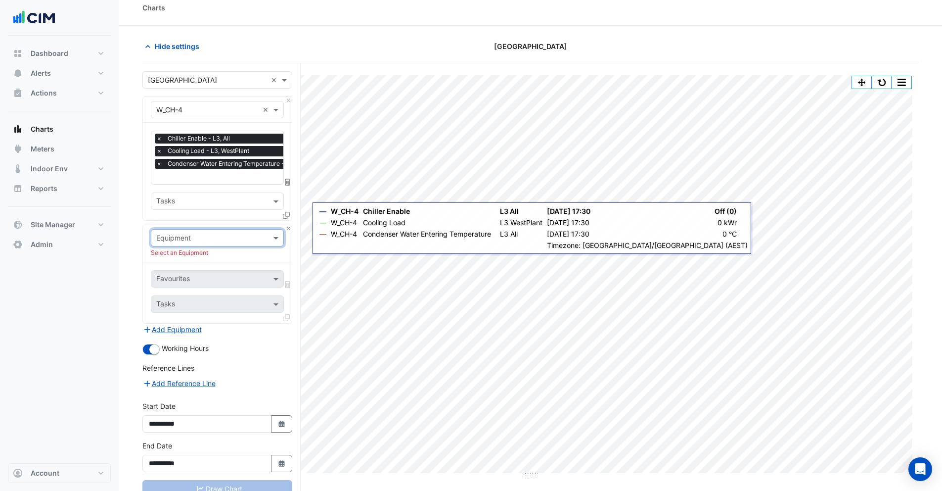
click at [192, 176] on input "text" at bounding box center [233, 177] width 154 height 10
type input "*"
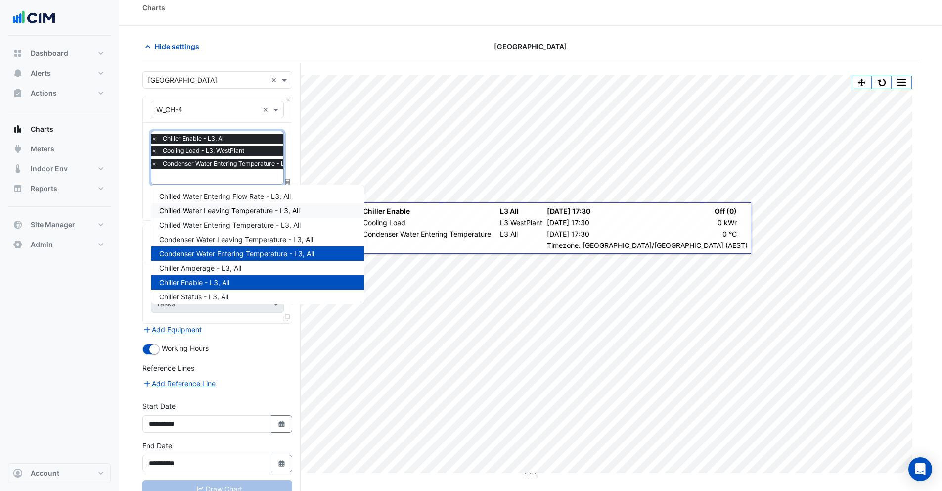
click at [221, 213] on span "Chilled Water Leaving Temperature - L3, All" at bounding box center [229, 210] width 140 height 8
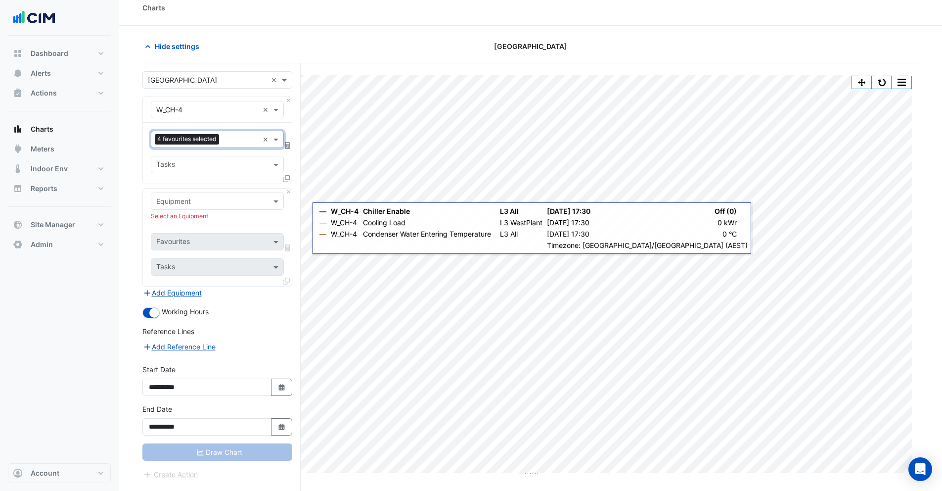
scroll to position [0, 0]
click at [229, 138] on input "text" at bounding box center [240, 140] width 35 height 10
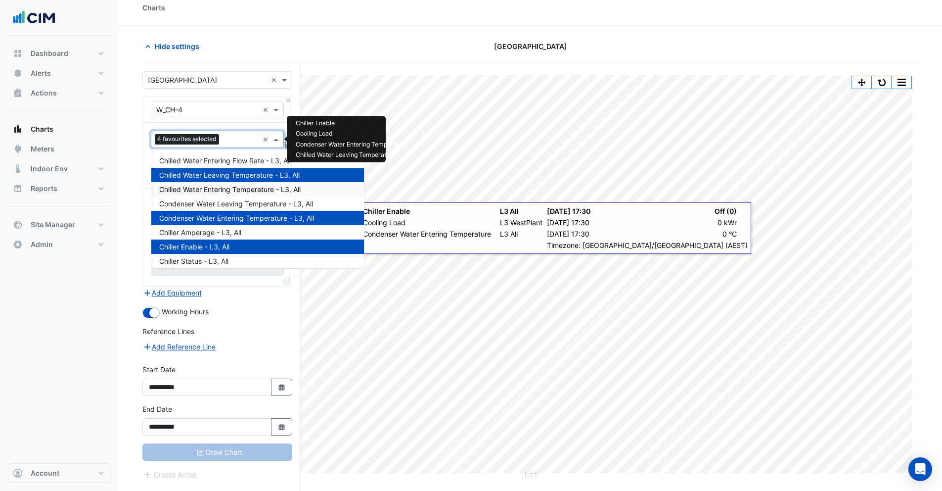
click at [229, 193] on span "Chilled Water Entering Temperature - L3, All" at bounding box center [229, 189] width 141 height 8
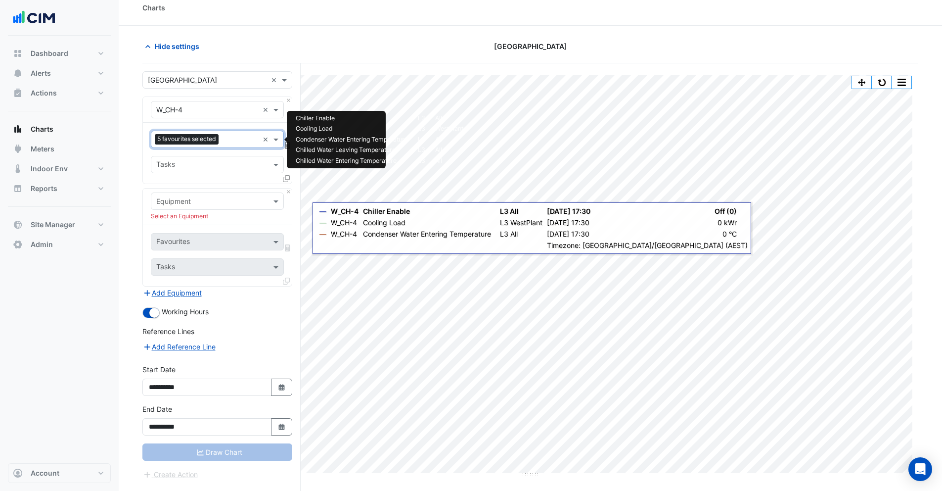
click at [234, 131] on div "5 favourites selected ×" at bounding box center [217, 139] width 133 height 17
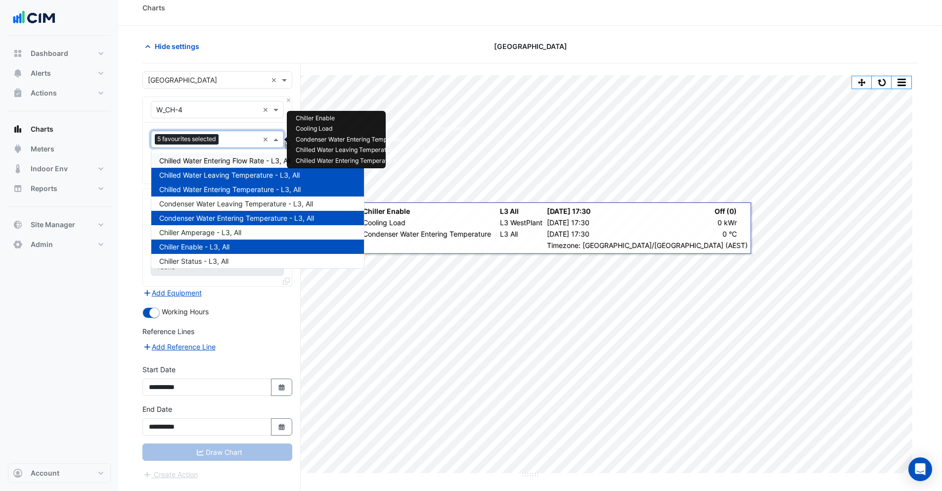
click at [233, 162] on span "Chilled Water Entering Flow Rate - L3, All" at bounding box center [225, 160] width 132 height 8
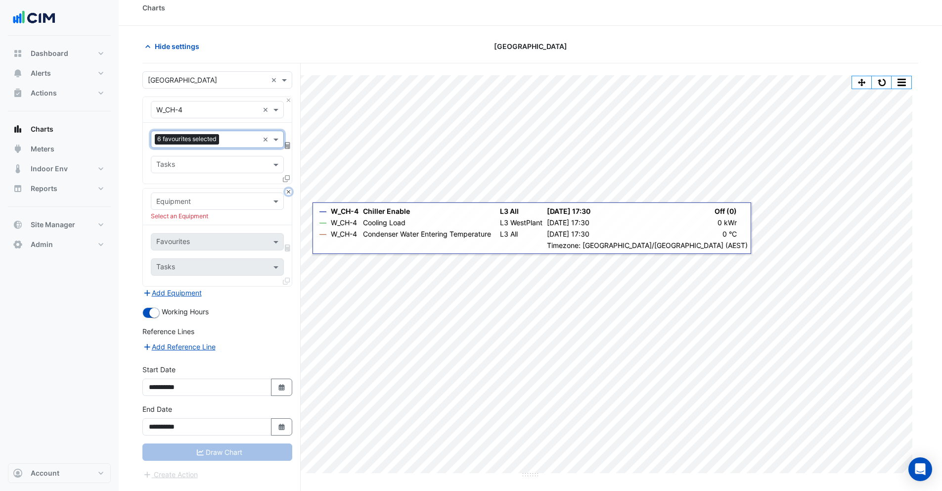
click at [288, 192] on button "Close" at bounding box center [288, 191] width 6 height 6
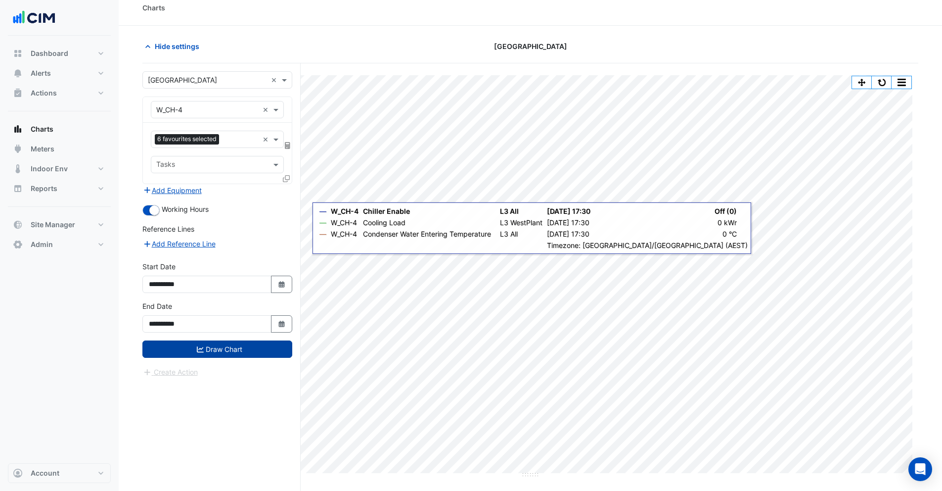
click at [206, 342] on button "Draw Chart" at bounding box center [217, 348] width 150 height 17
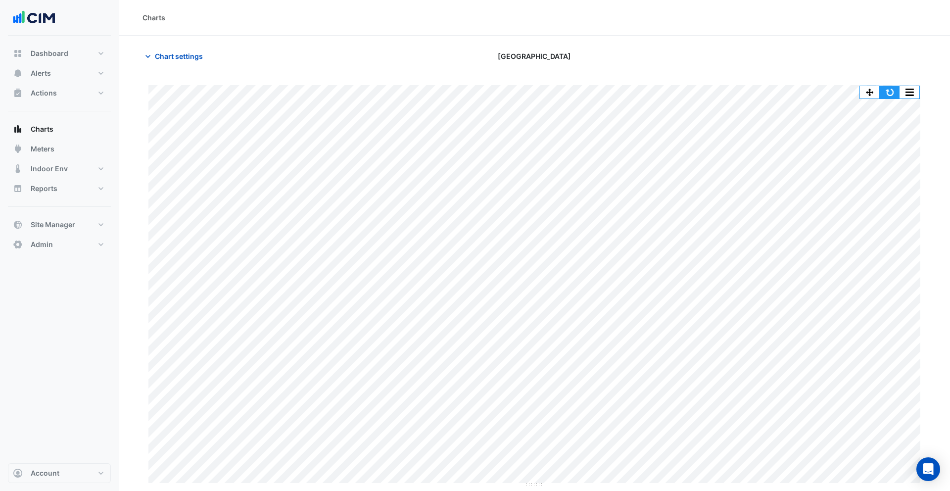
click at [892, 92] on button "button" at bounding box center [889, 92] width 20 height 12
click at [166, 53] on span "Chart settings" at bounding box center [179, 56] width 48 height 10
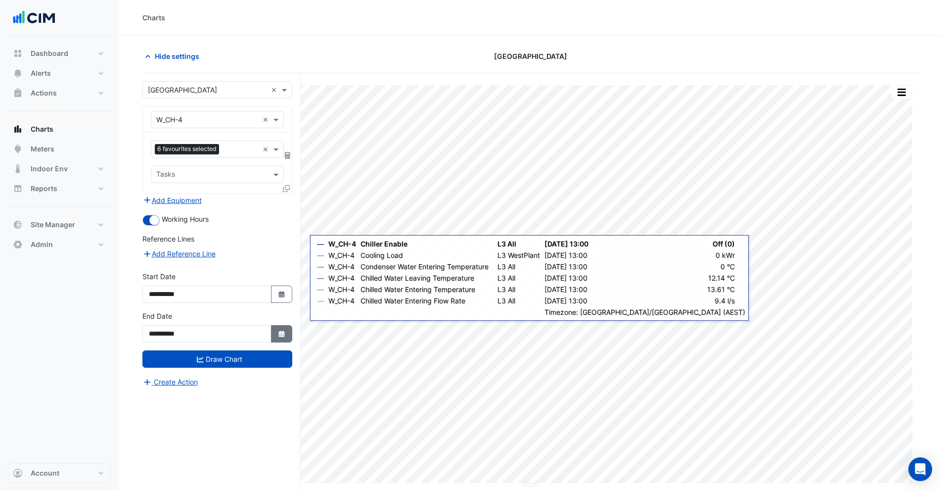
click at [278, 332] on icon "Select Date" at bounding box center [281, 333] width 9 height 7
select select "*"
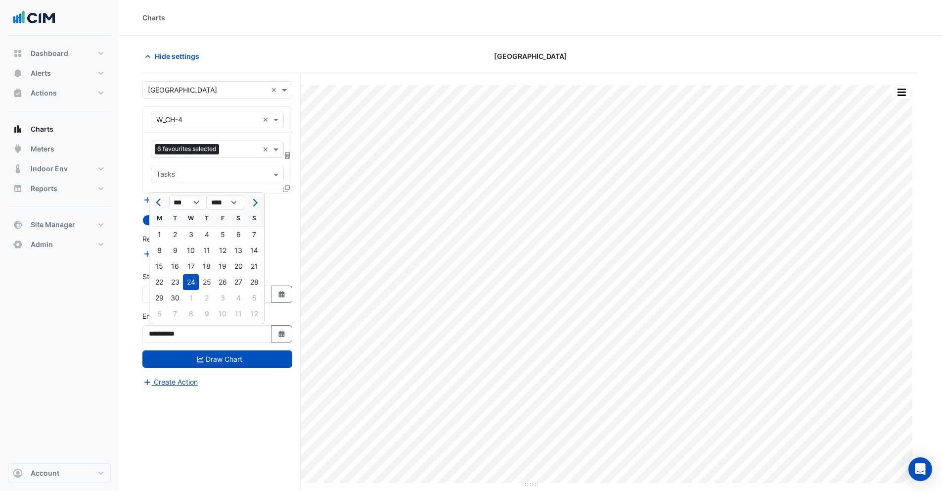
click at [311, 39] on section "Hide settings Robina Town Centre Split by Unit Split All Print Save as JPEG Sav…" at bounding box center [531, 282] width 824 height 493
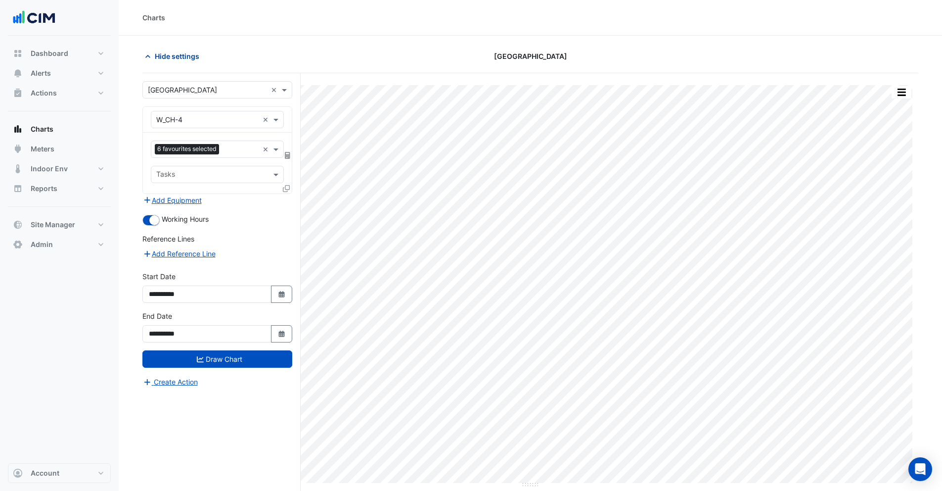
click at [145, 55] on icon "button" at bounding box center [148, 56] width 10 height 10
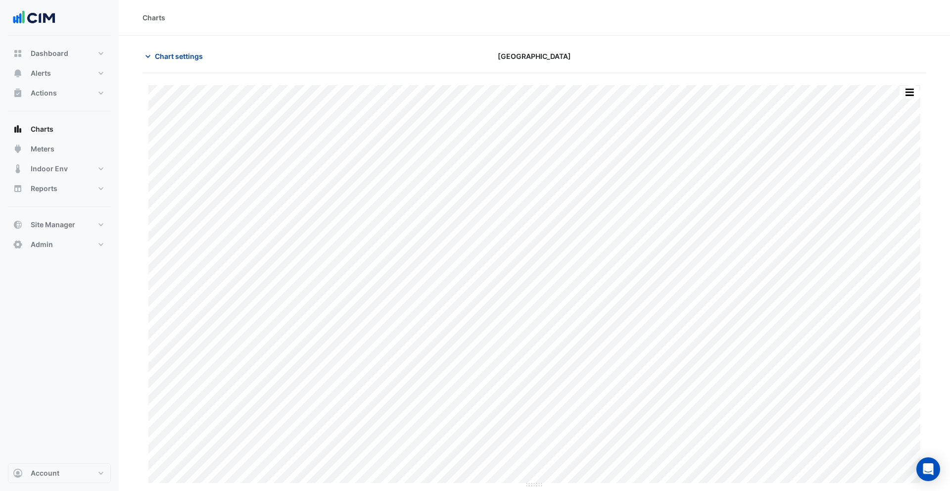
click at [161, 52] on span "Chart settings" at bounding box center [179, 56] width 48 height 10
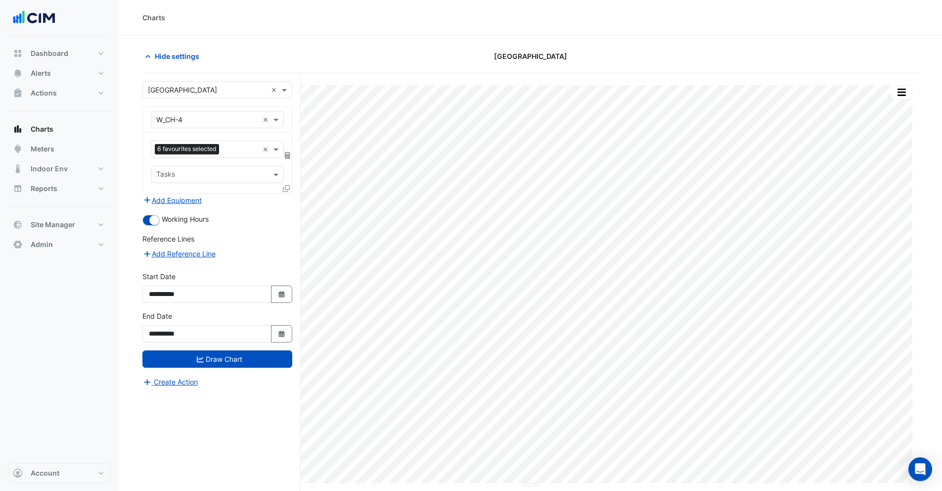
click at [288, 190] on icon at bounding box center [286, 188] width 7 height 7
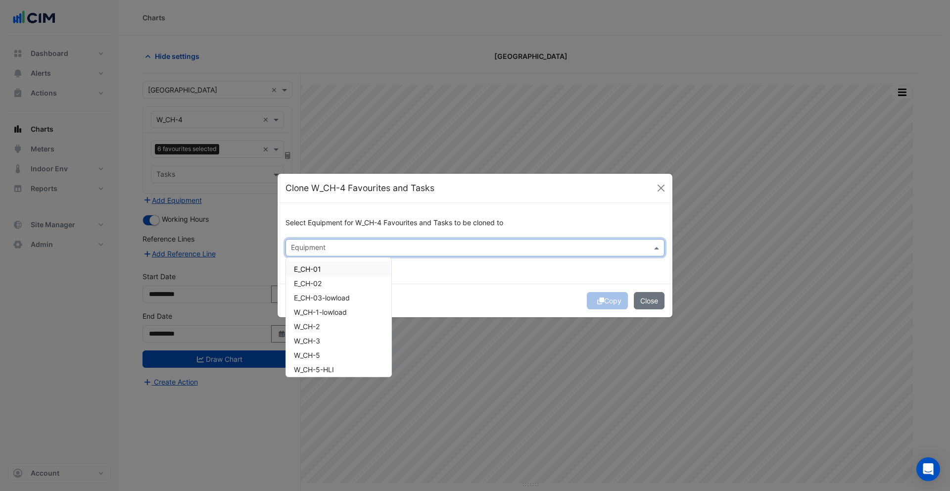
click at [315, 249] on input "text" at bounding box center [469, 248] width 357 height 10
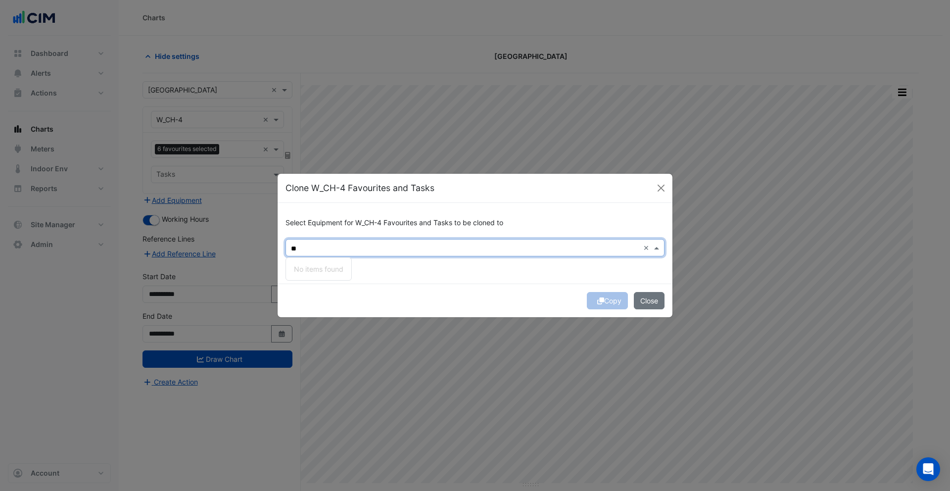
type input "*"
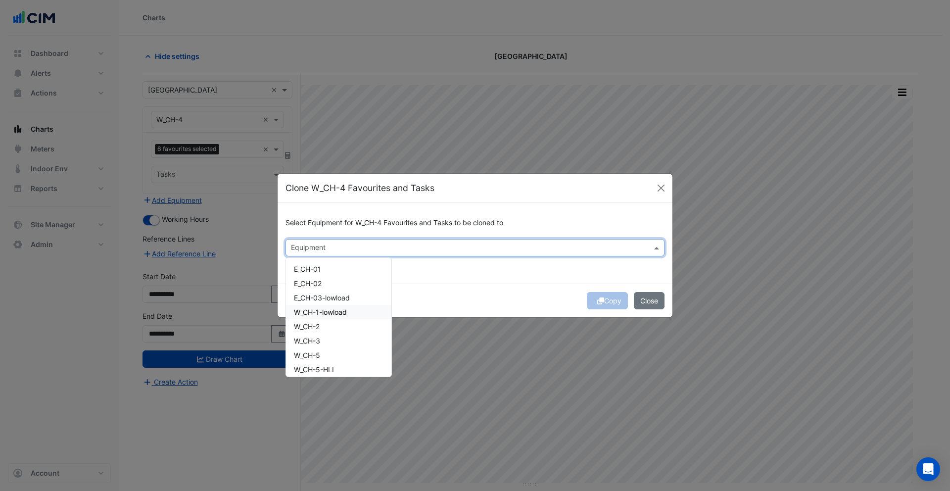
click at [322, 314] on span "W_CH-1-lowload" at bounding box center [320, 312] width 53 height 8
click at [319, 330] on span "W_CH-2" at bounding box center [307, 326] width 26 height 8
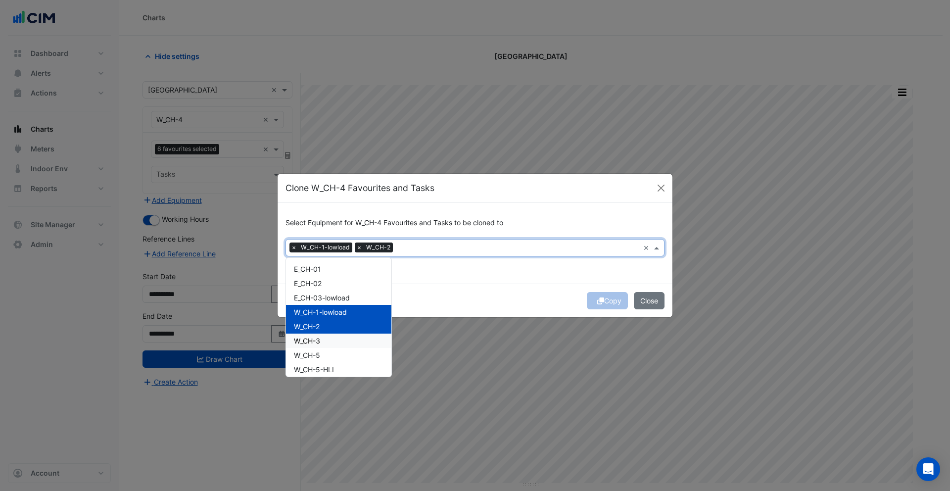
click at [320, 340] on span "W_CH-3" at bounding box center [307, 340] width 26 height 8
click at [320, 353] on span "W_CH-5" at bounding box center [307, 355] width 26 height 8
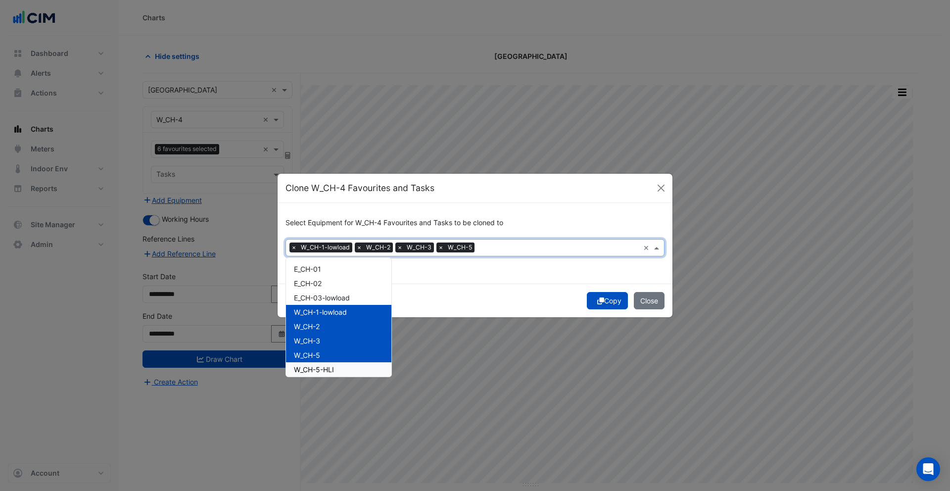
click at [608, 298] on button "Copy" at bounding box center [607, 300] width 41 height 17
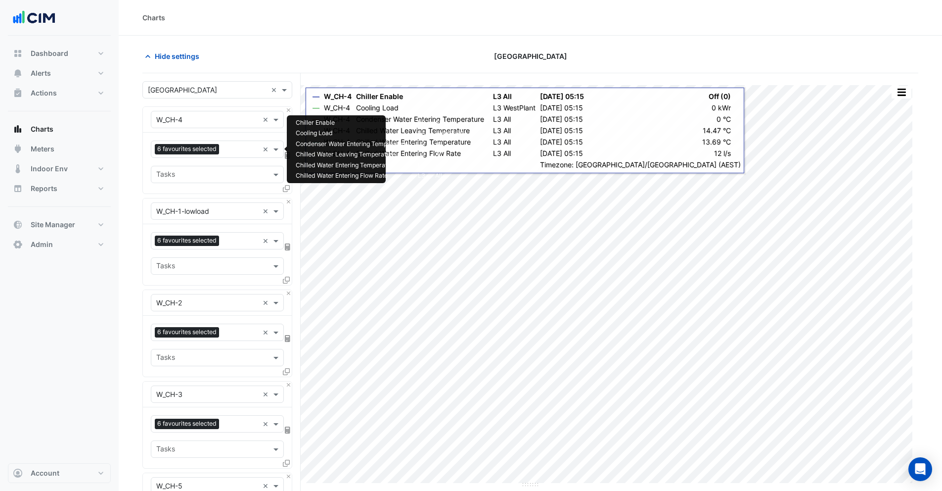
click at [225, 145] on input "text" at bounding box center [240, 150] width 35 height 10
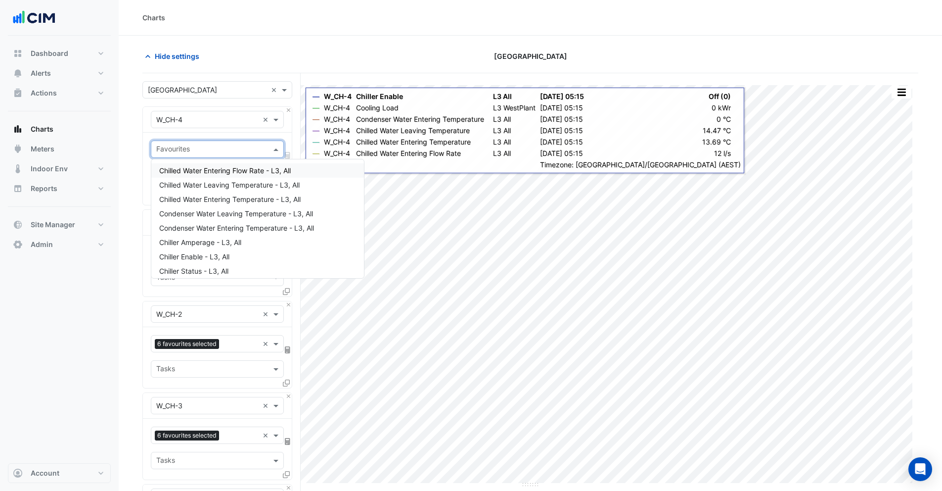
click at [231, 145] on input "text" at bounding box center [211, 150] width 111 height 10
type input "*"
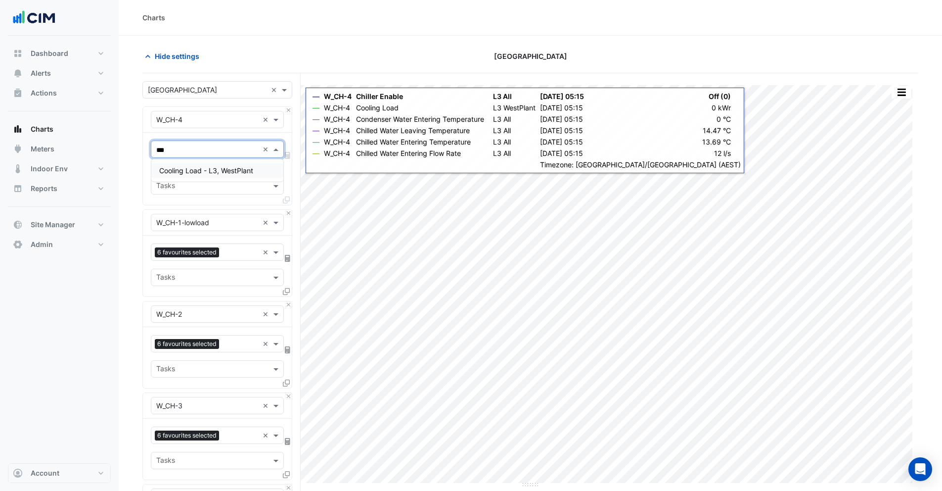
type input "****"
click at [208, 172] on span "Cooling Load - L3, WestPlant" at bounding box center [206, 170] width 94 height 8
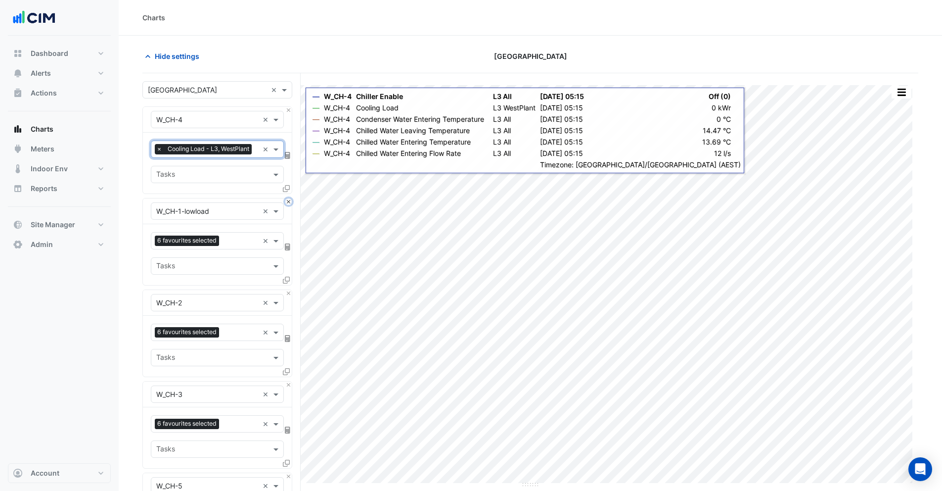
click at [288, 203] on button "Close" at bounding box center [288, 201] width 6 height 6
click at [288, 290] on button "Close" at bounding box center [288, 293] width 6 height 6
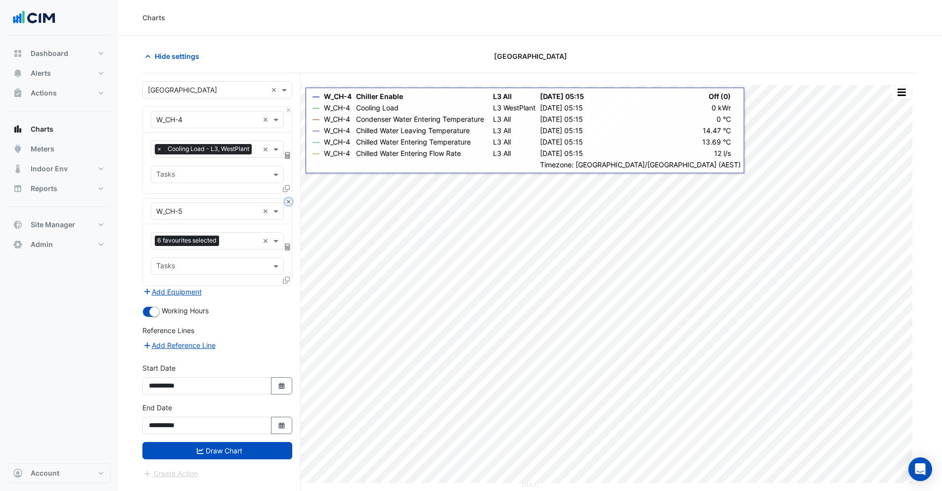
click at [288, 203] on button "Close" at bounding box center [288, 201] width 6 height 6
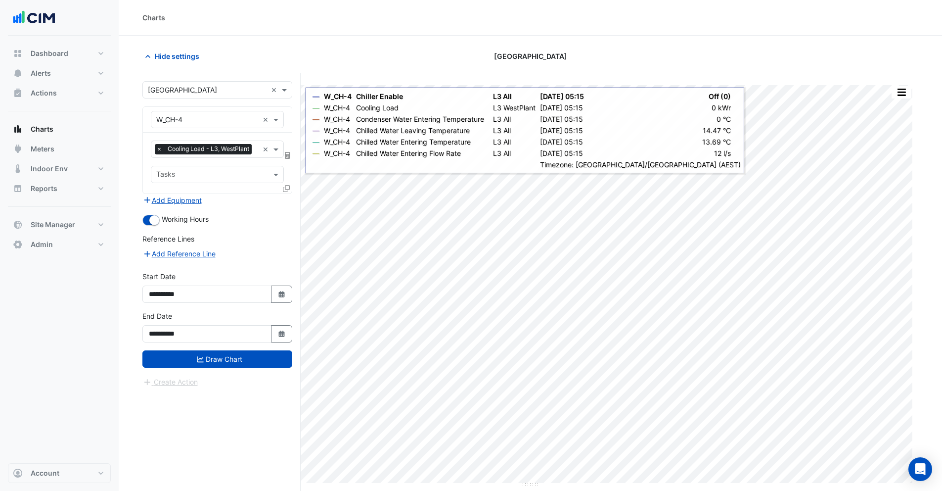
click at [288, 189] on icon at bounding box center [286, 188] width 7 height 7
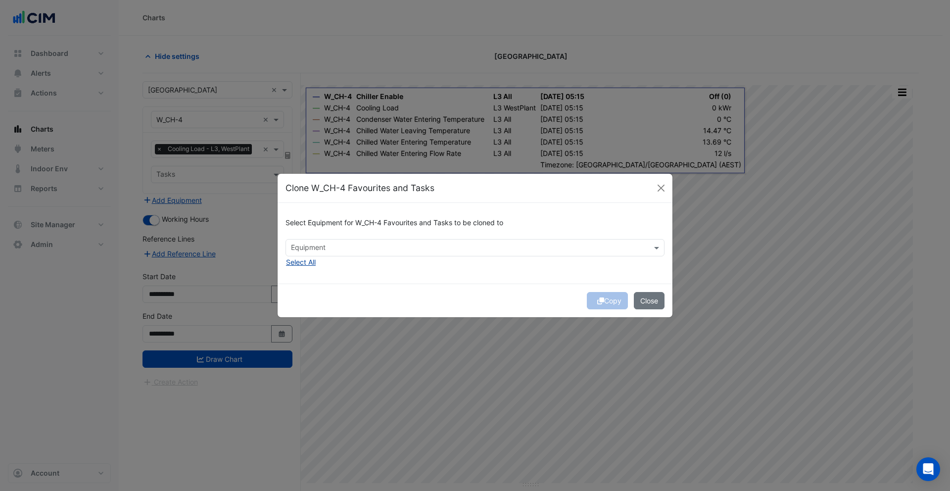
click at [306, 263] on button "Select All" at bounding box center [300, 261] width 31 height 11
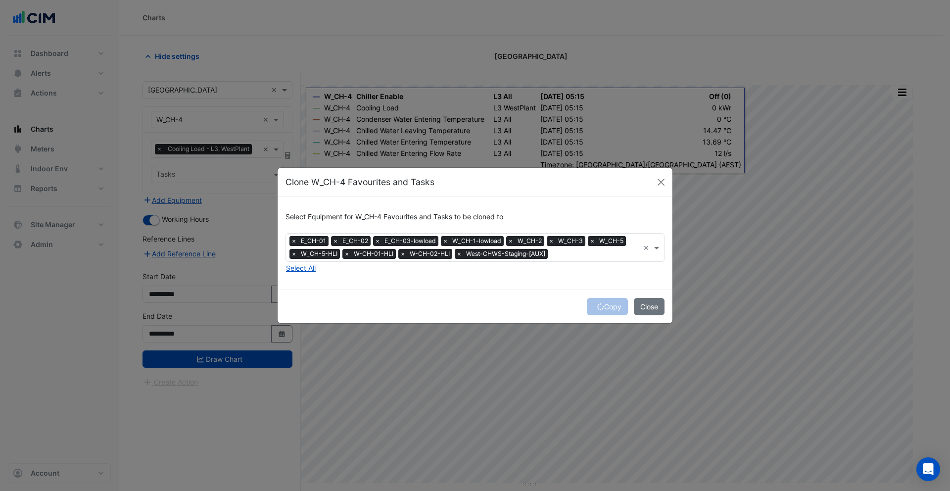
click at [294, 241] on span "×" at bounding box center [293, 241] width 9 height 10
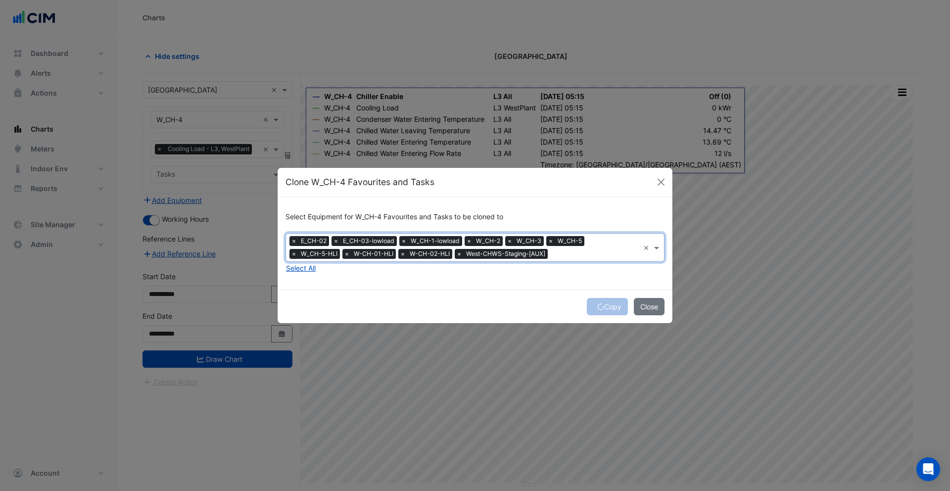
click at [294, 241] on span "×" at bounding box center [293, 241] width 9 height 10
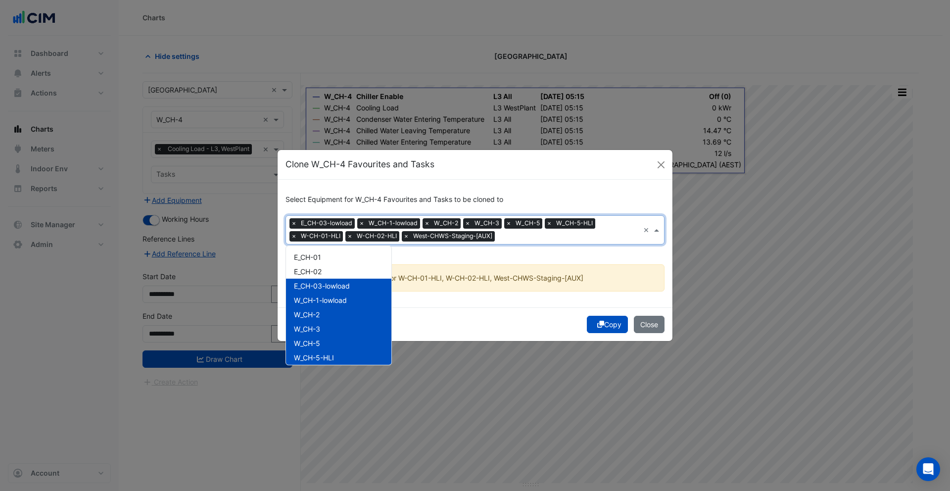
click at [294, 241] on div "× E_CH-03-lowload × W_CH-1-lowload × W_CH-2 × W_CH-3 × W_CH-5 × W_CH-5-HLI × W-…" at bounding box center [462, 230] width 353 height 28
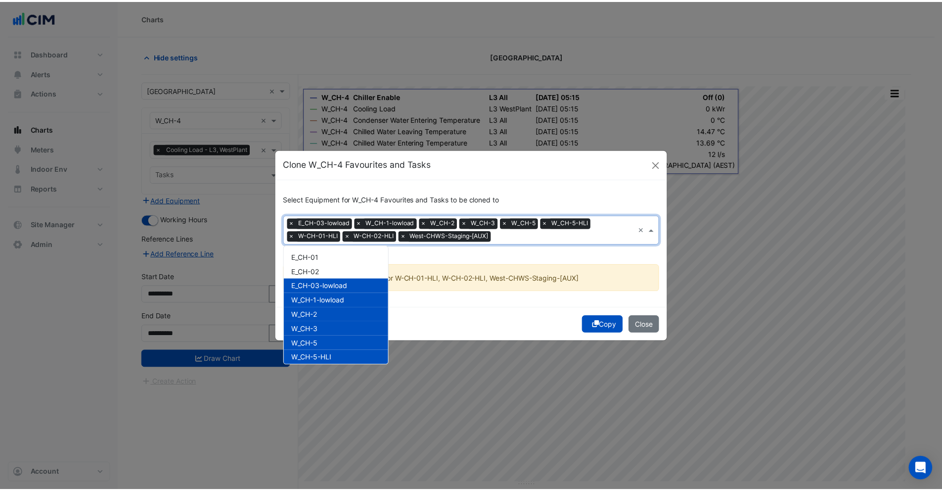
scroll to position [47, 0]
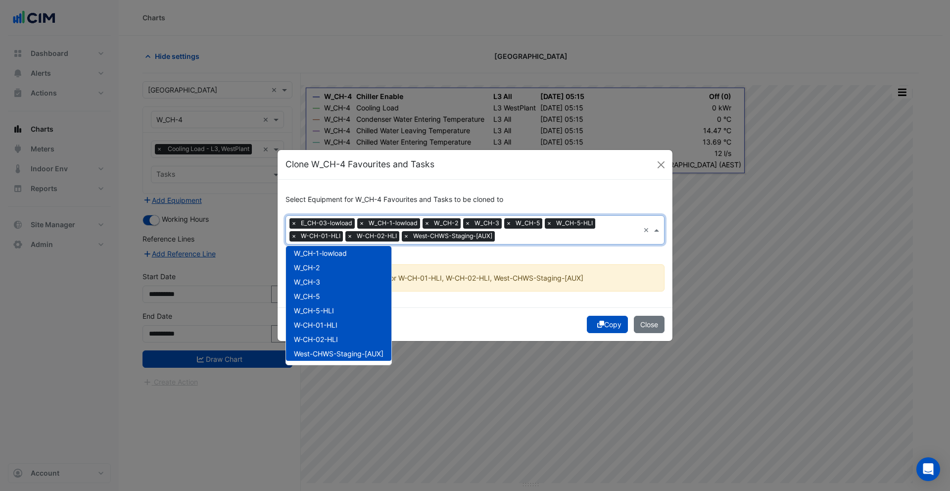
click at [292, 226] on span "×" at bounding box center [293, 223] width 9 height 10
click at [529, 240] on input "text" at bounding box center [541, 237] width 196 height 10
click at [480, 226] on span "×" at bounding box center [481, 223] width 9 height 10
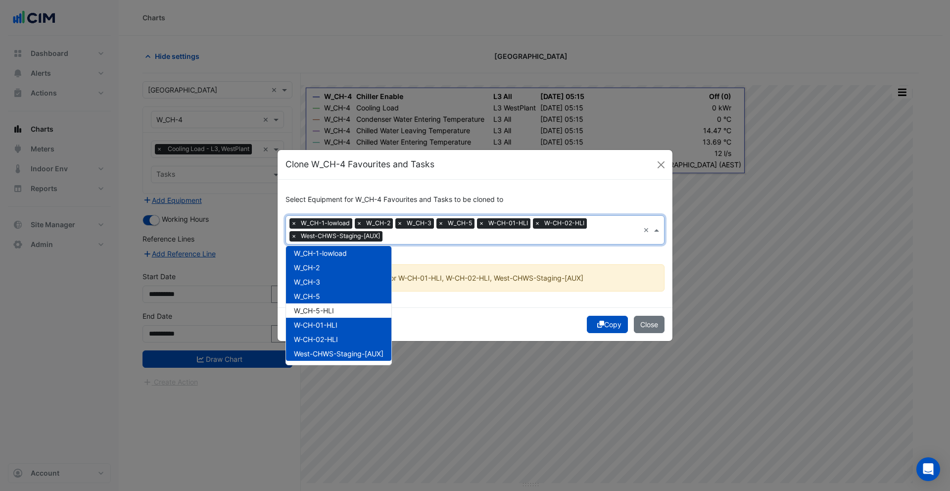
click at [480, 226] on span "×" at bounding box center [481, 223] width 9 height 10
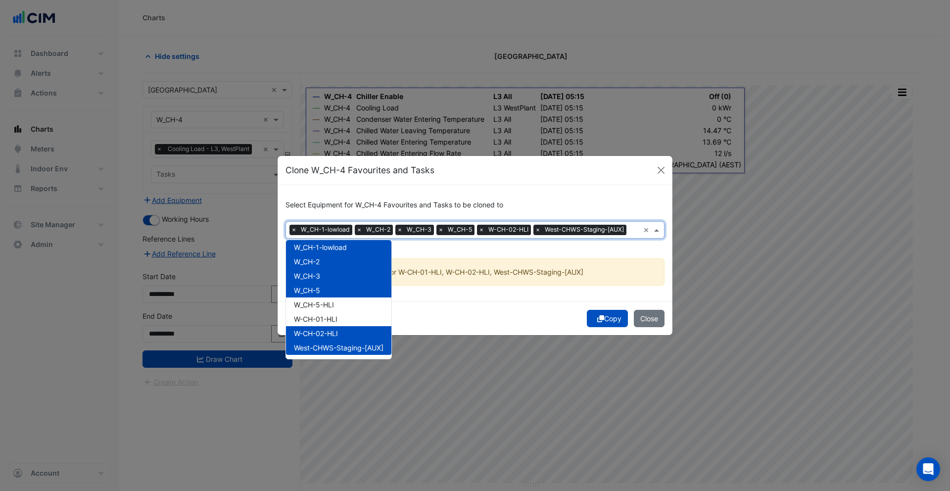
click at [480, 229] on span "×" at bounding box center [481, 230] width 9 height 10
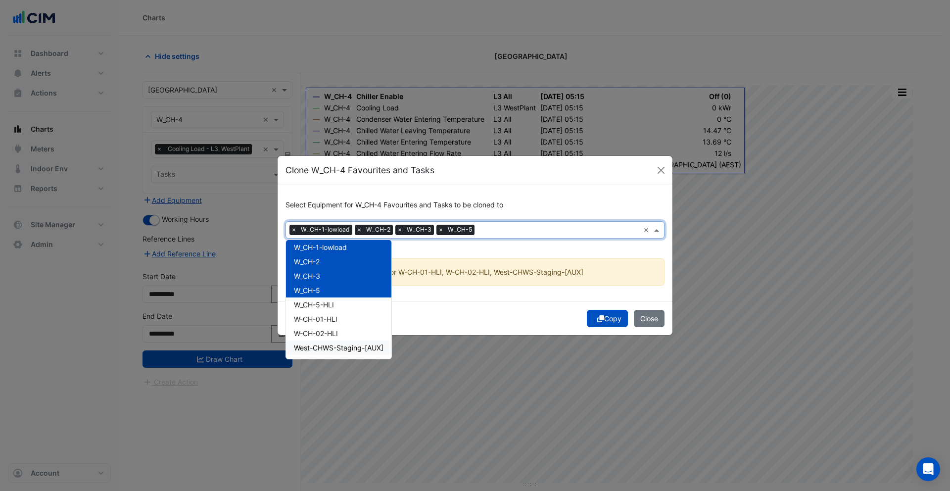
click at [466, 249] on div "Select Equipment for W_CH-4 Favourites and Tasks to be cloned to × W_CH-1-lowlo…" at bounding box center [474, 243] width 395 height 116
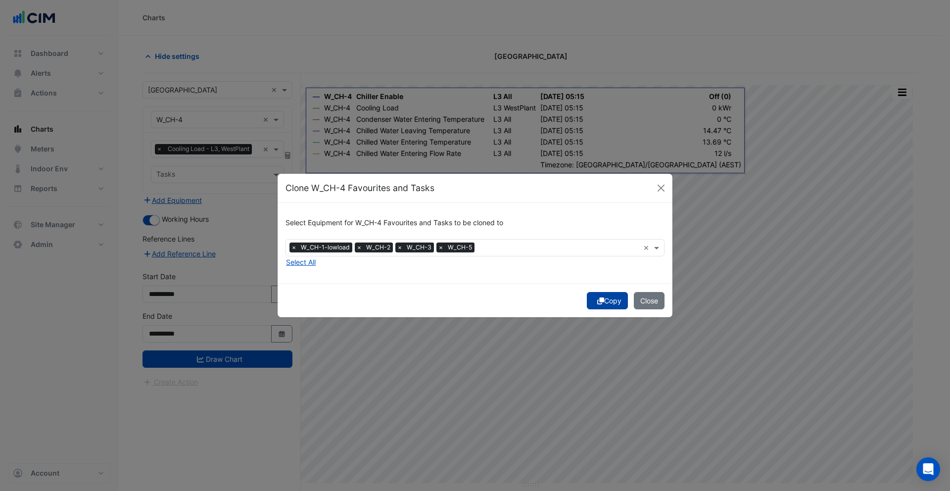
click at [601, 301] on button "Copy" at bounding box center [607, 300] width 41 height 17
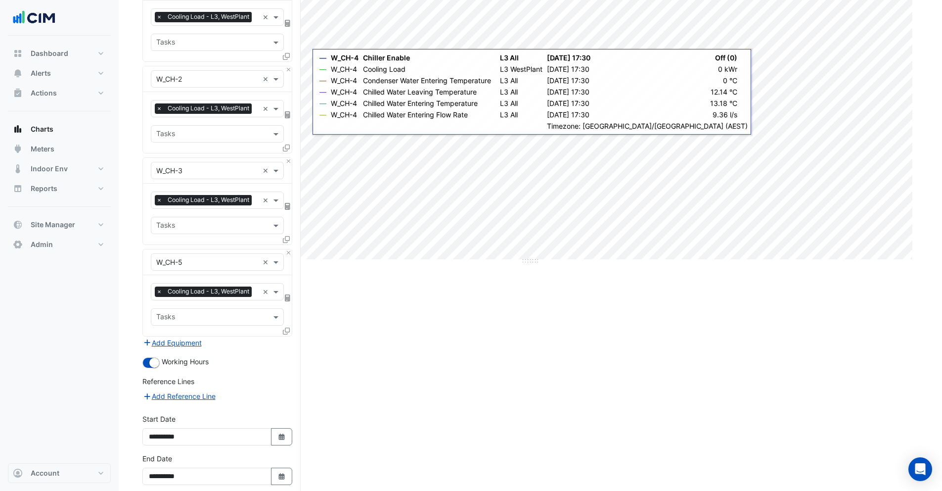
scroll to position [271, 0]
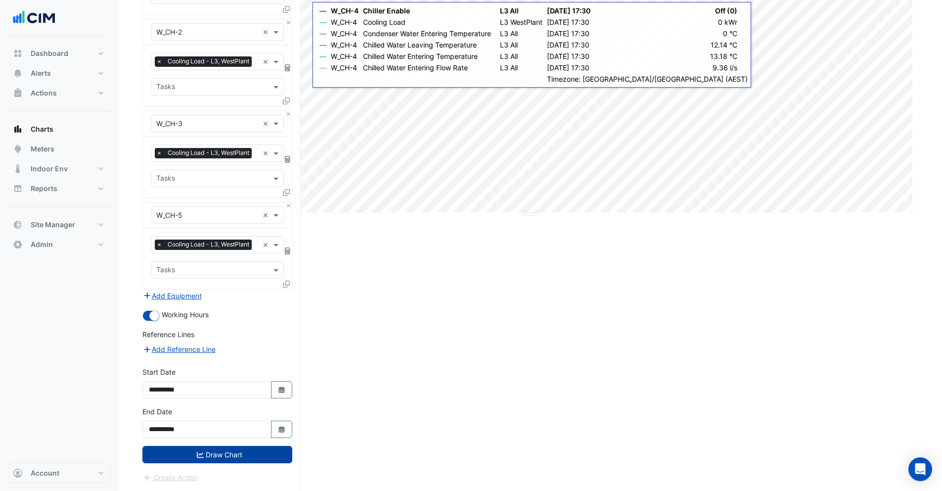
click at [242, 451] on button "Draw Chart" at bounding box center [217, 454] width 150 height 17
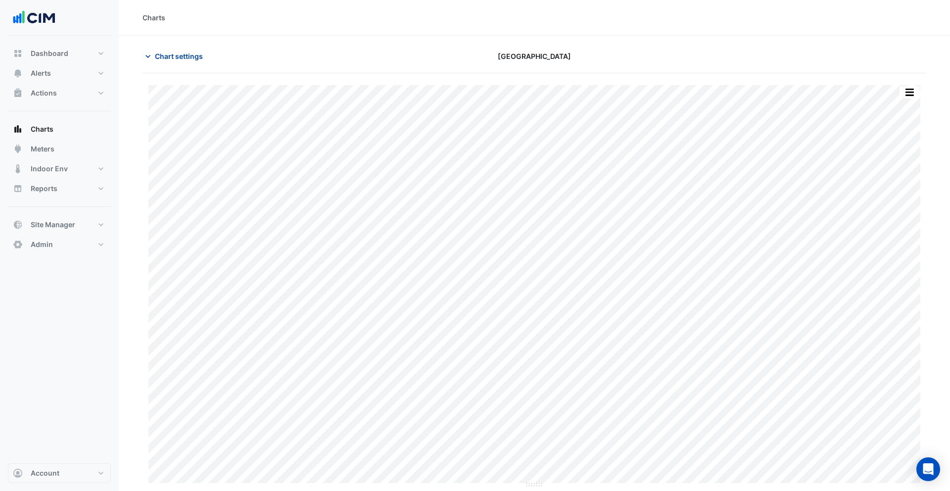
click at [164, 58] on span "Chart settings" at bounding box center [179, 56] width 48 height 10
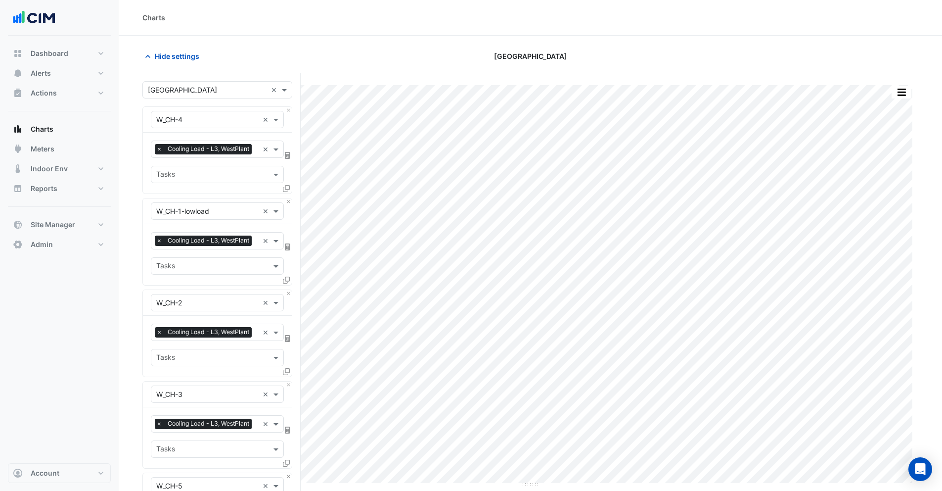
click at [222, 250] on div "× Cooling Load - L3, WestPlant × Tasks" at bounding box center [217, 254] width 149 height 61
click at [222, 248] on div "× Cooling Load - L3, WestPlant ×" at bounding box center [217, 240] width 133 height 17
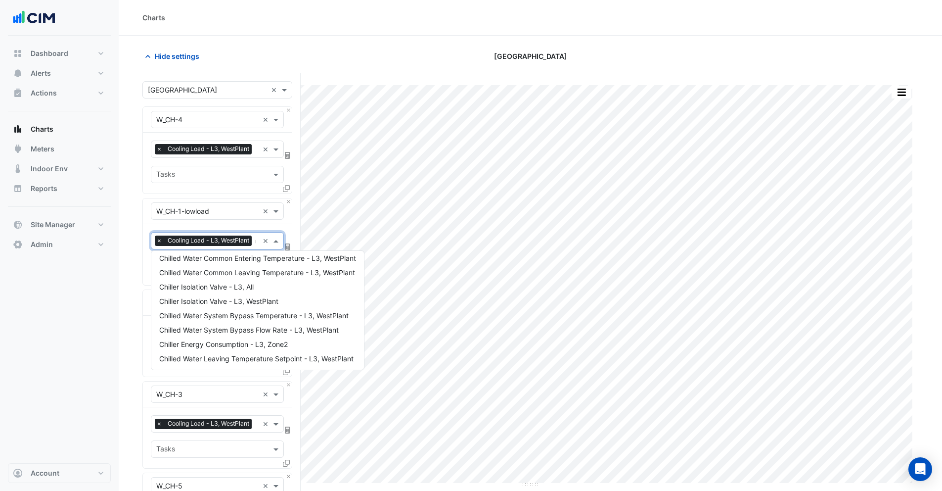
type input "*"
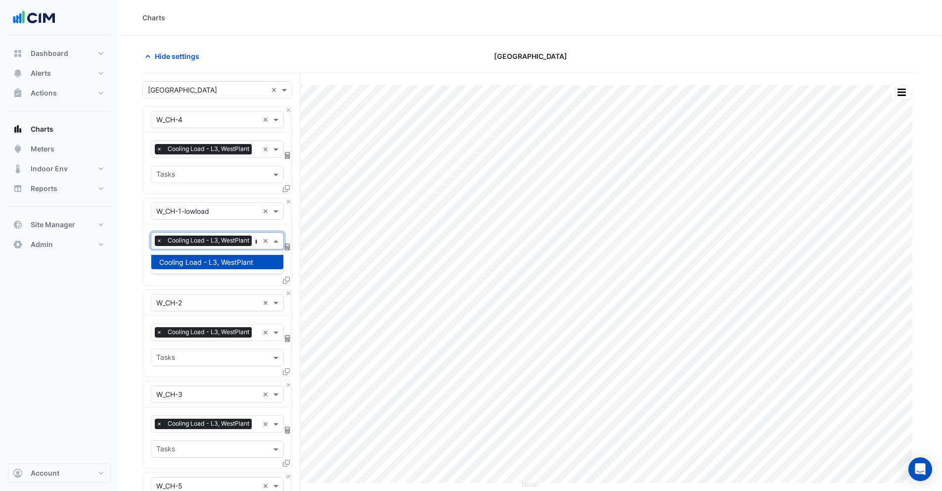
scroll to position [0, 13]
type input "****"
click at [67, 370] on div "Dashboard Portfolio Ratings Performance Alerts Site Rules Templates Actions Sit…" at bounding box center [59, 249] width 103 height 427
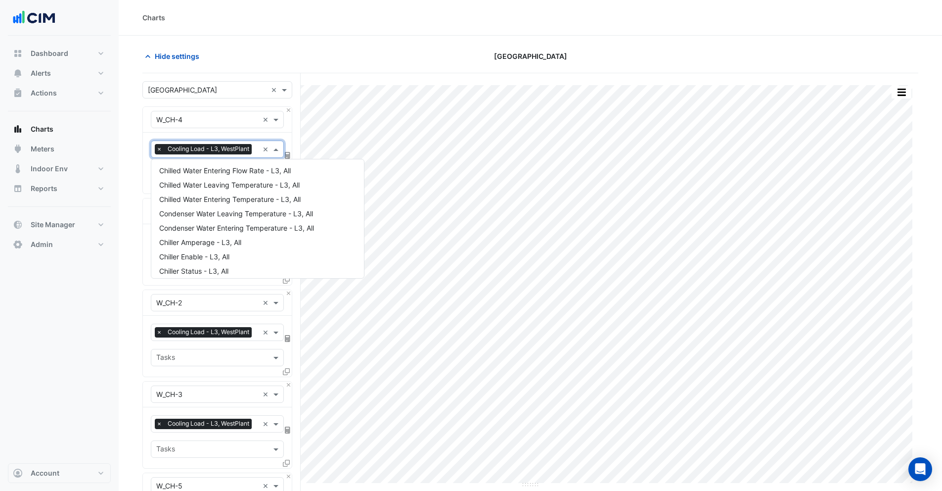
click at [214, 156] on div "× Cooling Load - L3, WestPlant" at bounding box center [204, 150] width 99 height 12
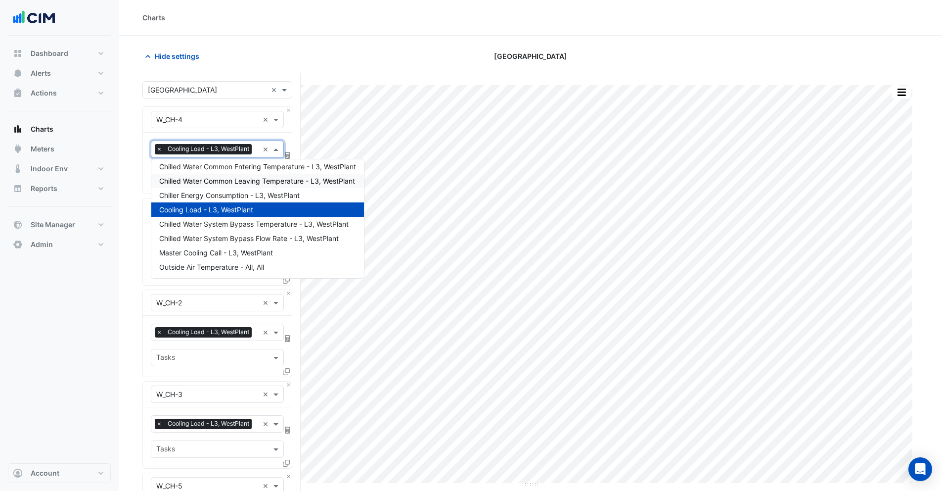
click at [199, 180] on span "Chilled Water Common Leaving Temperature - L3, WestPlant" at bounding box center [257, 181] width 196 height 8
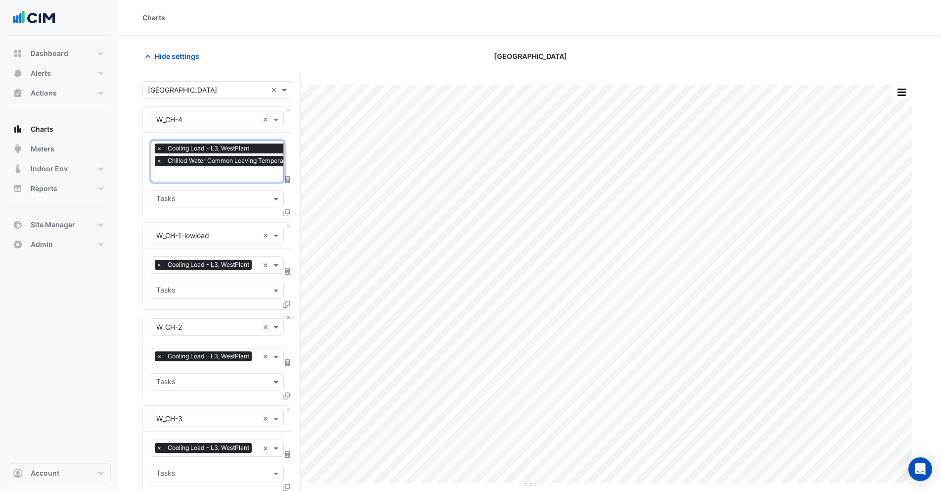
click at [205, 171] on input "text" at bounding box center [251, 175] width 190 height 10
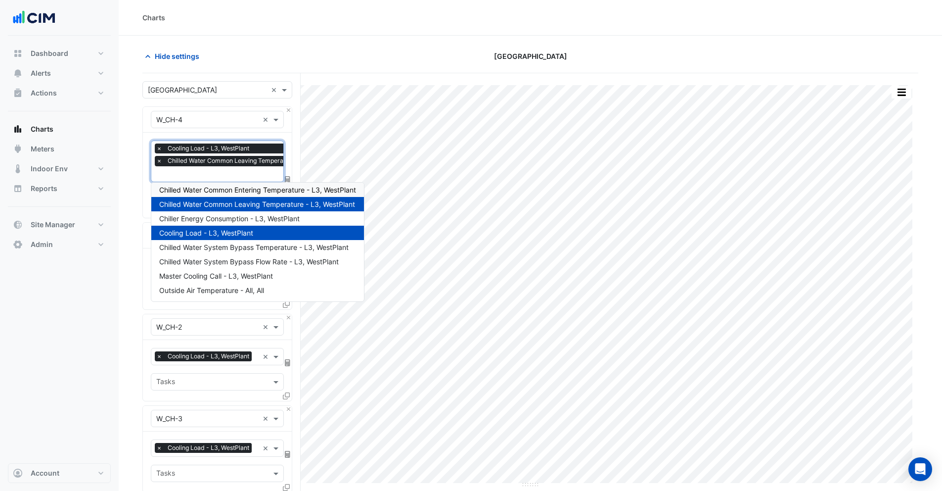
click at [202, 188] on span "Chilled Water Common Entering Temperature - L3, WestPlant" at bounding box center [257, 189] width 197 height 8
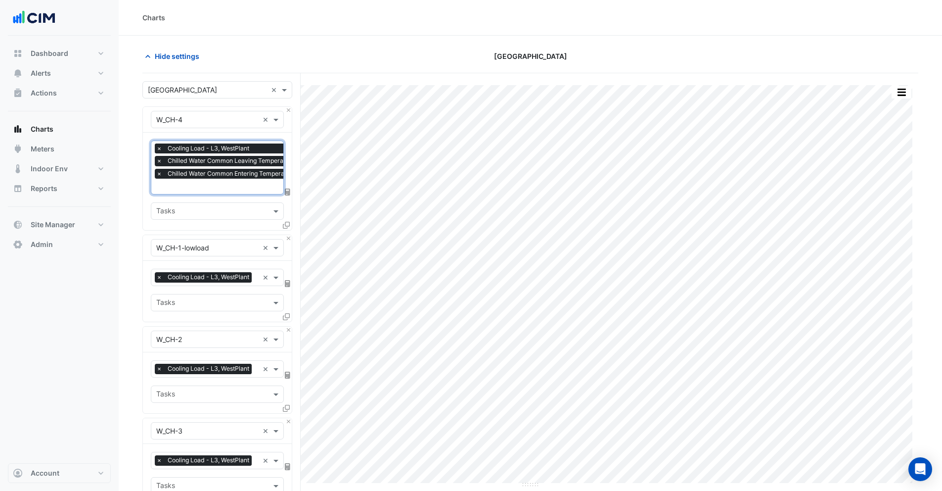
click at [159, 149] on span "×" at bounding box center [159, 148] width 9 height 10
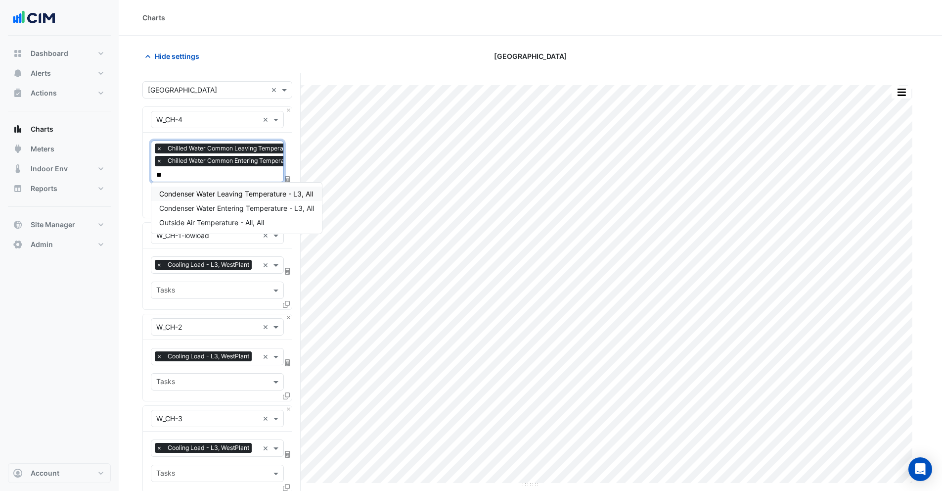
type input "*"
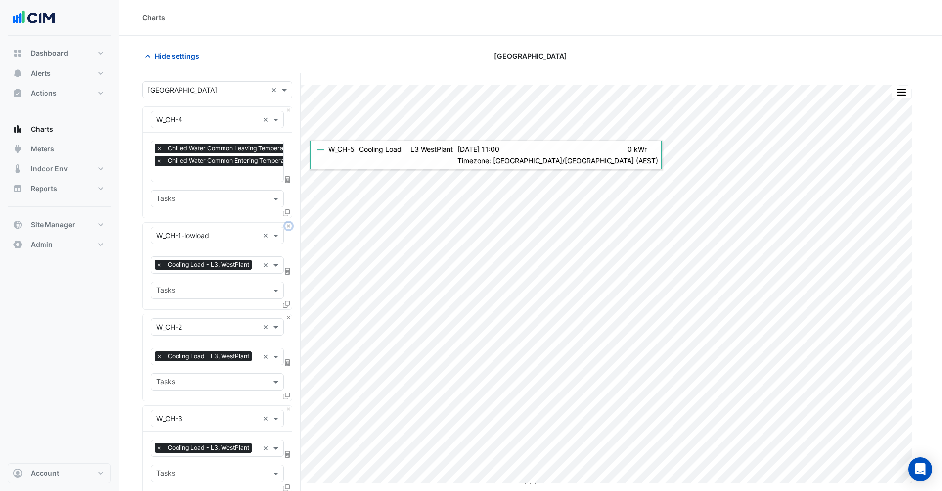
click at [287, 224] on button "Close" at bounding box center [288, 226] width 6 height 6
click at [287, 314] on button "Close" at bounding box center [288, 317] width 6 height 6
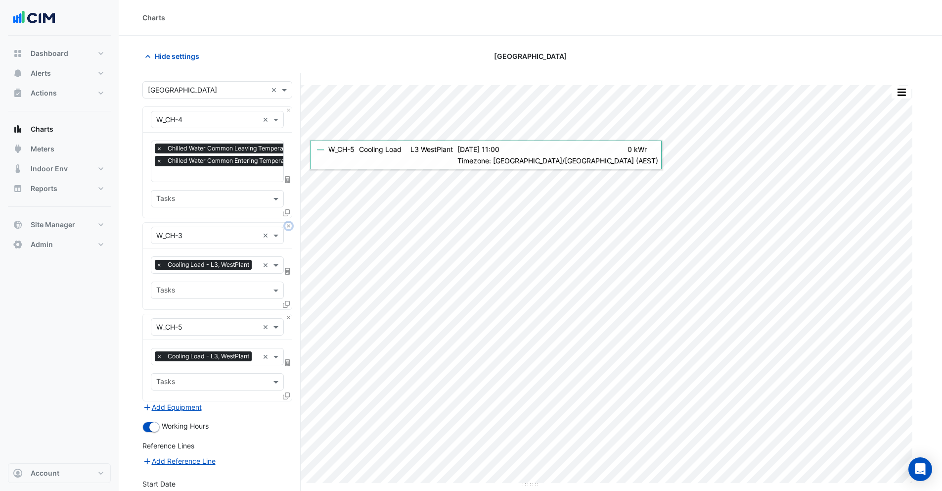
click at [287, 224] on button "Close" at bounding box center [288, 226] width 6 height 6
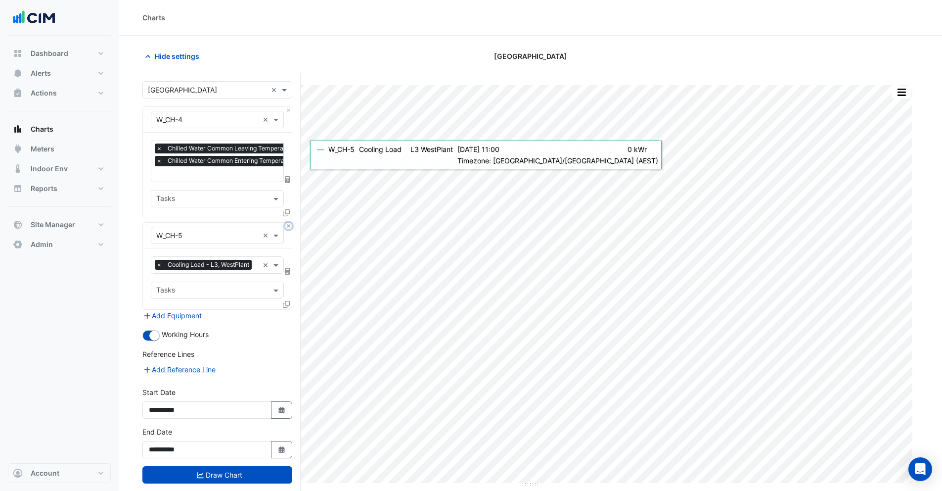
click at [287, 224] on button "Close" at bounding box center [288, 226] width 6 height 6
click at [287, 310] on div "Add Equipment" at bounding box center [217, 316] width 150 height 12
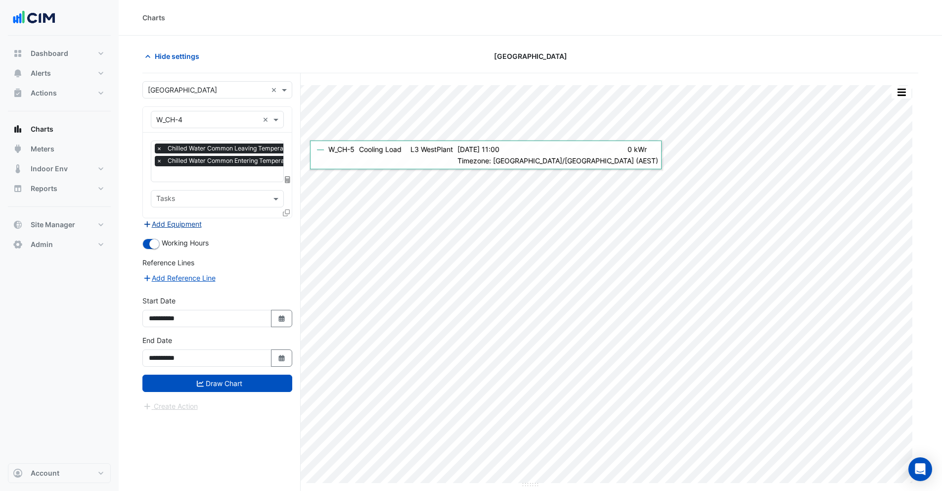
click at [180, 221] on button "Add Equipment" at bounding box center [172, 223] width 60 height 11
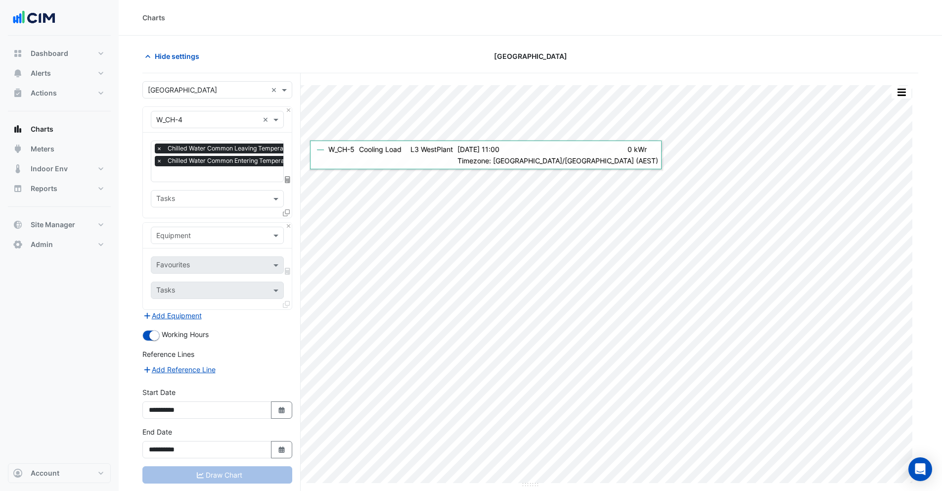
click at [176, 232] on input "text" at bounding box center [207, 236] width 102 height 10
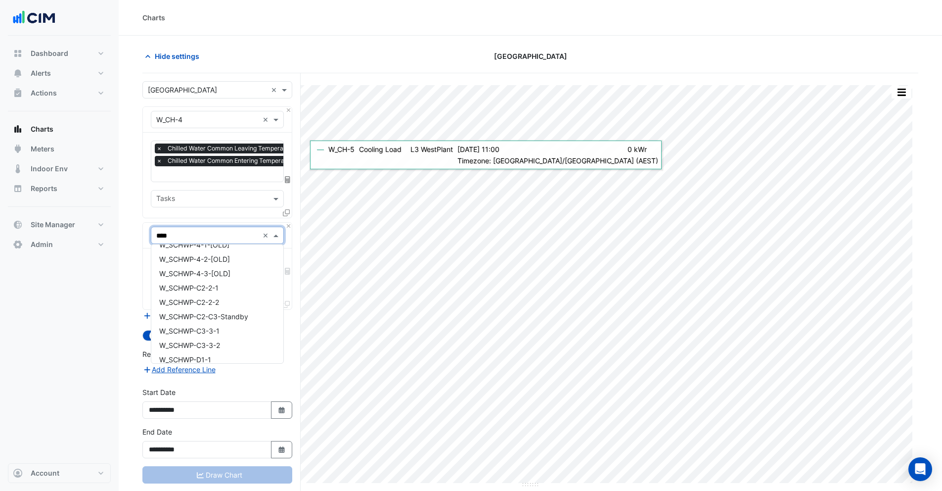
scroll to position [0, 0]
type input "****"
click at [192, 259] on span "W_SCHWP-4-1-[OLD]" at bounding box center [194, 255] width 70 height 8
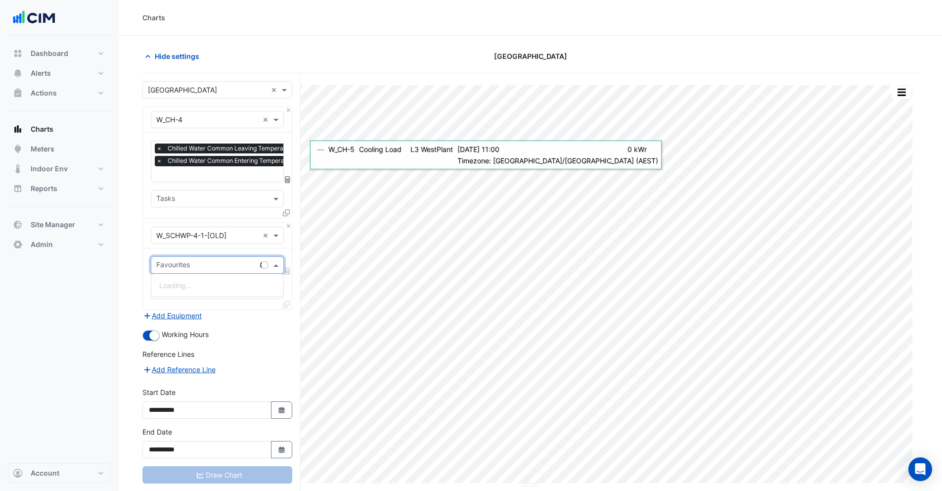
click at [187, 268] on input "text" at bounding box center [206, 266] width 100 height 10
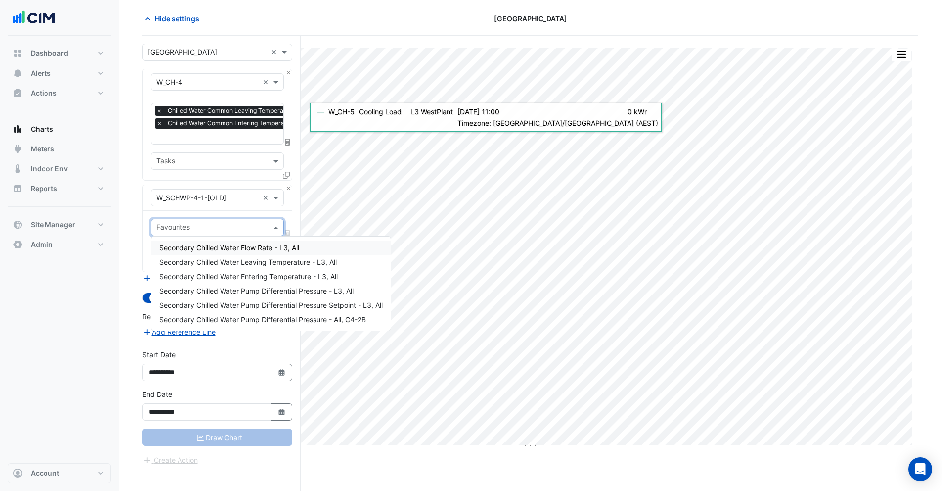
scroll to position [36, 0]
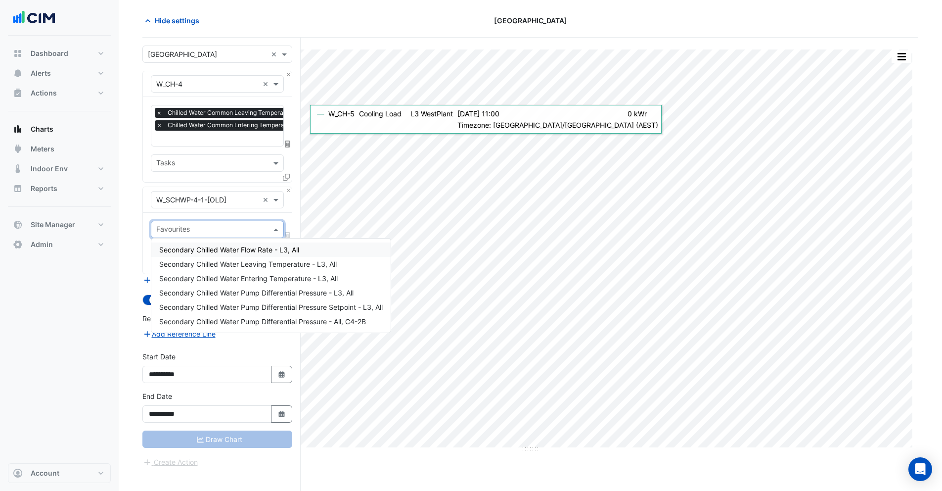
click at [201, 197] on input "text" at bounding box center [207, 200] width 102 height 10
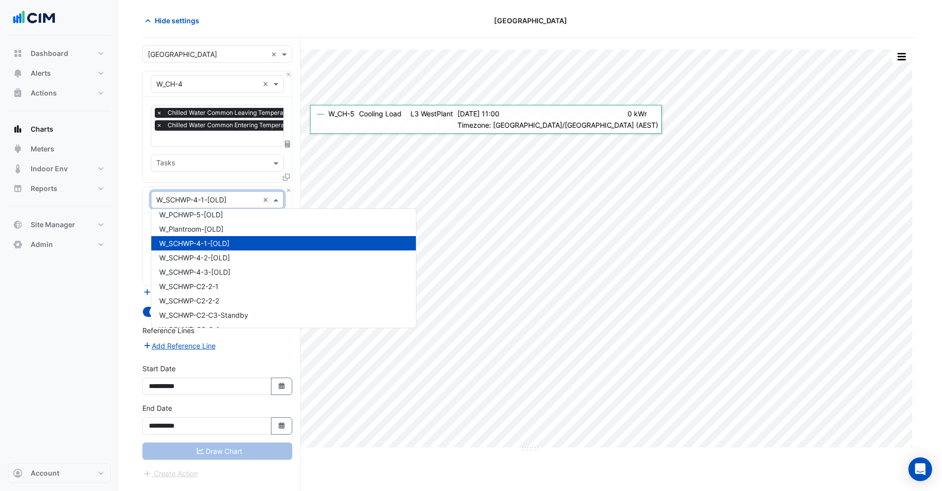
scroll to position [11021, 0]
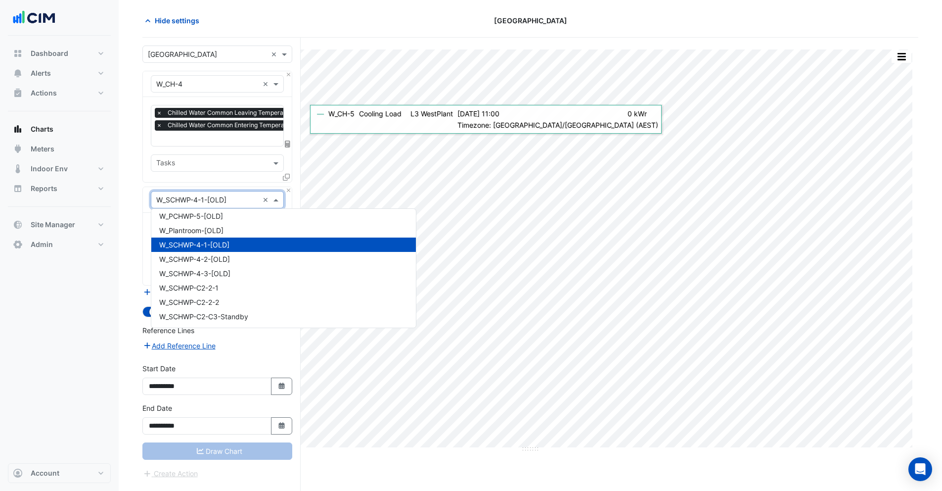
click at [200, 232] on span "W_Plantroom-[OLD]" at bounding box center [191, 230] width 64 height 8
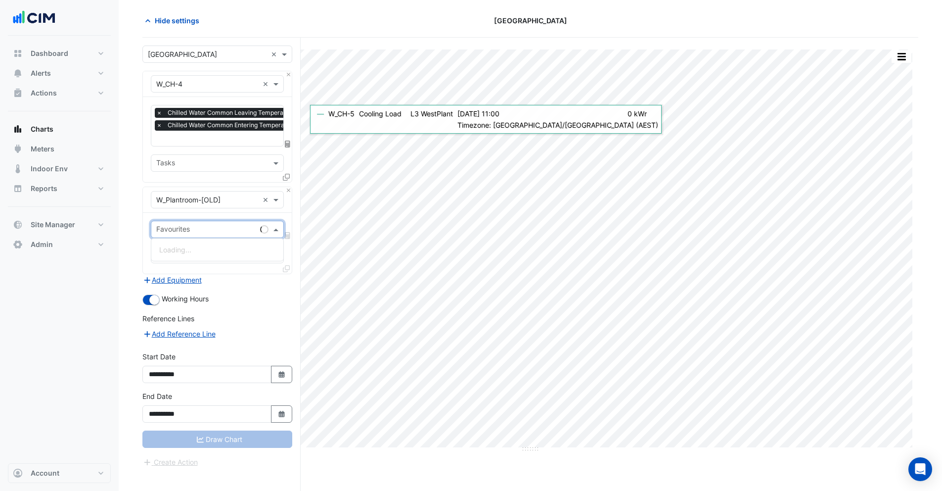
click at [200, 231] on input "text" at bounding box center [206, 230] width 100 height 10
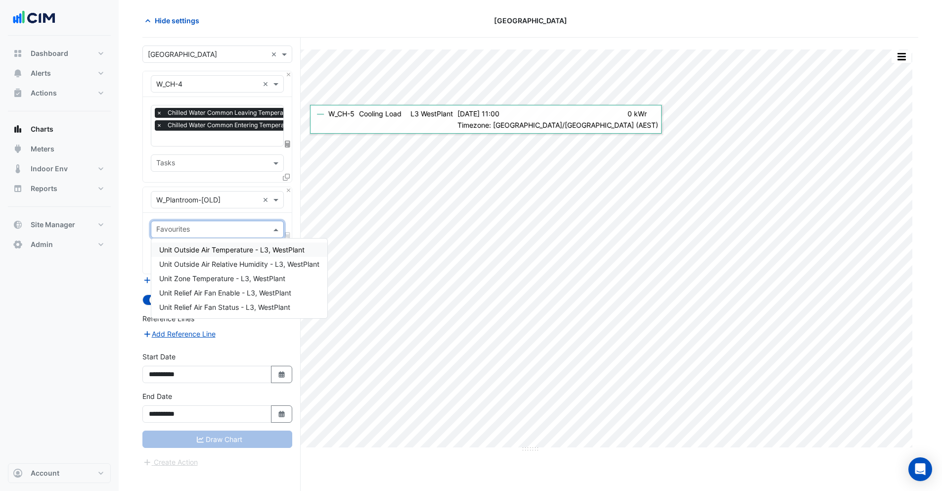
click at [200, 231] on input "text" at bounding box center [211, 230] width 111 height 10
click at [202, 195] on input "text" at bounding box center [207, 200] width 102 height 10
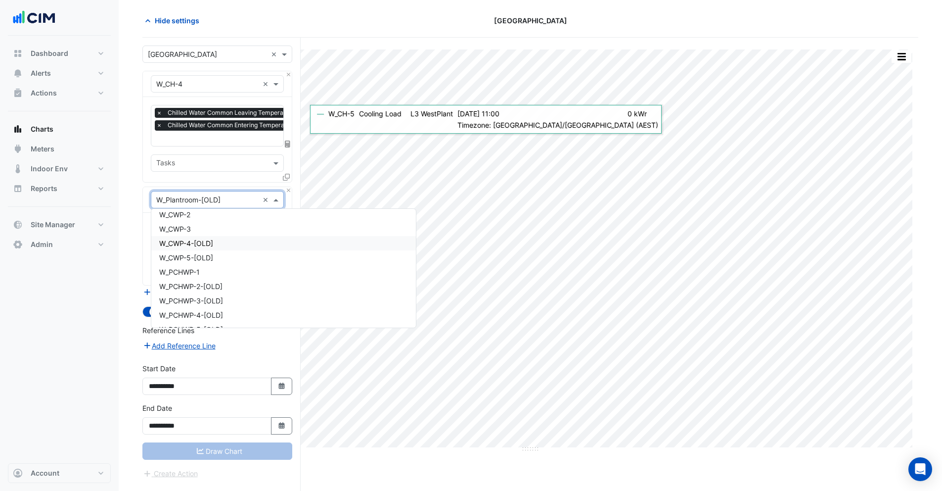
scroll to position [10910, 0]
click at [208, 266] on div "W_PCHWP-1" at bounding box center [283, 269] width 265 height 14
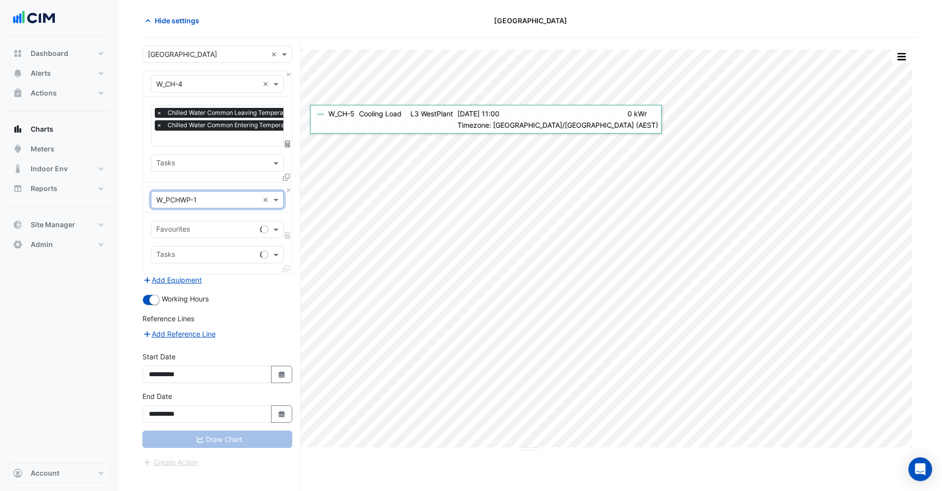
click at [200, 228] on input "text" at bounding box center [206, 230] width 100 height 10
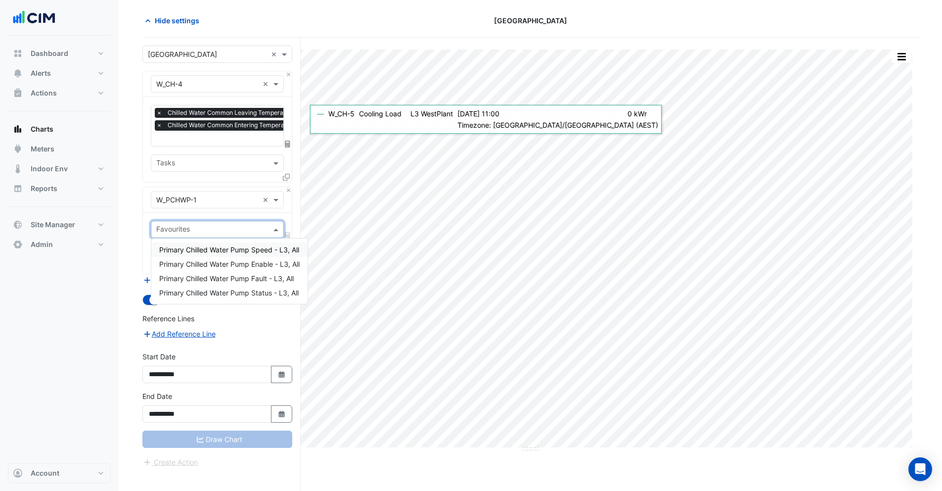
click at [200, 228] on input "text" at bounding box center [211, 230] width 111 height 10
click at [201, 198] on input "text" at bounding box center [207, 200] width 102 height 10
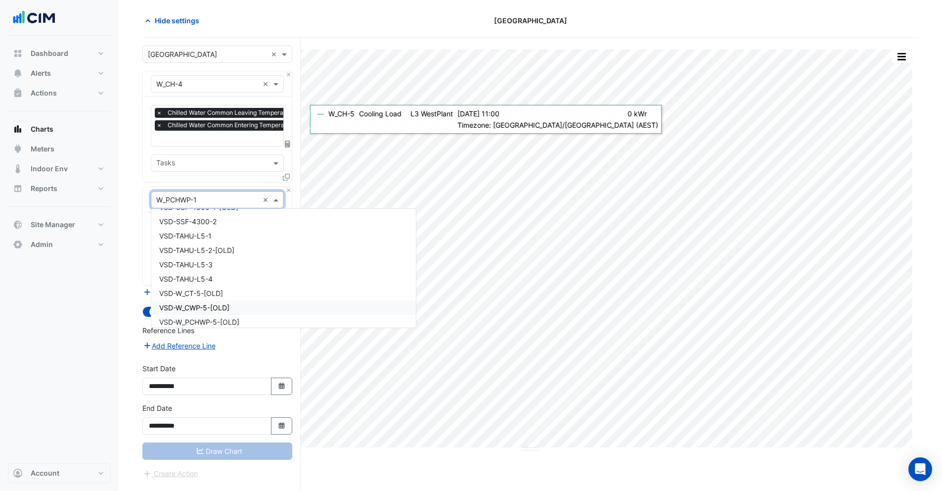
scroll to position [10555, 0]
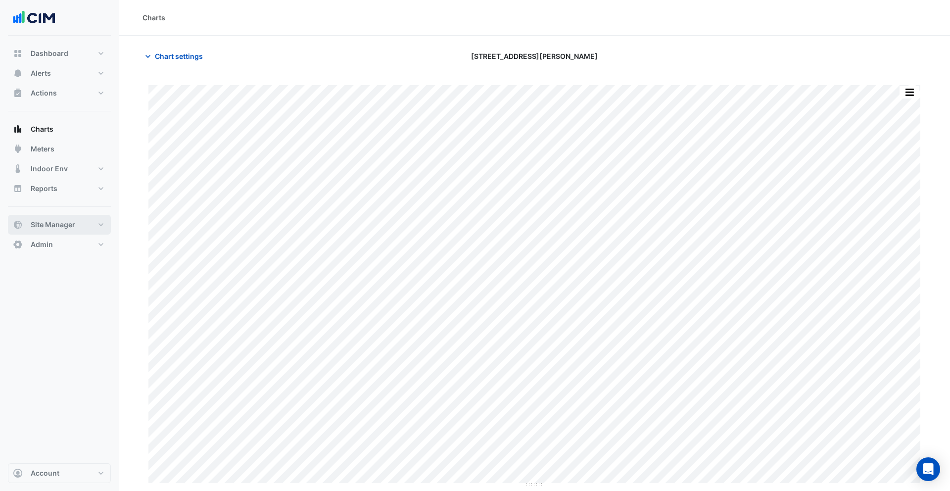
click at [58, 221] on span "Site Manager" at bounding box center [53, 225] width 45 height 10
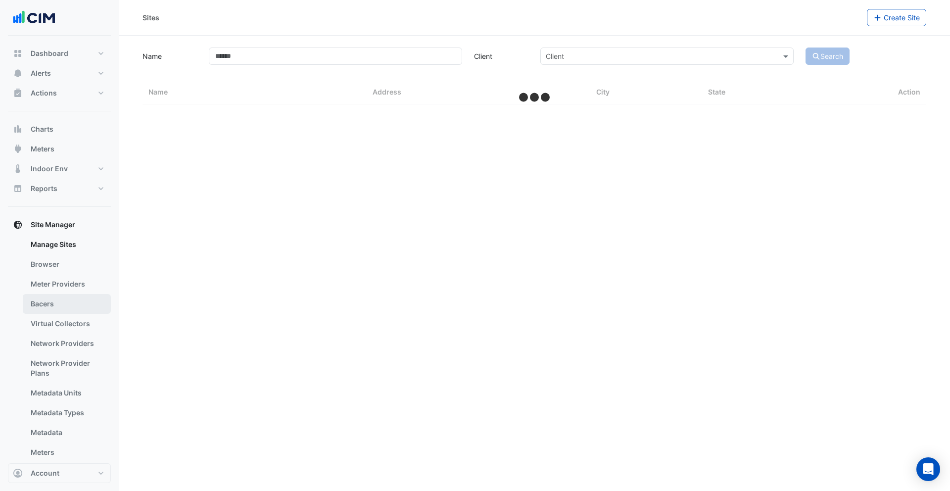
click at [62, 308] on link "Bacers" at bounding box center [67, 304] width 88 height 20
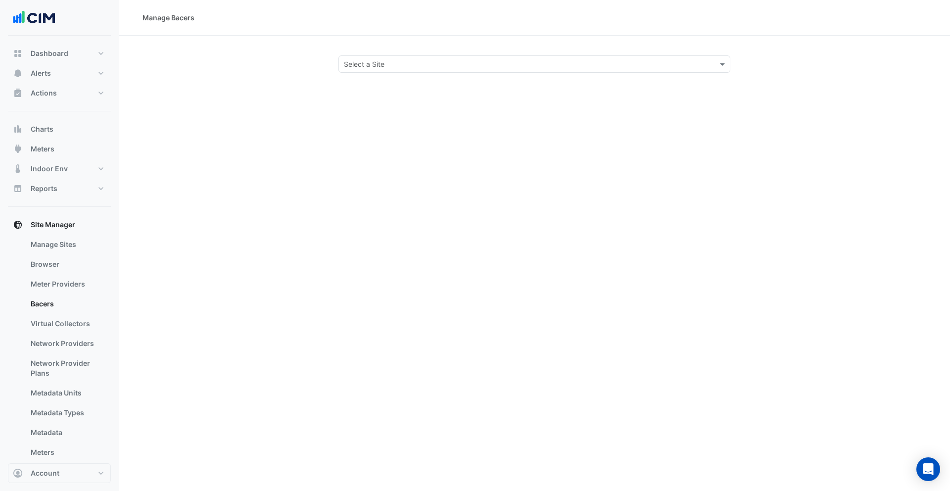
click at [368, 57] on div "Select a Site" at bounding box center [534, 63] width 392 height 17
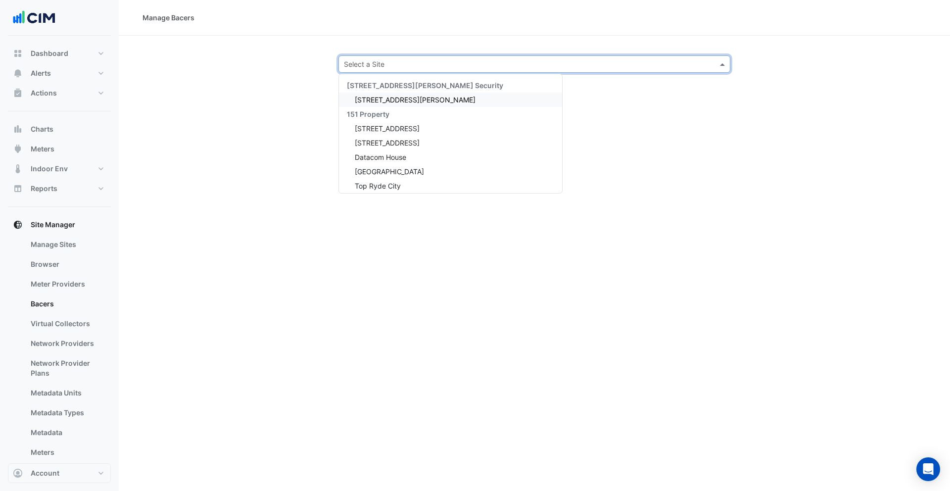
click at [367, 60] on input "text" at bounding box center [524, 64] width 361 height 10
type input "******"
click at [367, 106] on div "[GEOGRAPHIC_DATA]" at bounding box center [385, 99] width 93 height 14
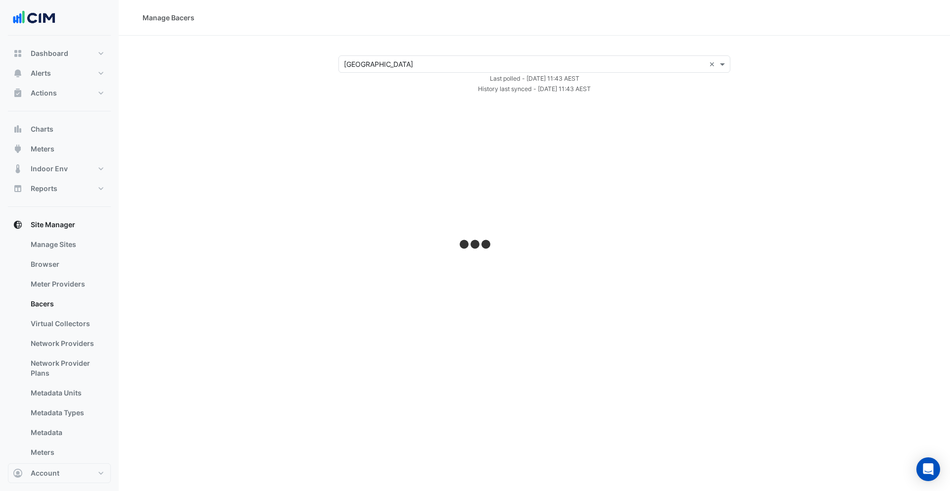
click at [367, 102] on div "Manage Bacers × [GEOGRAPHIC_DATA] × Last polled - [DATE] 11:43 AEST History las…" at bounding box center [534, 245] width 831 height 491
select select "***"
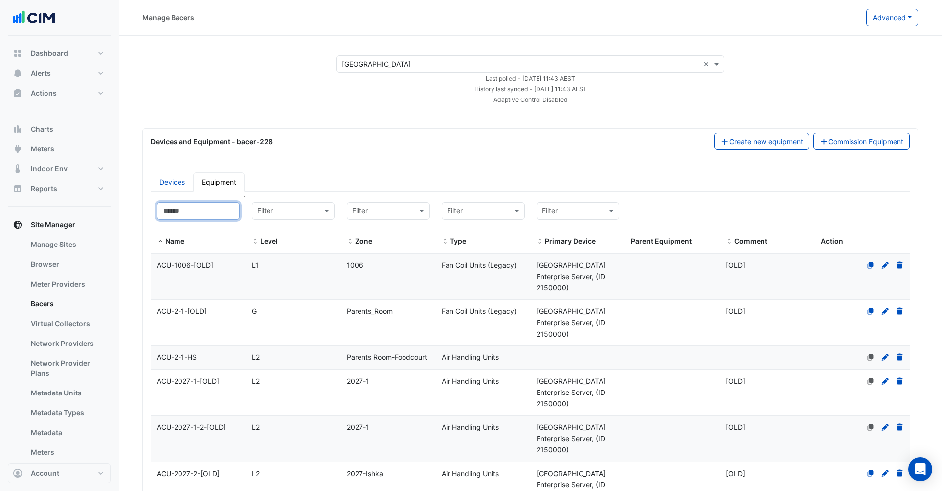
click at [195, 213] on input at bounding box center [198, 210] width 83 height 17
click at [484, 210] on input "text" at bounding box center [473, 211] width 52 height 11
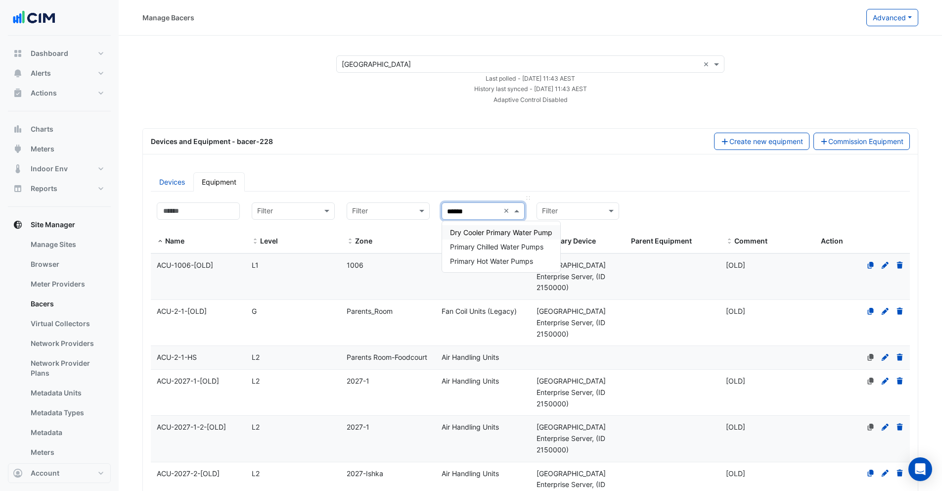
type input "*******"
click at [504, 247] on span "Primary Chilled Water Pumps" at bounding box center [496, 246] width 93 height 8
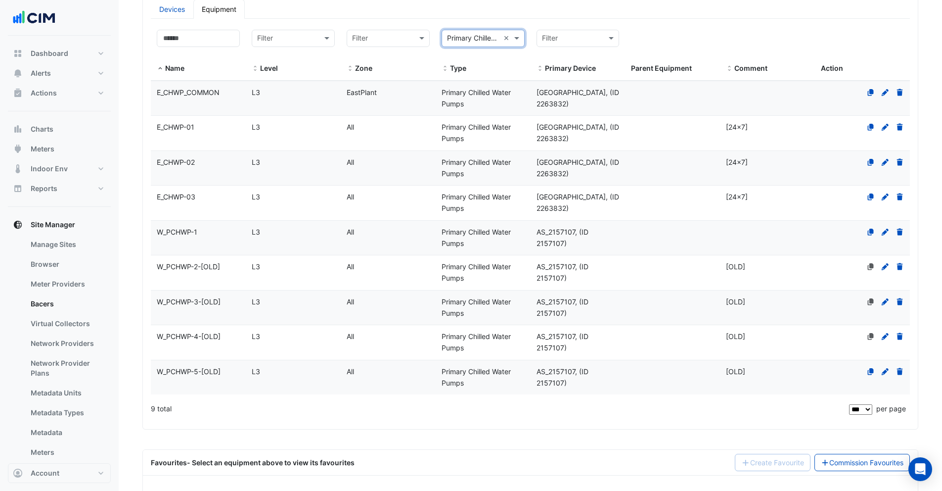
scroll to position [172, 0]
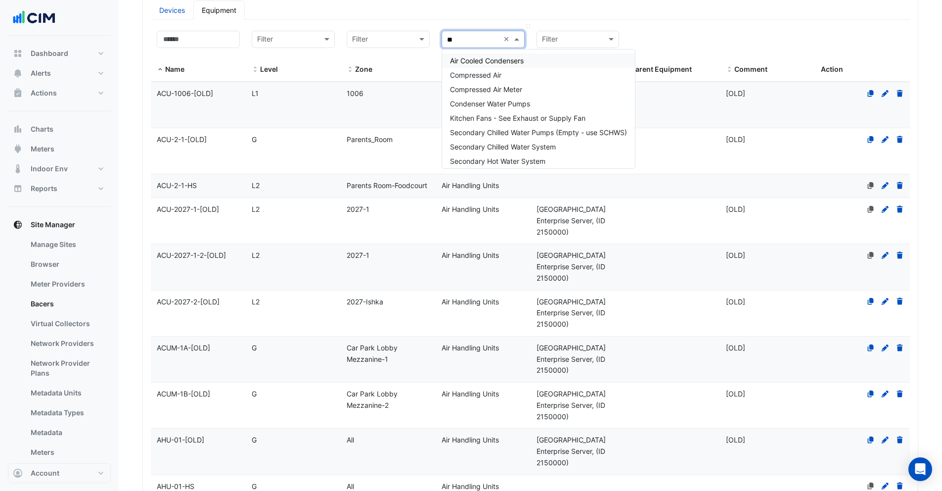
type input "***"
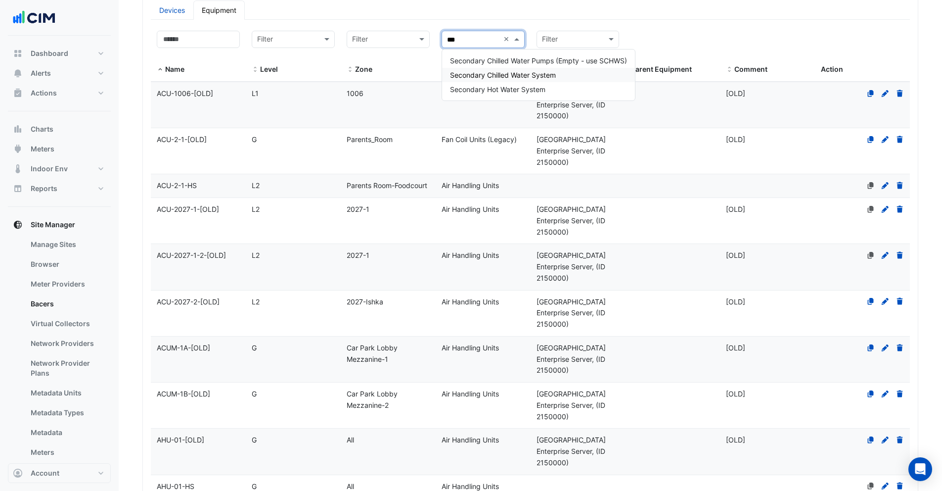
click at [490, 70] on div "Secondary Chilled Water System" at bounding box center [538, 75] width 193 height 14
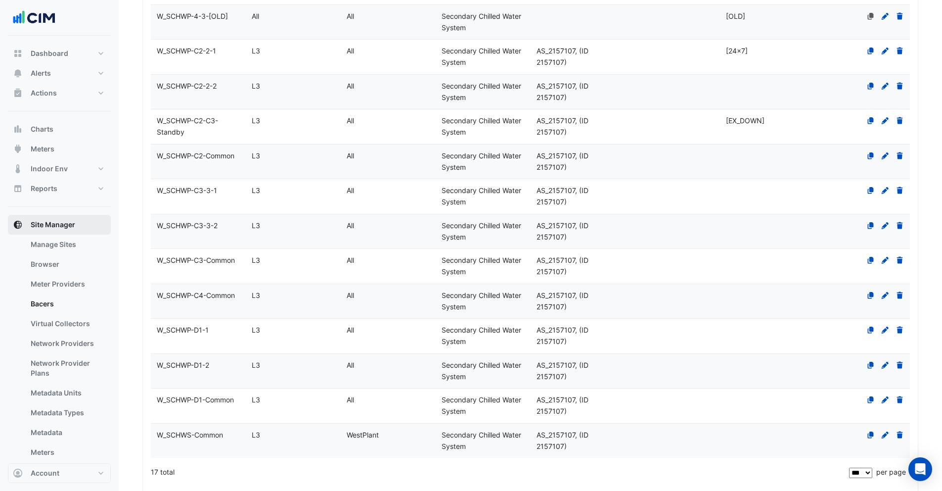
scroll to position [554, 0]
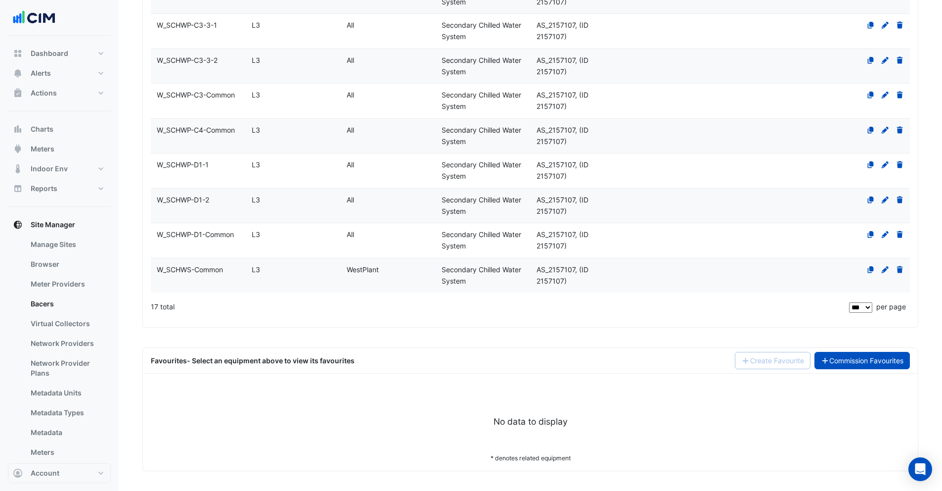
click at [864, 365] on link "Commission Favourites" at bounding box center [863, 360] width 96 height 17
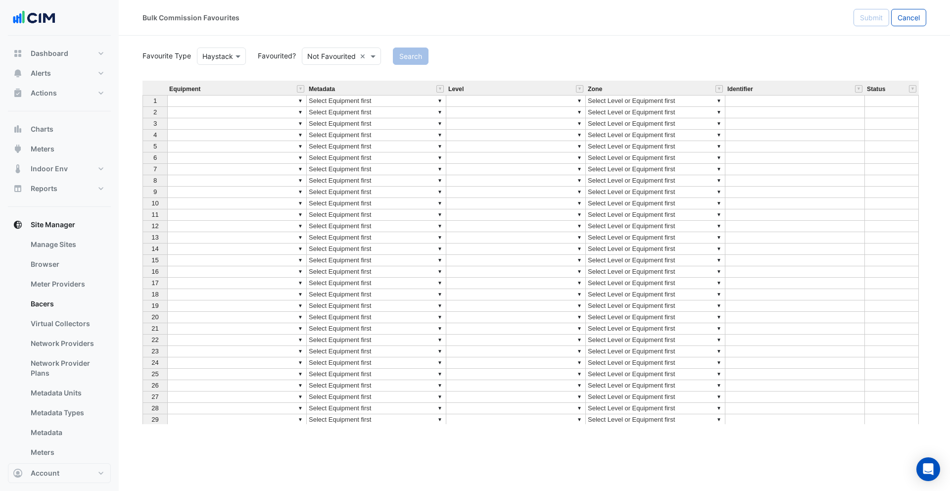
click at [223, 56] on div at bounding box center [221, 55] width 48 height 11
click at [218, 73] on div "BACnet" at bounding box center [220, 77] width 46 height 14
click at [329, 59] on input "text" at bounding box center [325, 56] width 48 height 10
click at [327, 77] on div "Favourited" at bounding box center [328, 77] width 64 height 14
click at [398, 62] on button "Search" at bounding box center [390, 55] width 36 height 17
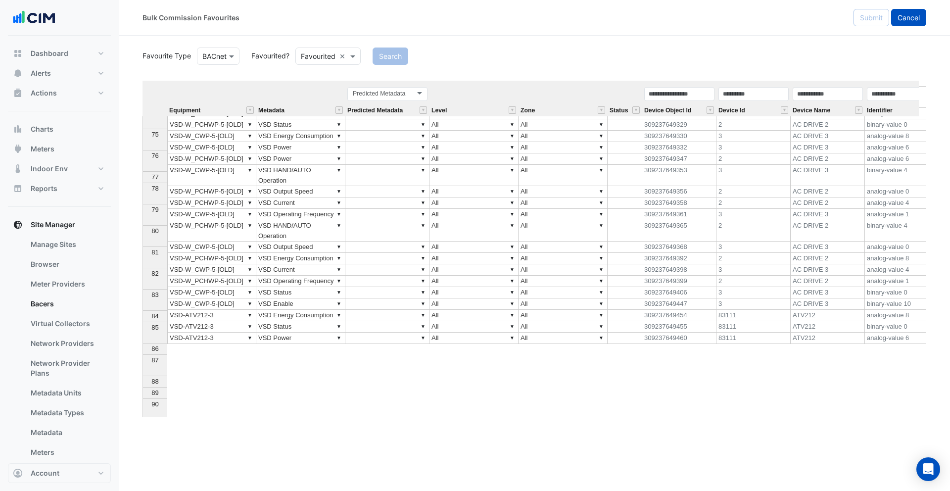
click at [912, 15] on span "Cancel" at bounding box center [908, 17] width 22 height 8
select select "***"
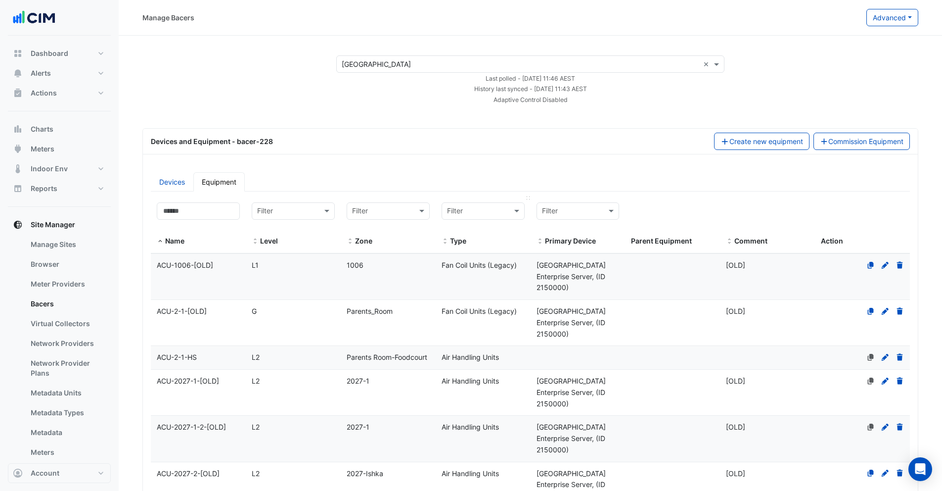
click at [480, 210] on input "text" at bounding box center [473, 211] width 52 height 11
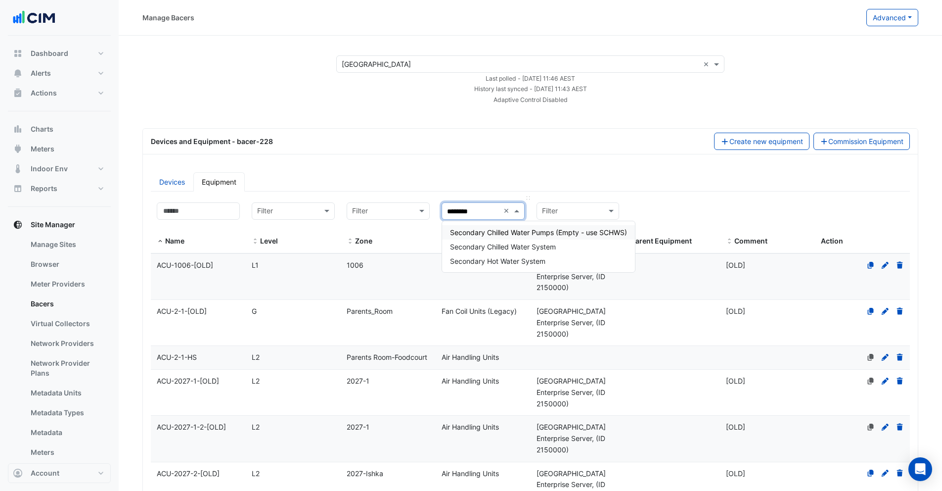
type input "*********"
click at [497, 250] on span "Secondary Chilled Water System" at bounding box center [503, 246] width 106 height 8
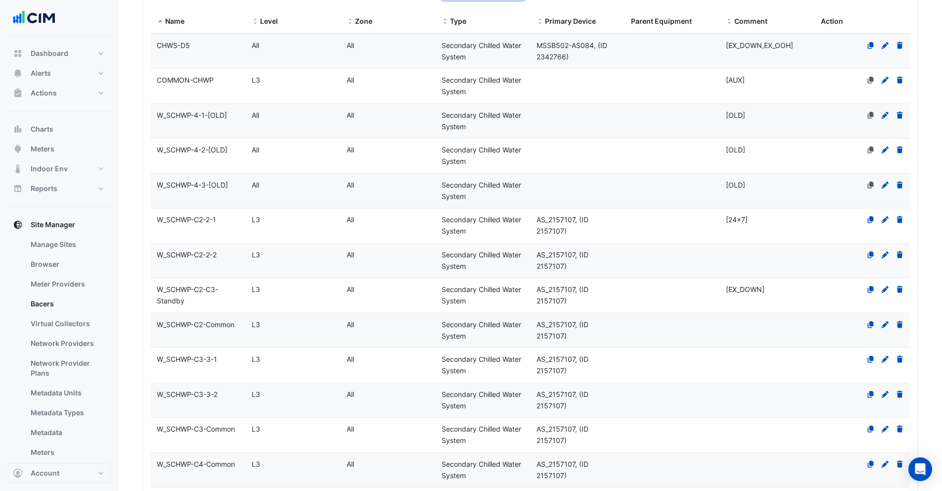
scroll to position [218, 0]
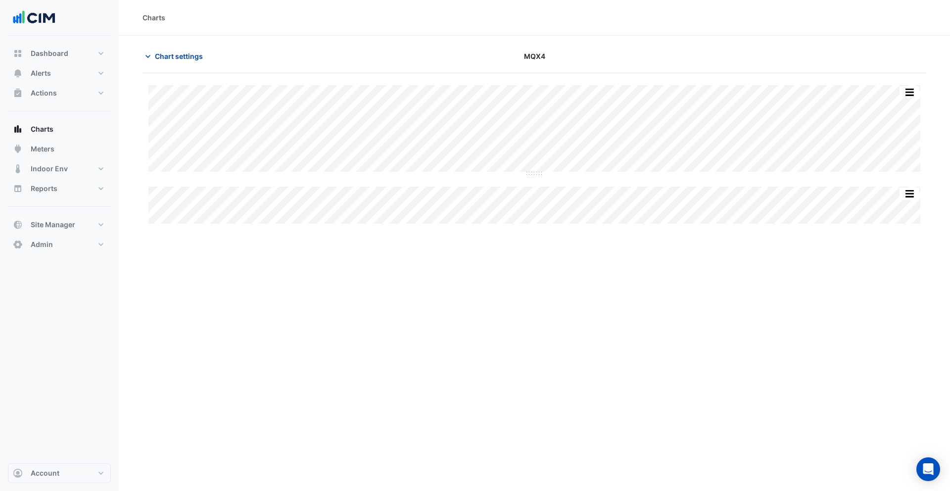
click at [182, 58] on span "Chart settings" at bounding box center [179, 56] width 48 height 10
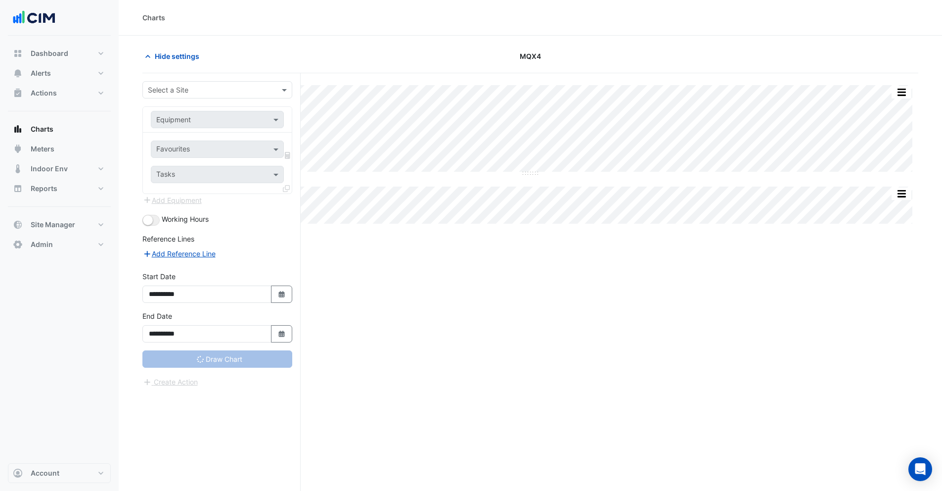
type input "**********"
